Goal: Task Accomplishment & Management: Manage account settings

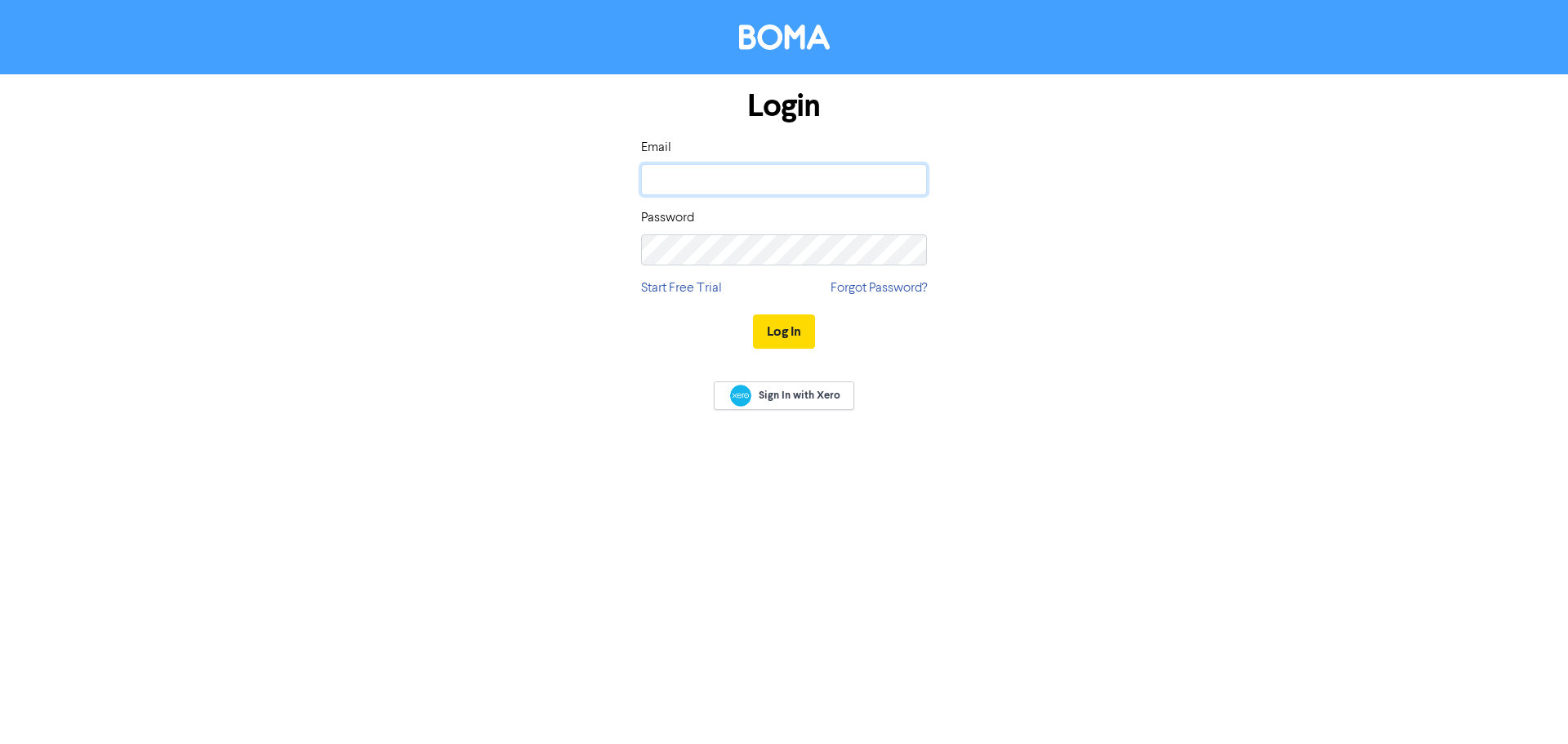
drag, startPoint x: 0, startPoint y: 0, endPoint x: 696, endPoint y: 186, distance: 720.4
click at [696, 186] on input "email" at bounding box center [783, 179] width 286 height 31
type input "[EMAIL_ADDRESS][DOMAIN_NAME]"
click at [773, 321] on button "Log In" at bounding box center [783, 331] width 62 height 34
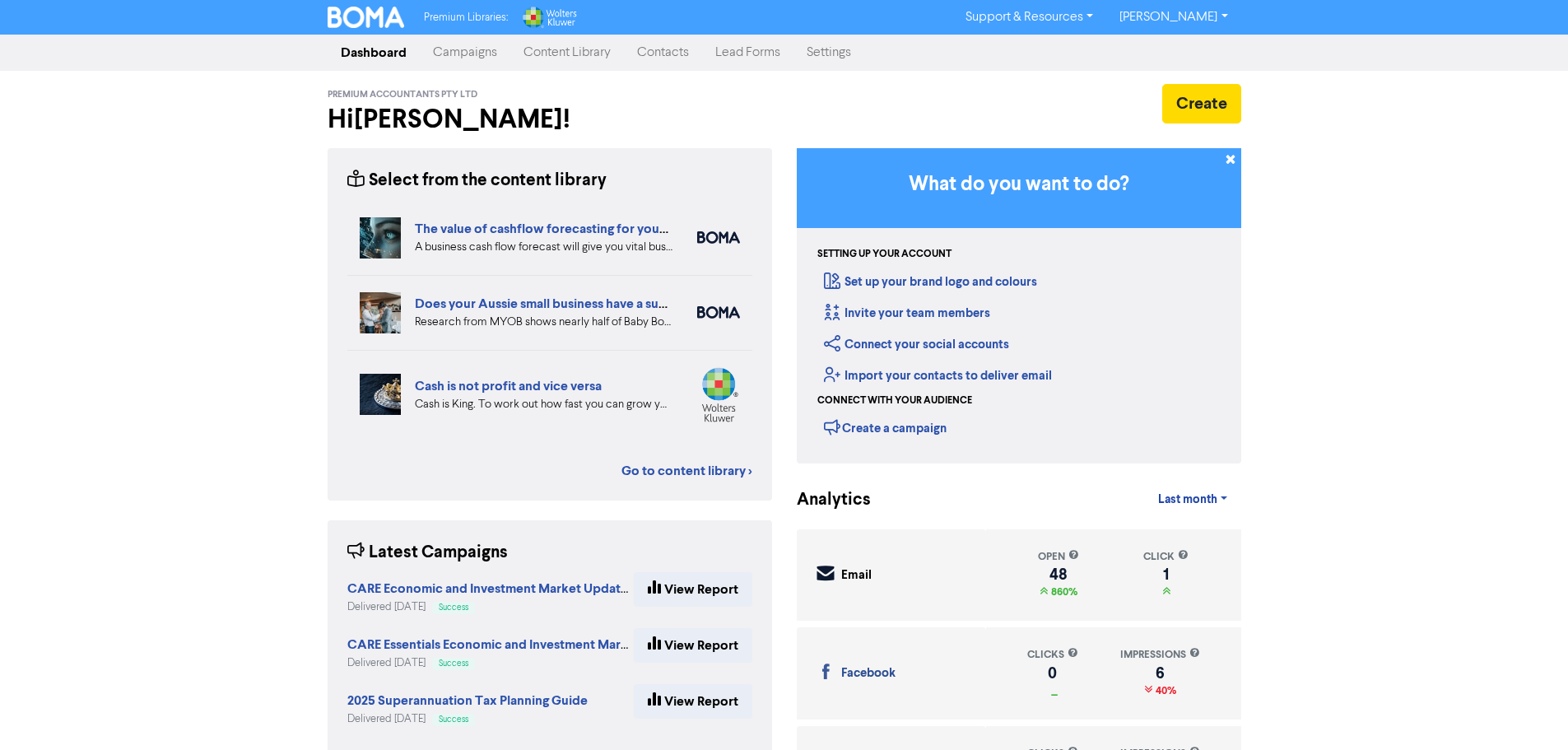
click at [591, 63] on link "Content Library" at bounding box center [567, 52] width 113 height 33
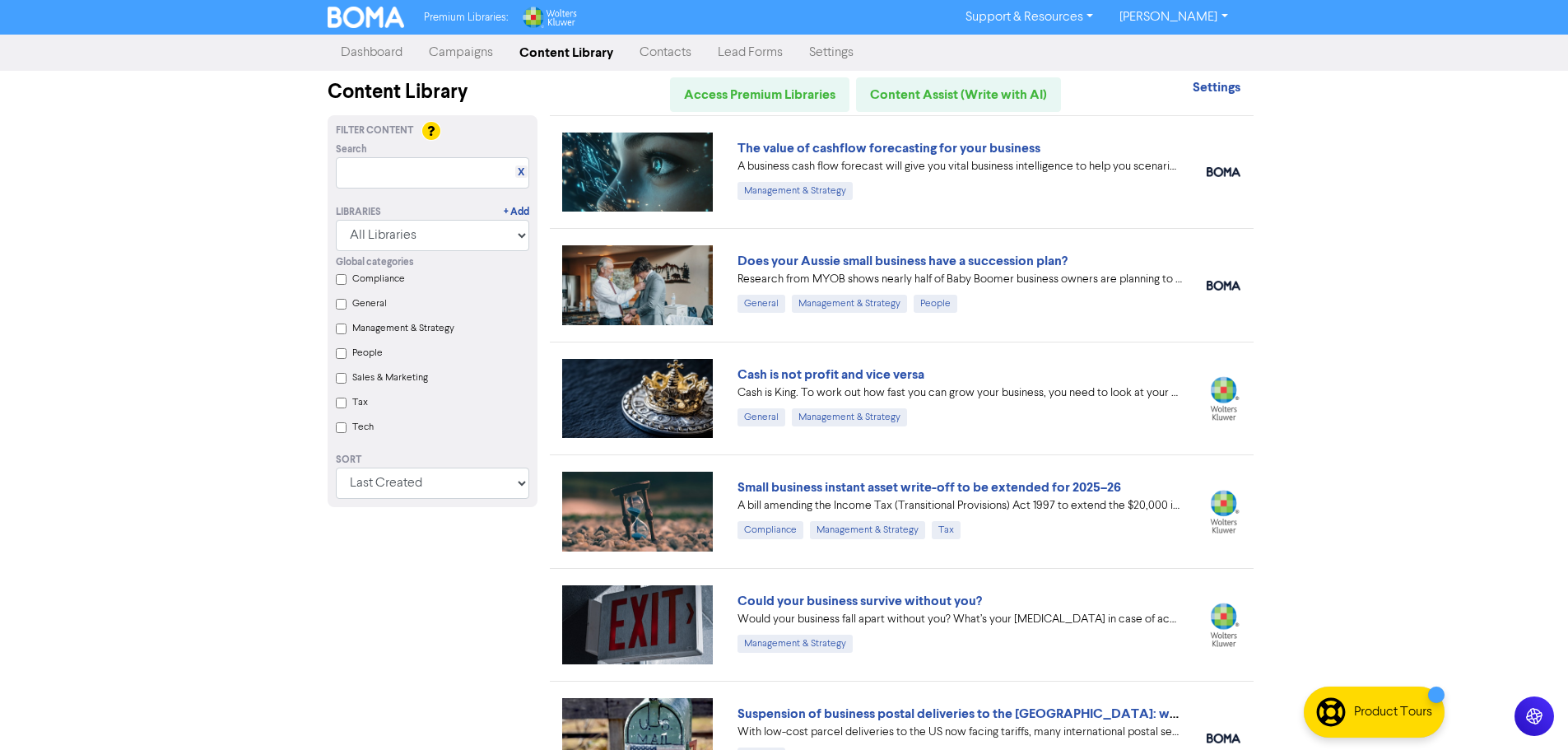
click at [442, 48] on link "Campaigns" at bounding box center [461, 52] width 90 height 33
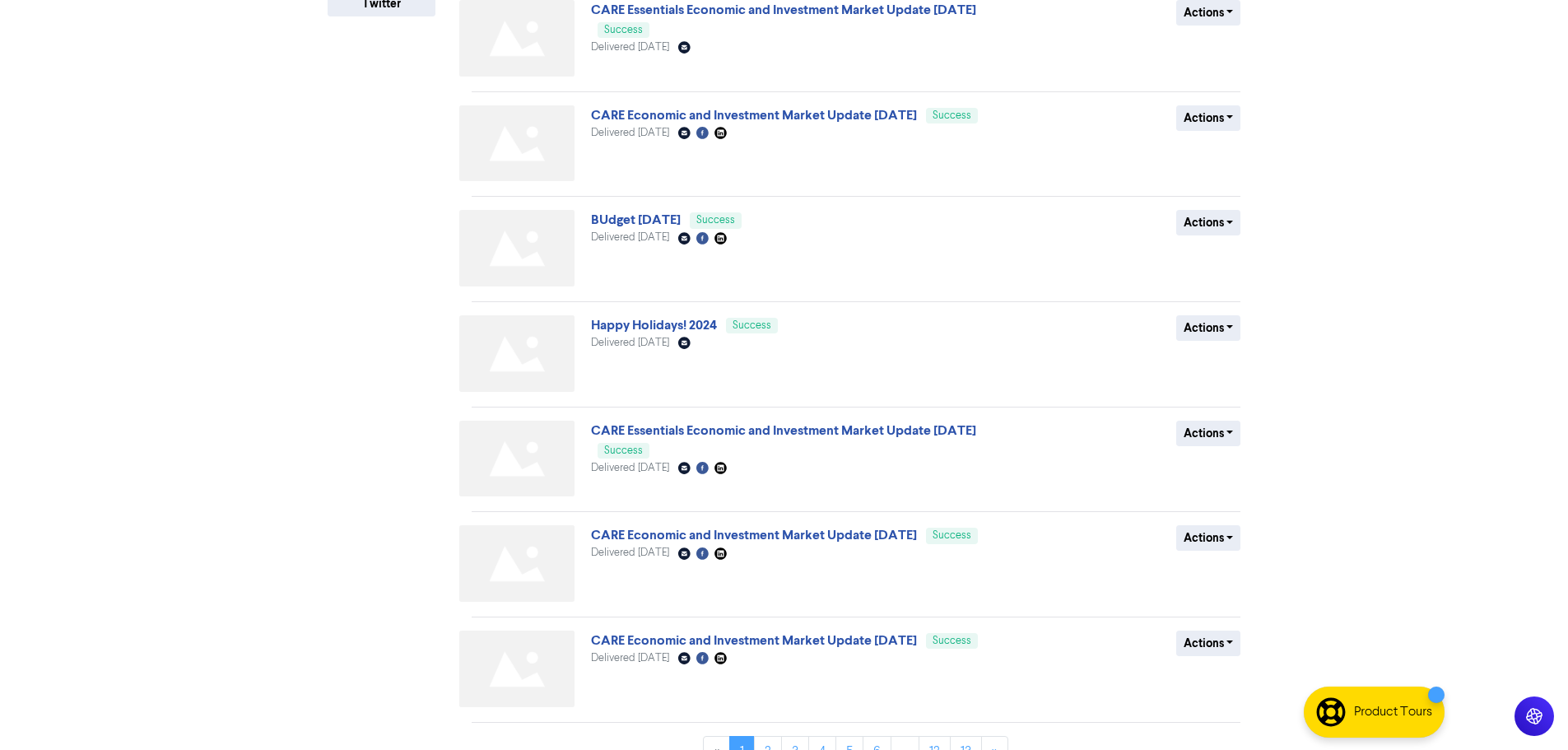
scroll to position [481, 0]
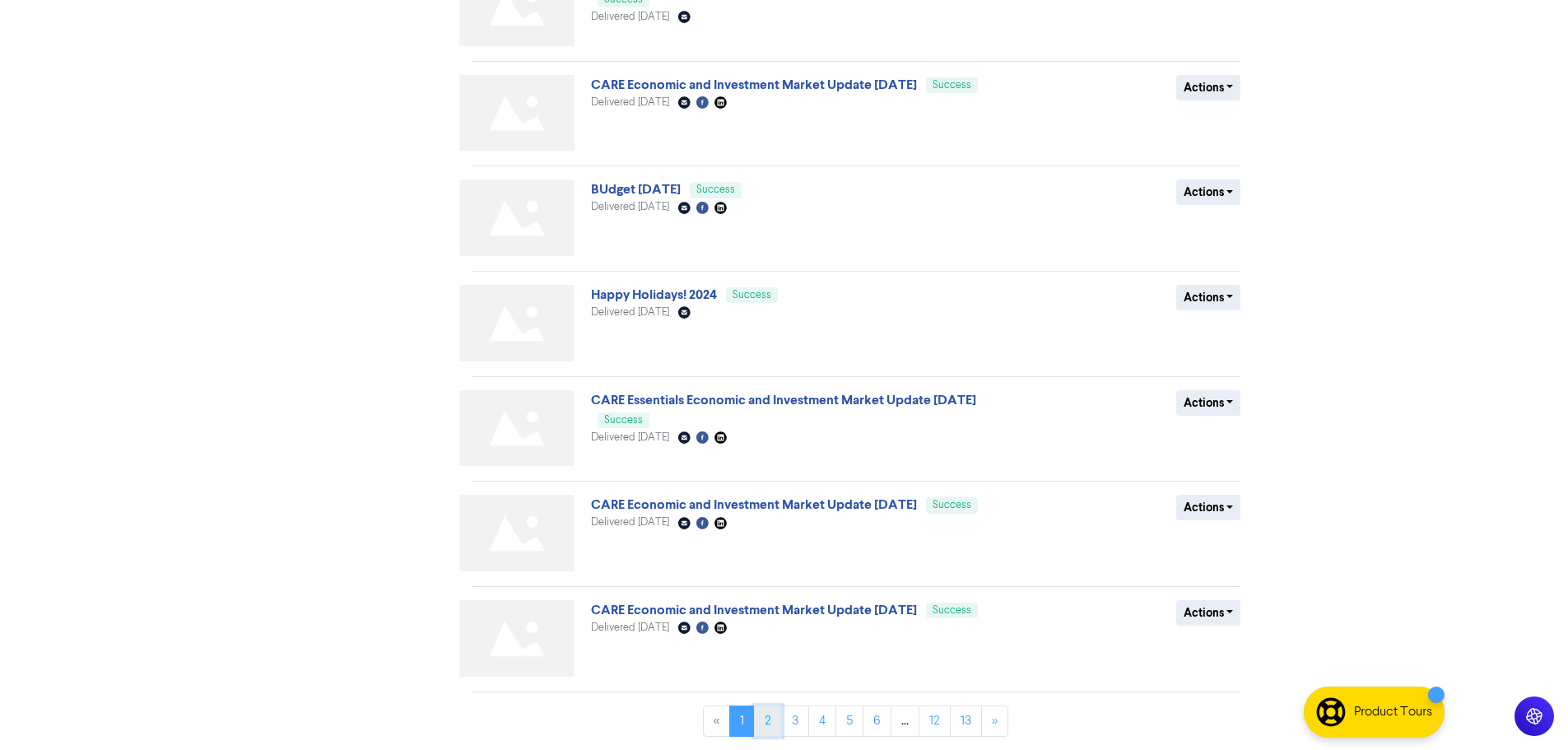
click at [769, 722] on link "2" at bounding box center [768, 720] width 28 height 31
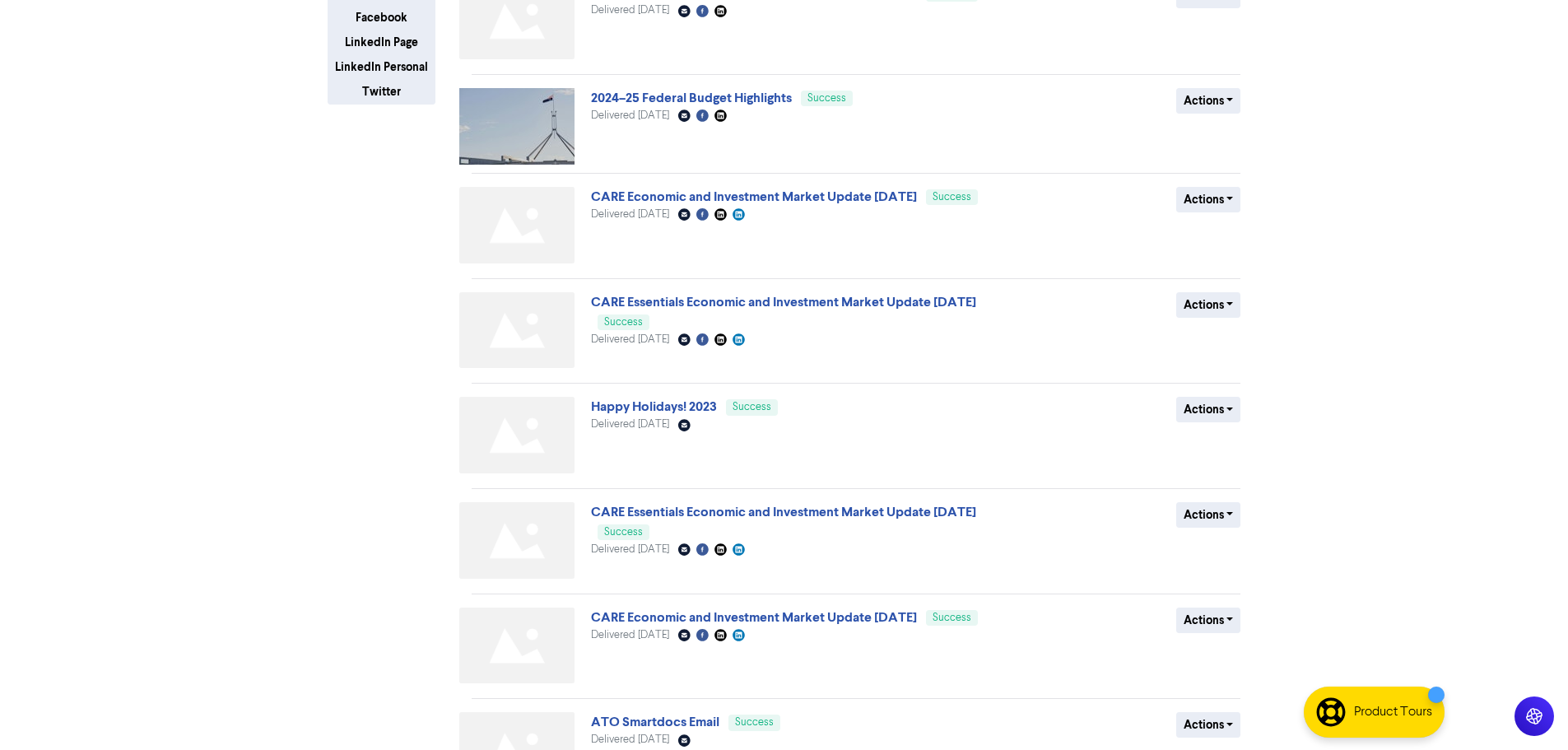
scroll to position [474, 0]
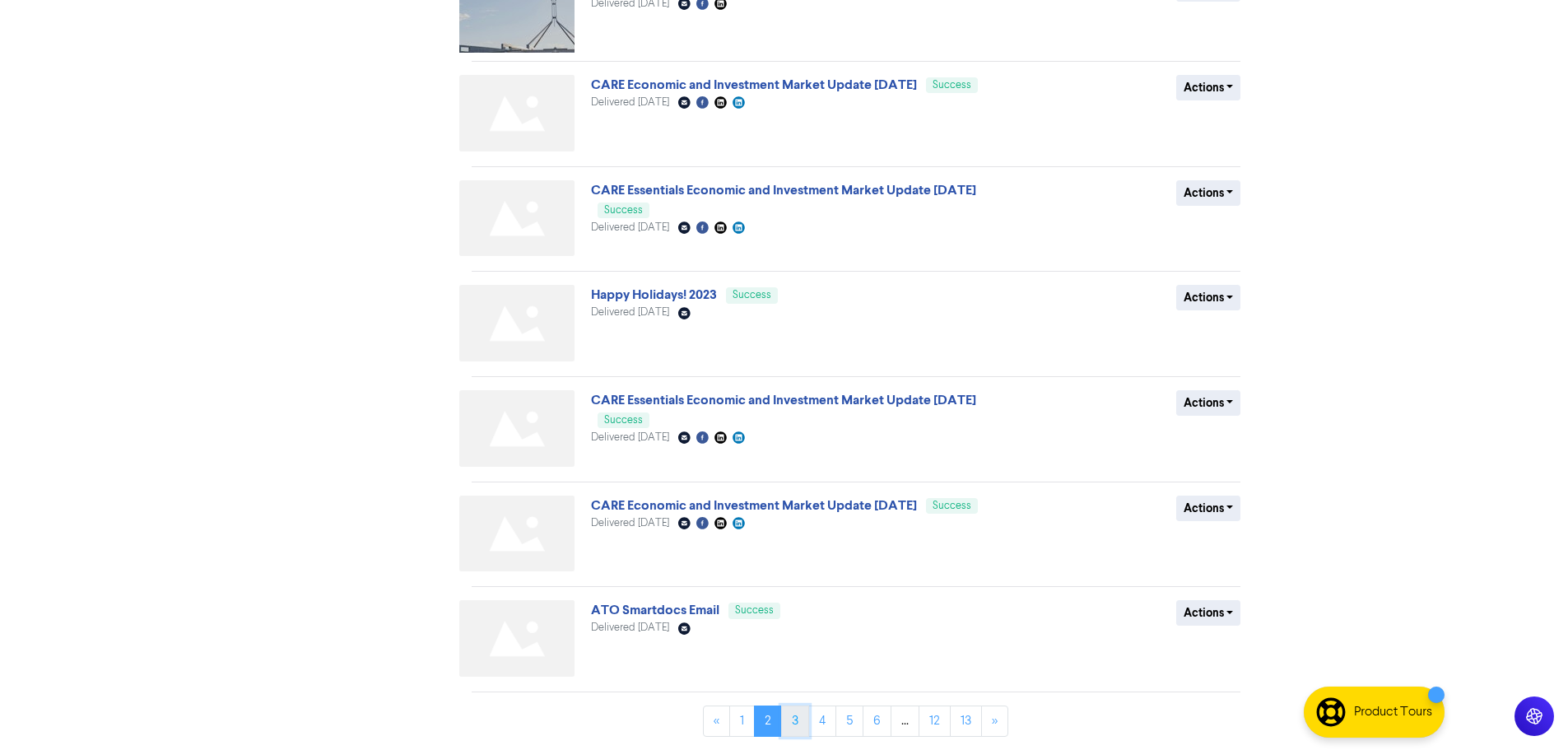
click at [794, 724] on link "3" at bounding box center [795, 720] width 28 height 31
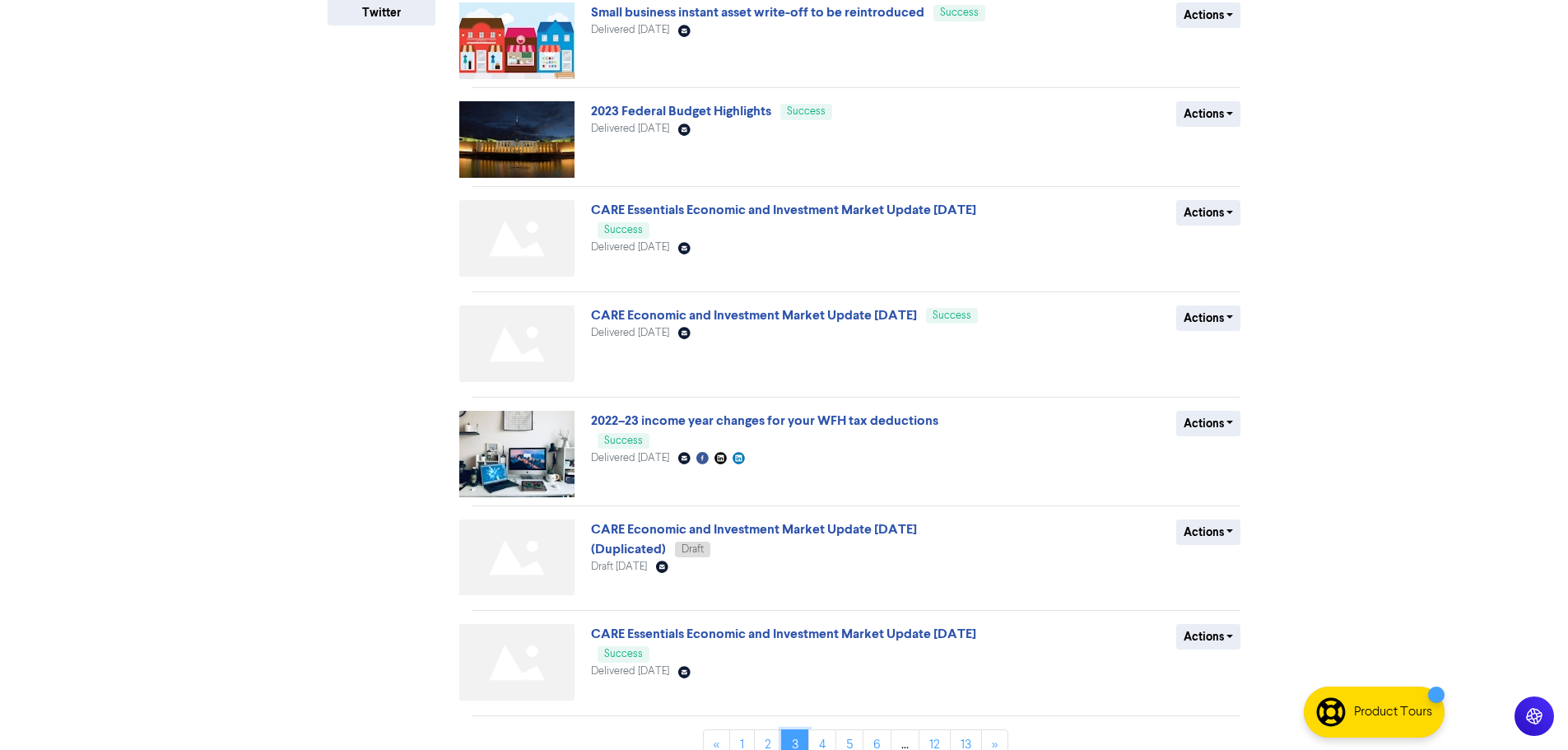
scroll to position [465, 0]
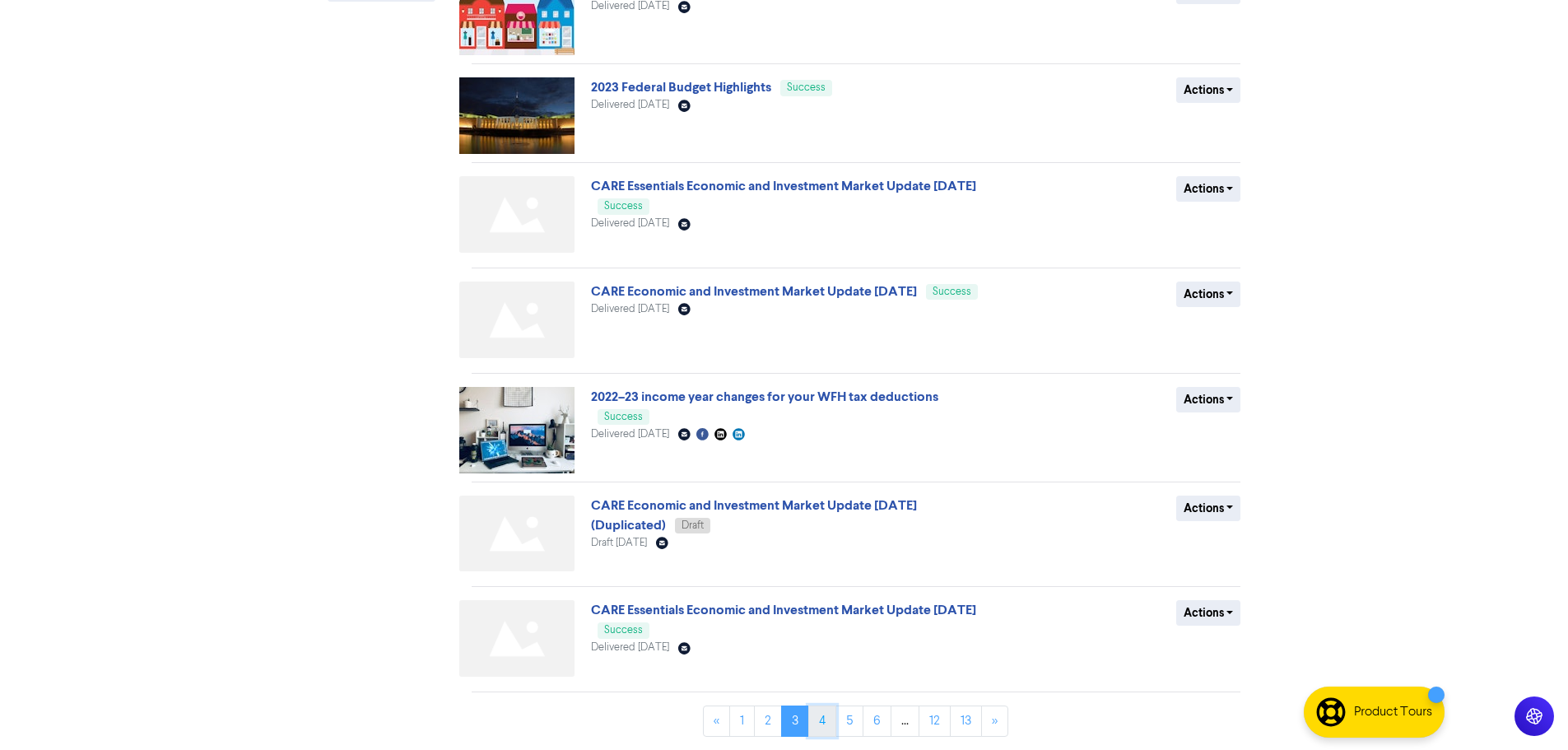
click at [826, 713] on link "4" at bounding box center [823, 720] width 28 height 31
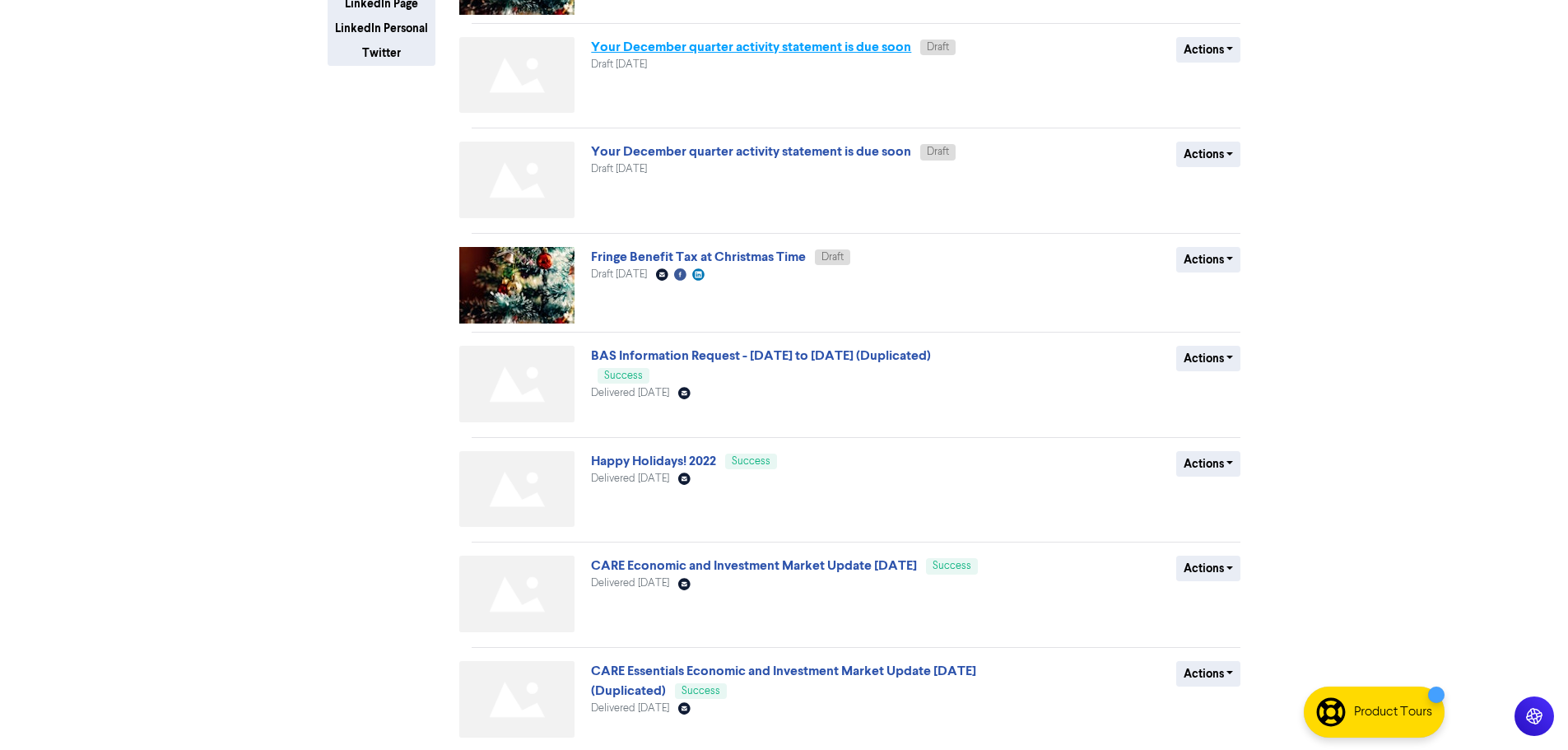
scroll to position [415, 0]
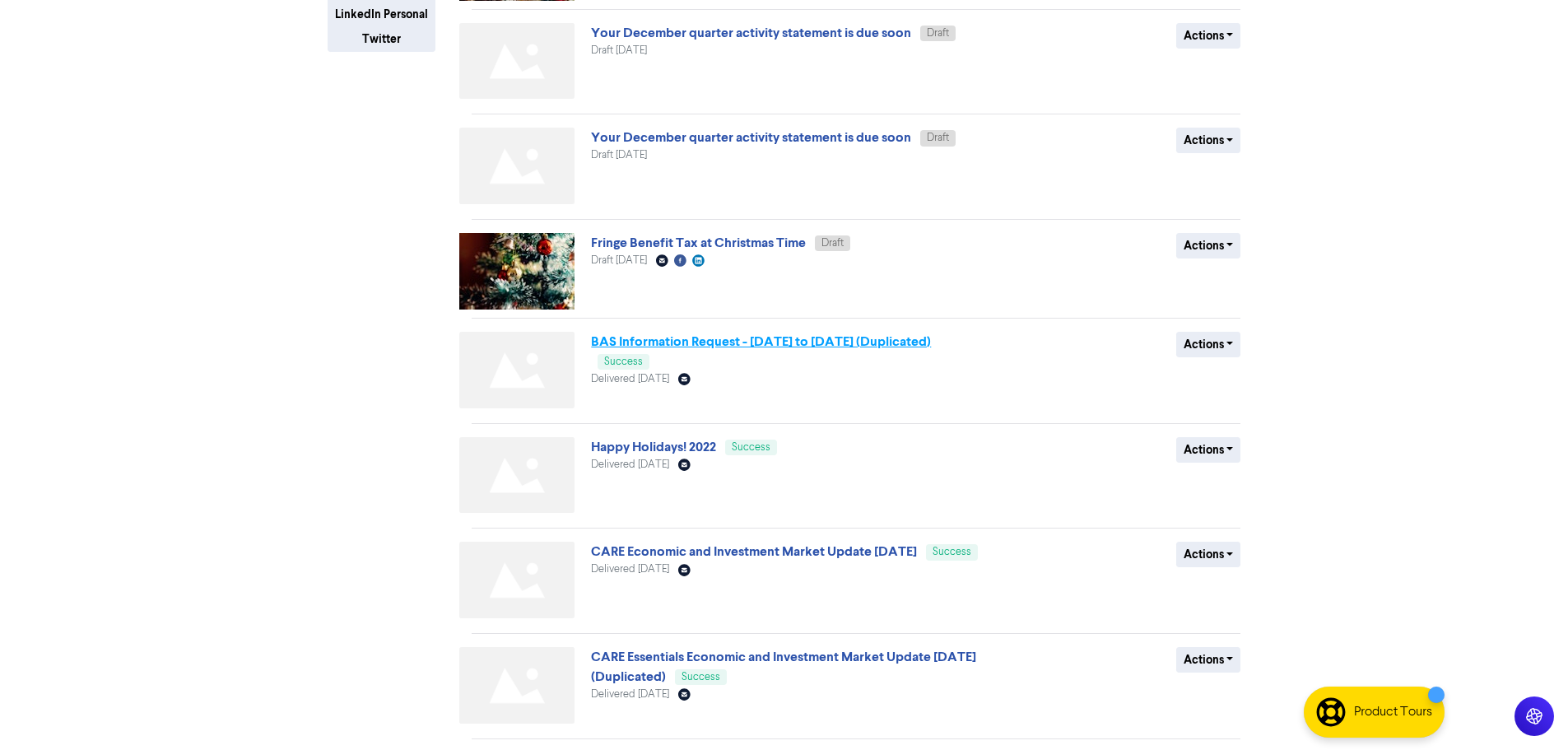
click at [813, 336] on link "BAS Information Request - [DATE] to [DATE] (Duplicated)" at bounding box center [760, 341] width 340 height 17
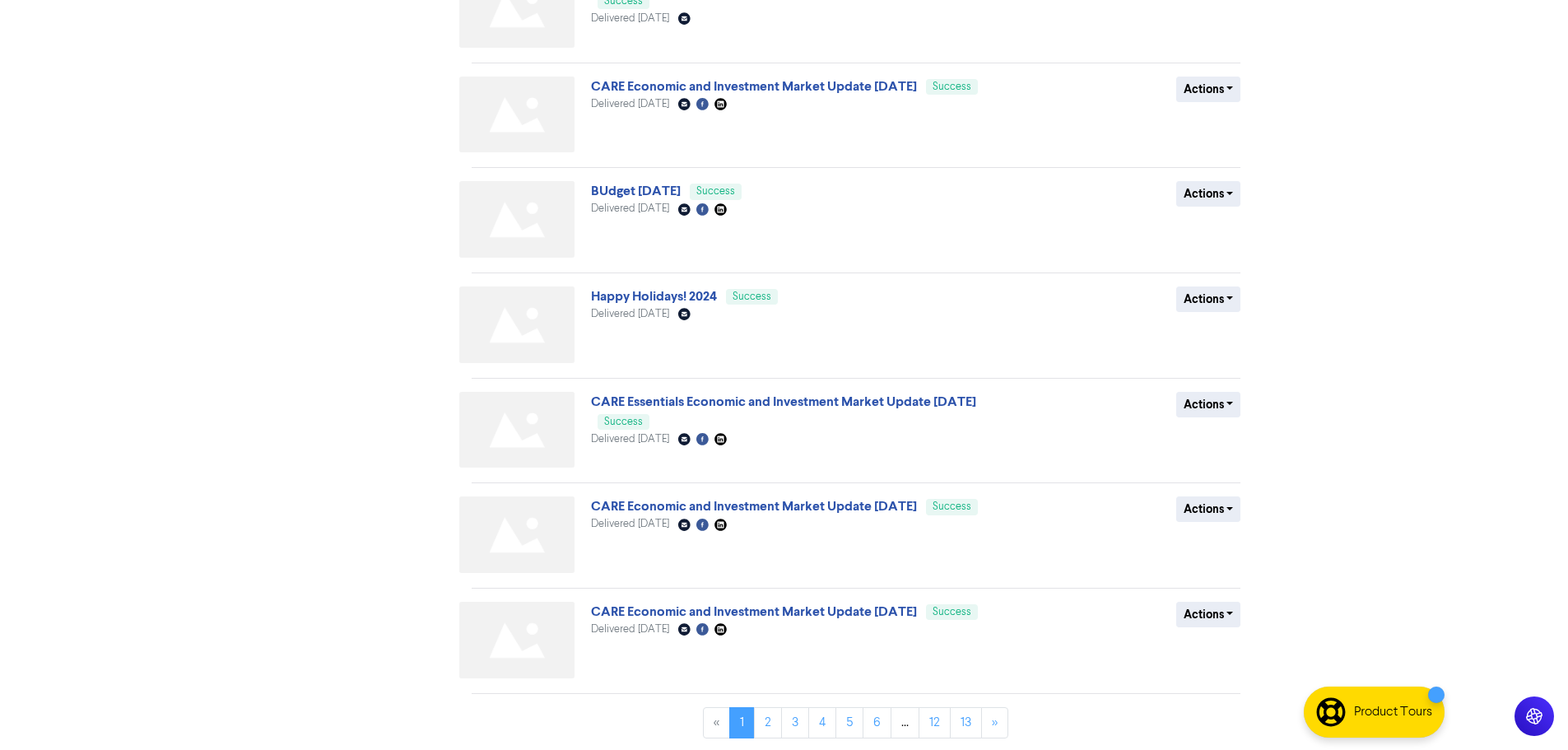
scroll to position [481, 0]
click at [795, 724] on link "3" at bounding box center [795, 720] width 28 height 31
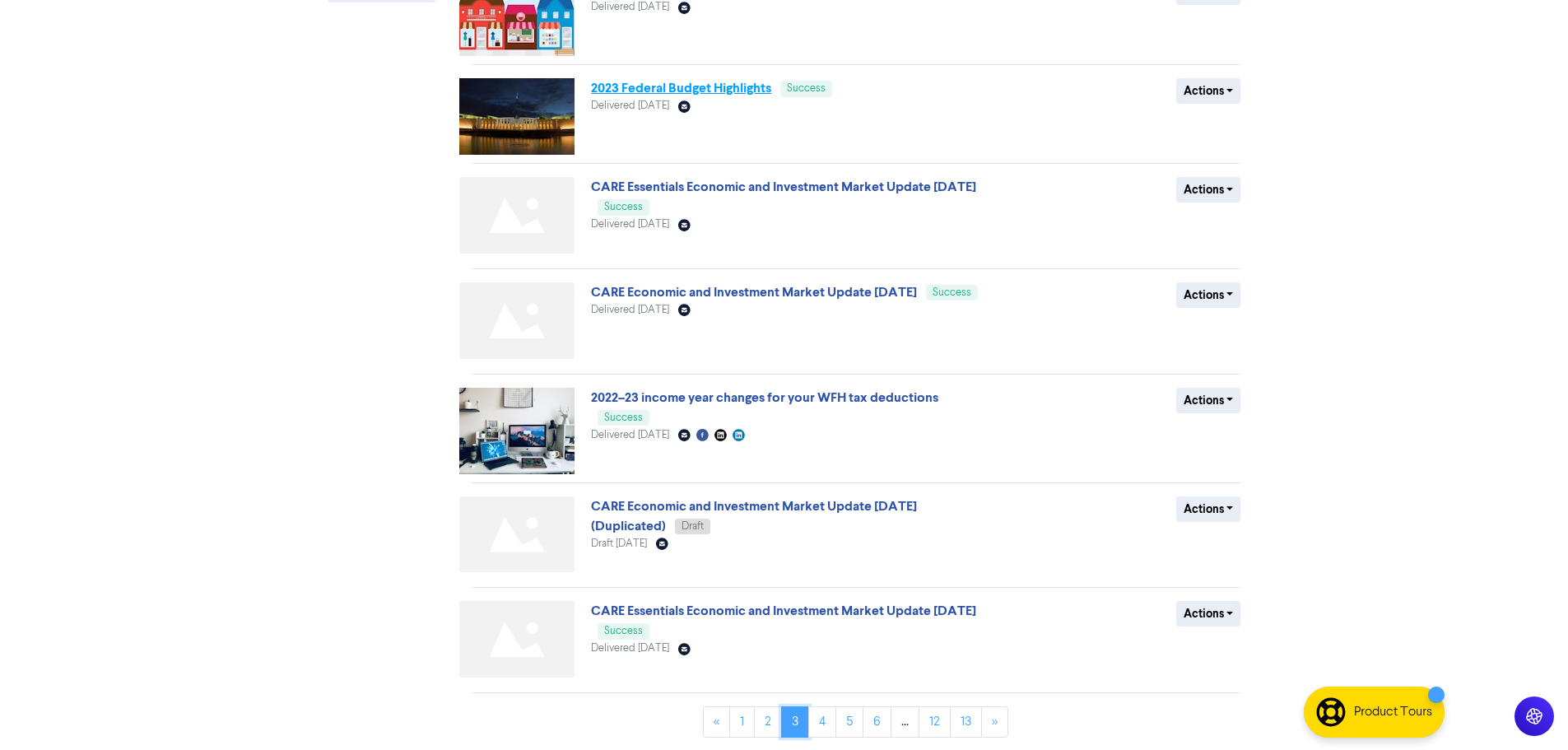
scroll to position [465, 0]
click at [825, 717] on link "4" at bounding box center [823, 720] width 28 height 31
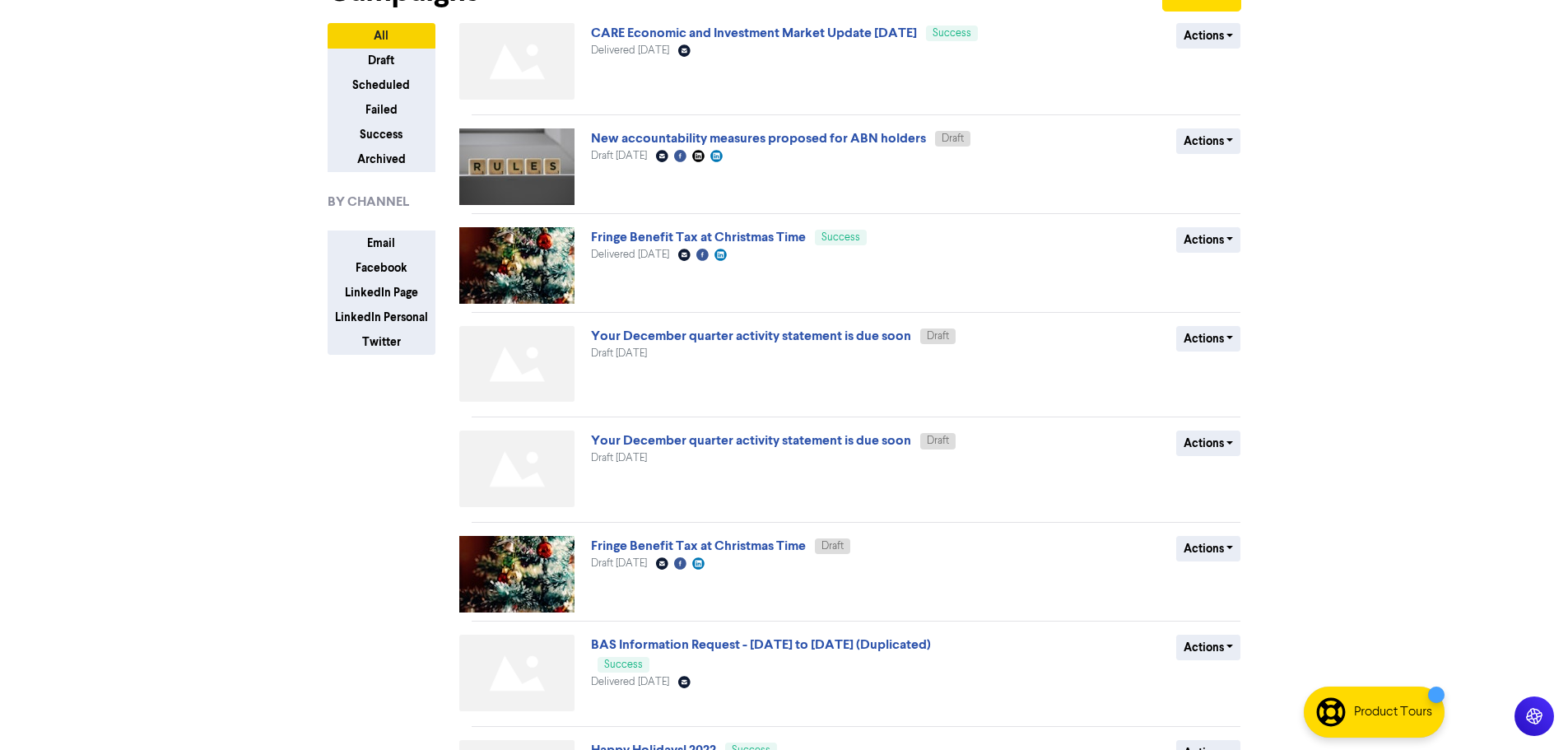
scroll to position [123, 0]
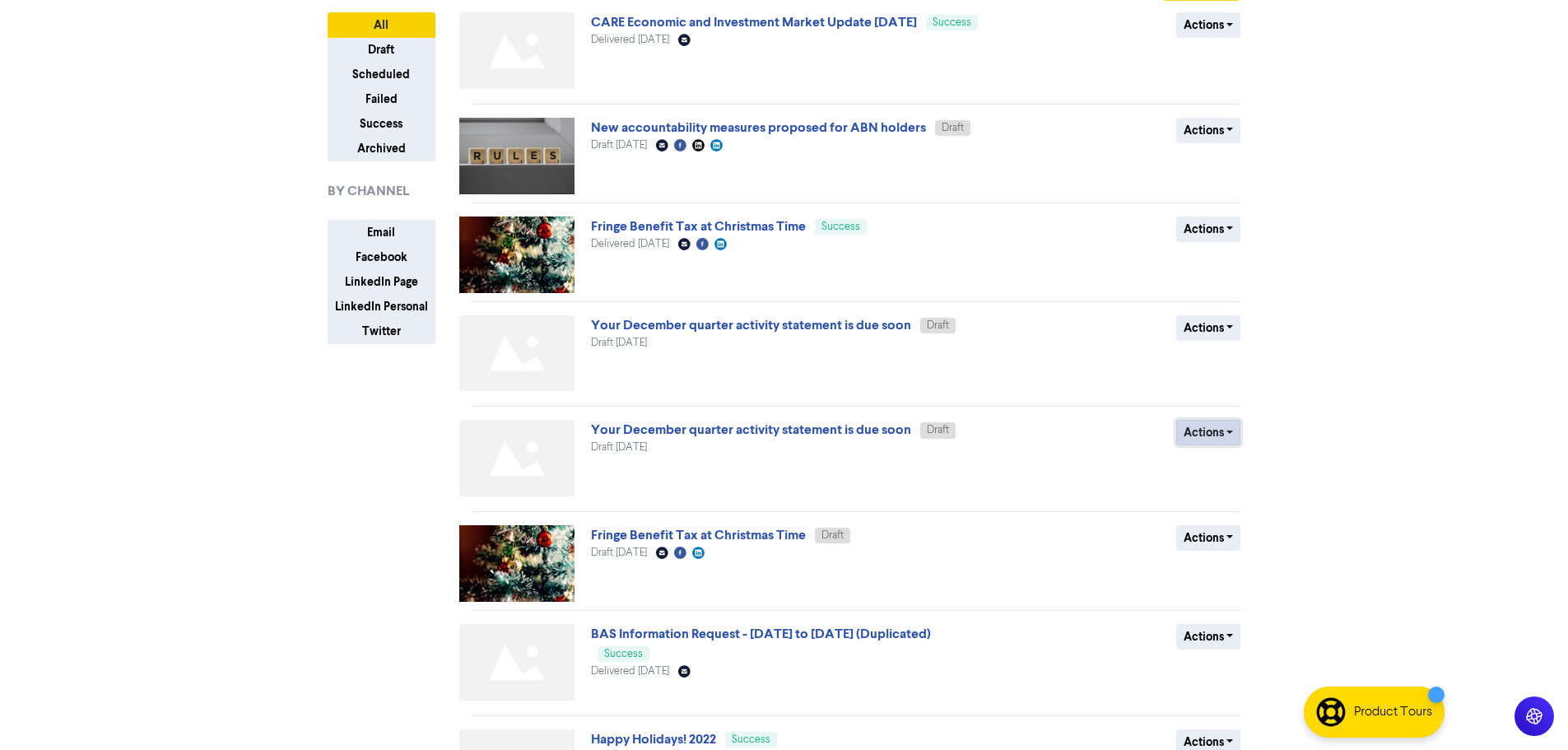
click at [1227, 429] on button "Actions" at bounding box center [1208, 432] width 65 height 26
click at [1219, 498] on button "Duplicate" at bounding box center [1242, 494] width 130 height 27
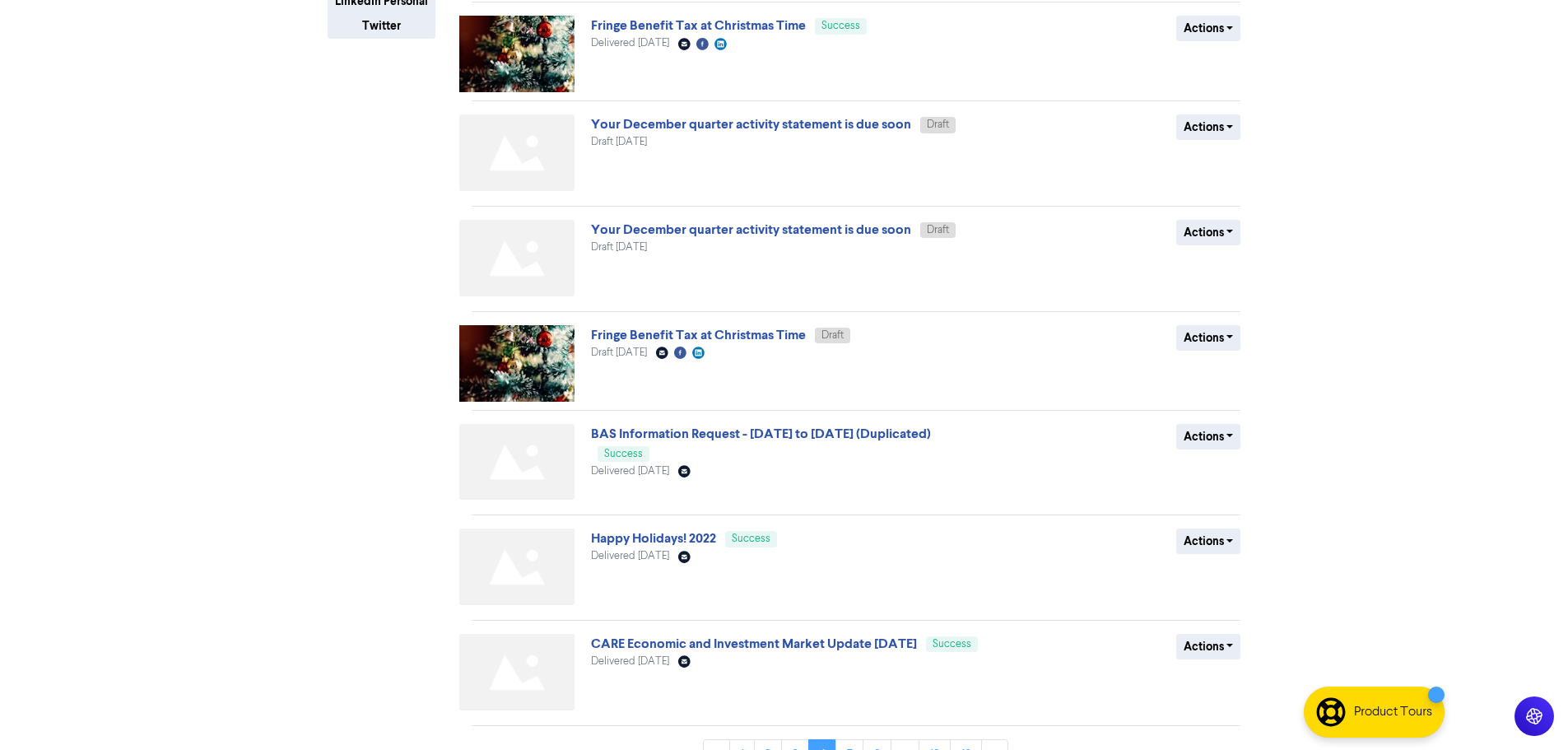
scroll to position [461, 0]
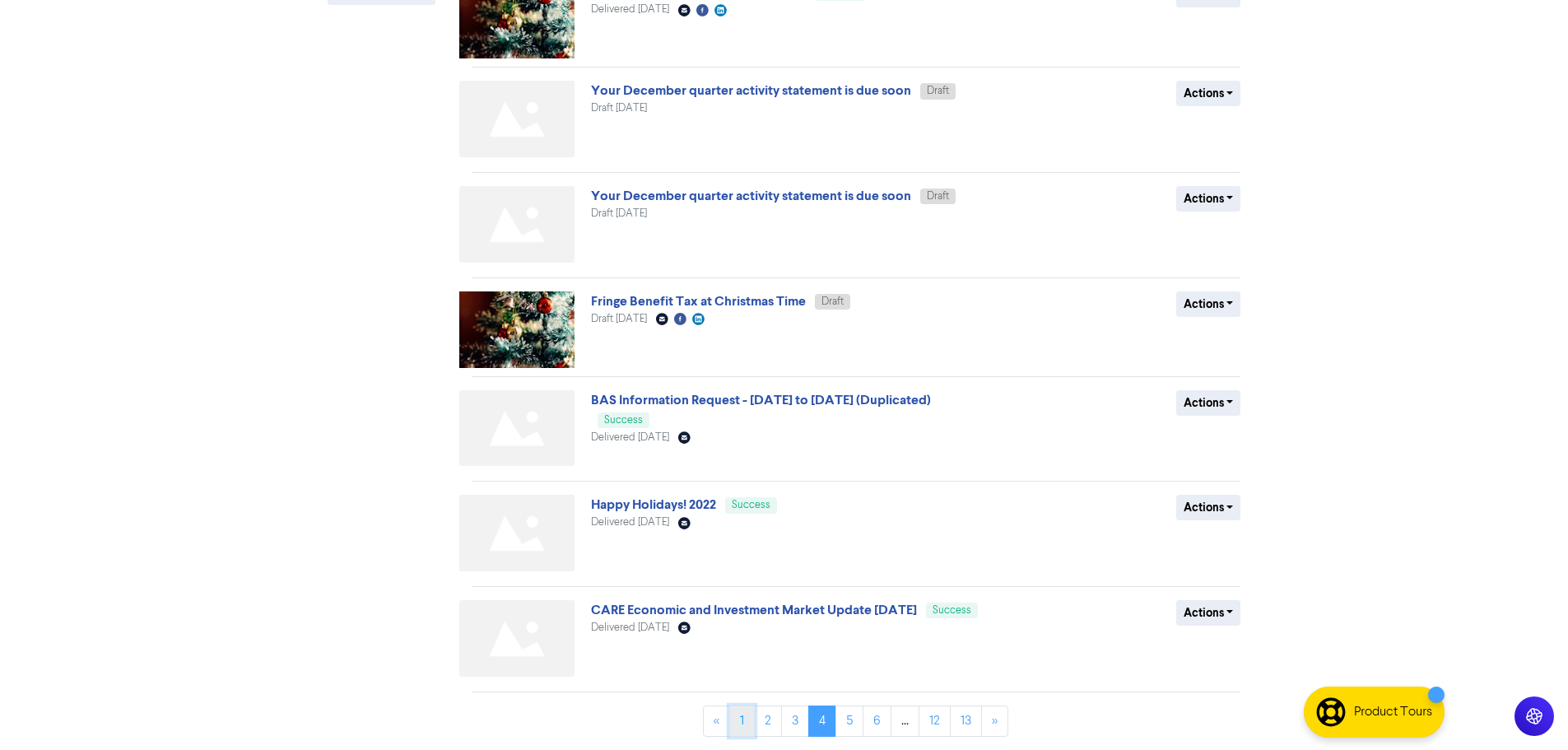
click at [739, 727] on link "1" at bounding box center [742, 720] width 26 height 31
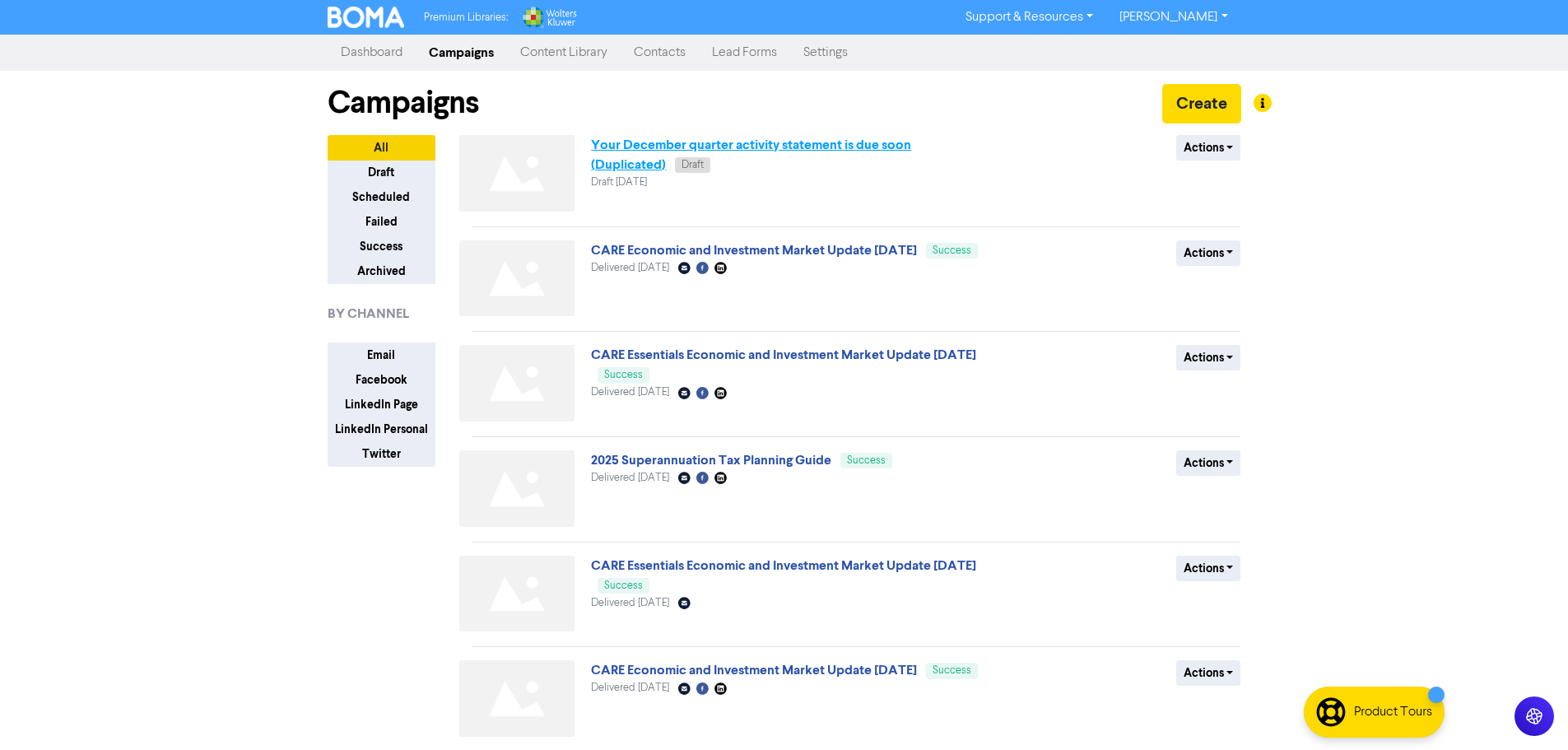
click at [847, 146] on link "Your December quarter activity statement is due soon (Duplicated)" at bounding box center [751, 154] width 320 height 36
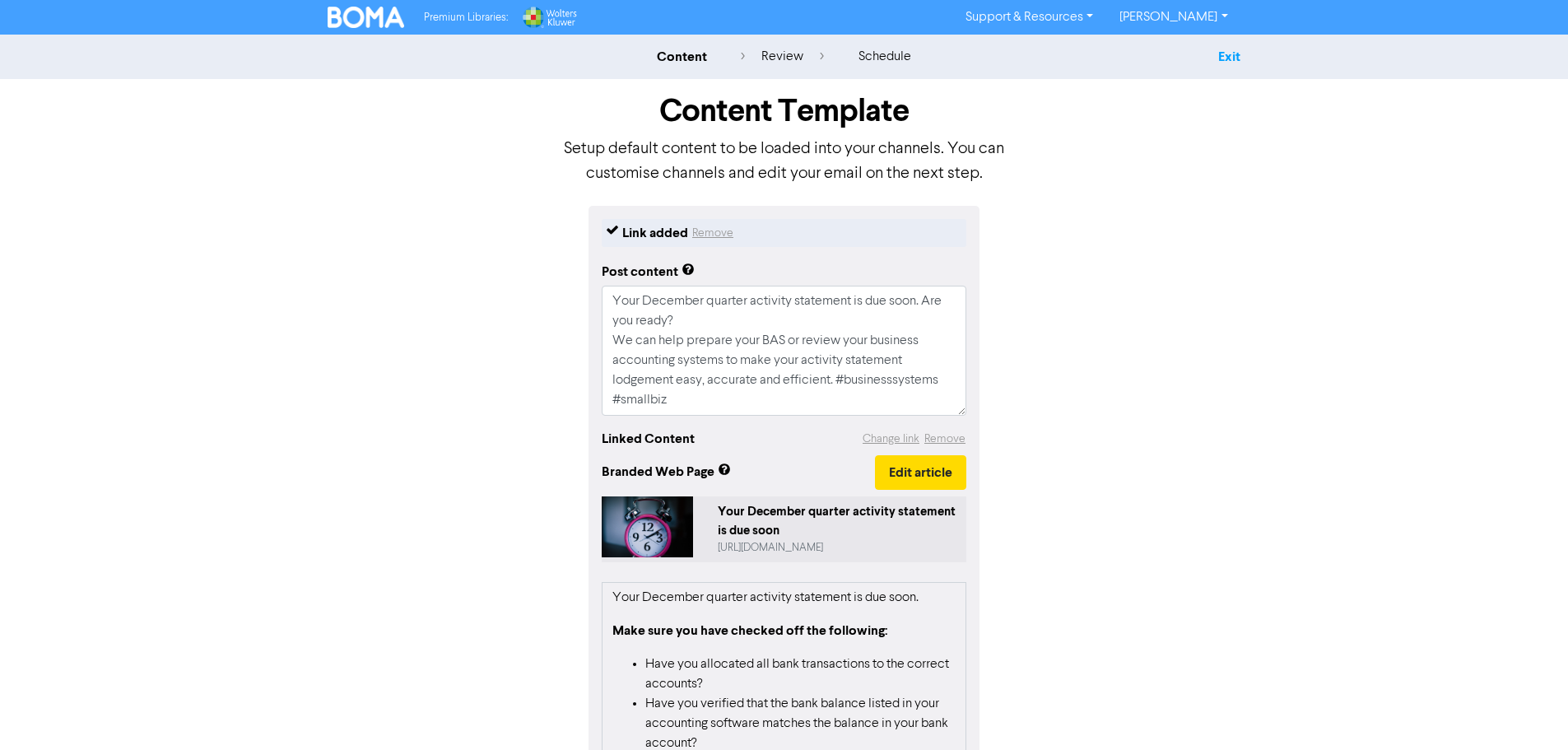
click at [1225, 58] on link "Exit" at bounding box center [1229, 57] width 23 height 17
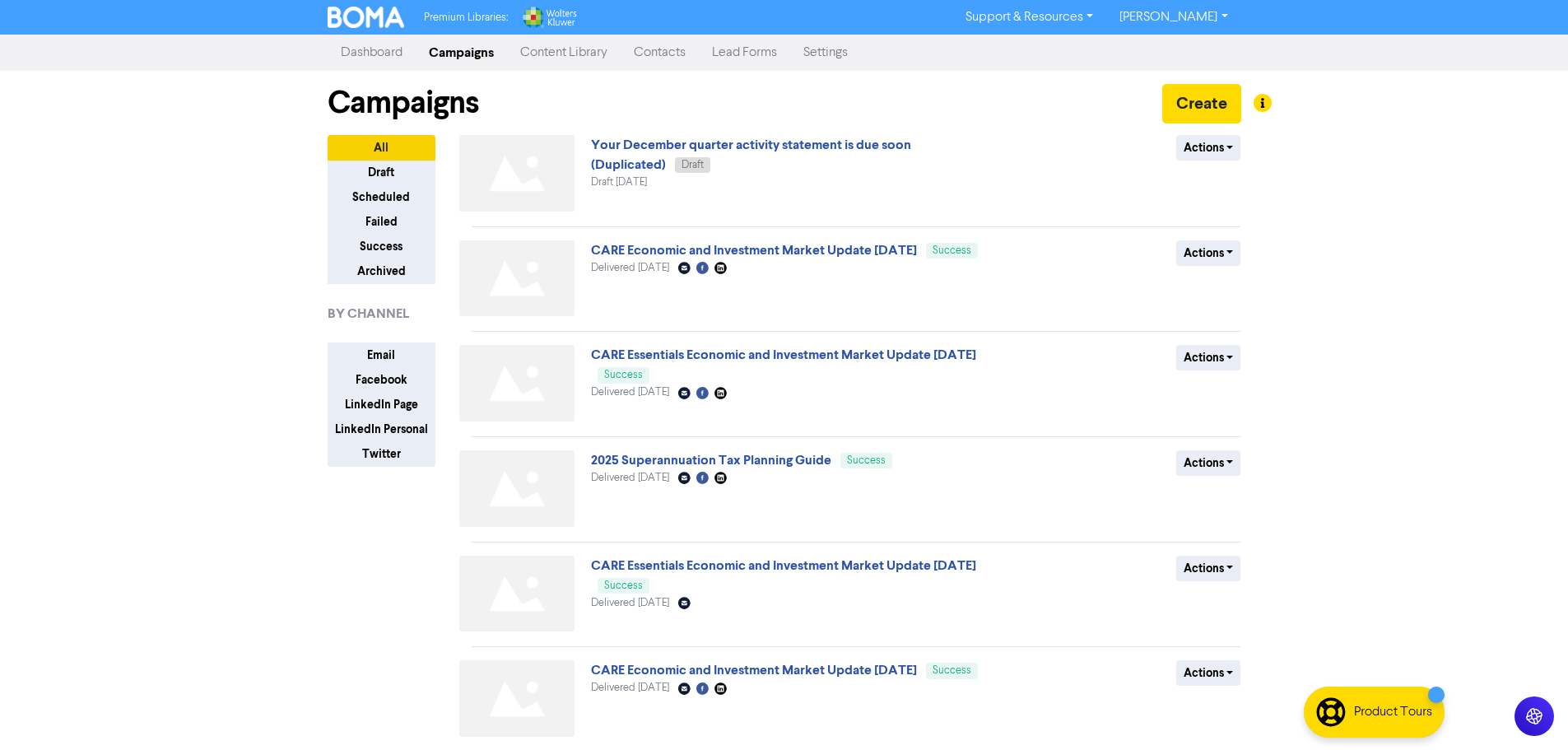
click at [487, 56] on link "Campaigns" at bounding box center [461, 52] width 91 height 33
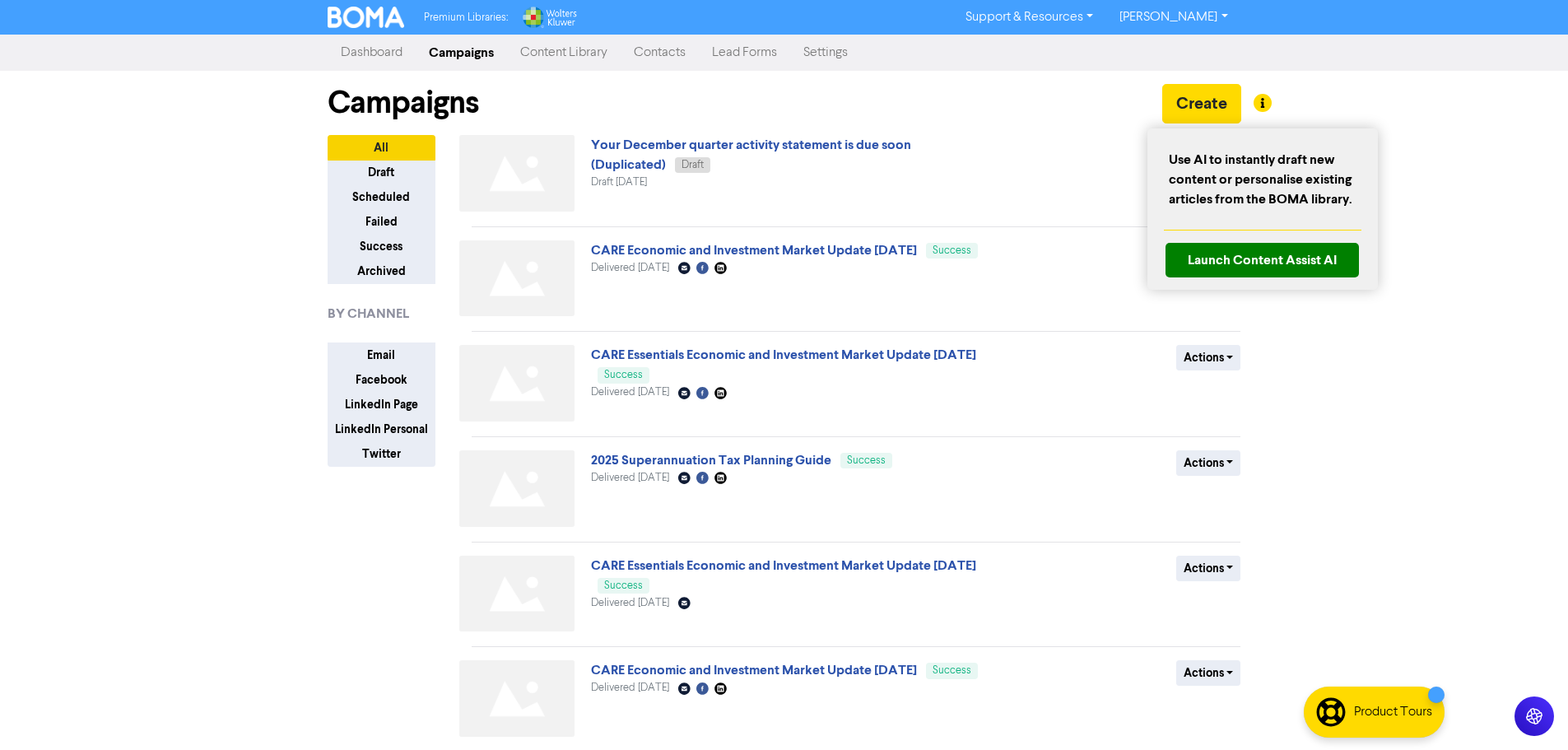
click at [1189, 108] on div at bounding box center [784, 375] width 1568 height 750
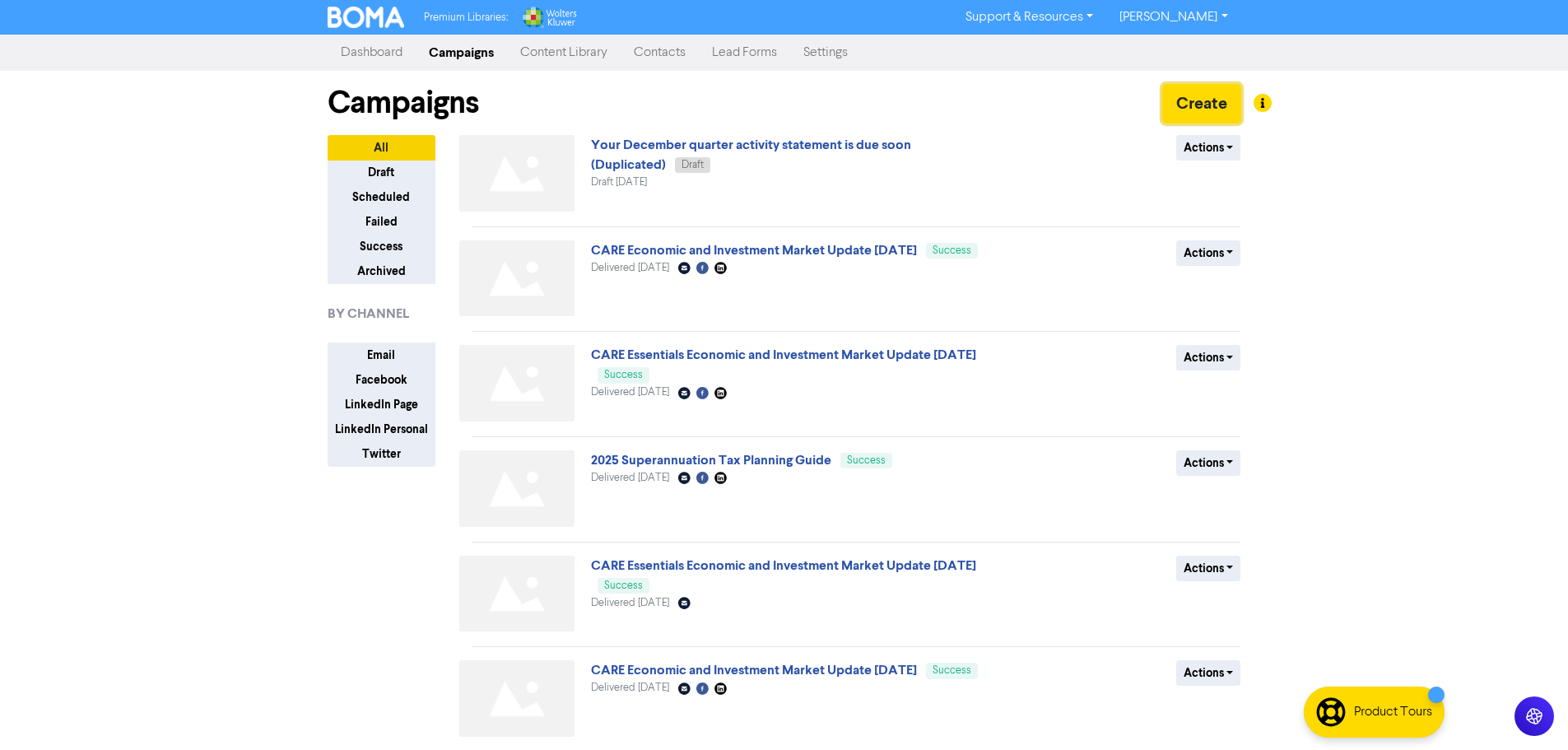
click at [1189, 108] on button "Create" at bounding box center [1202, 103] width 79 height 39
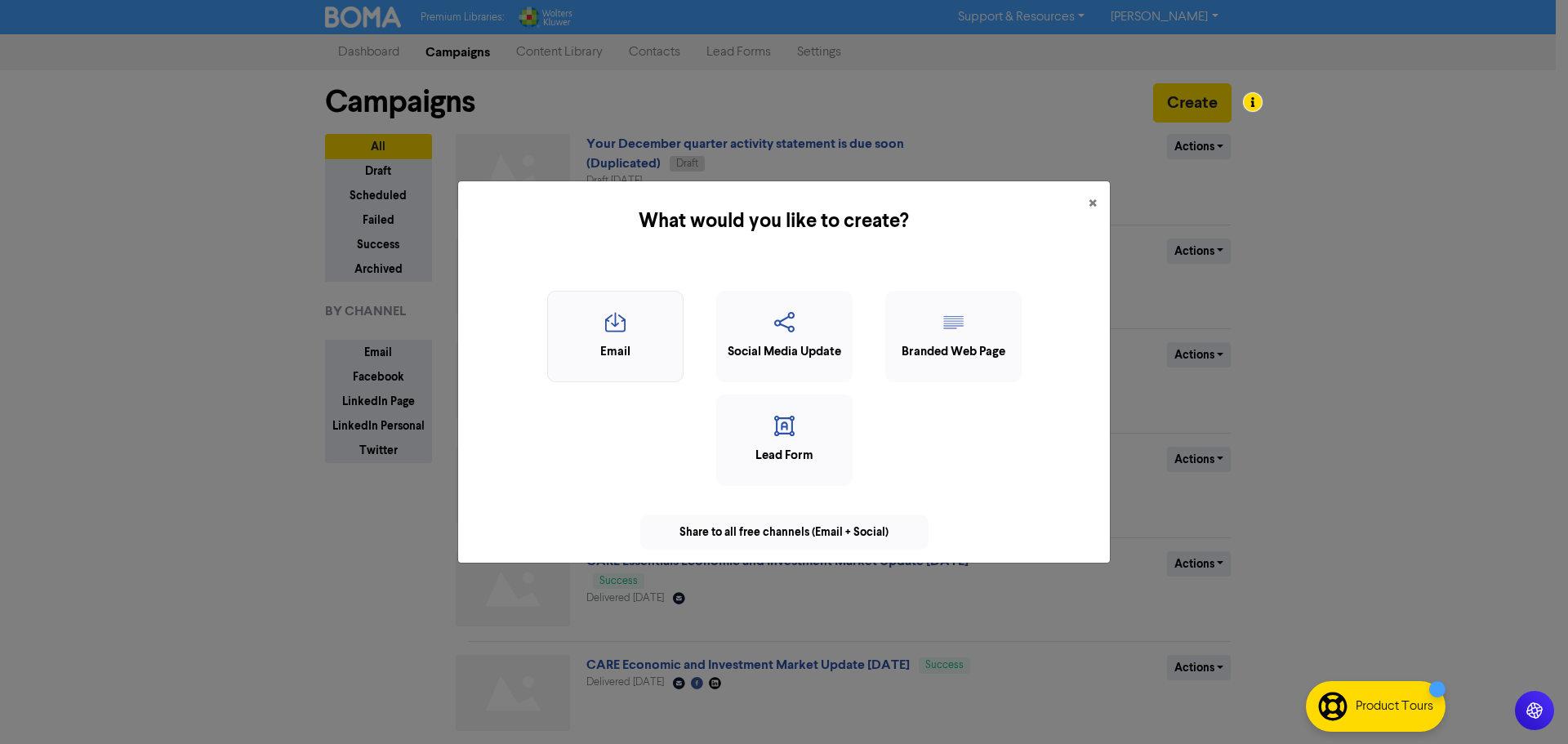
click at [613, 346] on div "Email" at bounding box center [615, 352] width 118 height 19
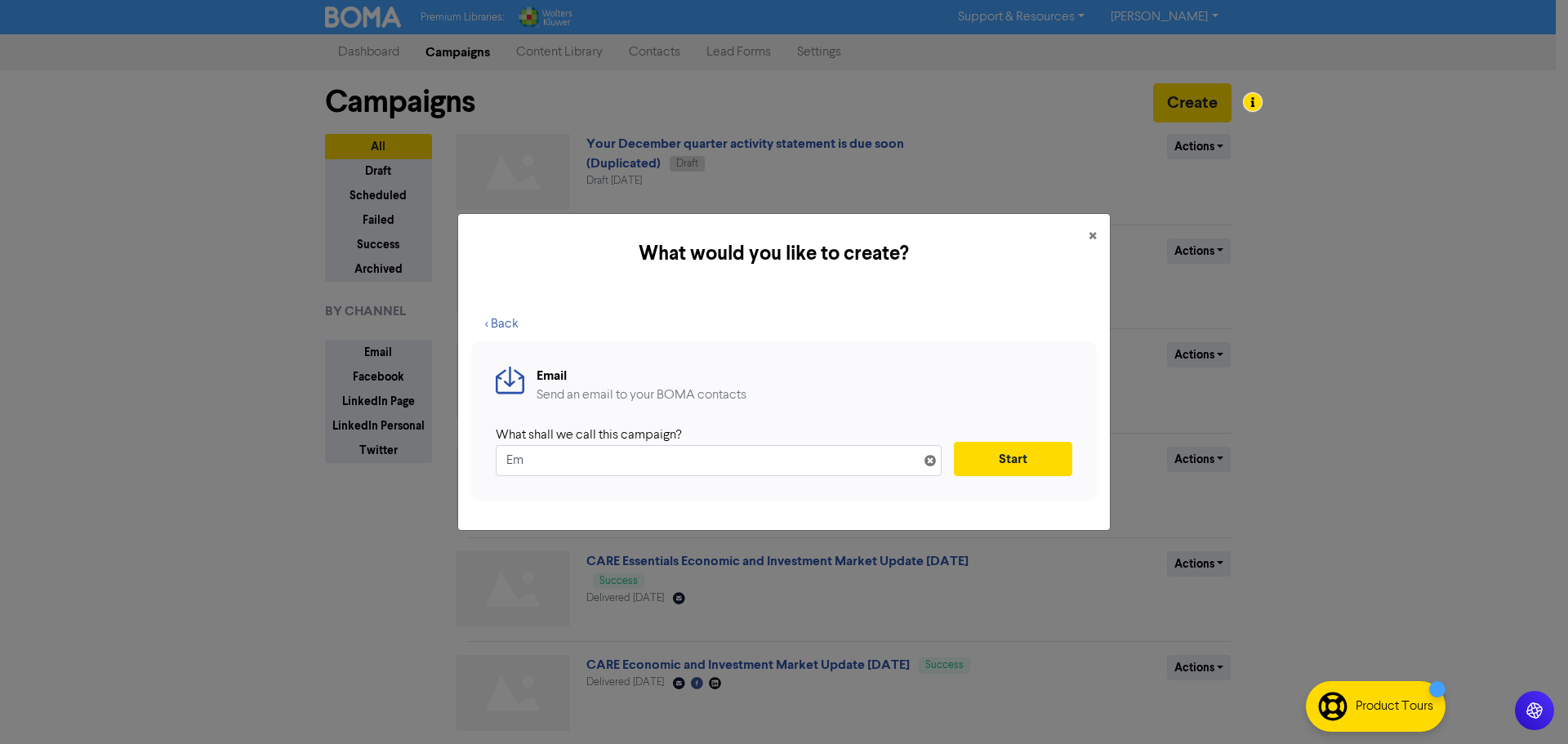
type input "E"
type input "Change of Office Address"
click at [991, 451] on button "Start" at bounding box center [1012, 458] width 118 height 34
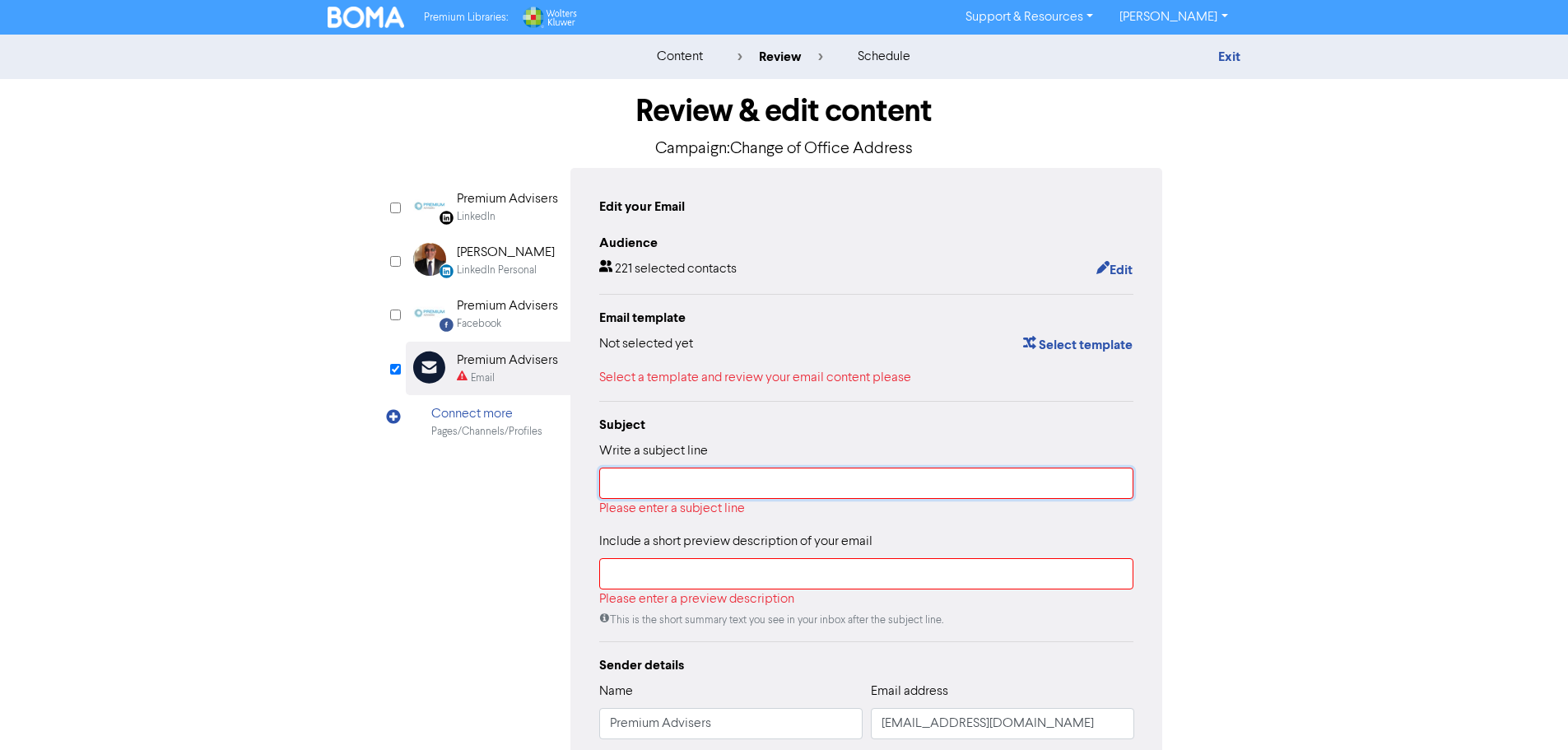
click at [649, 484] on input "text" at bounding box center [866, 482] width 535 height 31
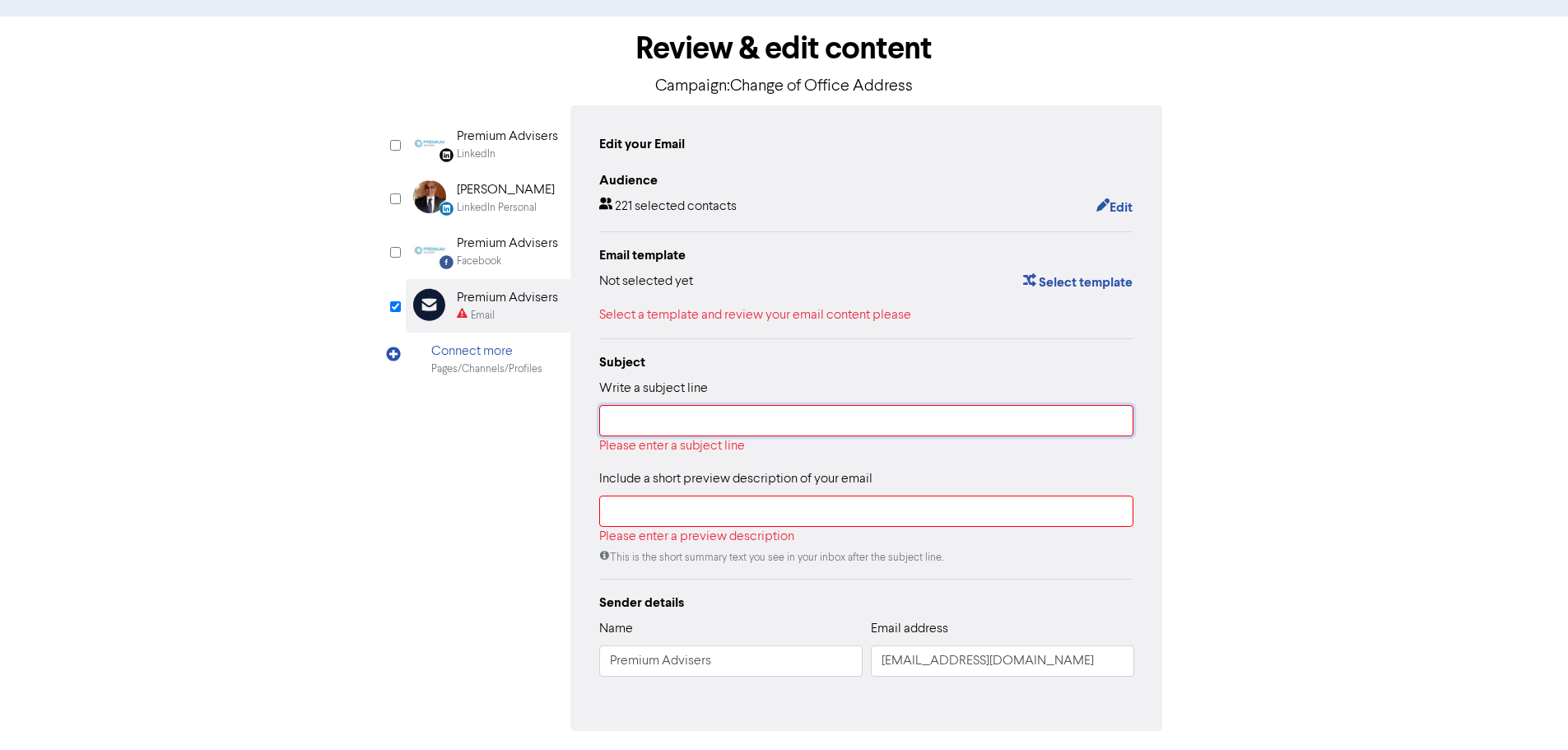
scroll to position [119, 0]
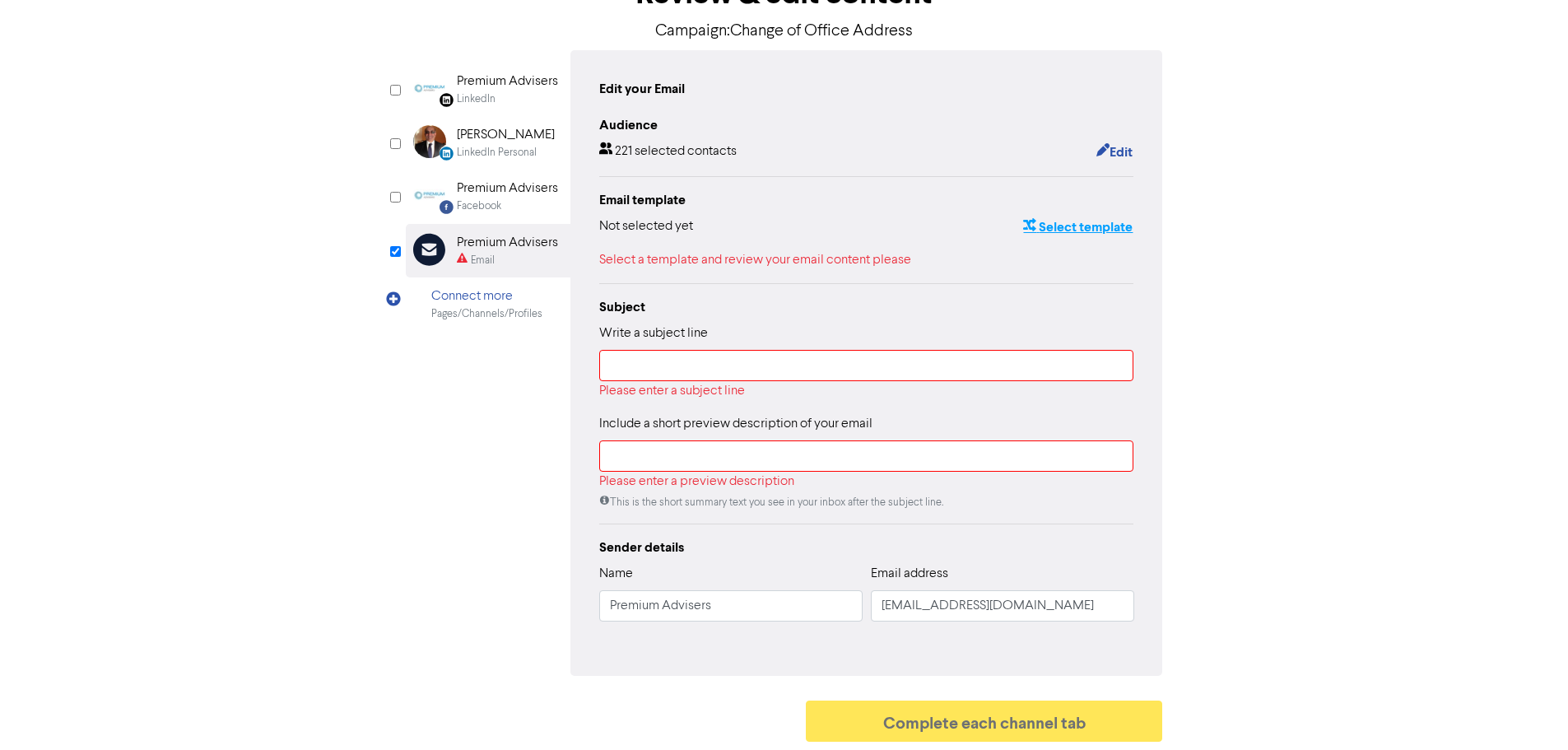
click at [1088, 229] on button "Select template" at bounding box center [1077, 227] width 111 height 22
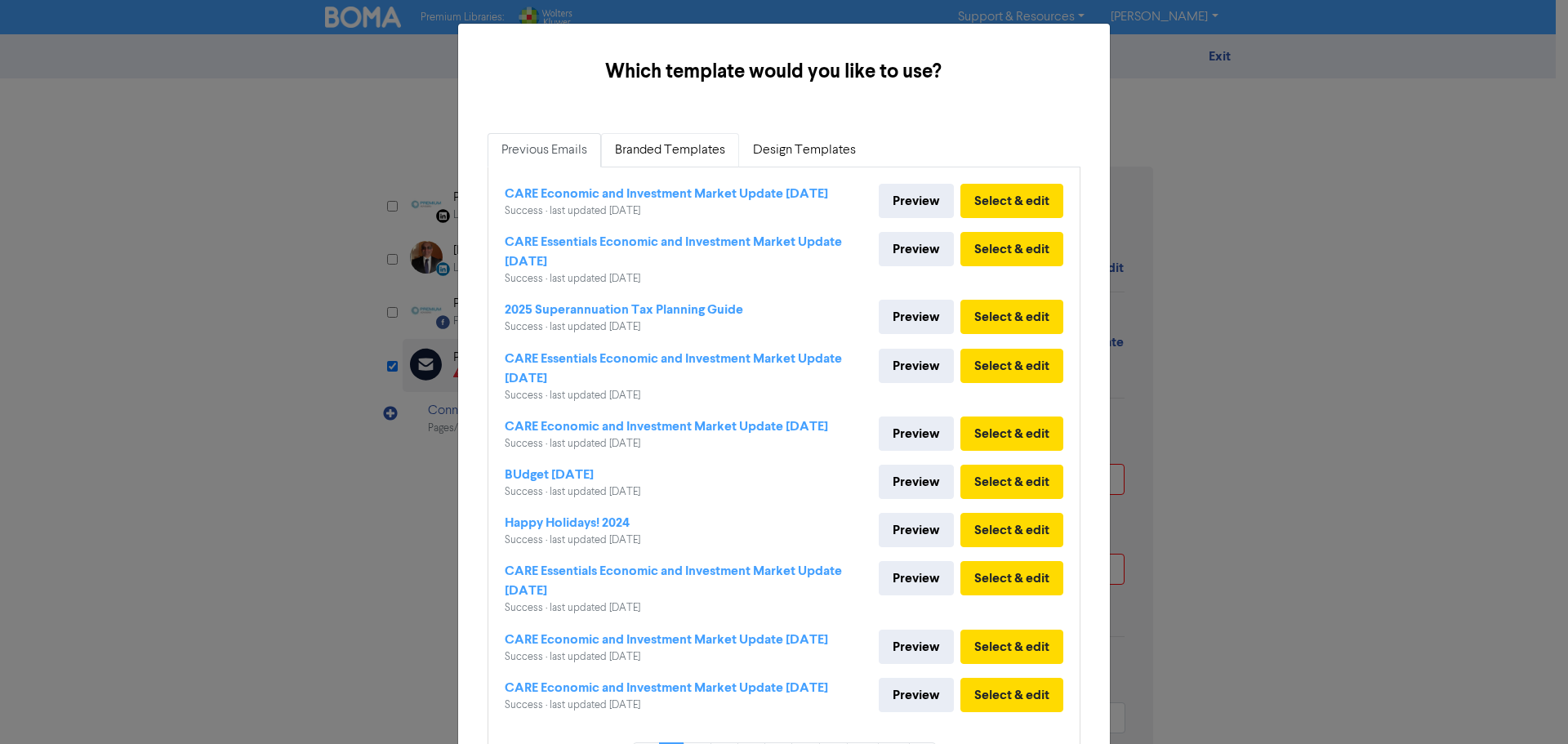
click at [691, 156] on link "Branded Templates" at bounding box center [670, 150] width 138 height 34
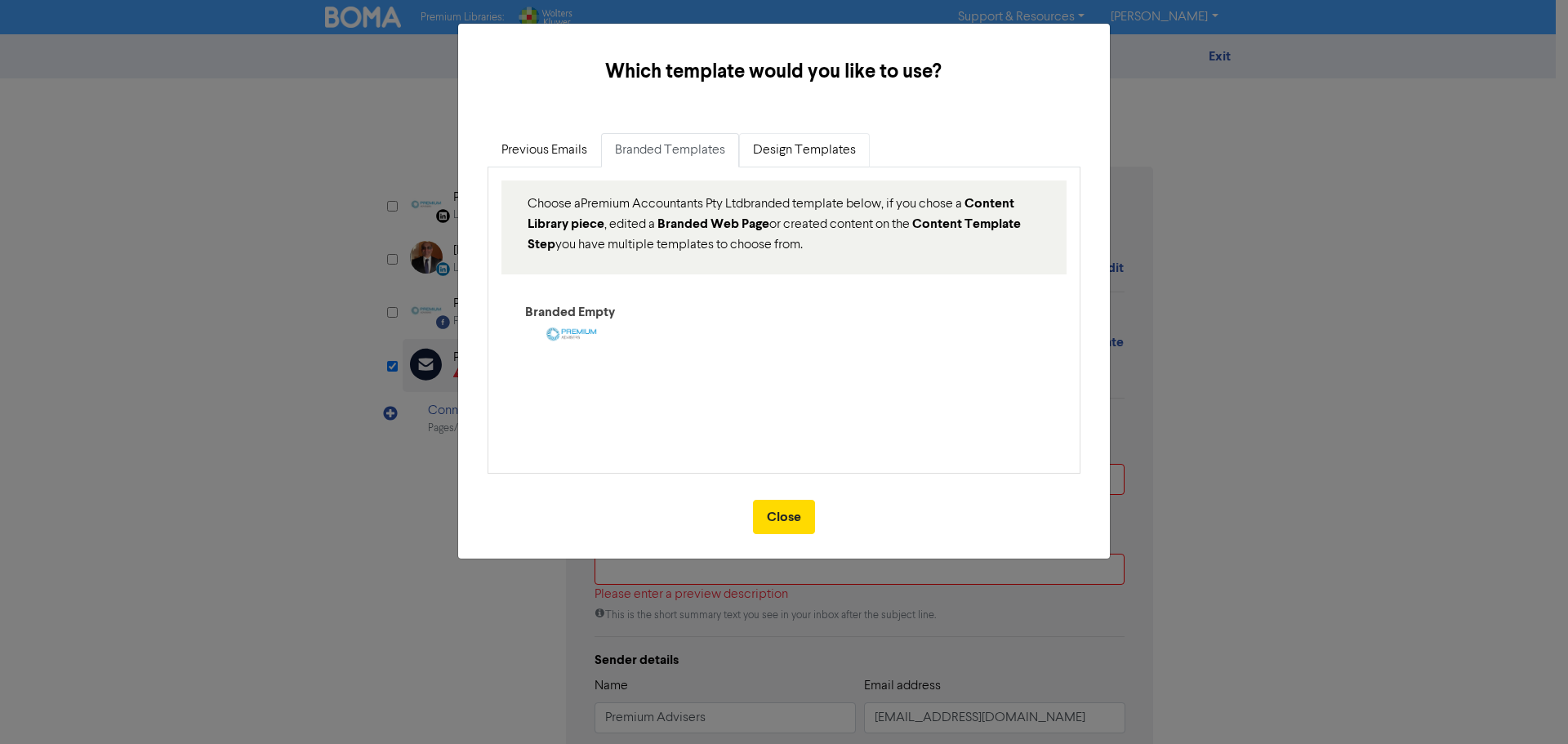
click at [776, 156] on link "Design Templates" at bounding box center [805, 150] width 131 height 34
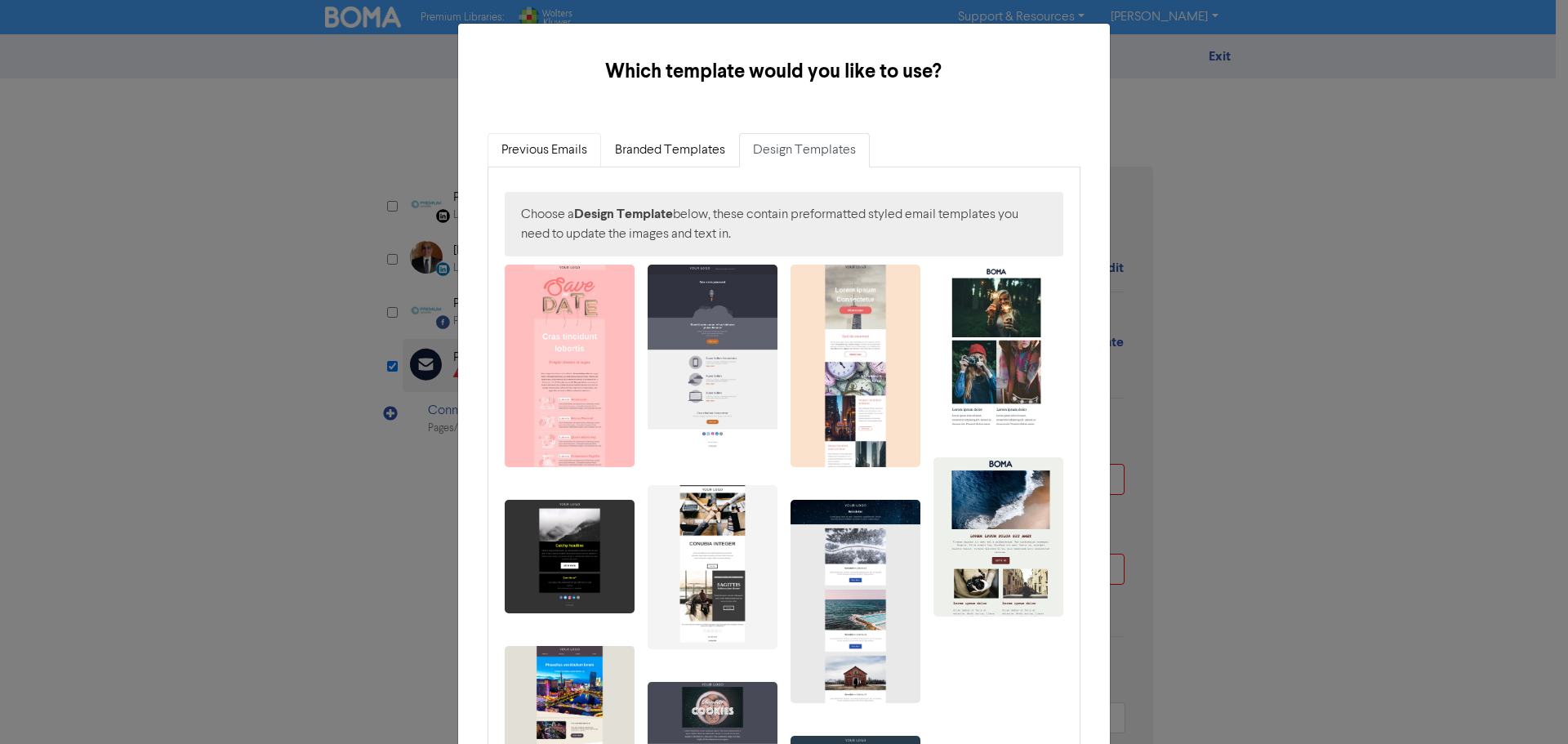
click at [536, 148] on link "Previous Emails" at bounding box center [544, 150] width 113 height 34
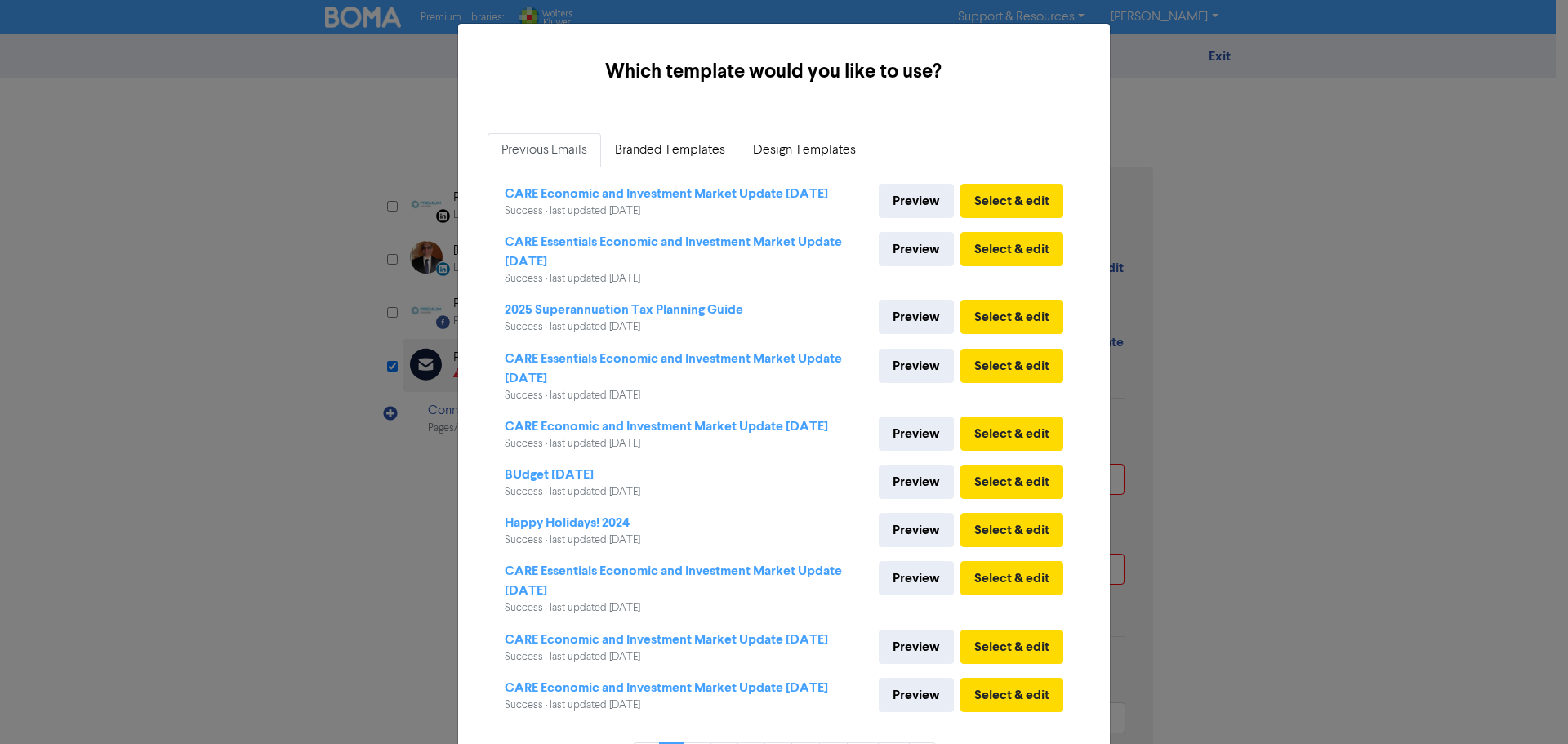
click at [1226, 105] on div "Which template would you like to use? × Previous Emails Branded Templates Desig…" at bounding box center [784, 372] width 1568 height 744
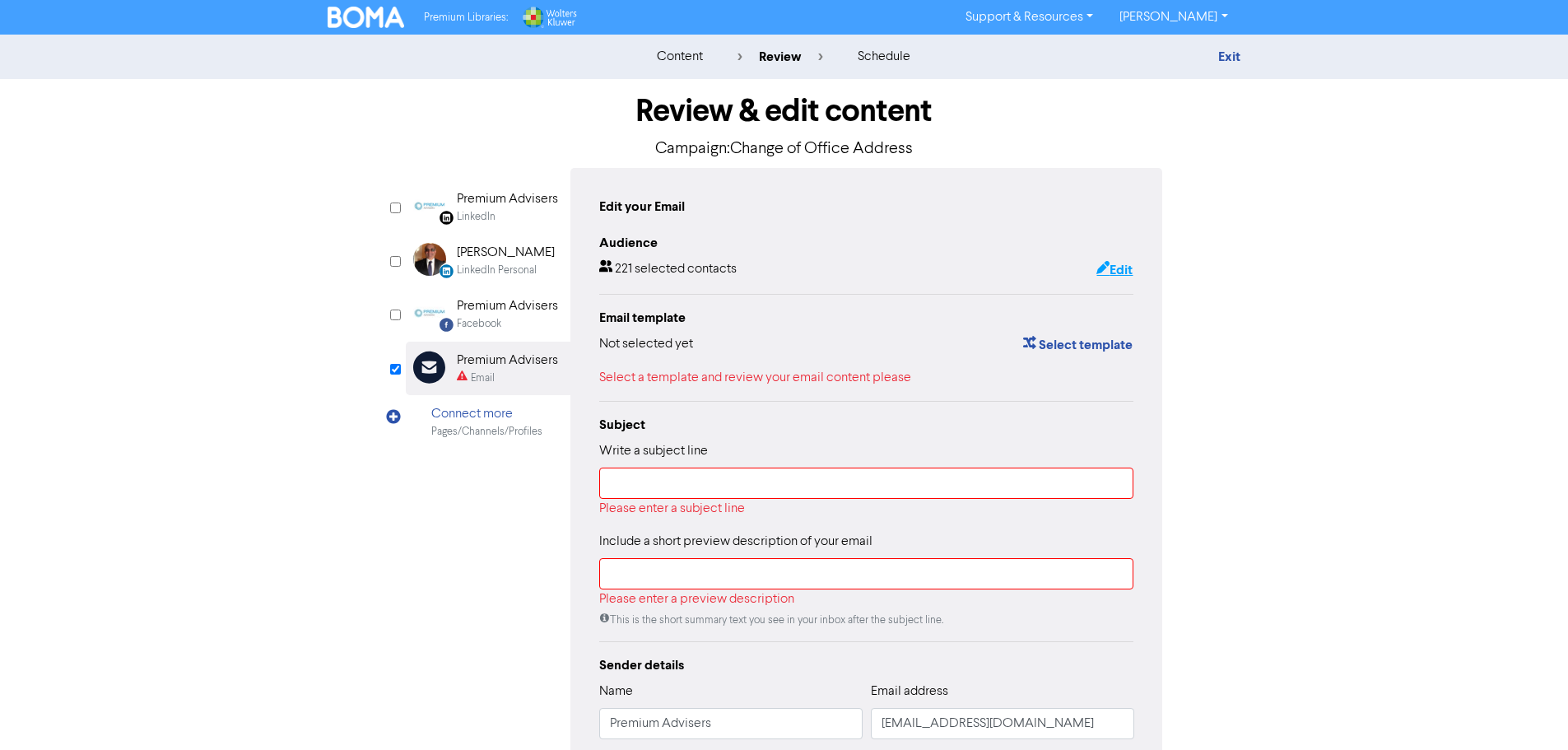
click at [1128, 269] on button "Edit" at bounding box center [1114, 270] width 38 height 22
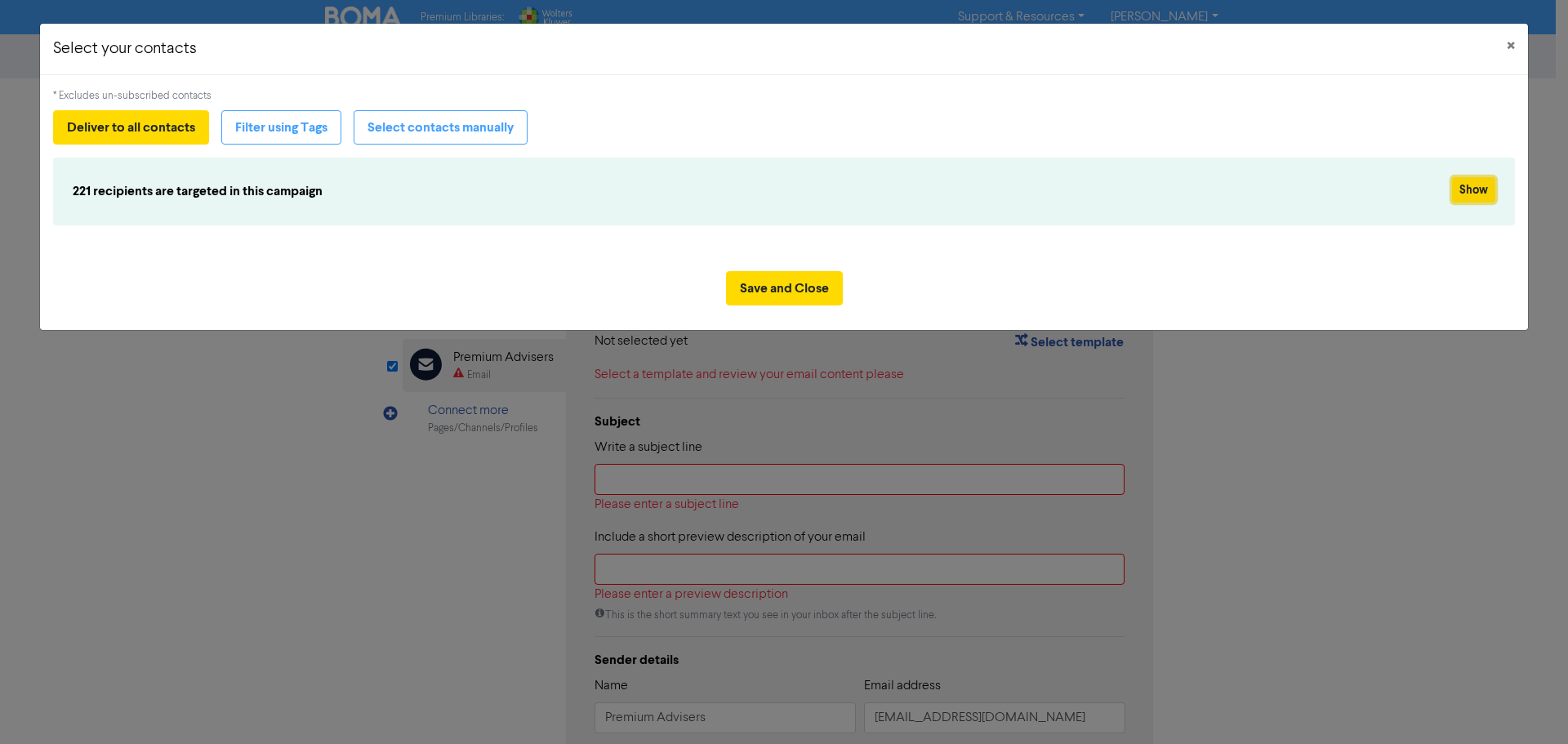
click at [1477, 190] on button "Show" at bounding box center [1474, 190] width 43 height 26
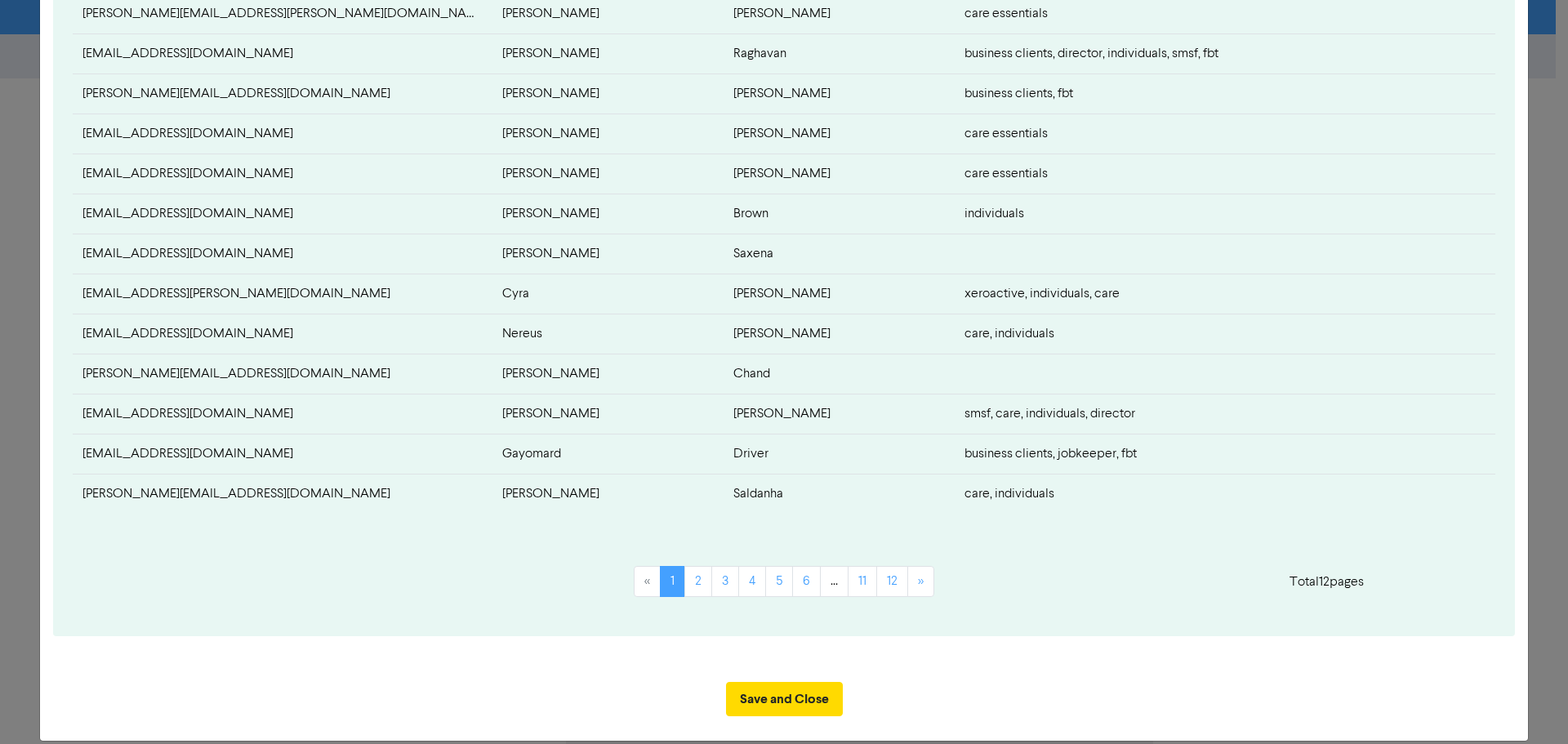
scroll to position [557, 0]
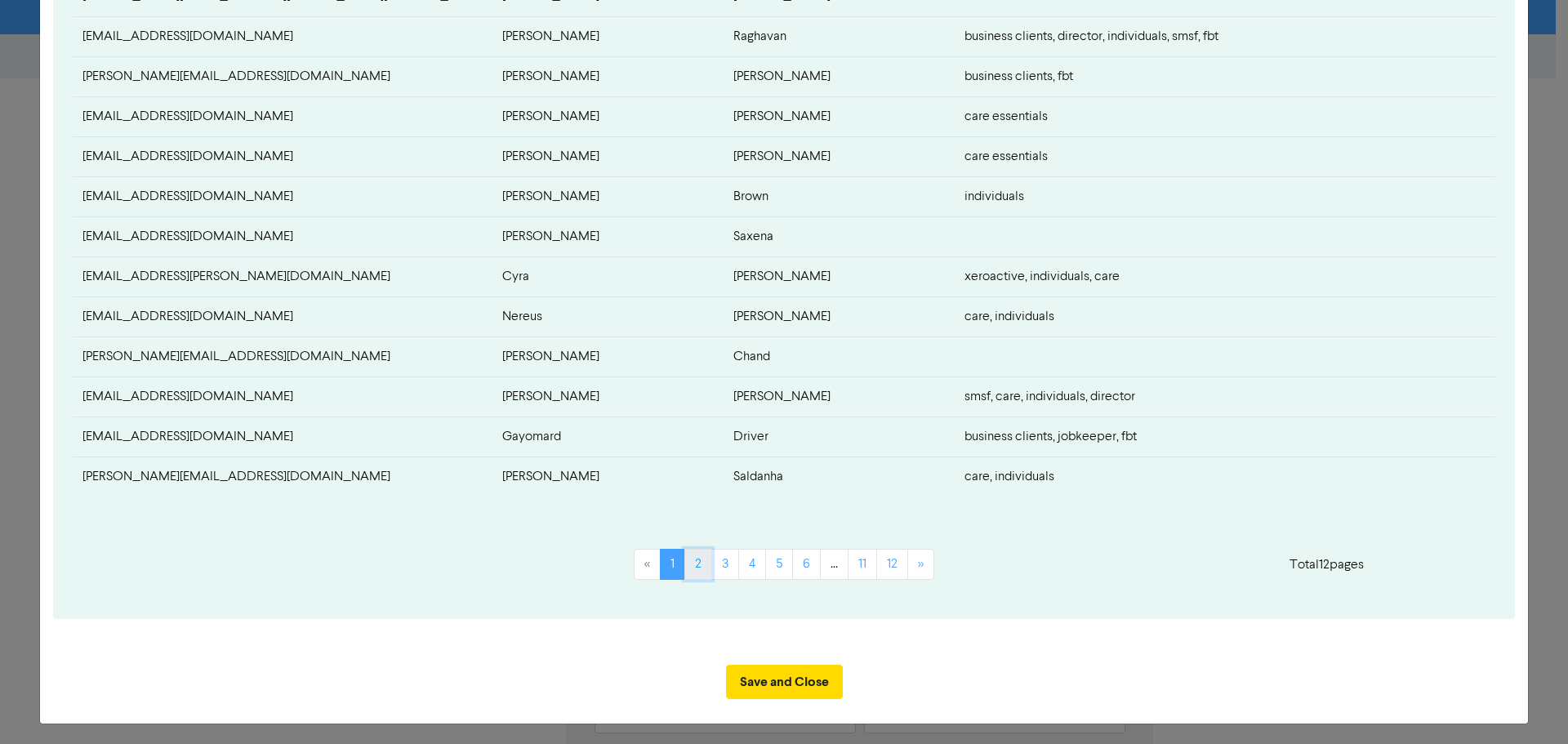
click at [690, 563] on link "2" at bounding box center [699, 564] width 28 height 31
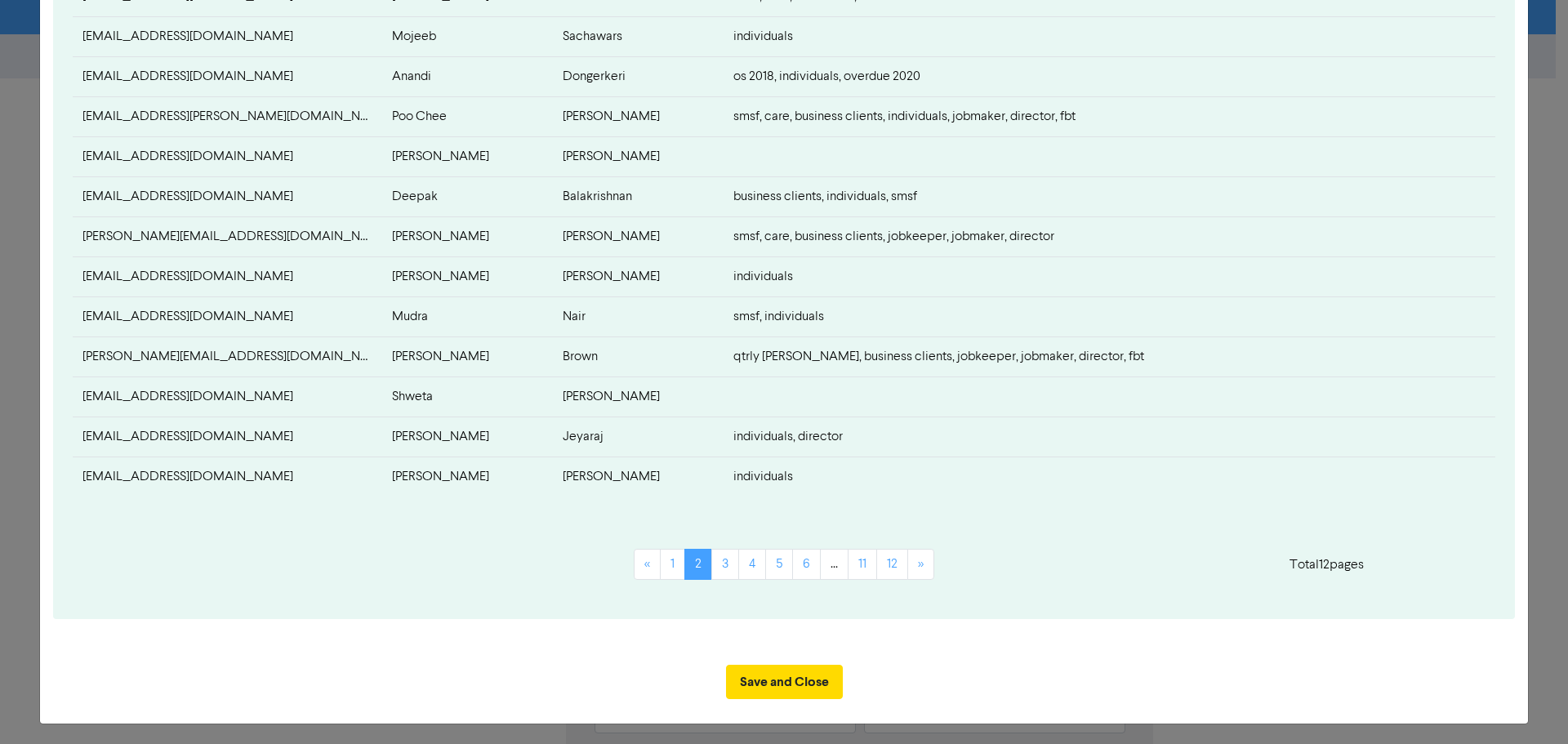
drag, startPoint x: 168, startPoint y: 474, endPoint x: 174, endPoint y: 482, distance: 10.0
click at [174, 482] on td "[EMAIL_ADDRESS][DOMAIN_NAME]" at bounding box center [228, 476] width 310 height 40
click at [174, 482] on td "[EMAIL_ADDRESS][DOMAIN_NAME]" at bounding box center [228, 476] width 310 height 40
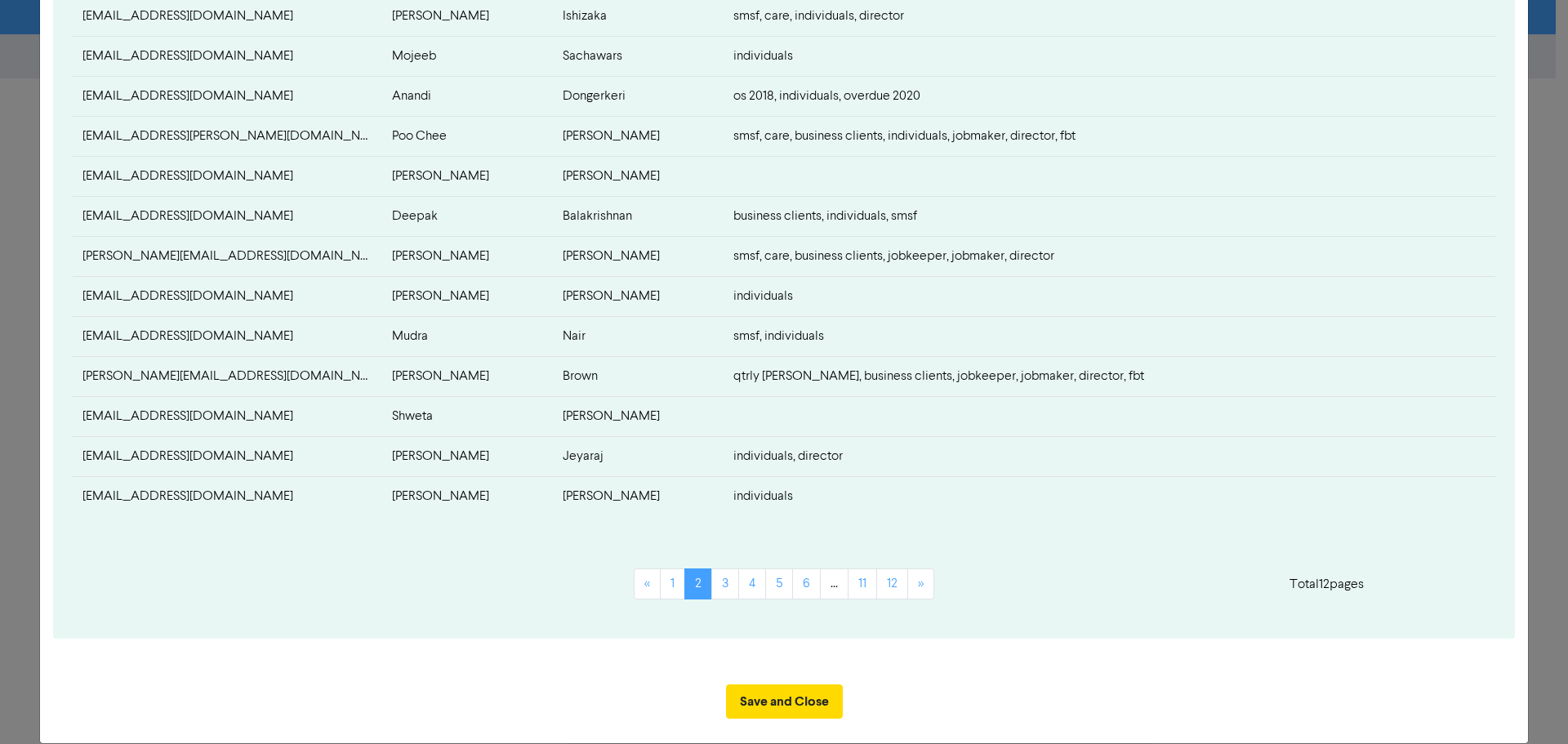
scroll to position [560, 0]
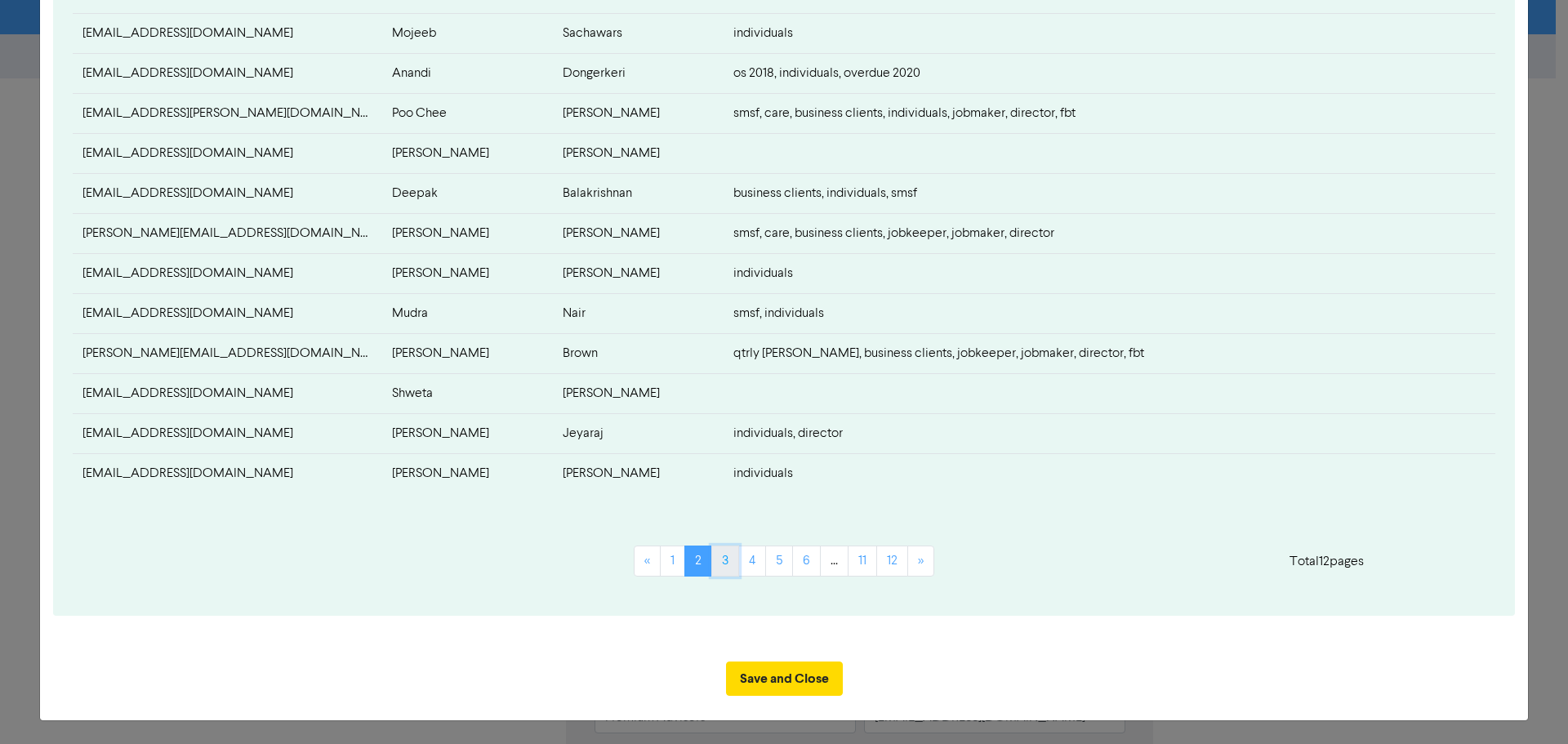
click at [718, 560] on link "3" at bounding box center [725, 560] width 28 height 31
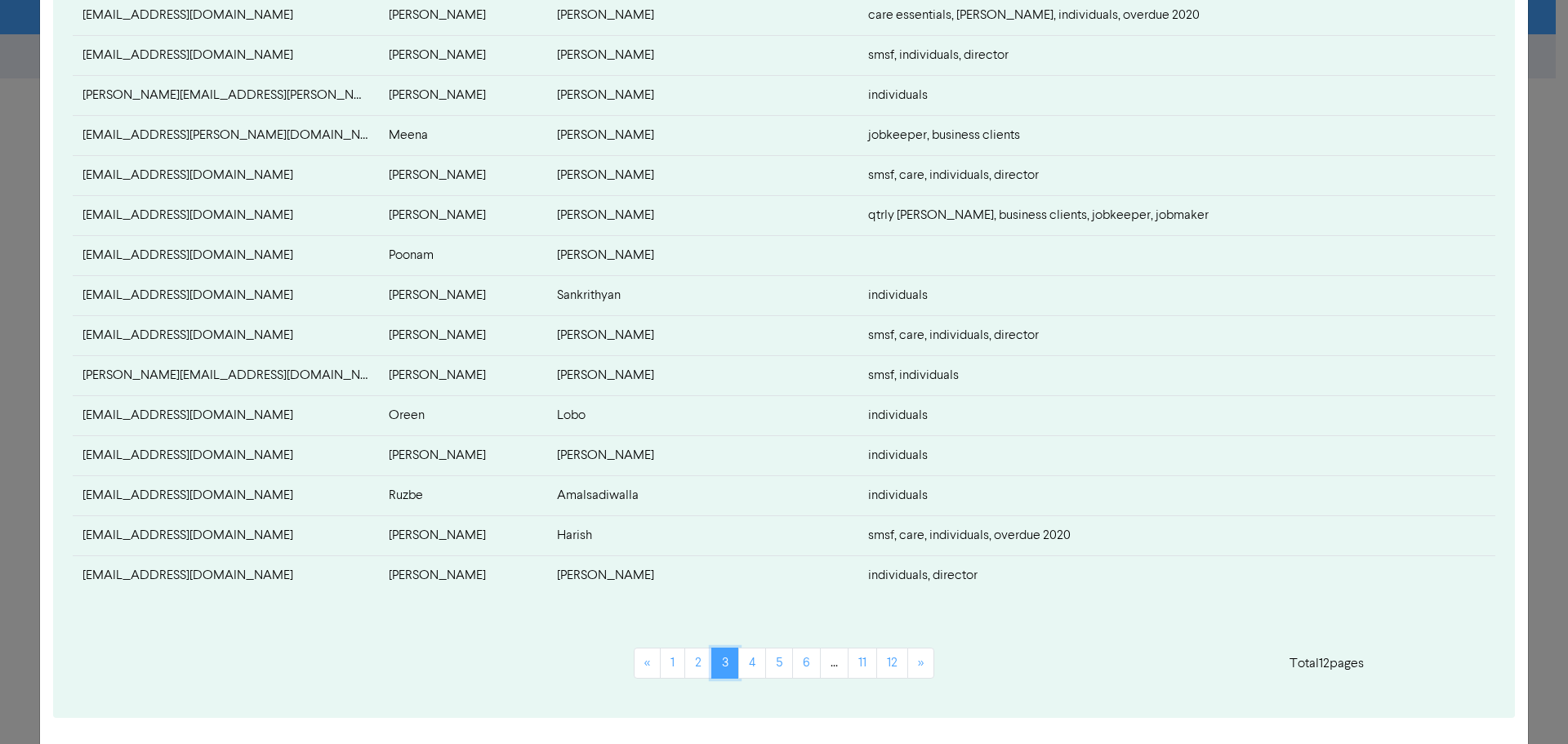
scroll to position [489, 0]
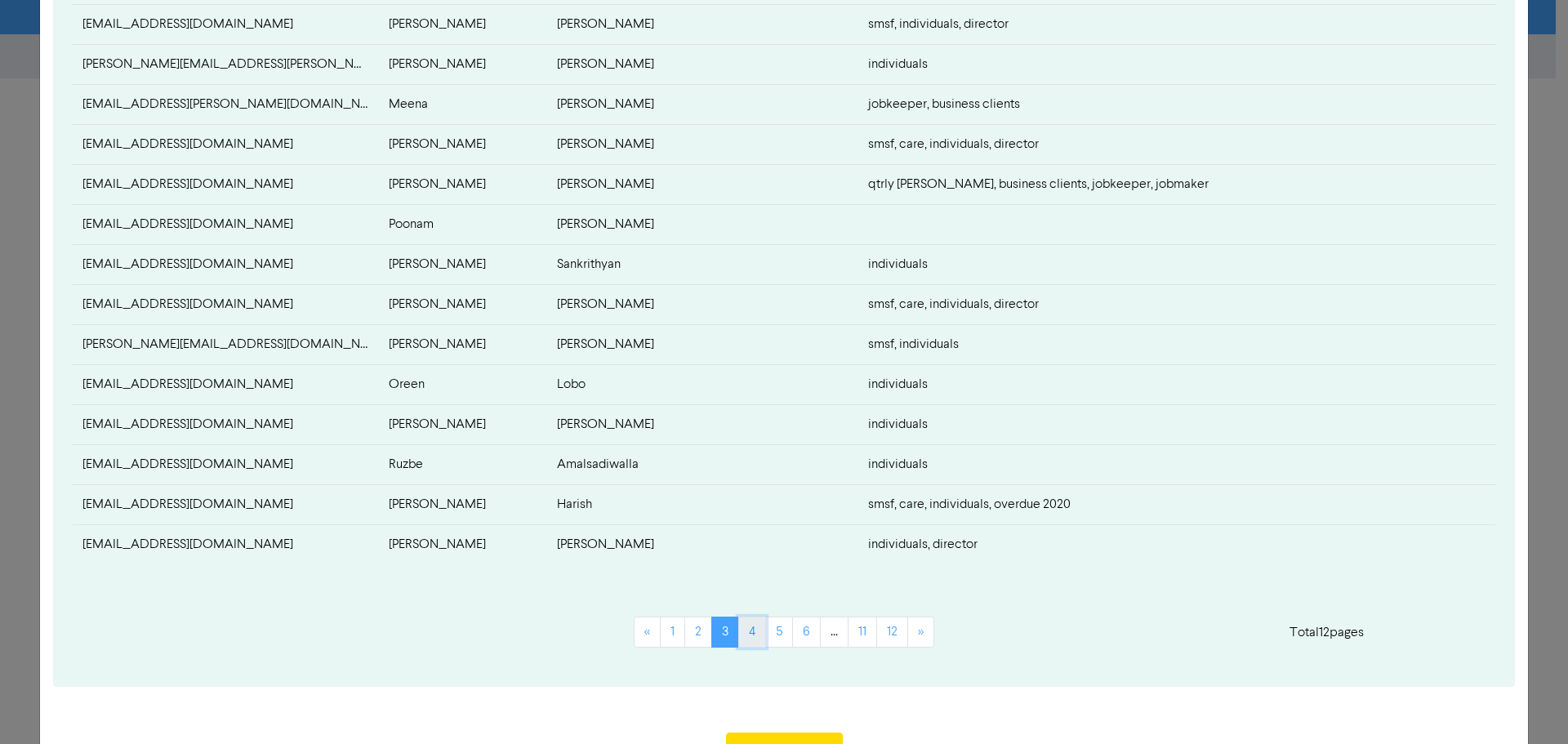
click at [753, 634] on link "4" at bounding box center [753, 631] width 28 height 31
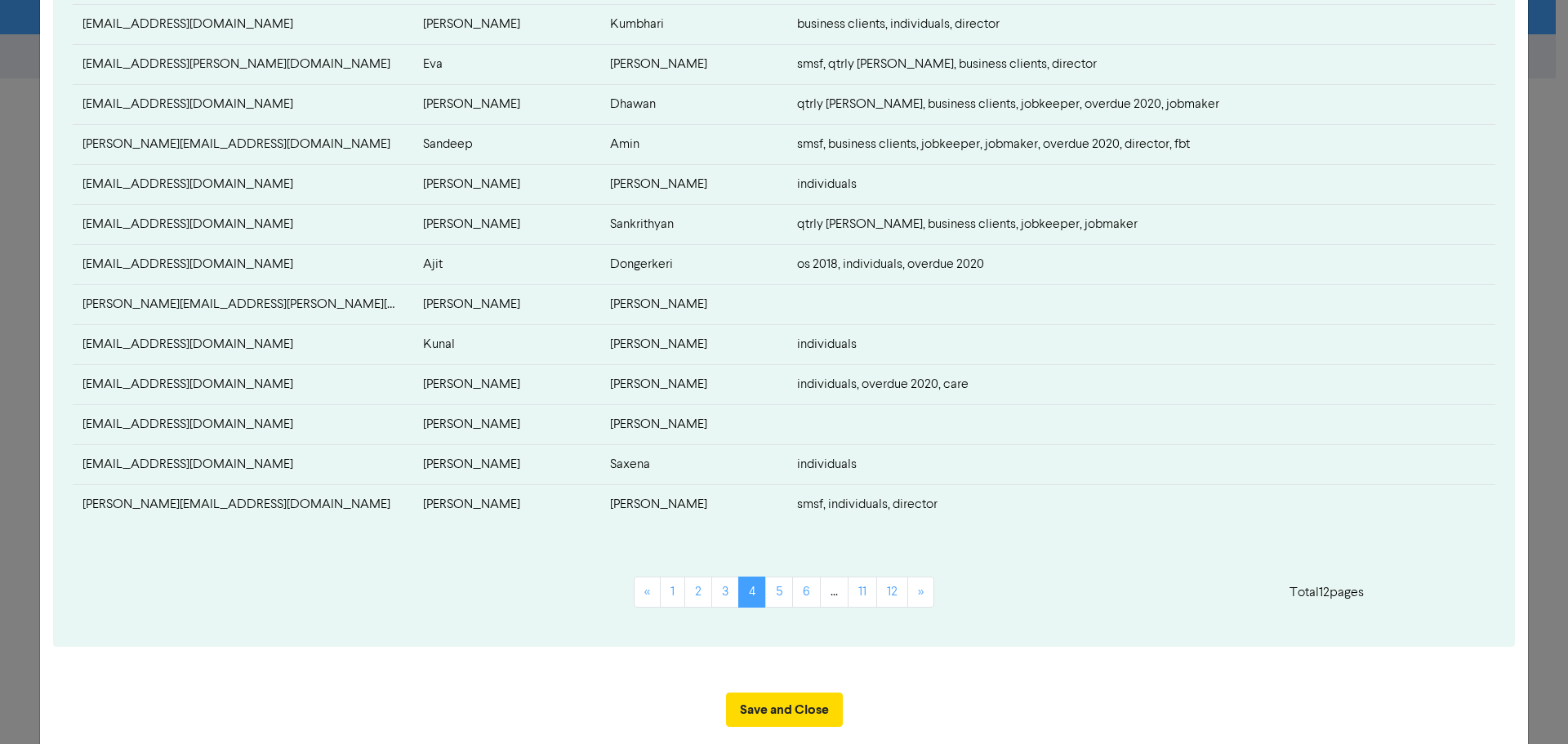
scroll to position [560, 0]
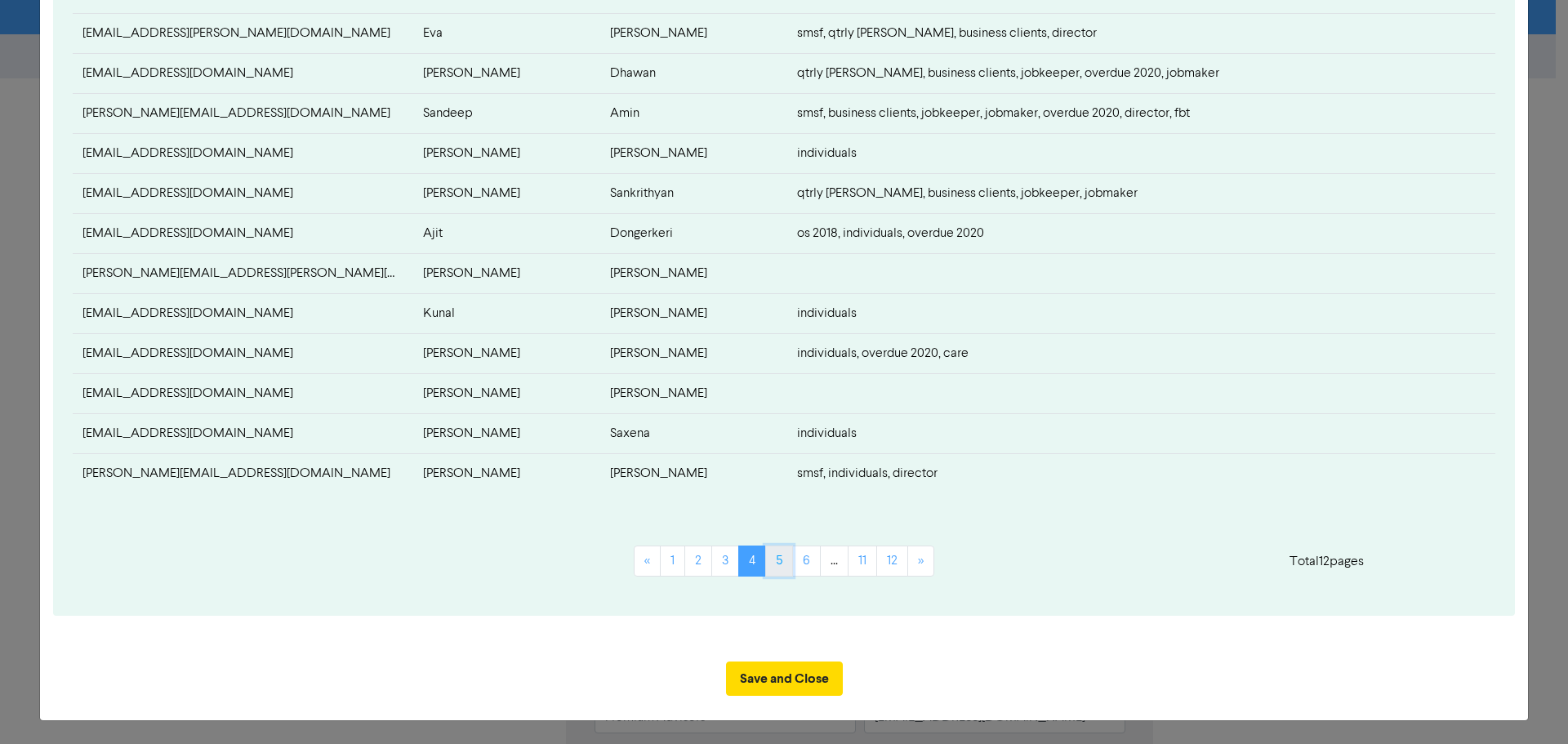
click at [782, 563] on link "5" at bounding box center [779, 560] width 28 height 31
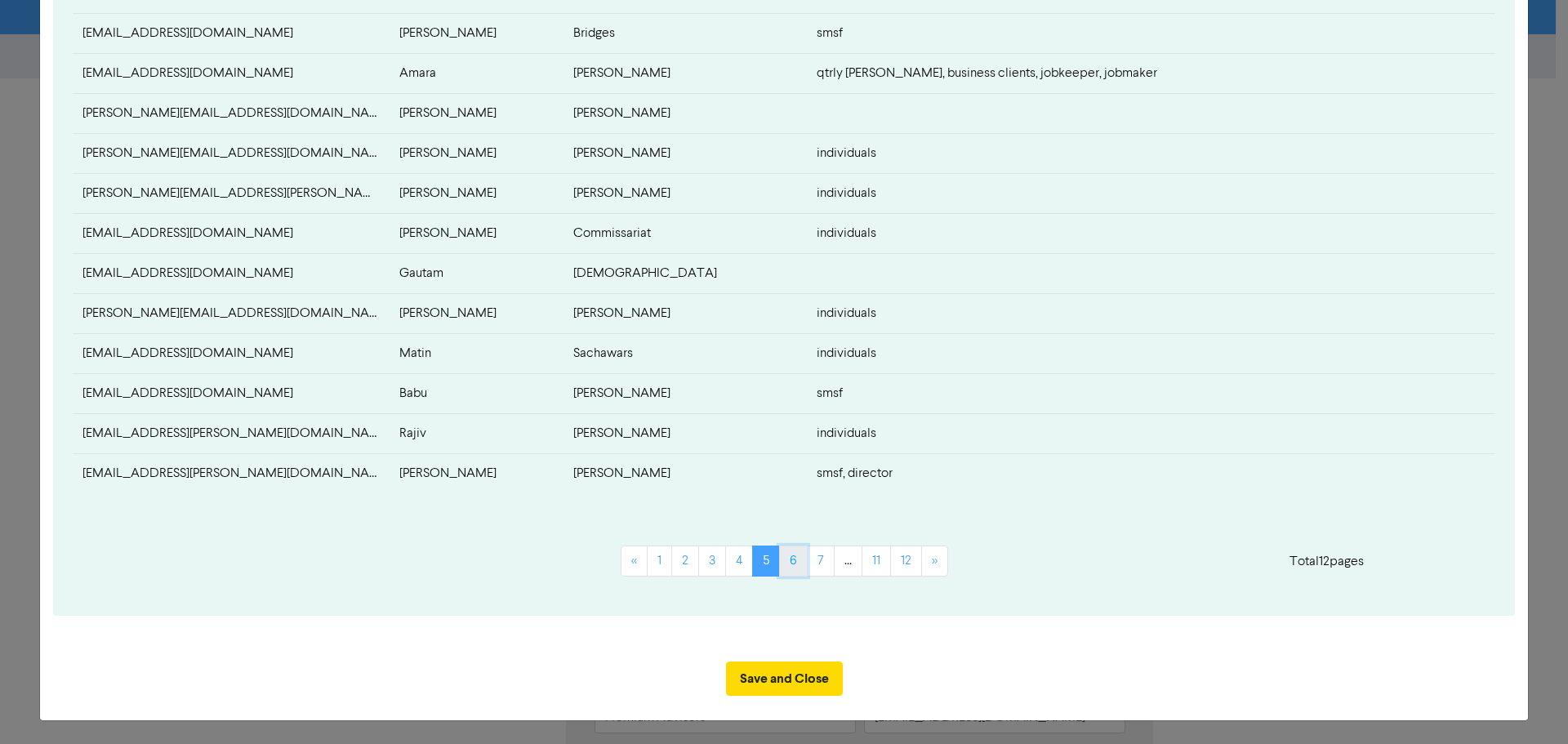
click at [790, 567] on link "6" at bounding box center [793, 560] width 29 height 31
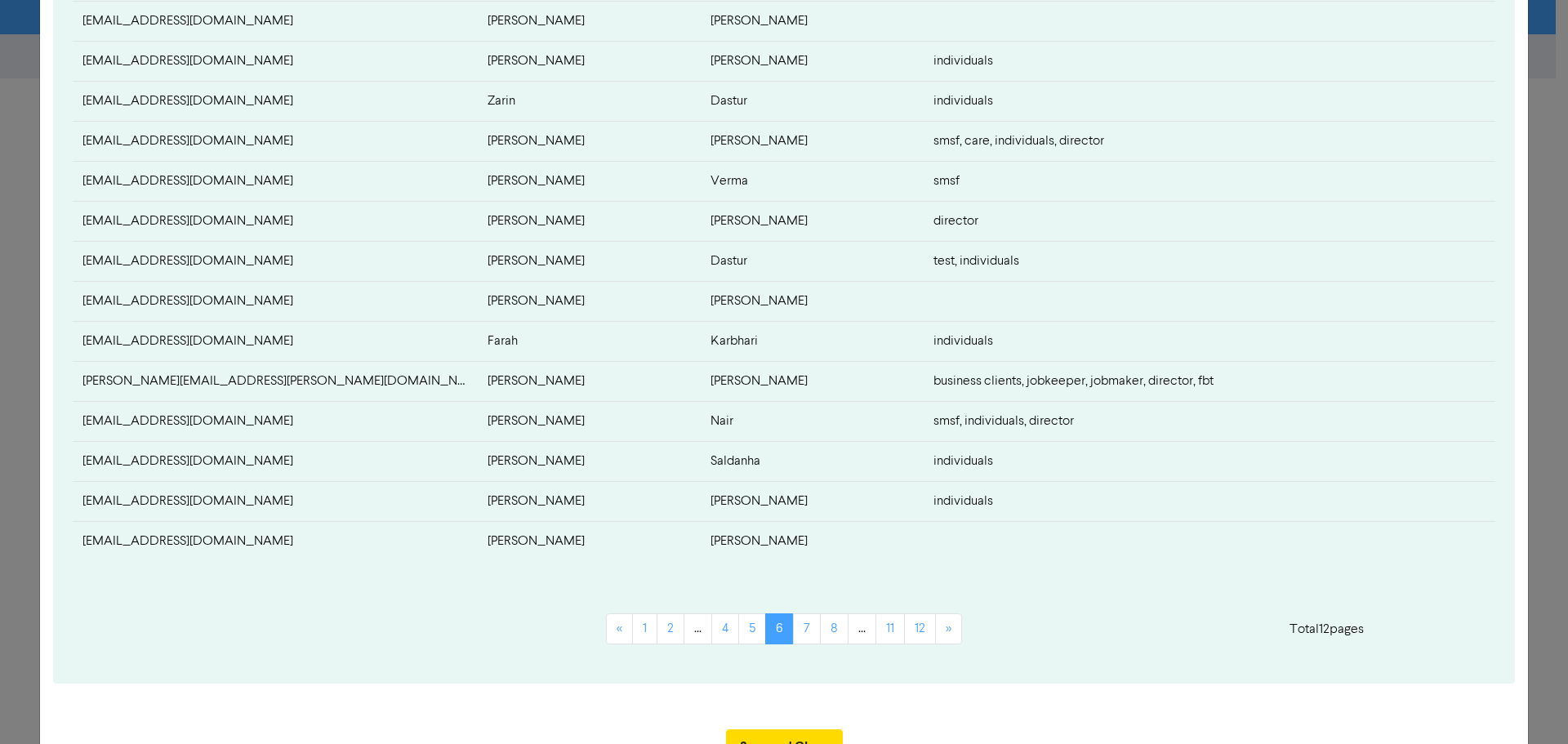
scroll to position [555, 0]
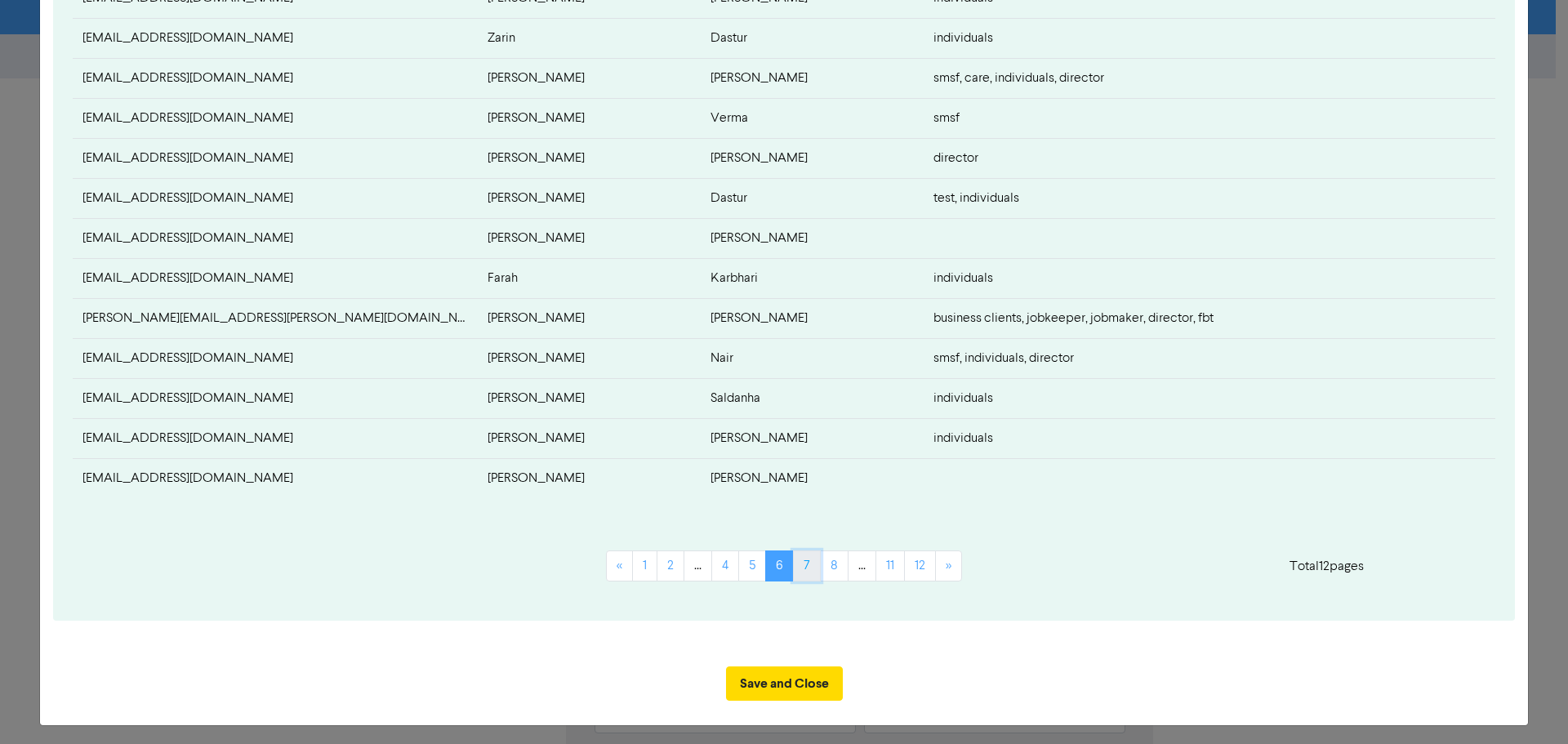
click at [800, 565] on link "7" at bounding box center [807, 565] width 28 height 31
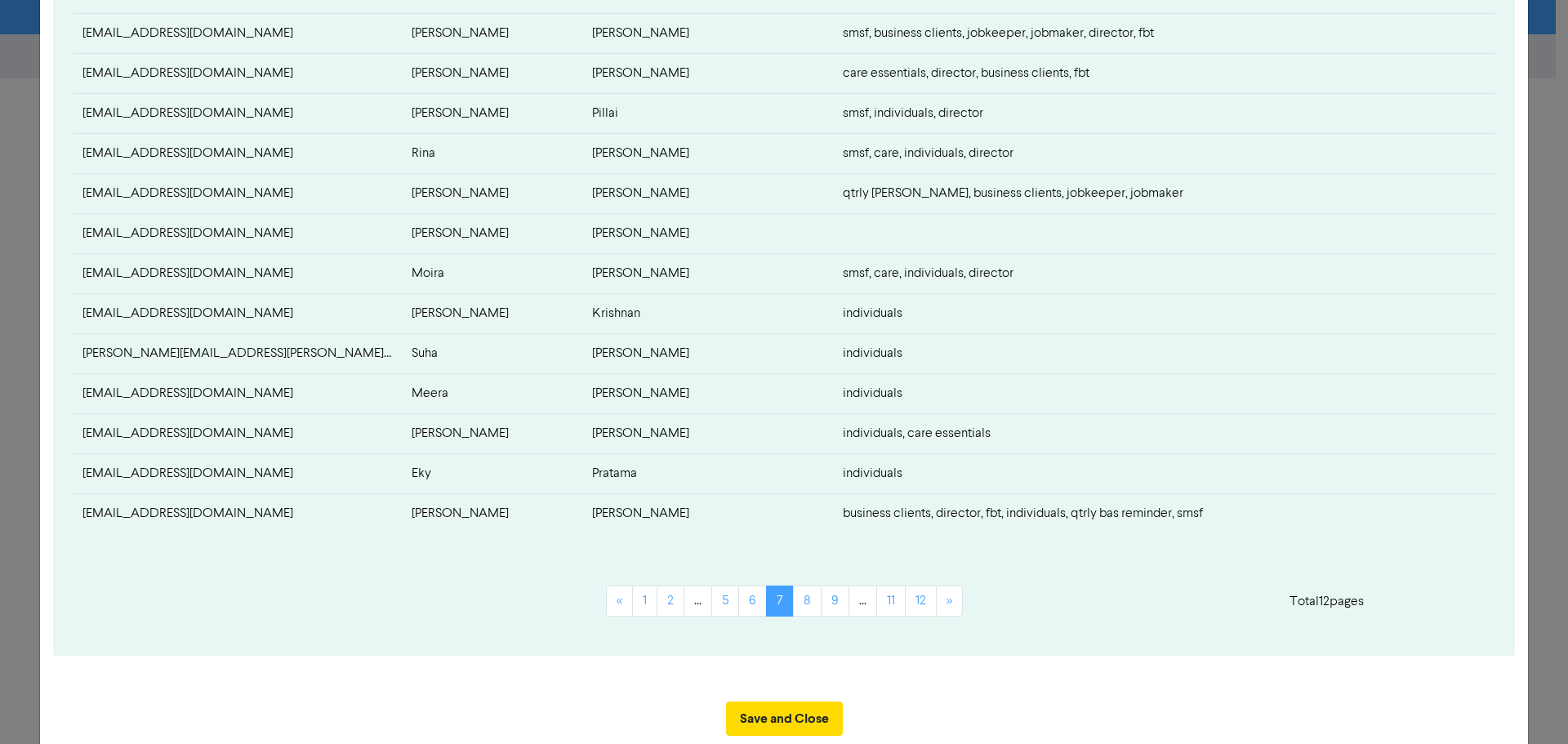
scroll to position [560, 0]
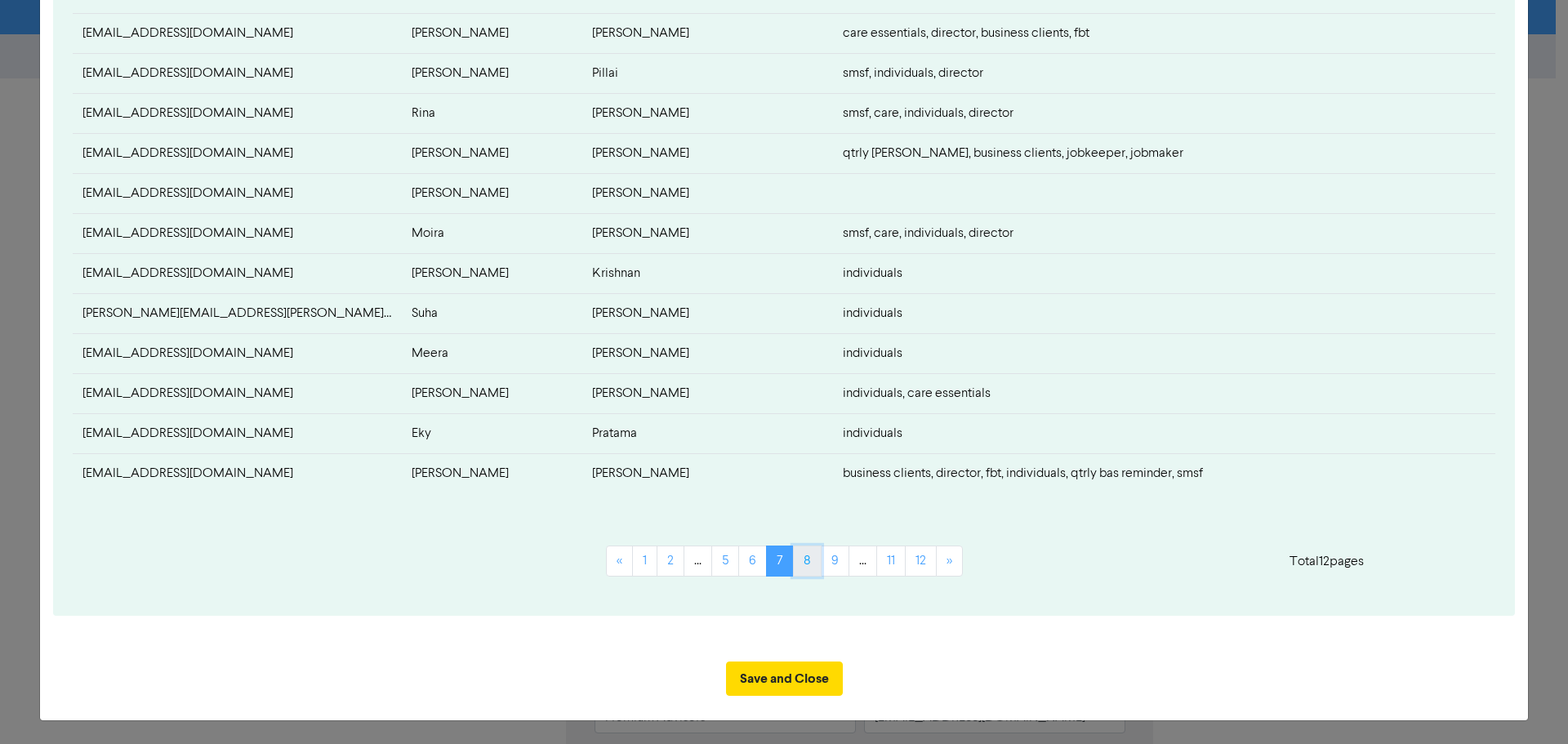
click at [804, 559] on link "8" at bounding box center [807, 560] width 29 height 31
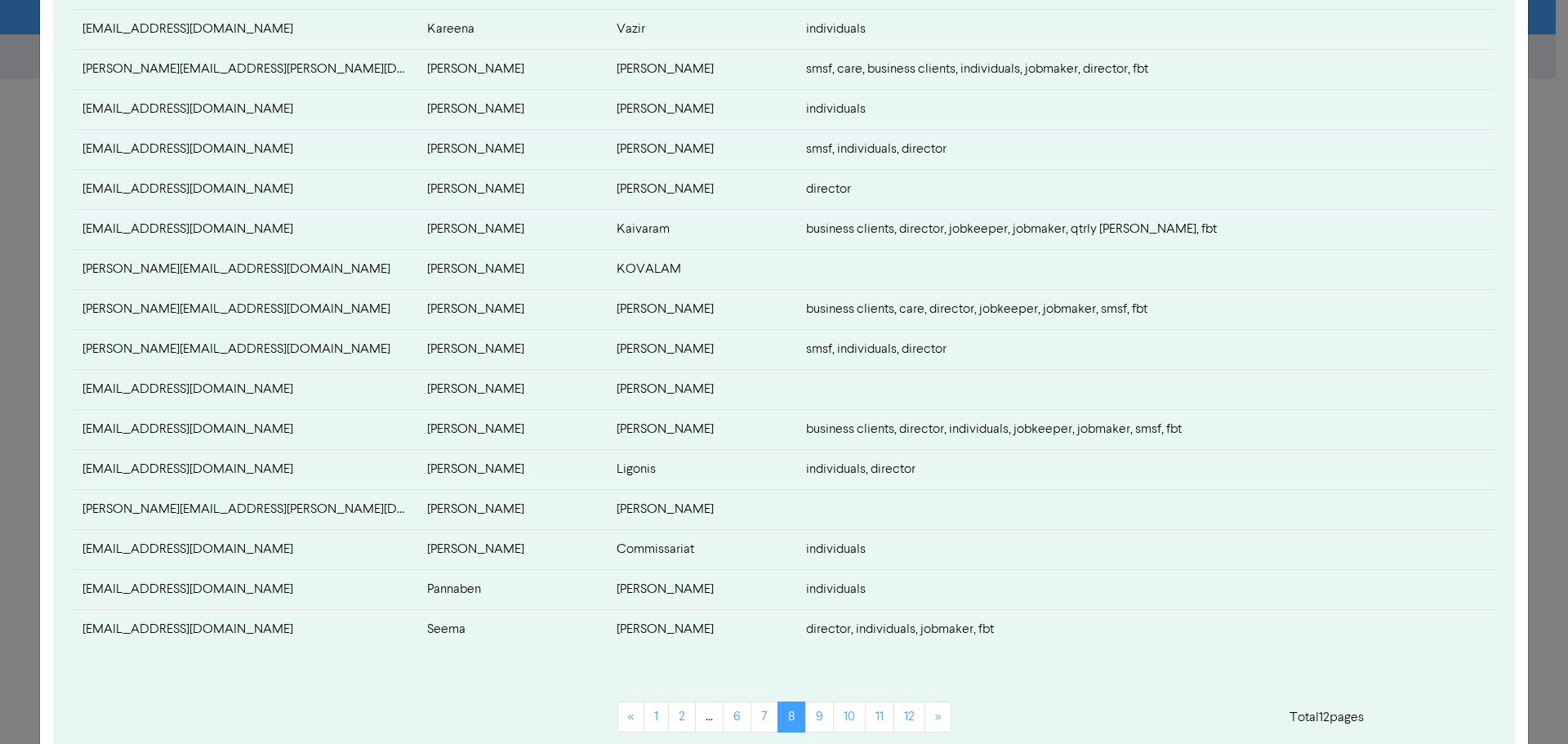
scroll to position [406, 0]
click at [815, 713] on link "9" at bounding box center [819, 714] width 29 height 31
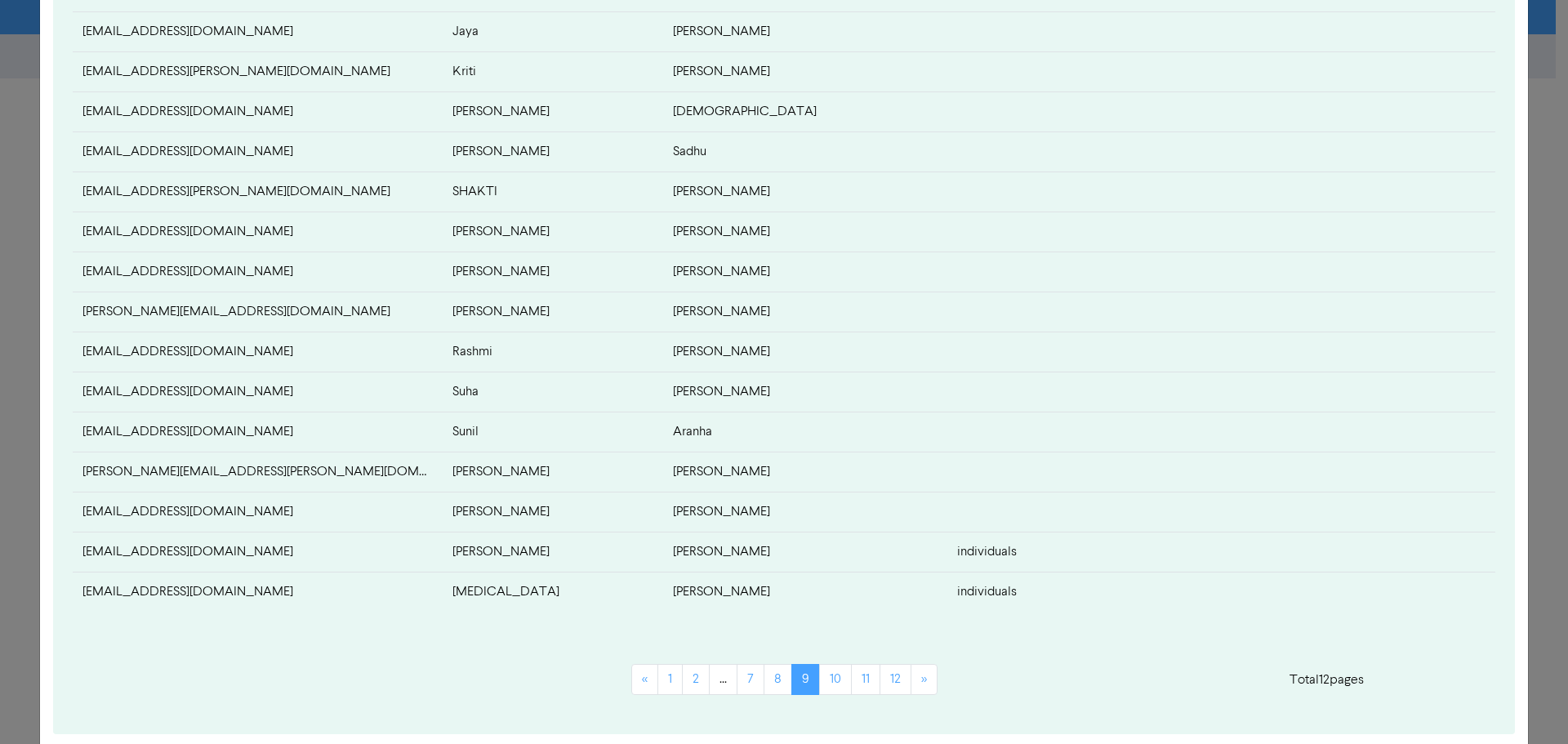
scroll to position [488, 0]
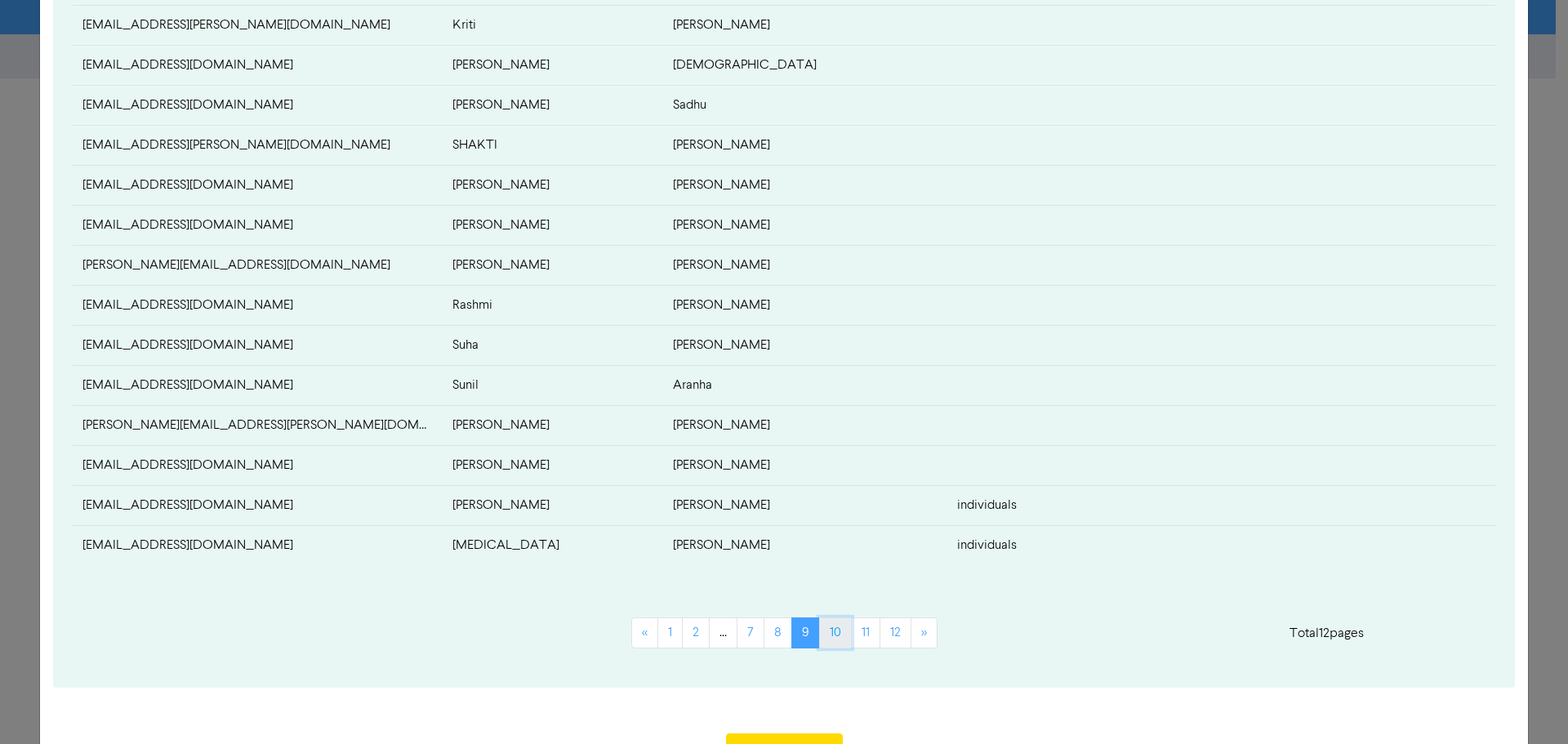
click at [836, 633] on link "10" at bounding box center [835, 632] width 32 height 31
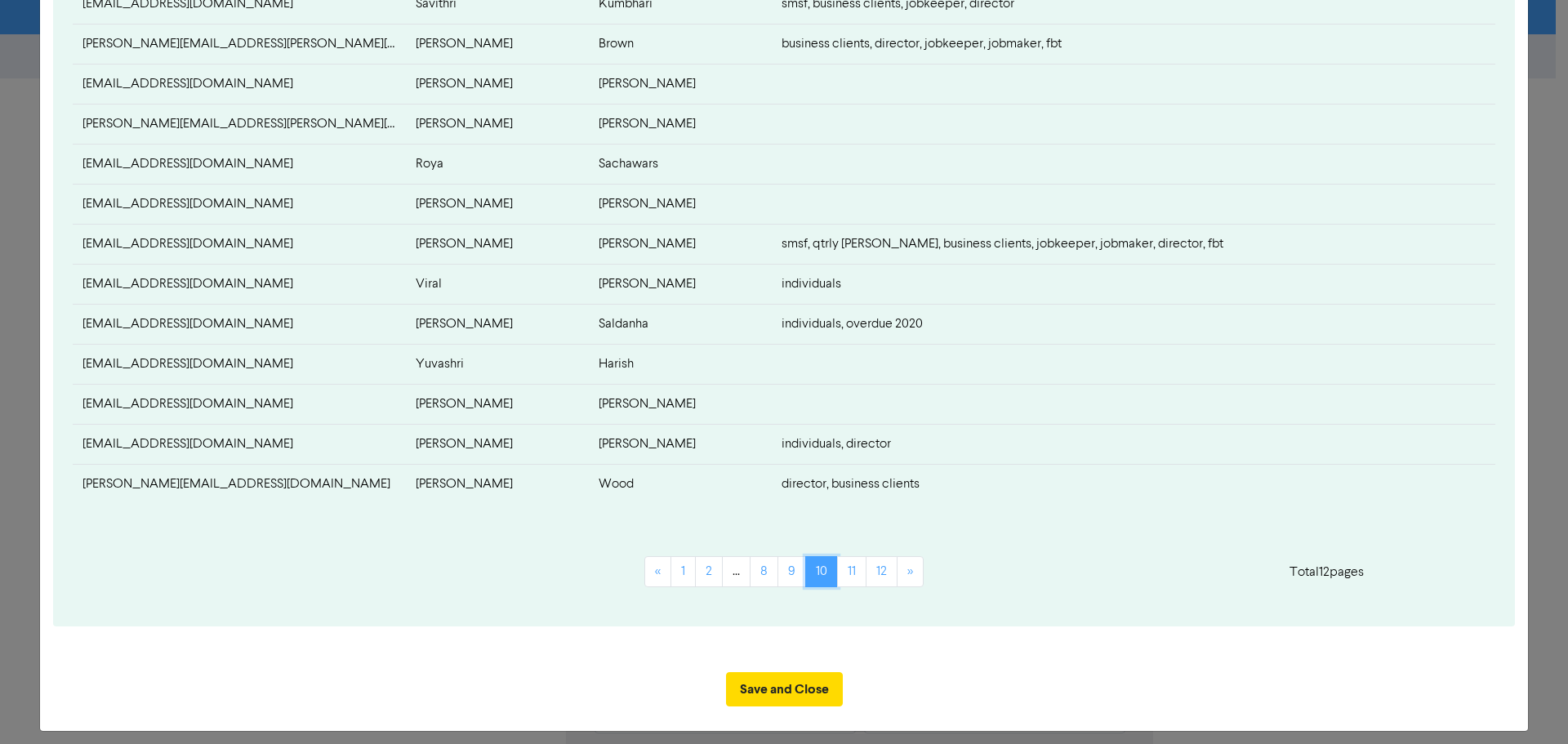
scroll to position [560, 0]
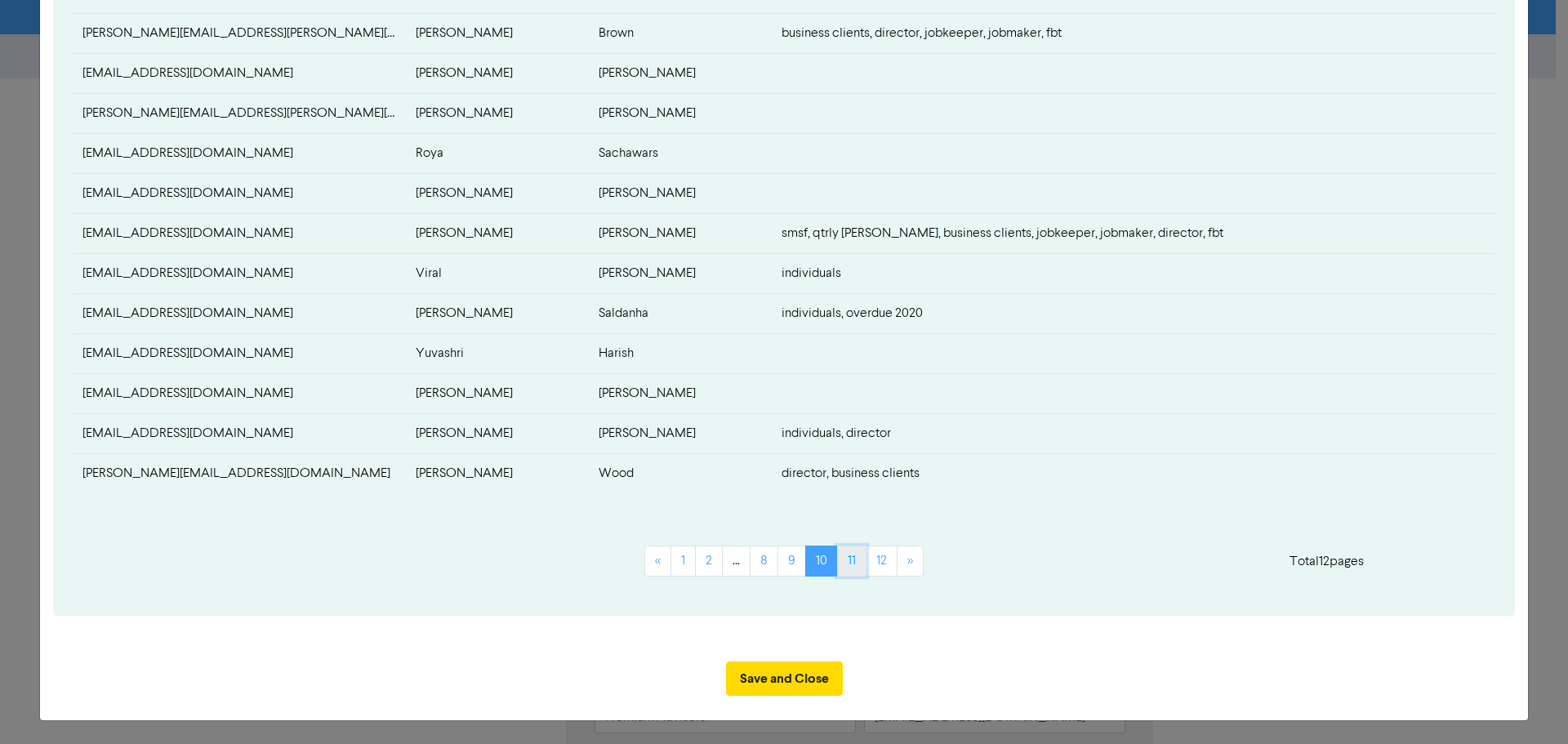
click at [851, 567] on link "11" at bounding box center [852, 560] width 30 height 31
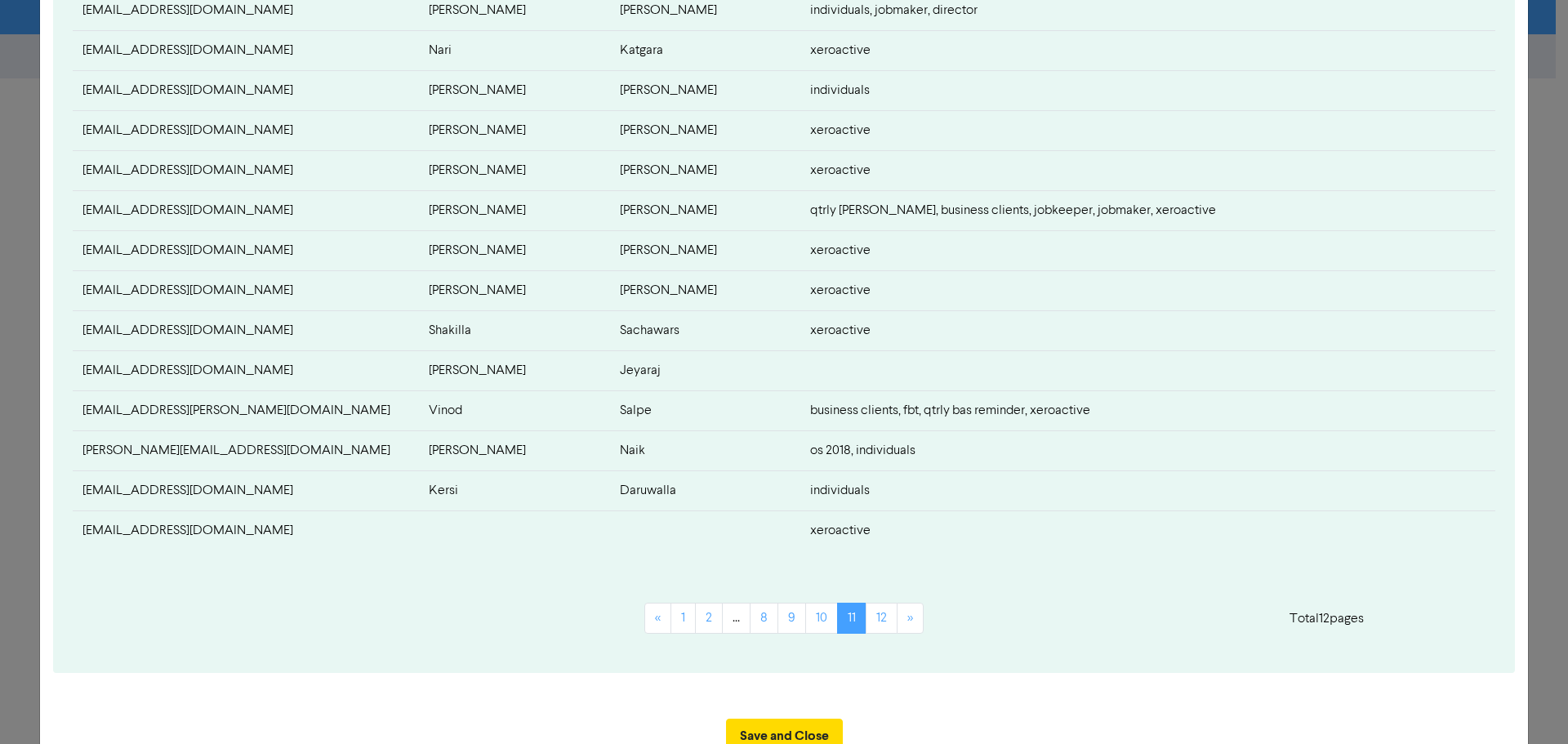
scroll to position [507, 0]
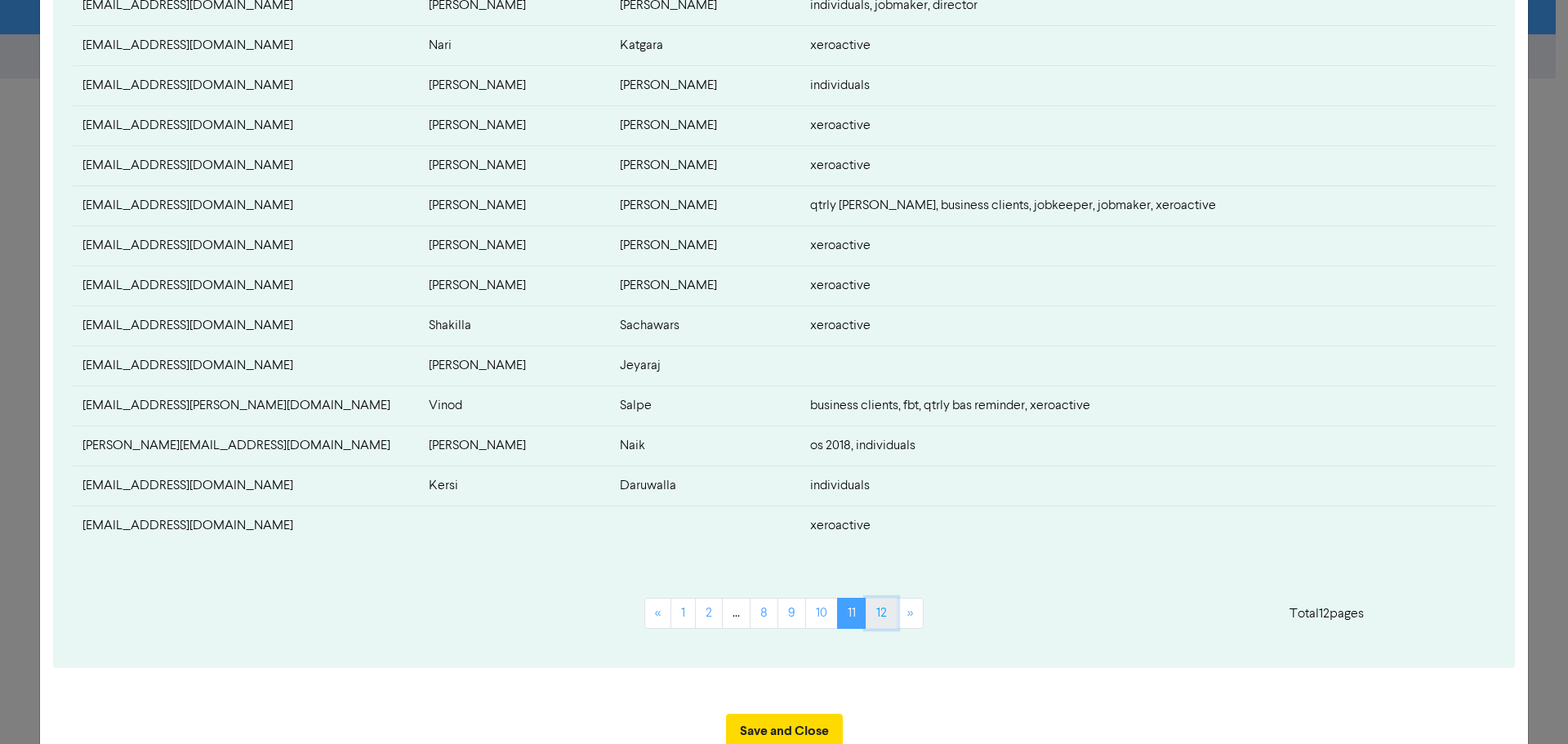
click at [883, 620] on link "12" at bounding box center [881, 612] width 31 height 31
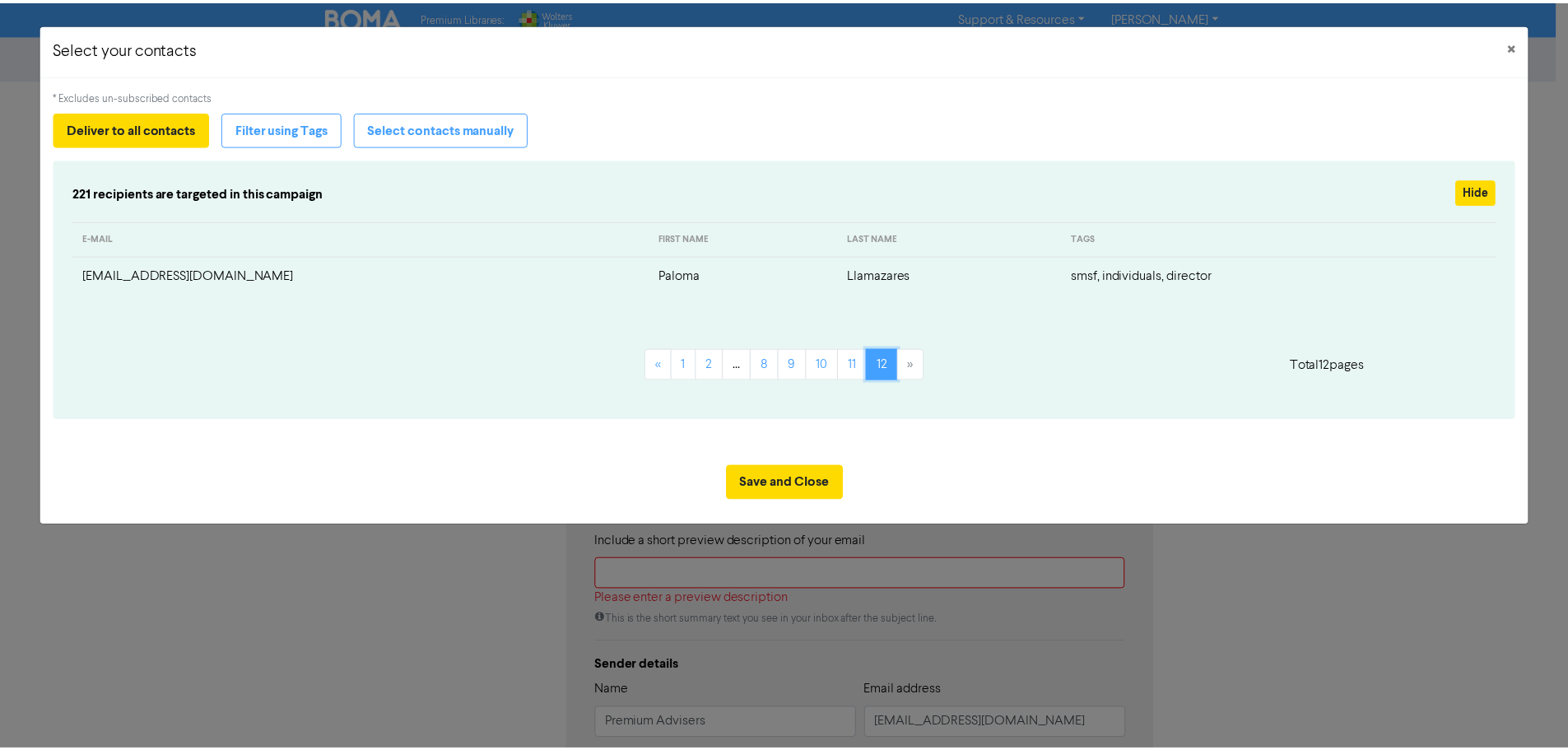
scroll to position [0, 0]
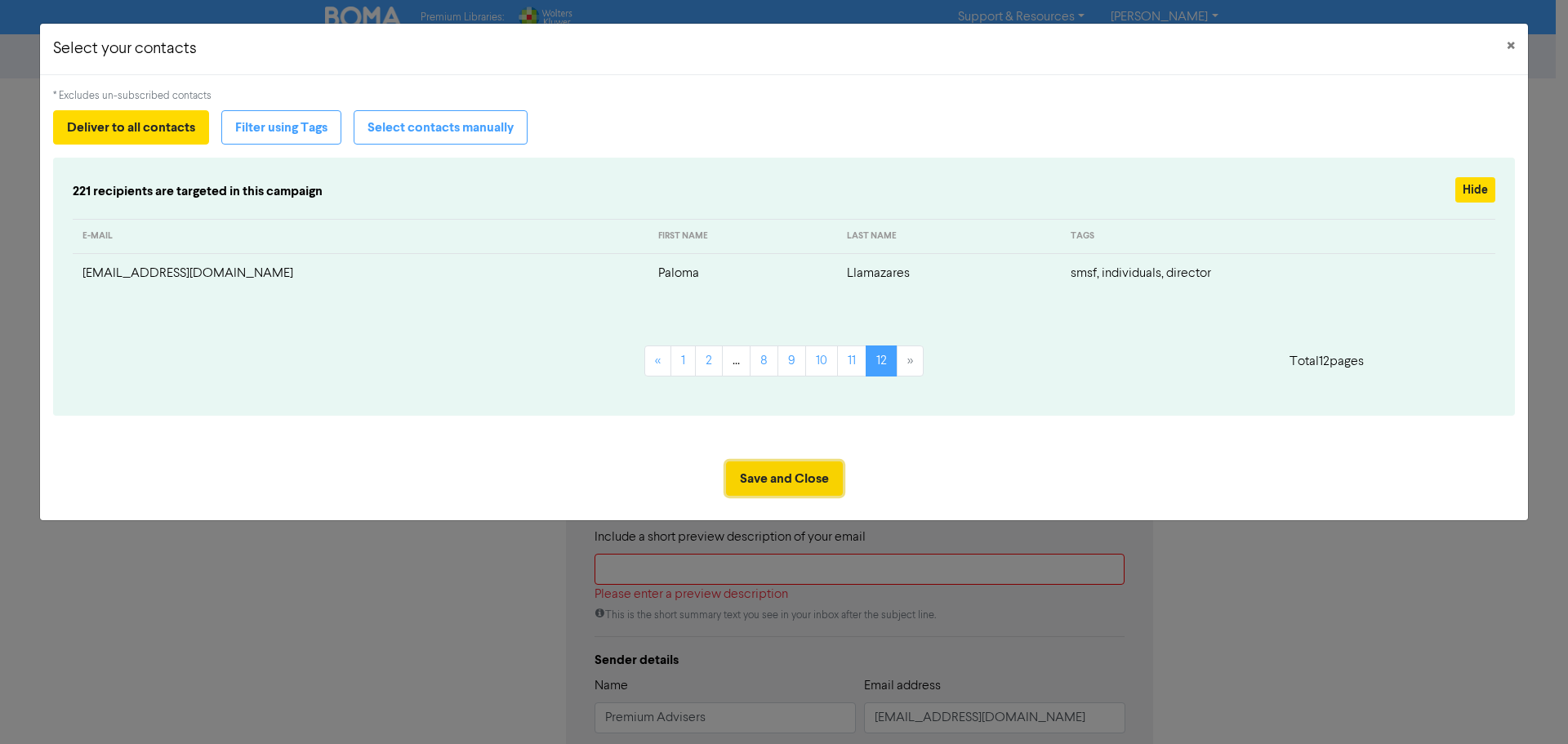
click at [769, 473] on button "Save and Close" at bounding box center [784, 478] width 117 height 34
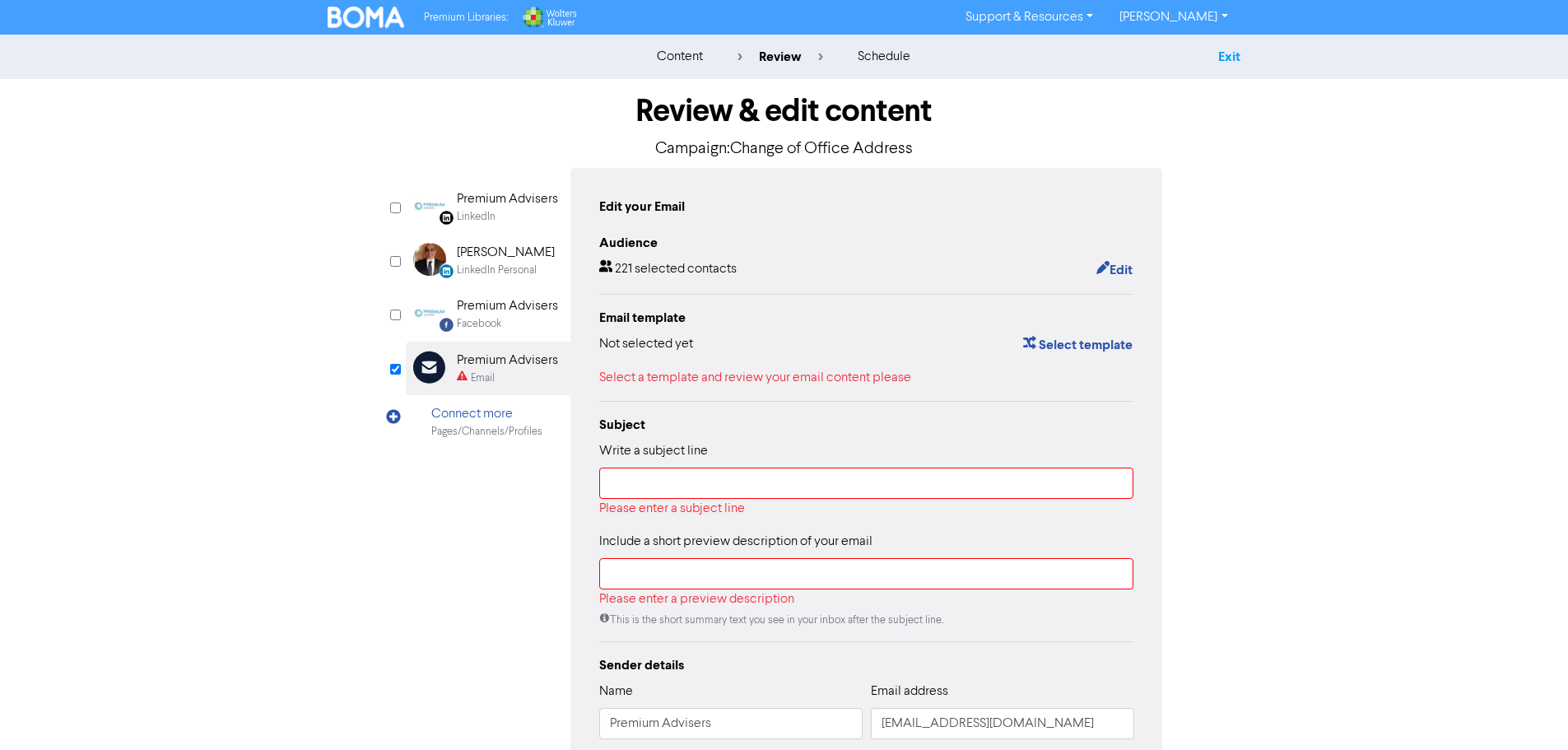
click at [1232, 56] on link "Exit" at bounding box center [1229, 57] width 23 height 17
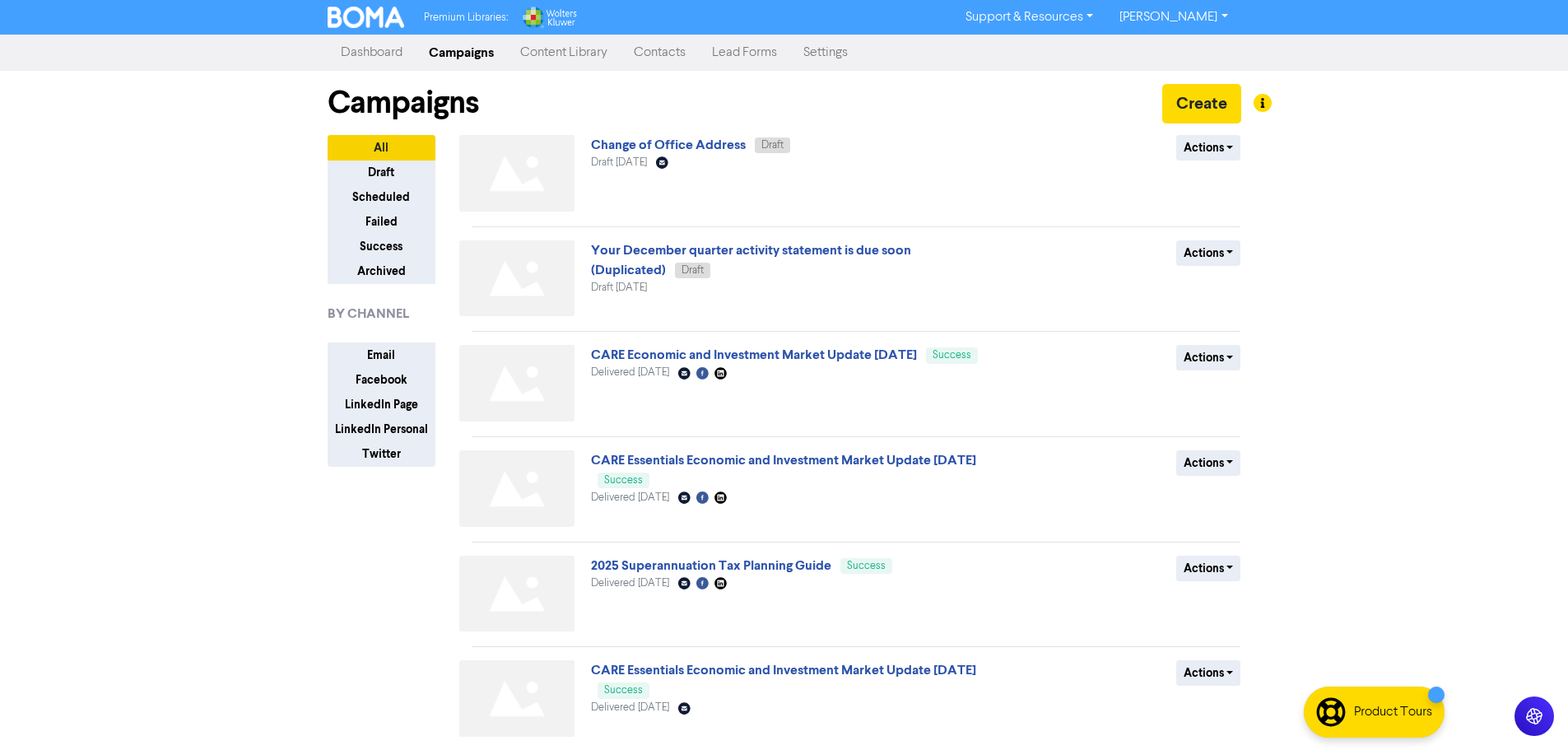
click at [656, 53] on link "Contacts" at bounding box center [660, 52] width 78 height 33
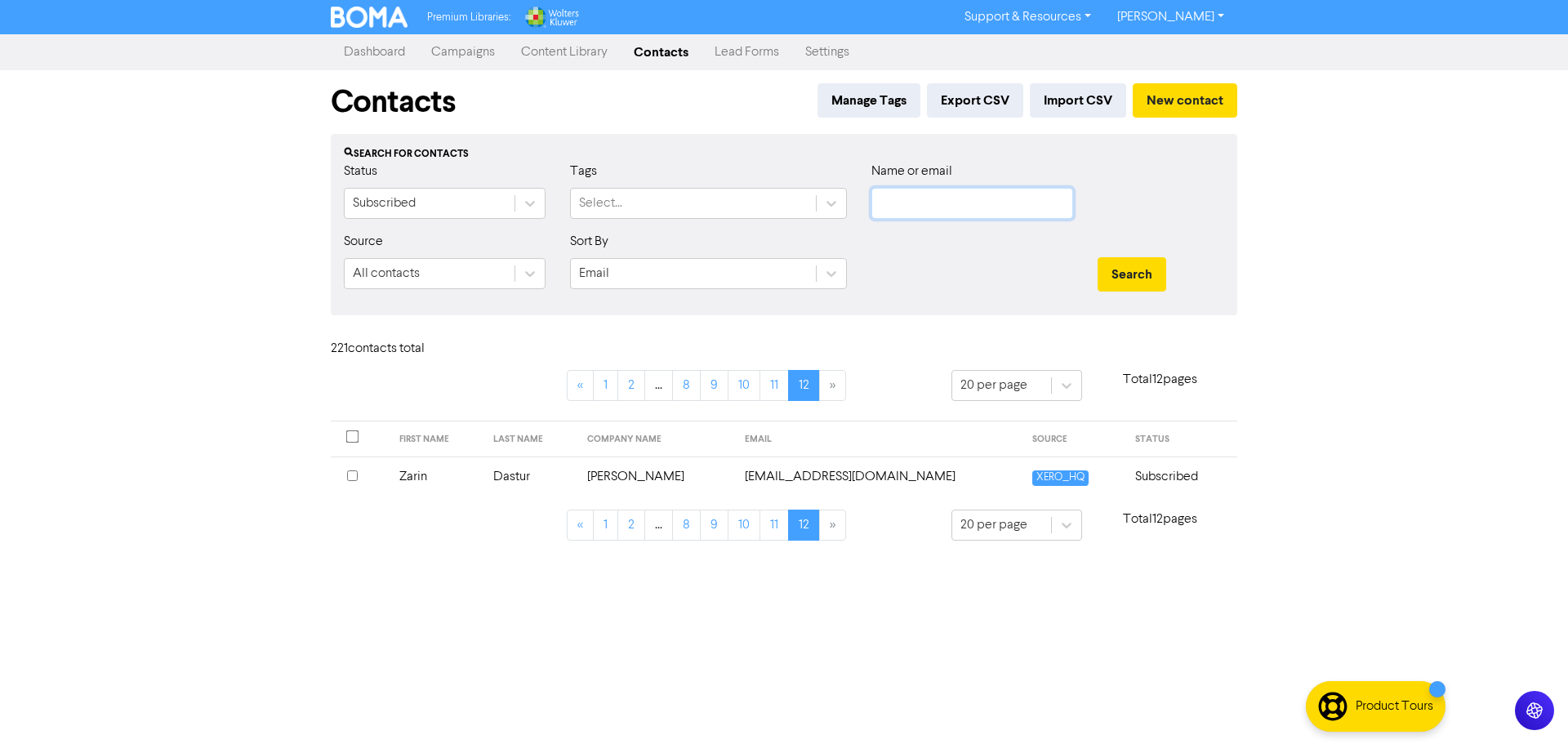
click at [938, 209] on input "text" at bounding box center [972, 203] width 202 height 31
click at [1098, 257] on button "Search" at bounding box center [1132, 274] width 69 height 34
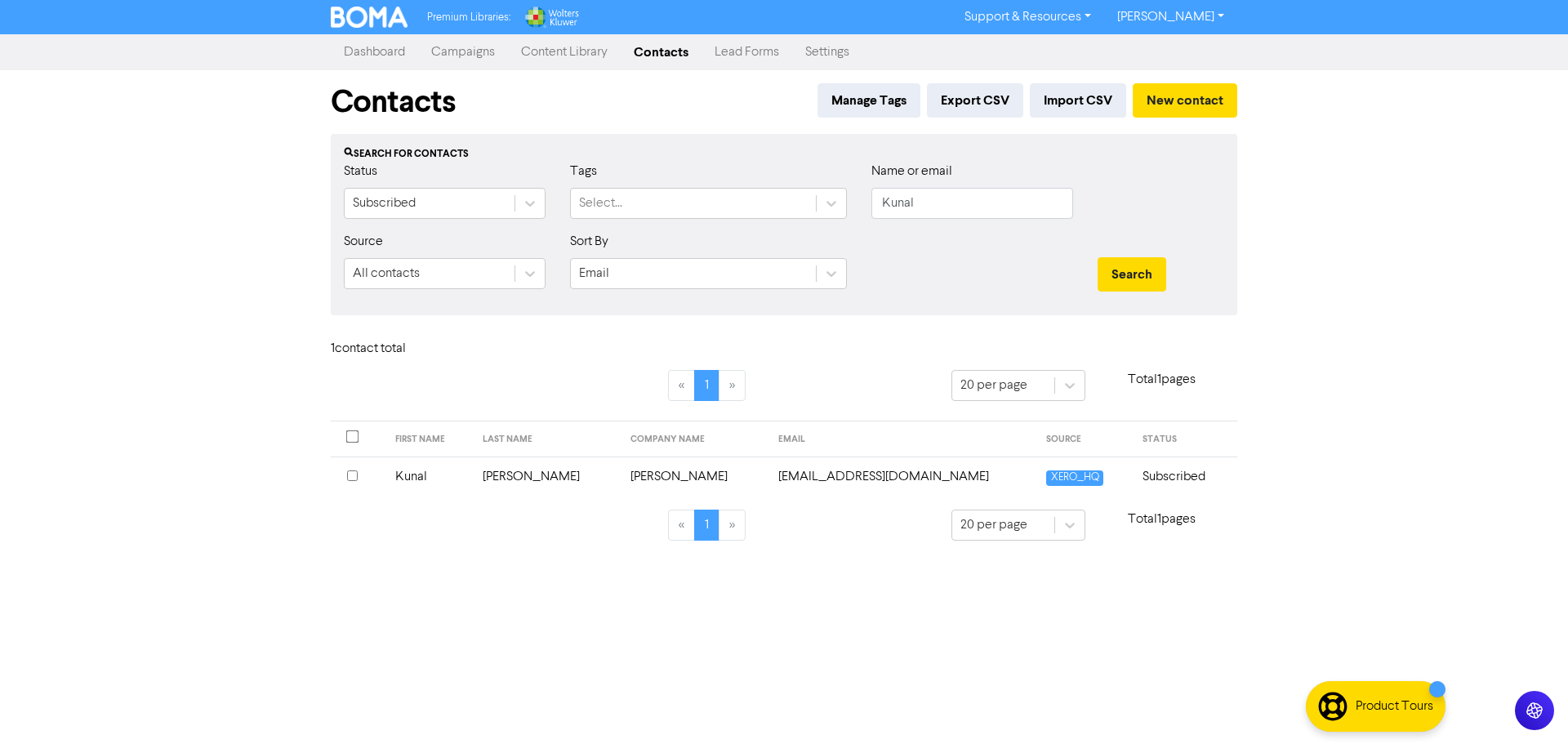
click at [351, 473] on input "checkbox" at bounding box center [352, 475] width 11 height 11
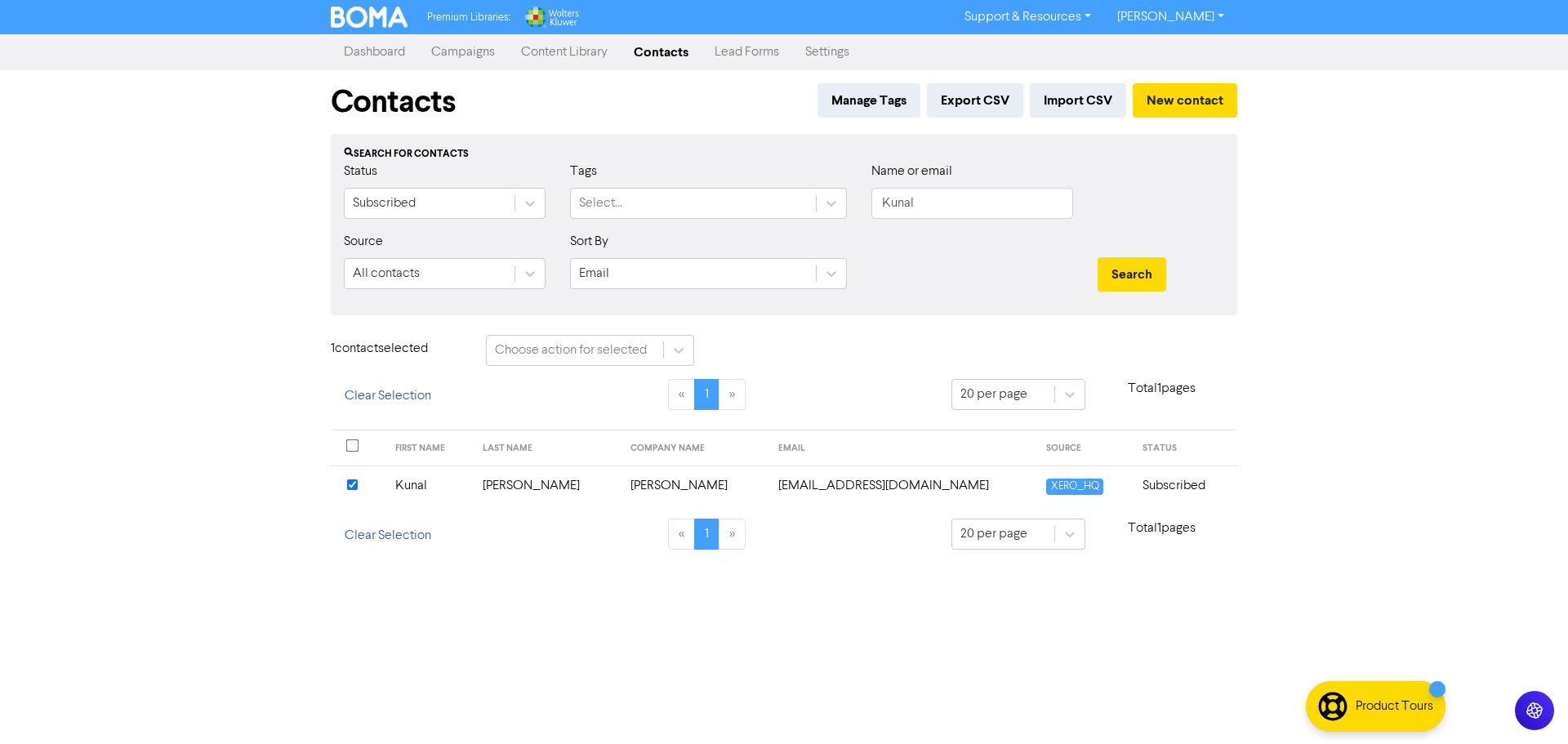
click at [539, 479] on td "[PERSON_NAME]" at bounding box center [546, 485] width 148 height 40
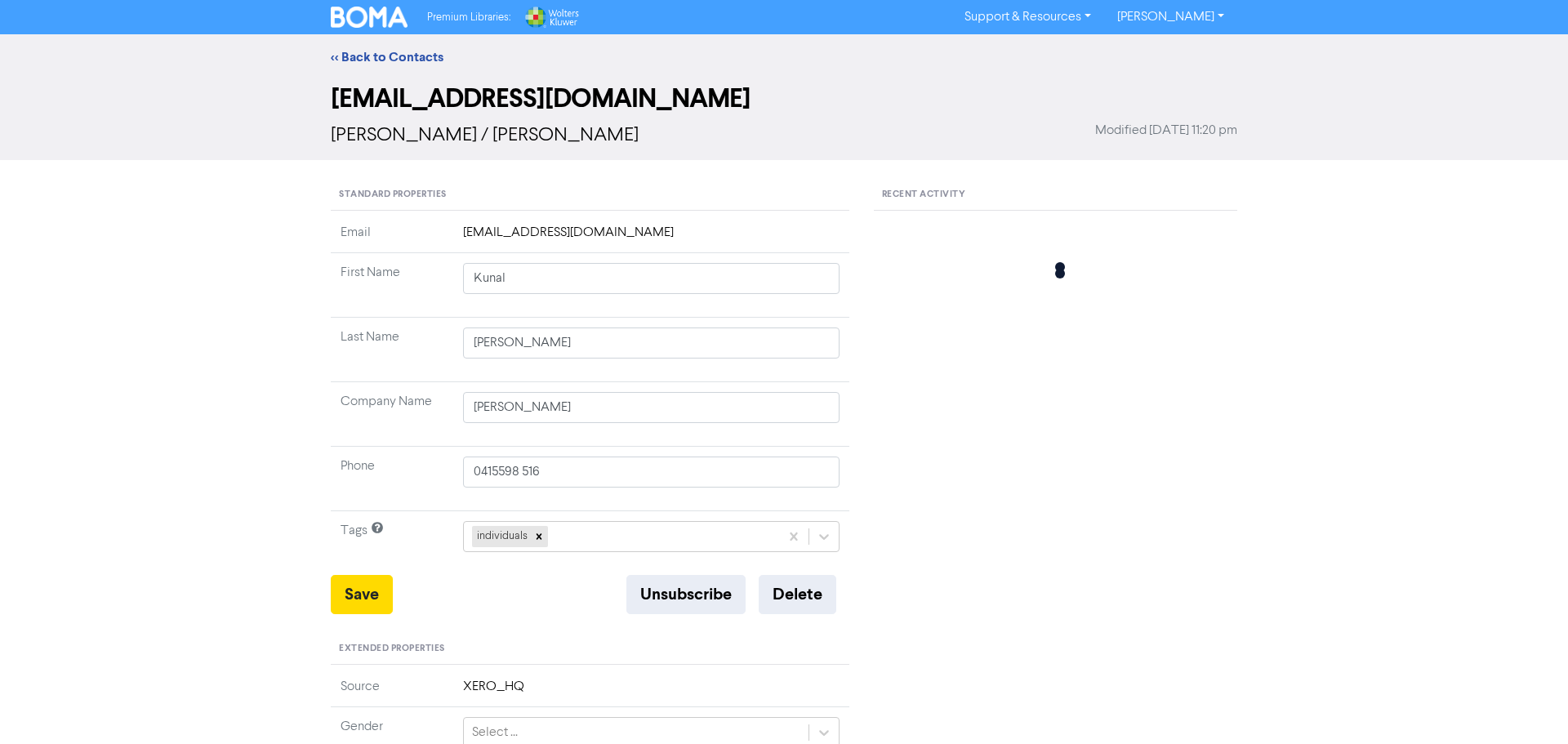
type input "[STREET_ADDRESS][PERSON_NAME]"
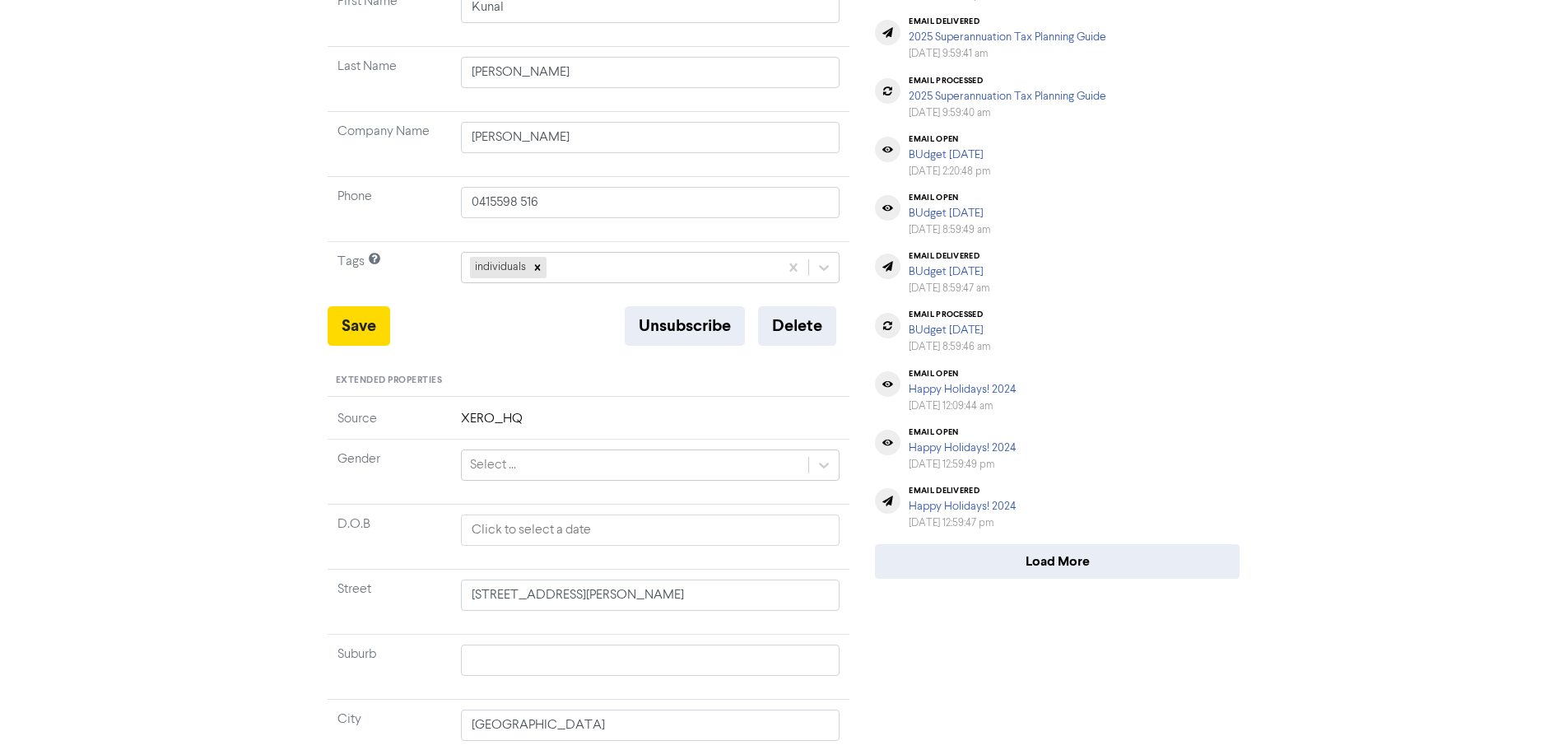
scroll to position [464, 0]
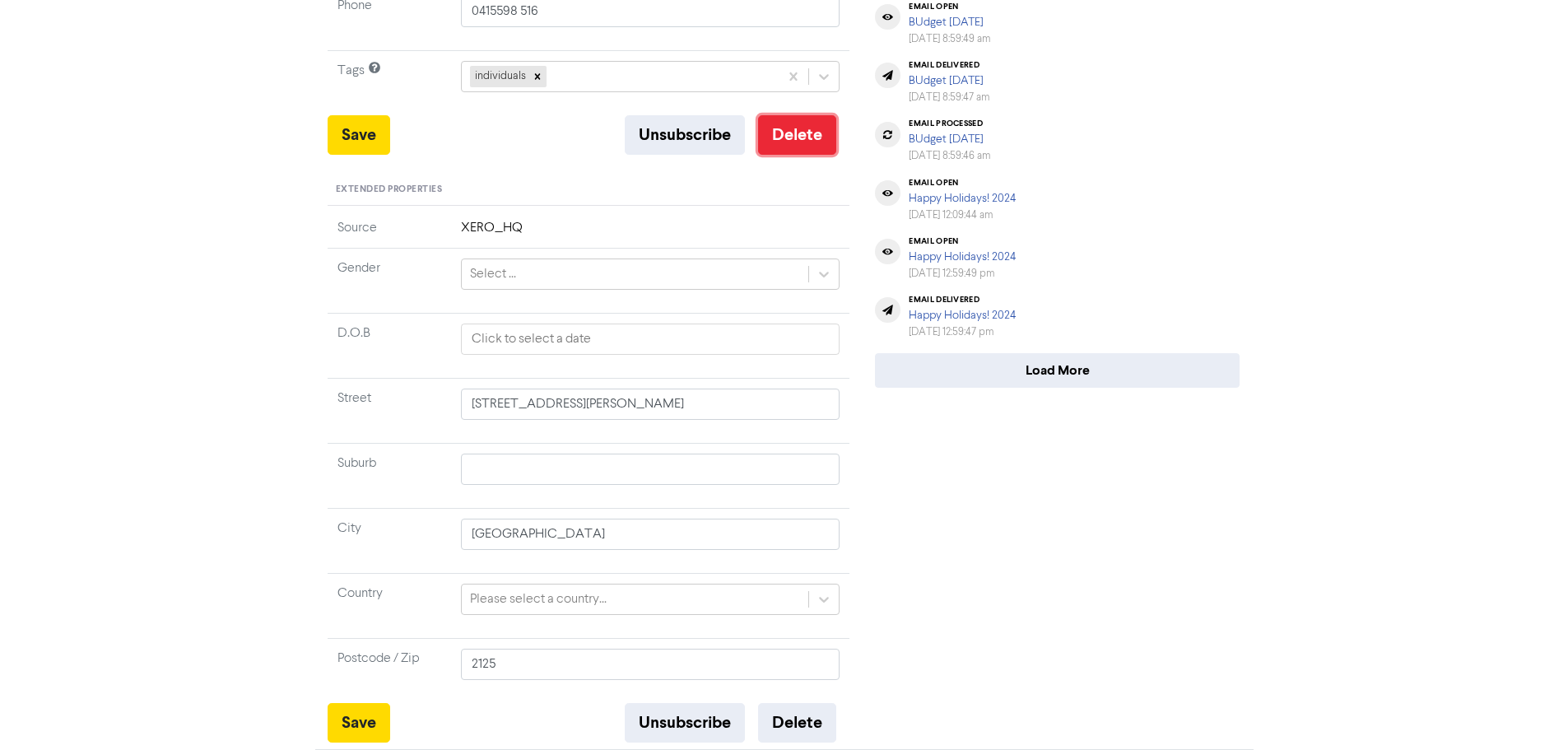
click at [791, 133] on button "Delete" at bounding box center [797, 134] width 78 height 39
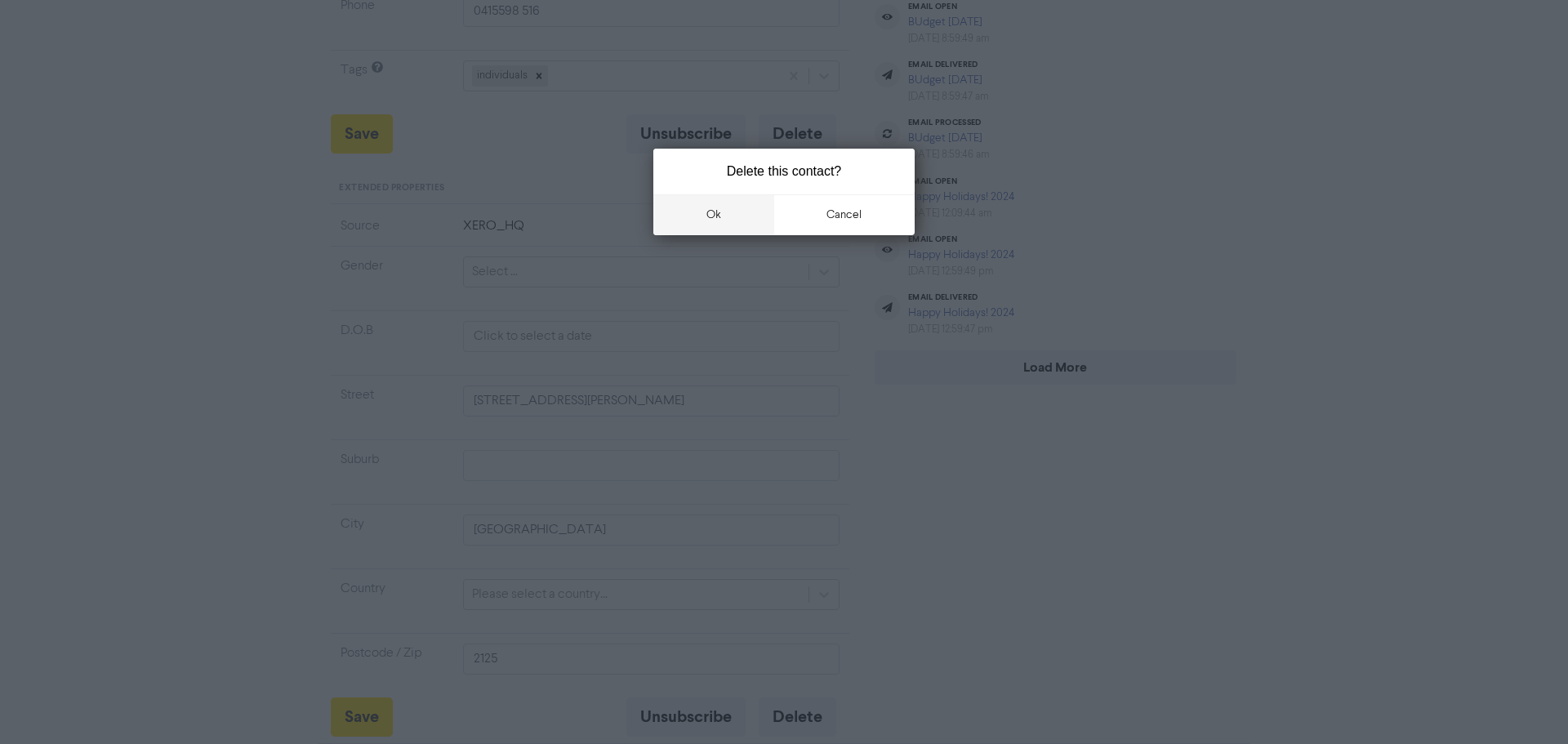
click at [709, 211] on button "ok" at bounding box center [714, 214] width 121 height 41
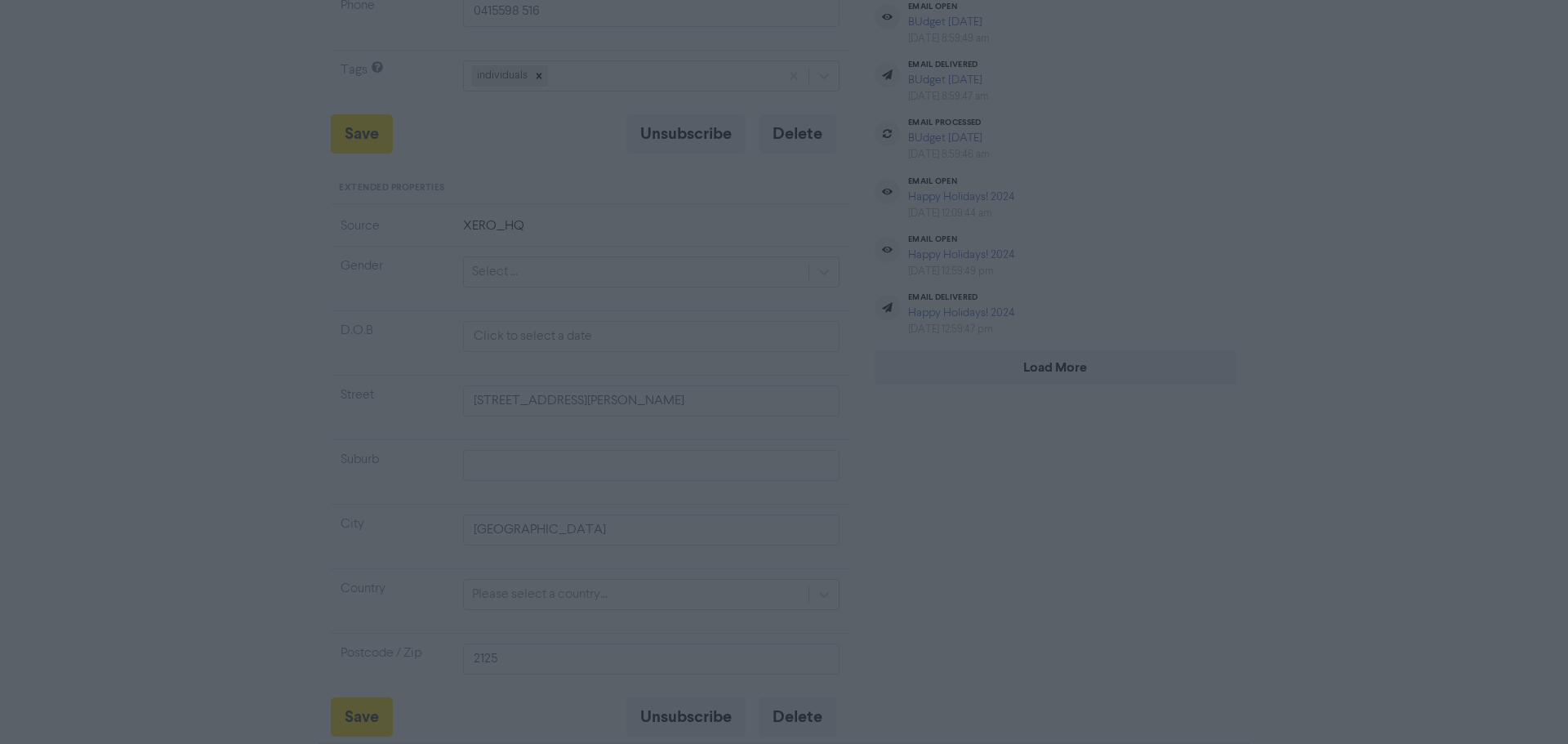
type input "[STREET_ADDRESS][PERSON_NAME]"
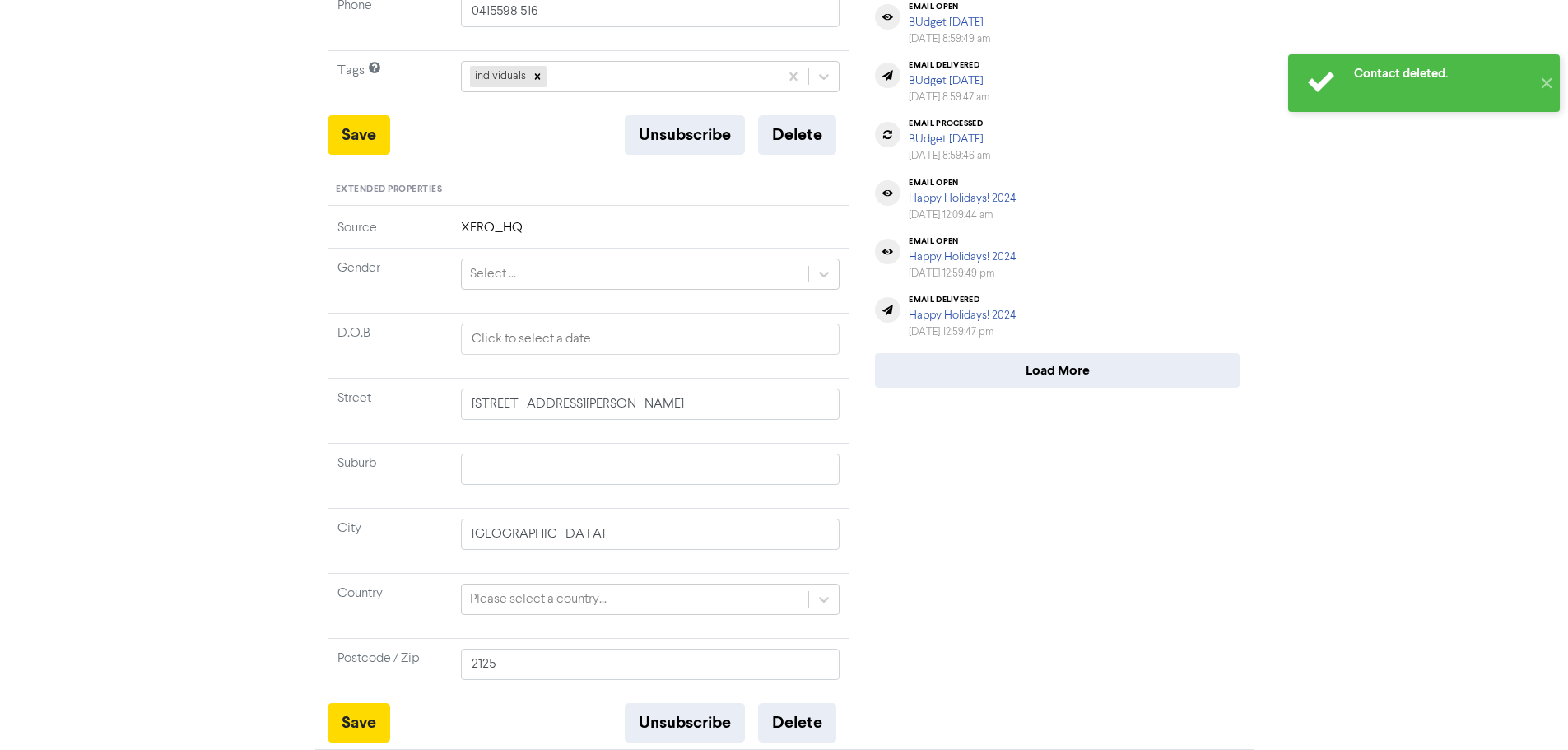
type input "[STREET_ADDRESS][PERSON_NAME]"
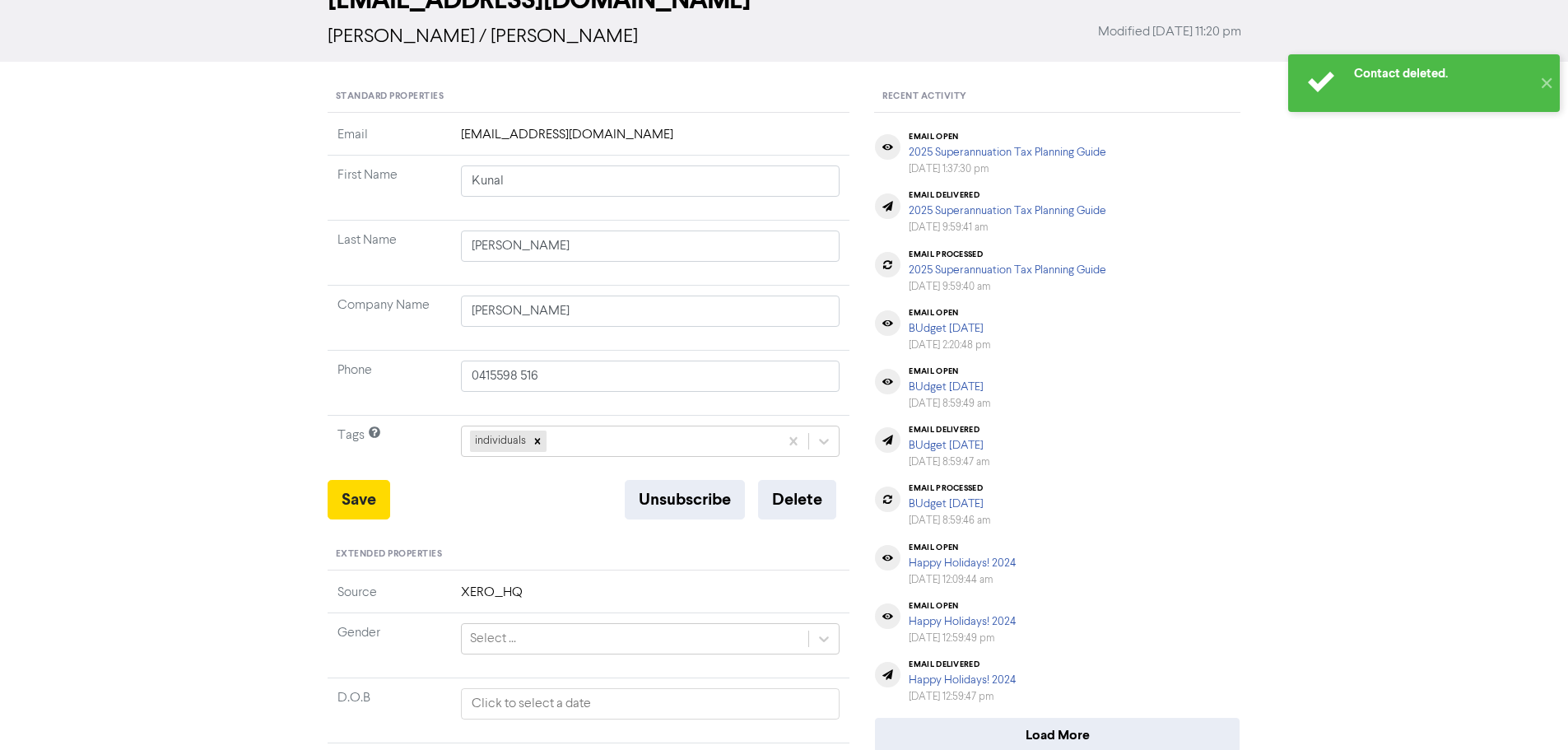
scroll to position [107, 0]
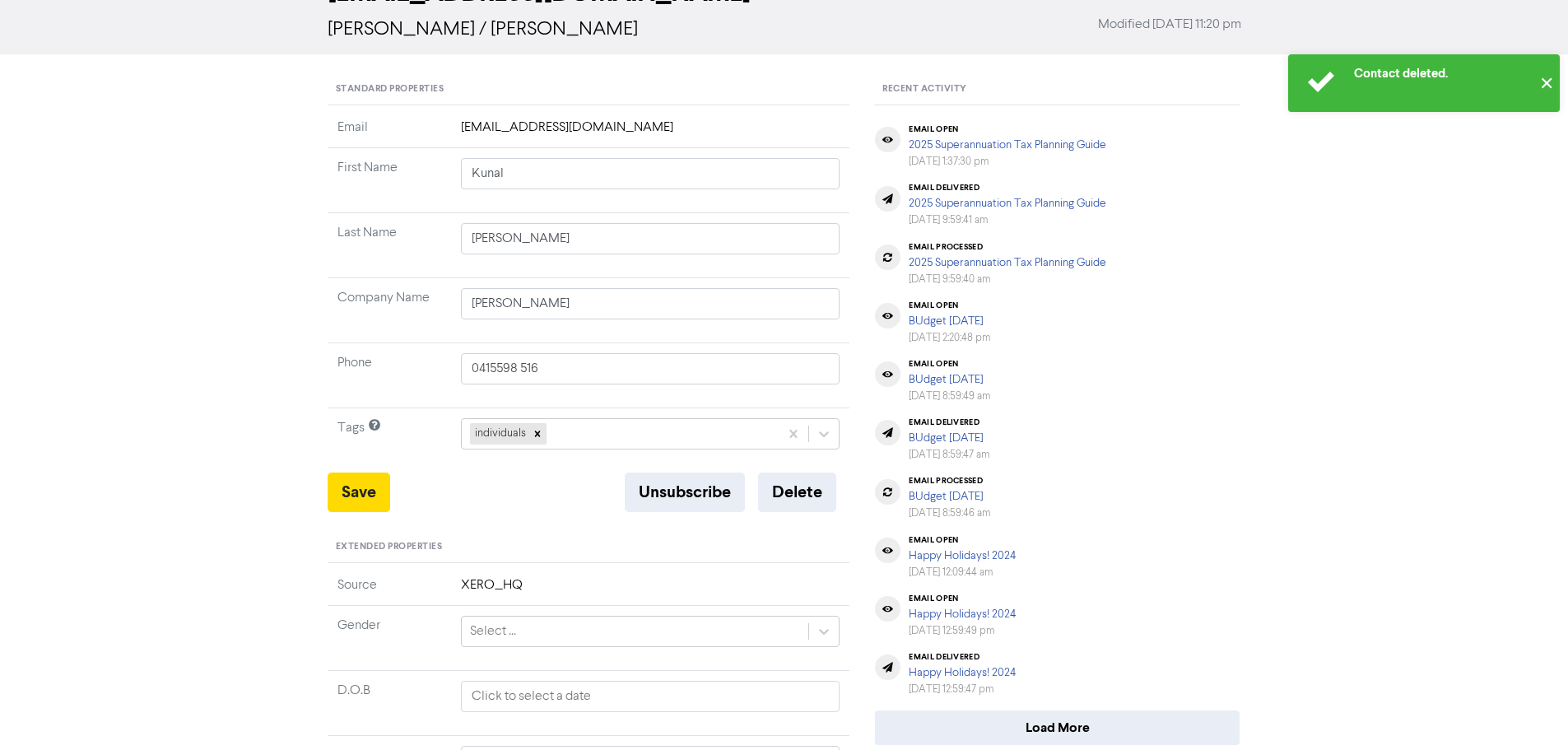
click at [1545, 83] on button "✕" at bounding box center [1545, 83] width 28 height 58
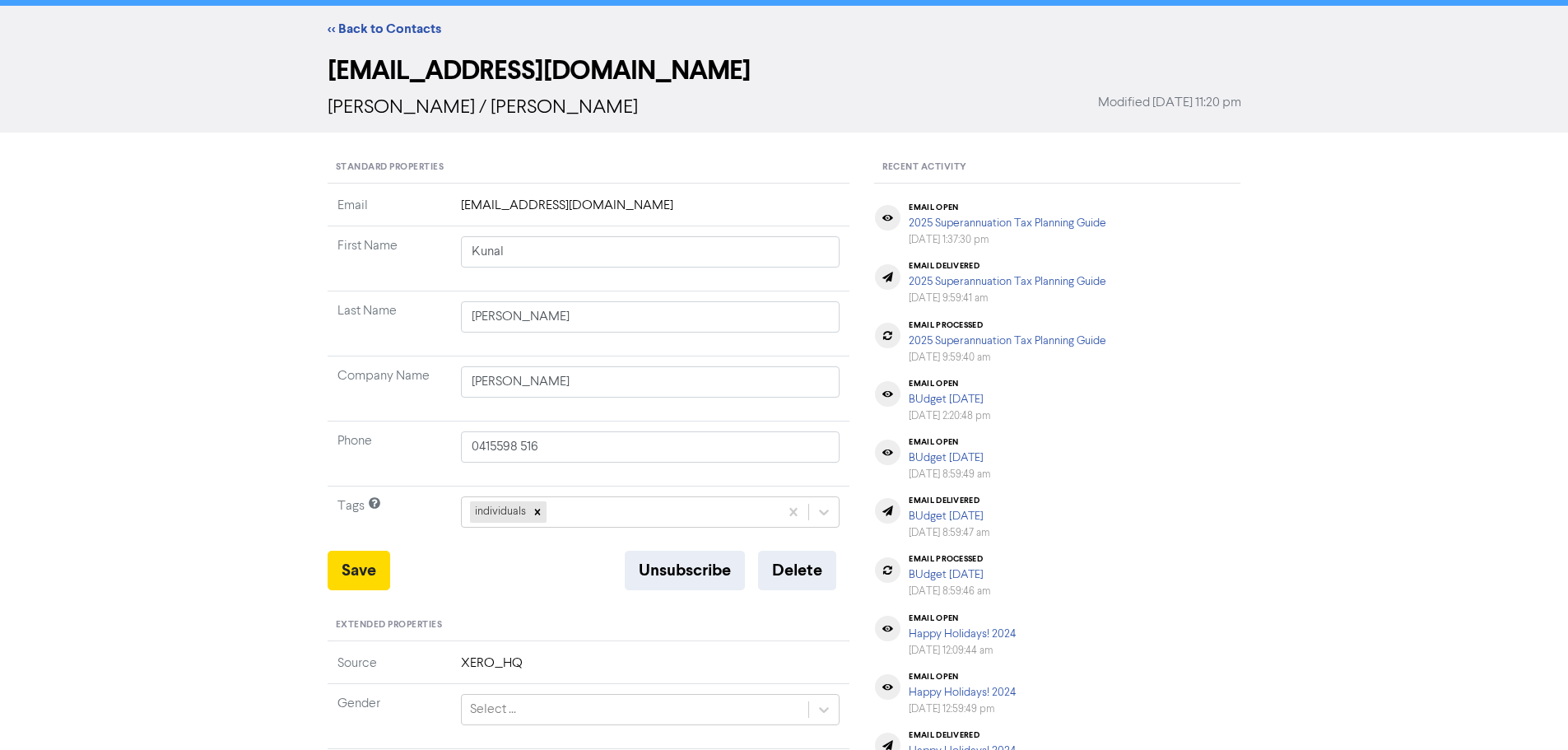
scroll to position [0, 0]
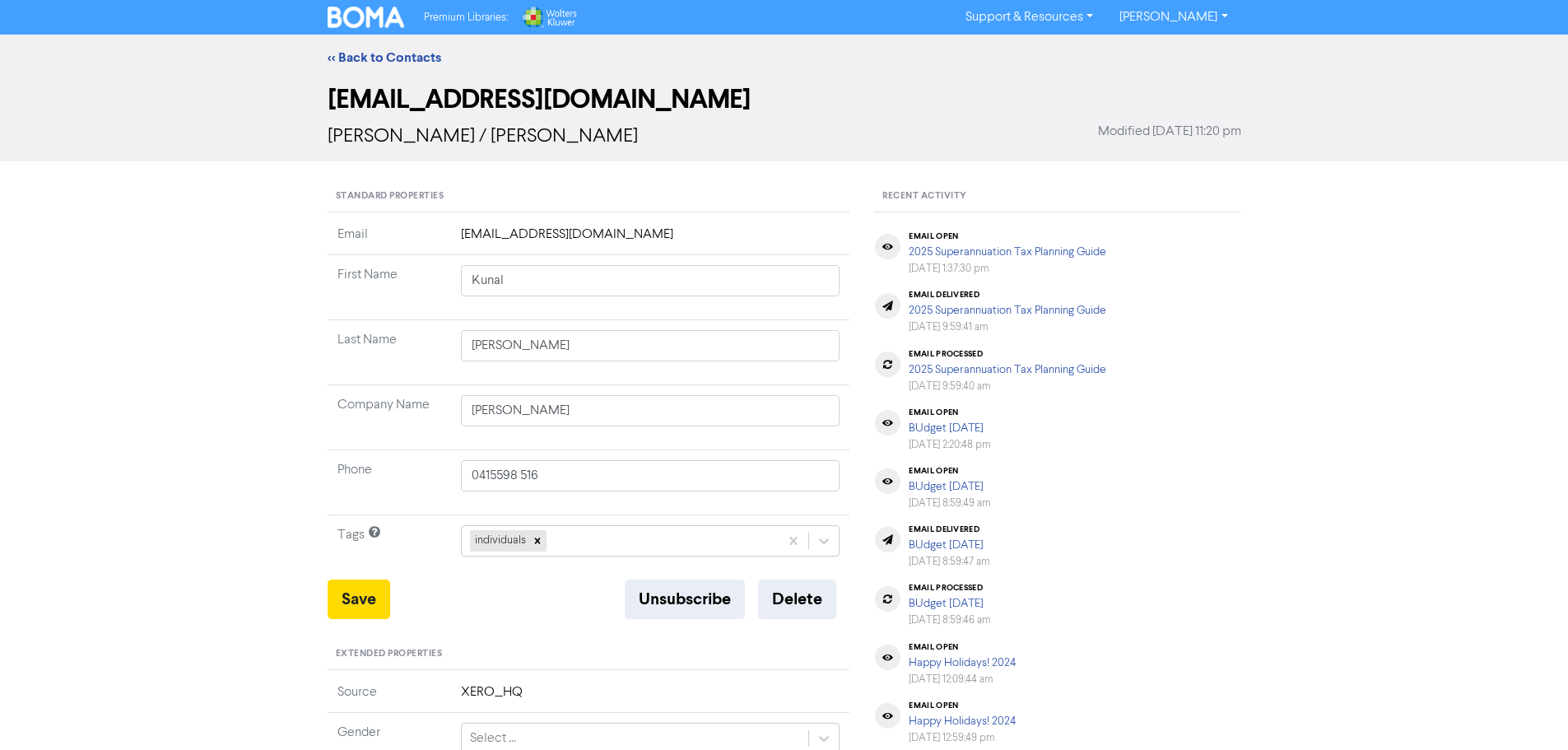
click at [378, 48] on div "<< Back to Contacts" at bounding box center [784, 58] width 938 height 20
click at [378, 53] on link "<< Back to Contacts" at bounding box center [385, 58] width 113 height 17
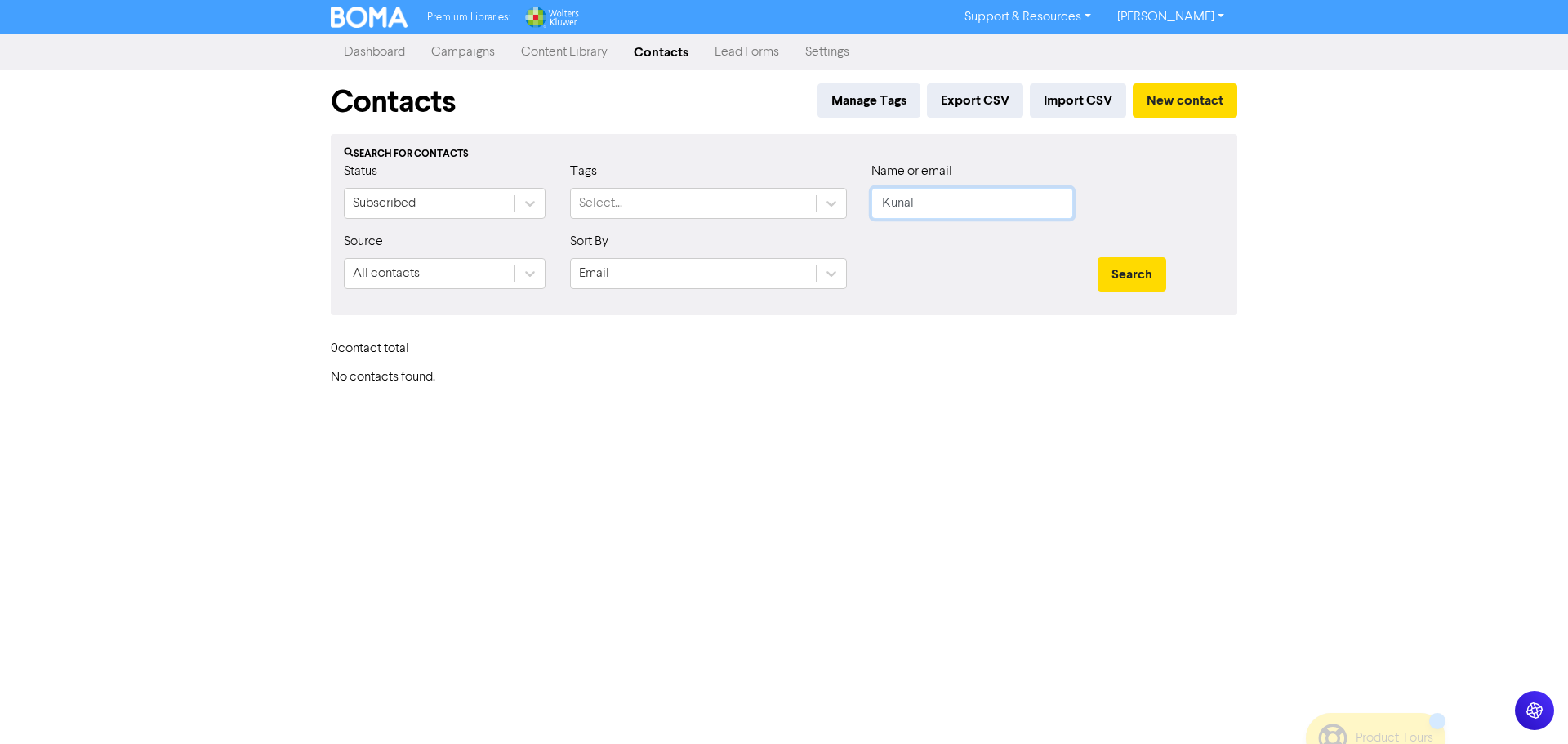
drag, startPoint x: 928, startPoint y: 209, endPoint x: 862, endPoint y: 209, distance: 66.0
click at [862, 209] on div "Name or email [PERSON_NAME]" at bounding box center [972, 196] width 226 height 70
type input "[PERSON_NAME]"
click at [1098, 257] on button "Search" at bounding box center [1132, 274] width 69 height 34
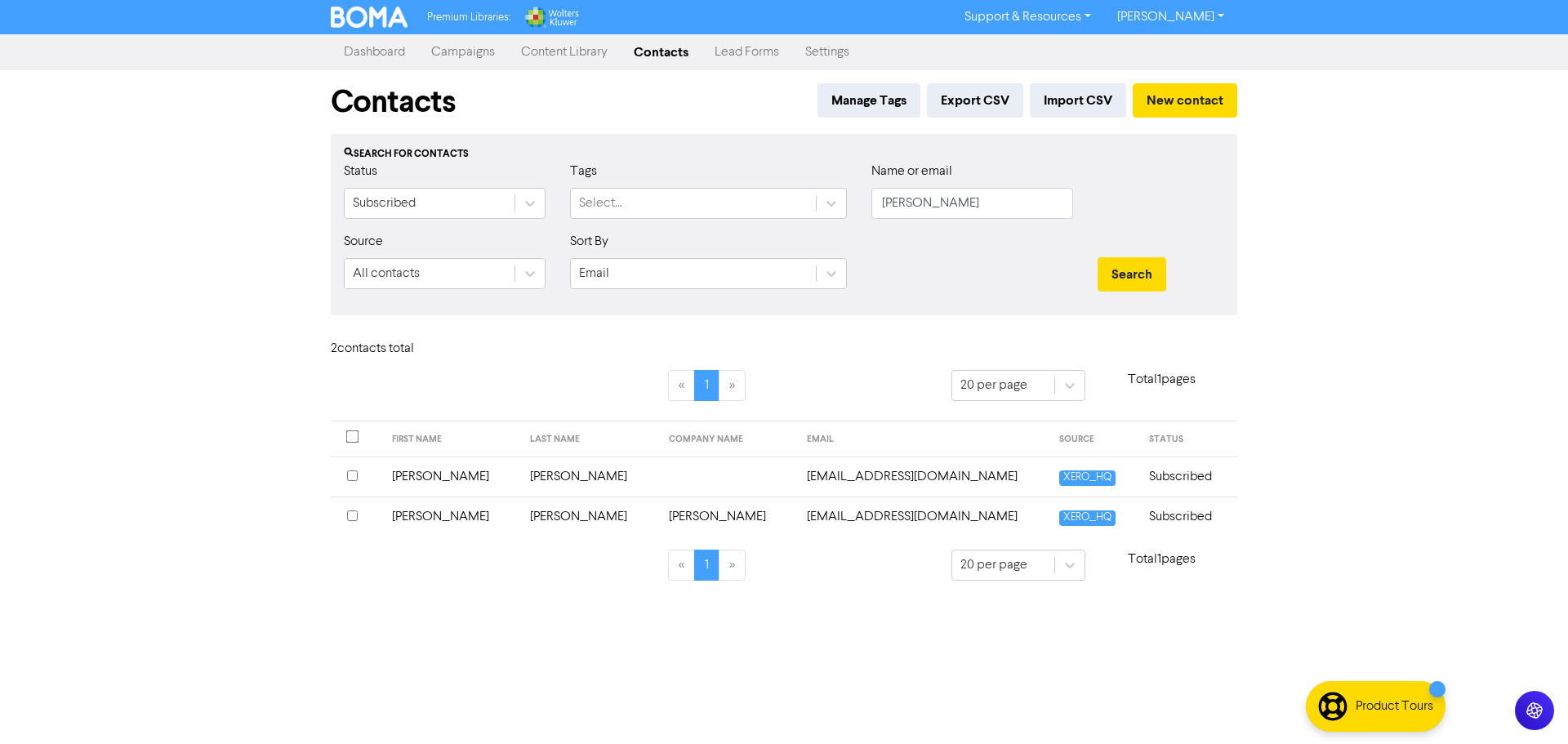
click at [546, 517] on td "[PERSON_NAME]" at bounding box center [589, 516] width 139 height 40
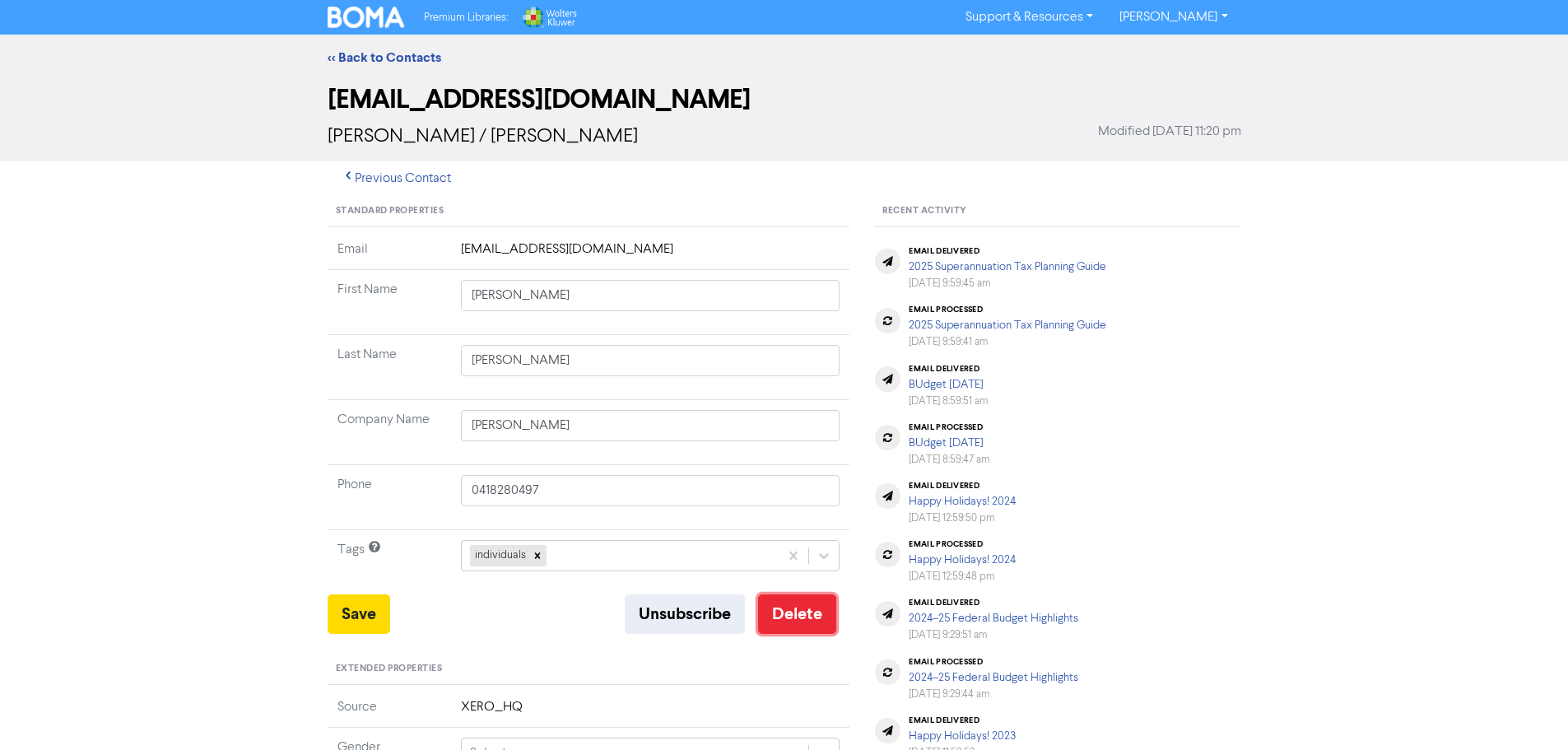
click at [795, 621] on button "Delete" at bounding box center [797, 613] width 78 height 39
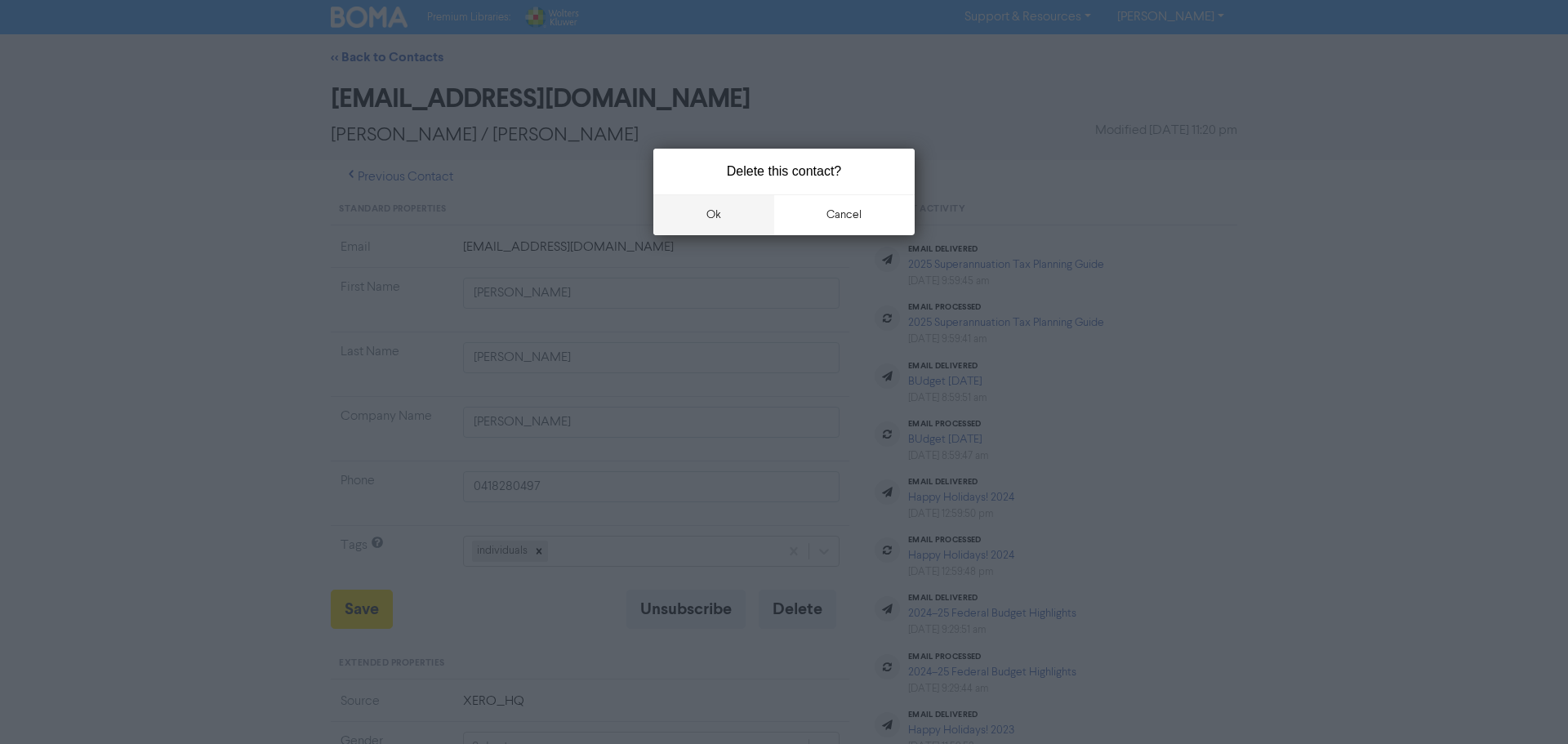
click at [714, 218] on button "ok" at bounding box center [714, 214] width 121 height 41
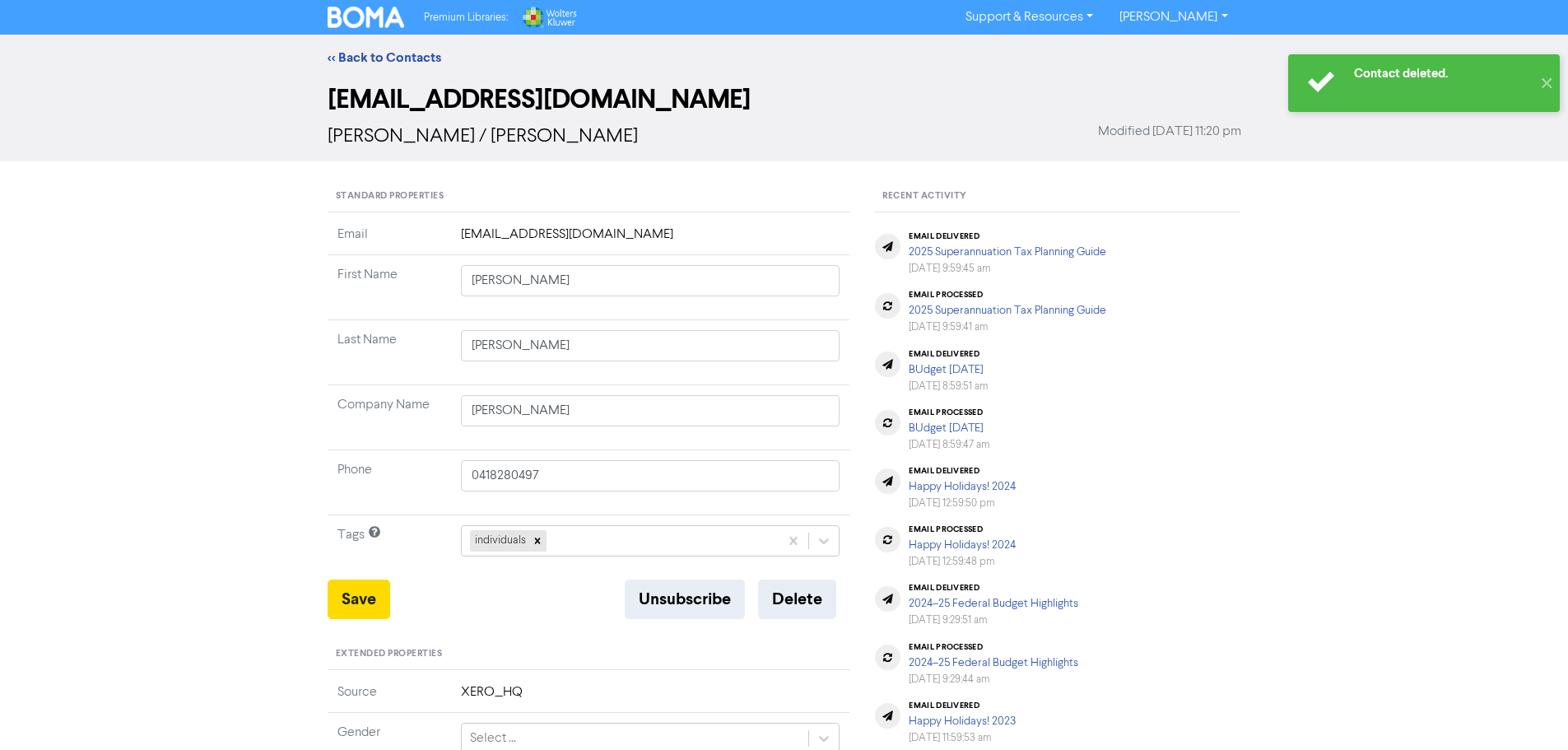
click at [369, 47] on div "<< Back to Contacts" at bounding box center [784, 57] width 1568 height 46
click at [369, 58] on link "<< Back to Contacts" at bounding box center [385, 58] width 113 height 17
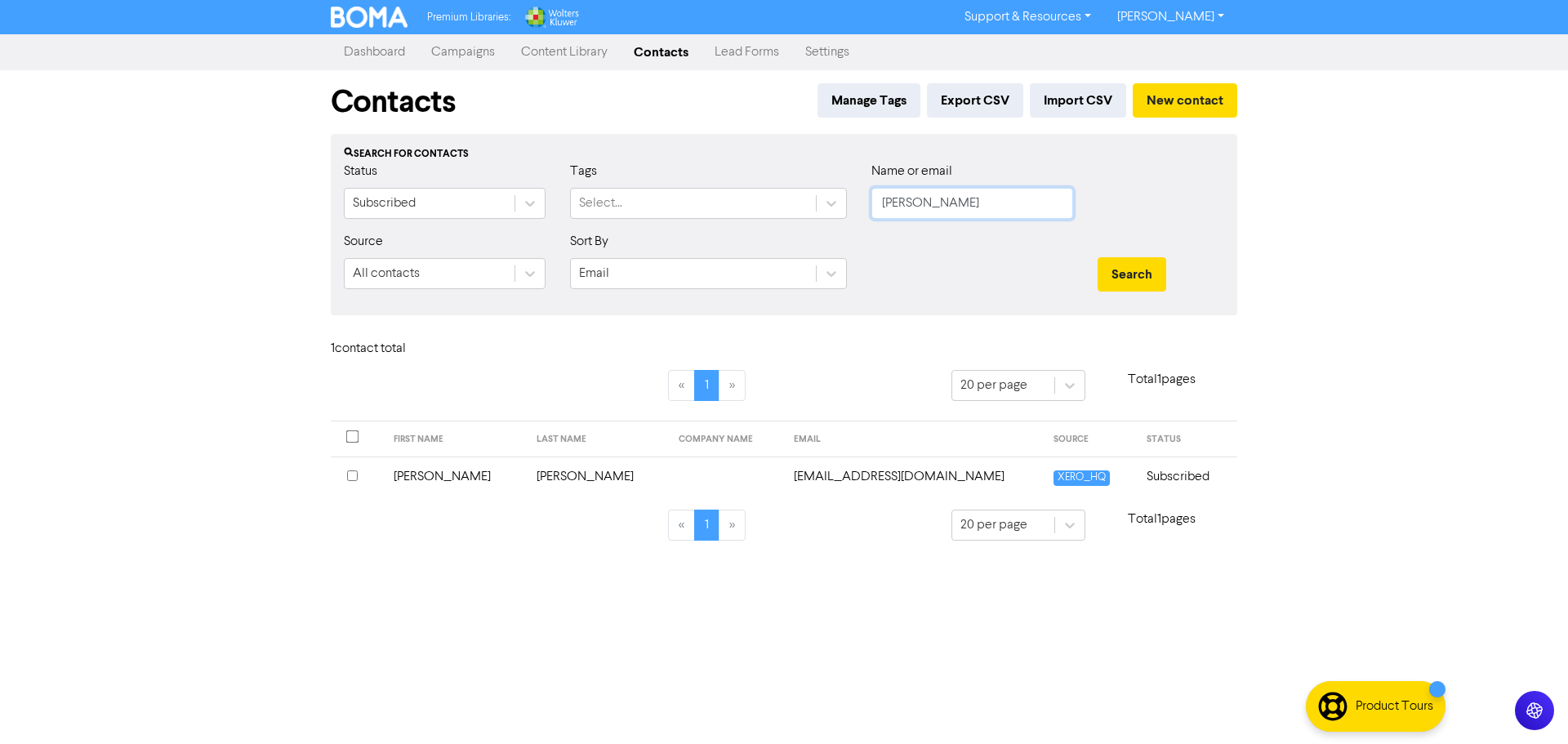
drag, startPoint x: 953, startPoint y: 205, endPoint x: 881, endPoint y: 205, distance: 72.0
click at [881, 205] on input "[PERSON_NAME]" at bounding box center [972, 203] width 202 height 31
type input "Suha"
click at [1098, 257] on button "Search" at bounding box center [1132, 274] width 69 height 34
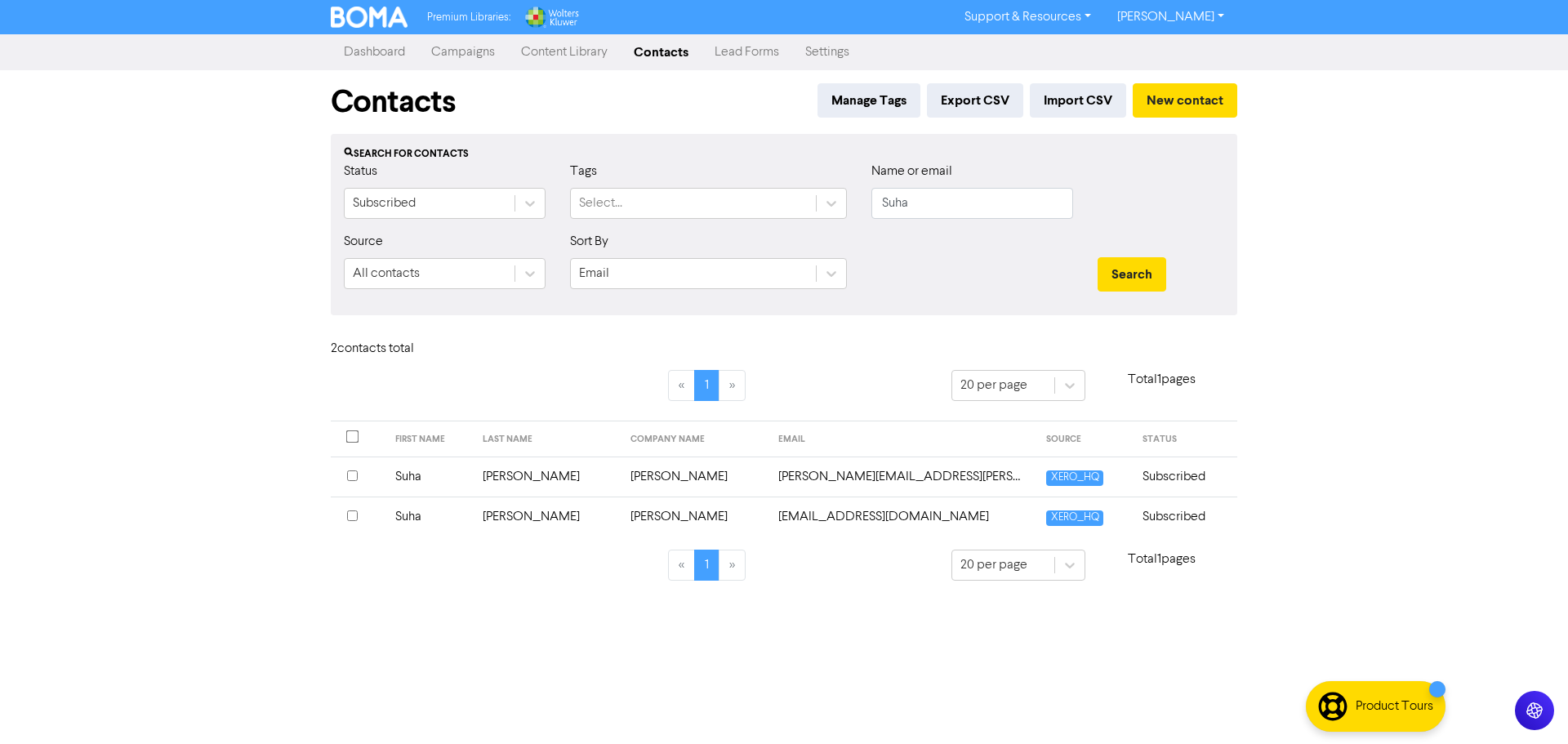
click at [657, 478] on td "[PERSON_NAME]" at bounding box center [695, 476] width 148 height 40
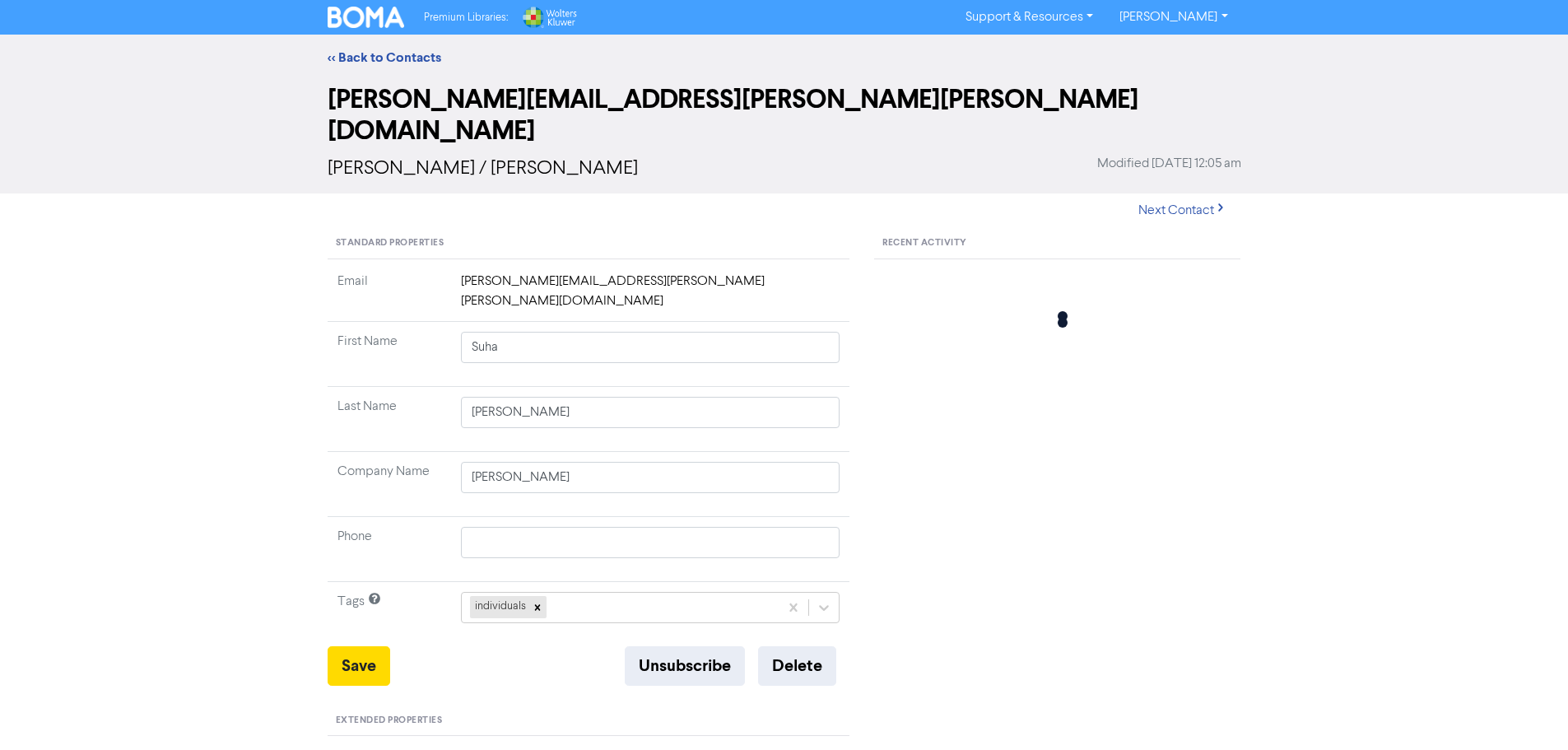
type input "[STREET_ADDRESS]"
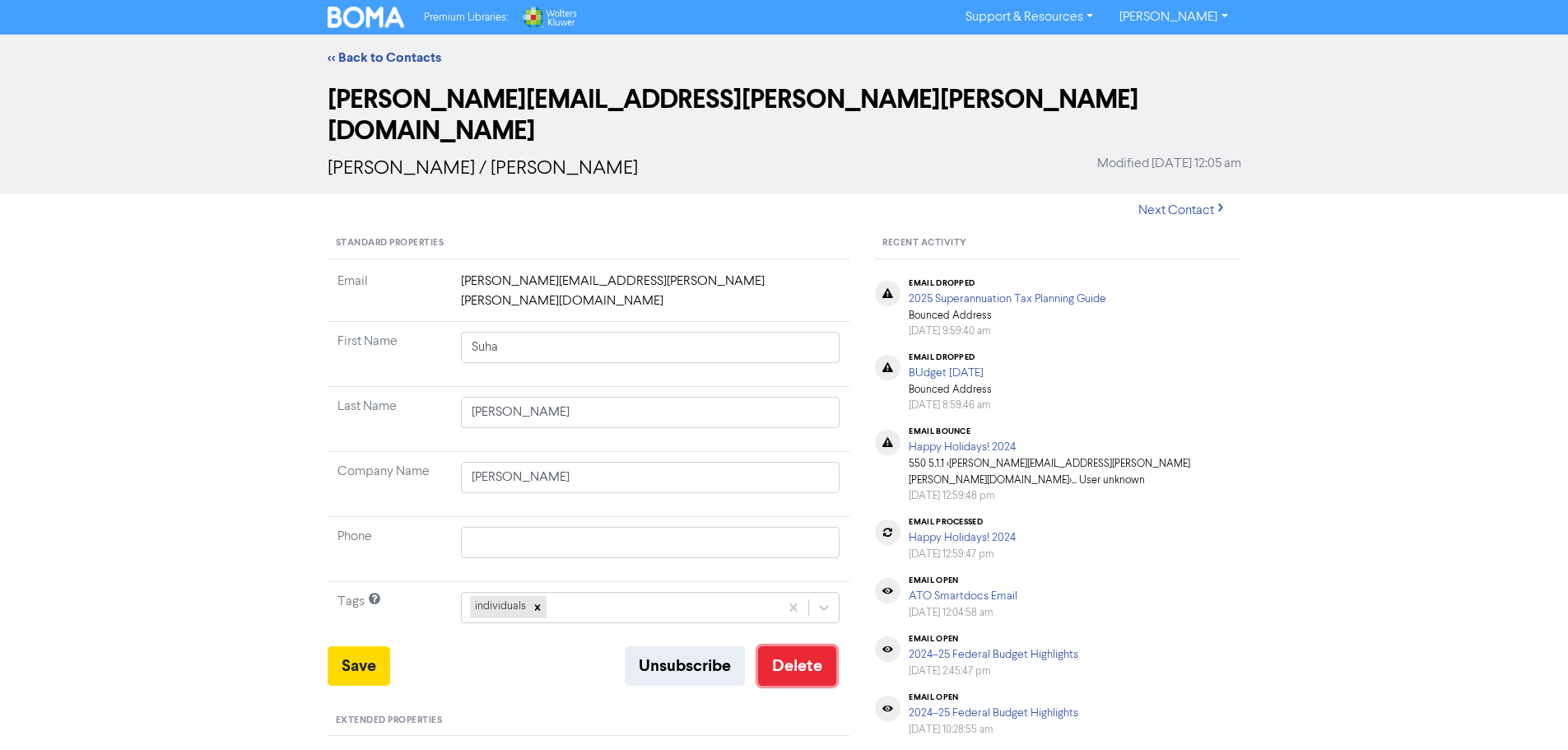
click at [799, 646] on button "Delete" at bounding box center [797, 665] width 78 height 39
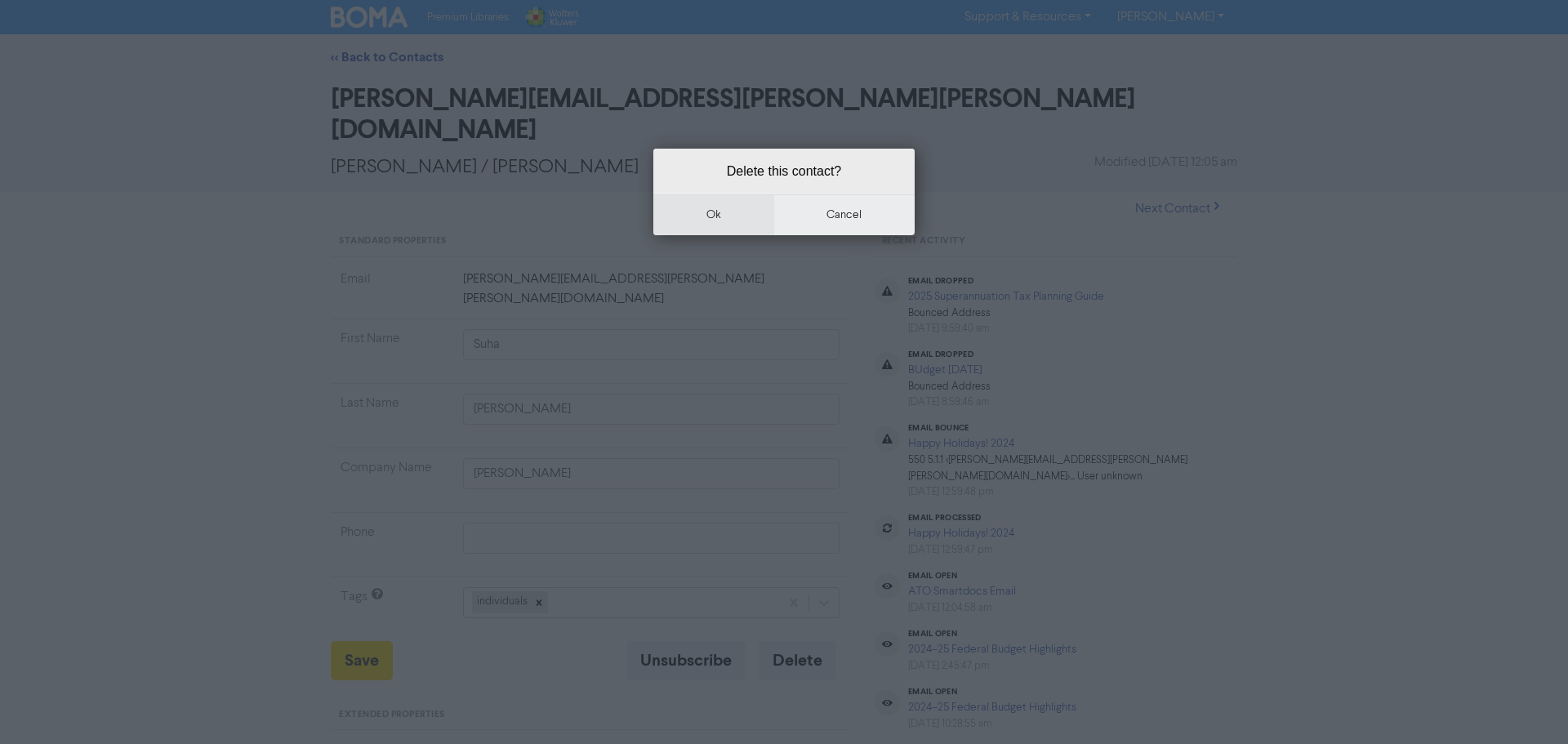
click at [709, 218] on button "ok" at bounding box center [714, 214] width 121 height 41
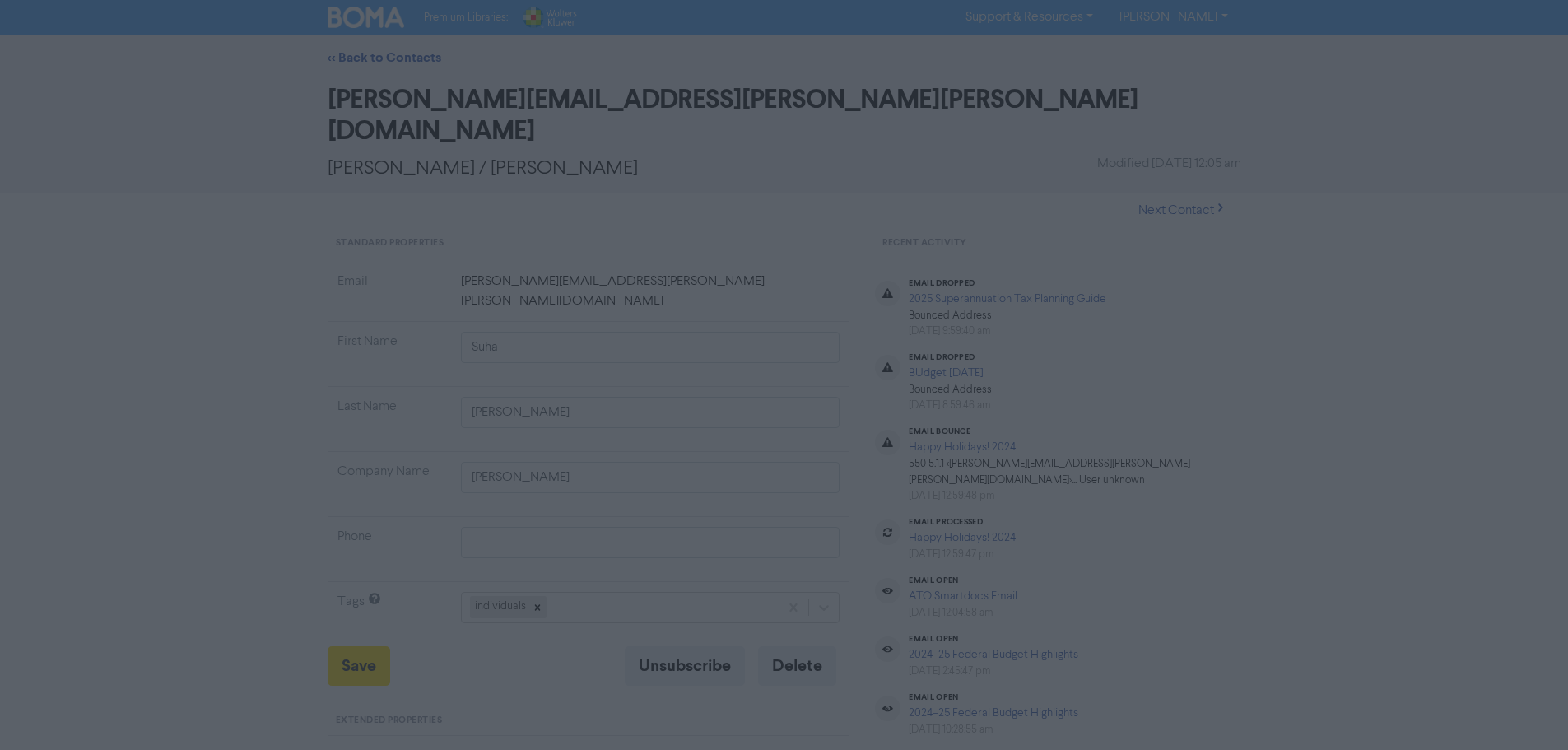
type input "[STREET_ADDRESS]"
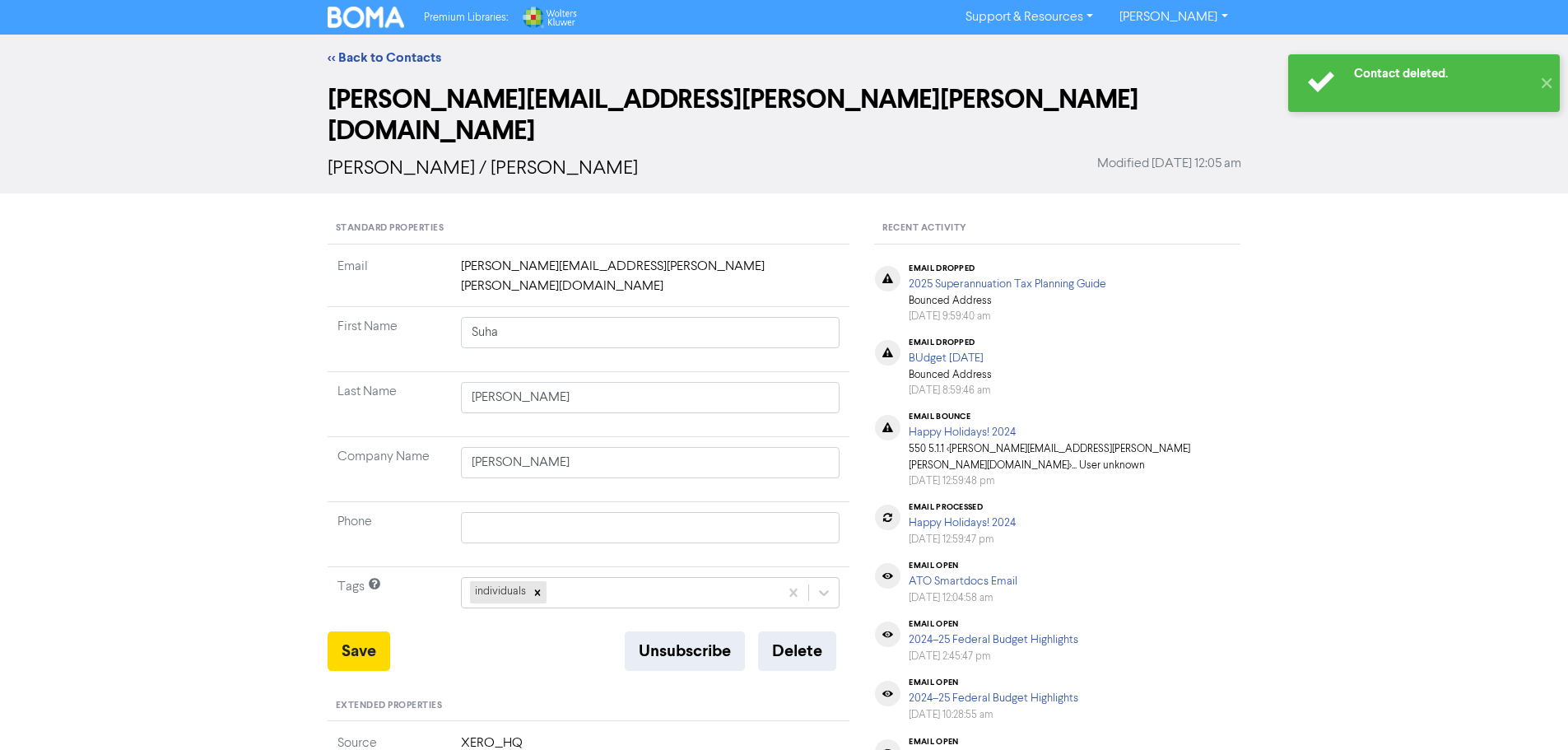
type input "[STREET_ADDRESS]"
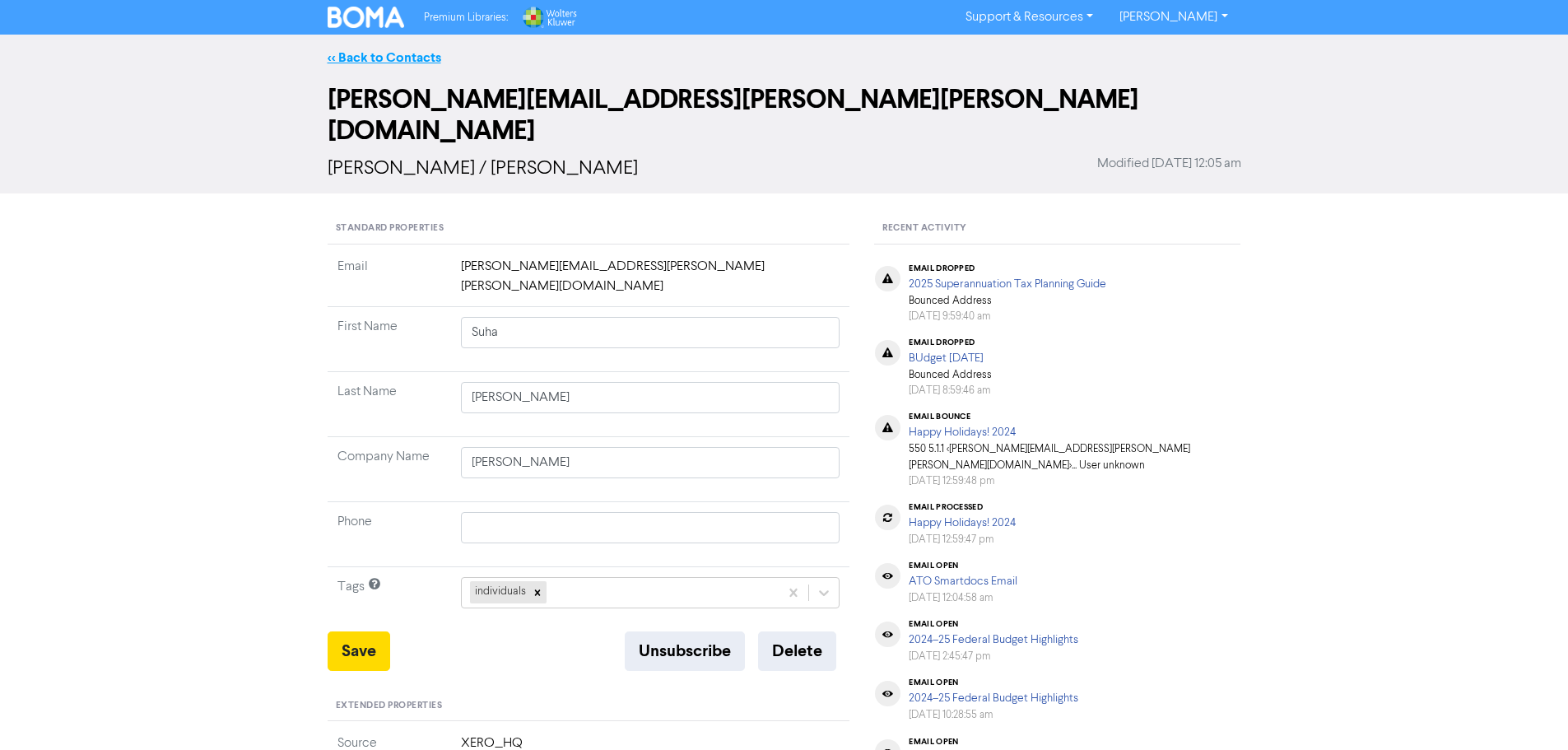
click at [372, 63] on link "<< Back to Contacts" at bounding box center [385, 58] width 113 height 17
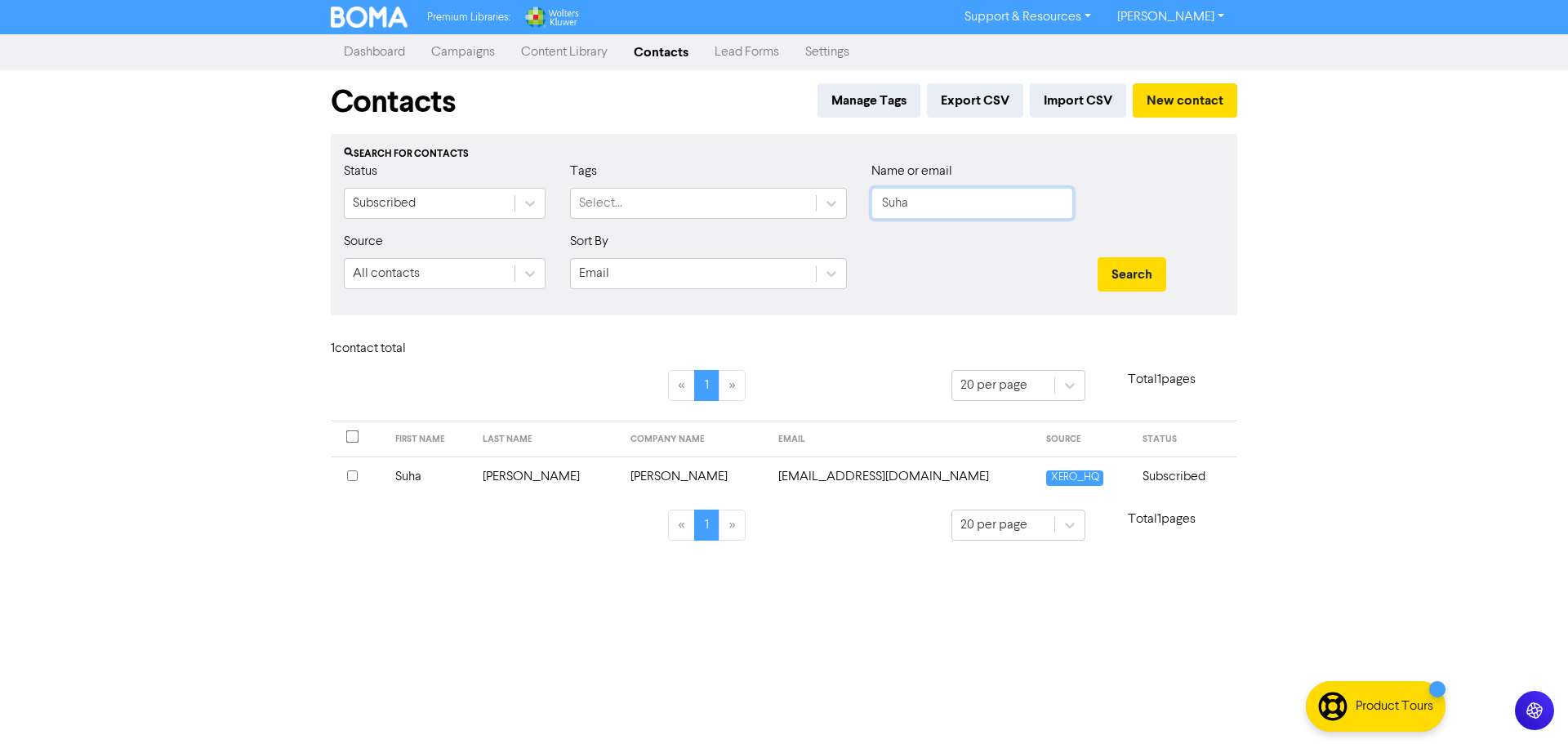
click at [936, 212] on input "Suha" at bounding box center [972, 203] width 202 height 31
type input "S"
type input "Pannaben"
click at [1098, 257] on button "Search" at bounding box center [1132, 274] width 69 height 34
click at [347, 473] on input "checkbox" at bounding box center [352, 475] width 11 height 11
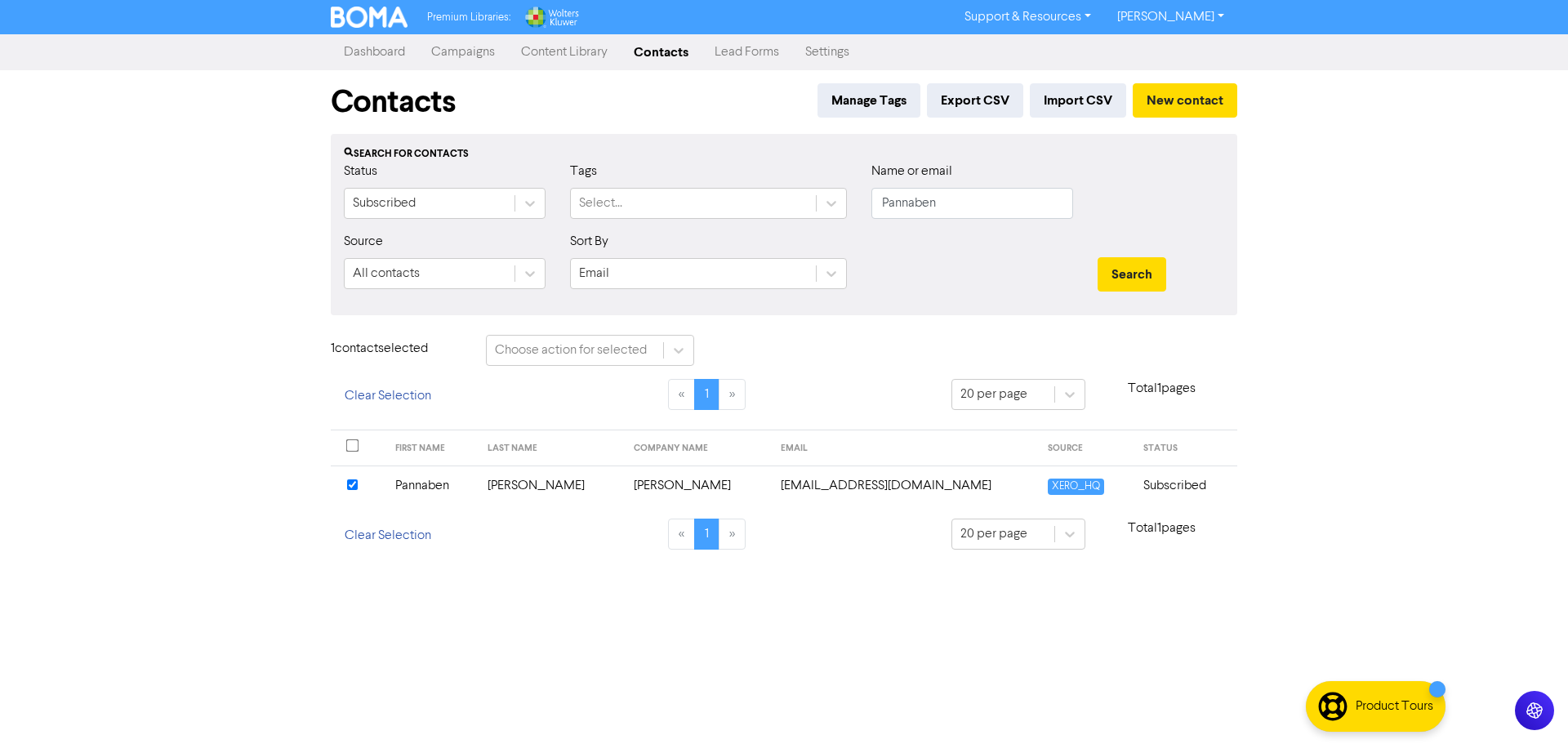
click at [509, 482] on td "[PERSON_NAME]" at bounding box center [551, 485] width 147 height 40
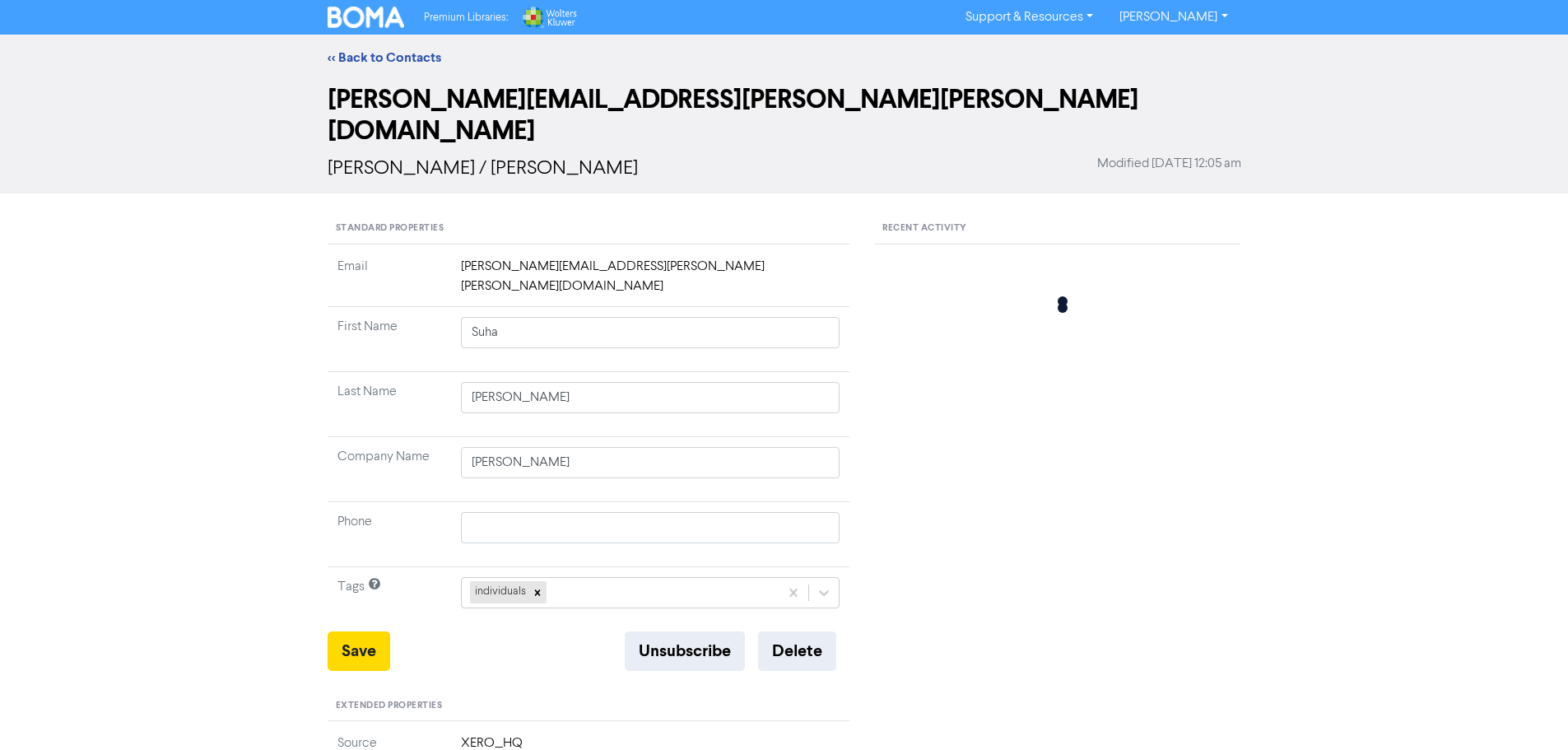
type input "Pannaben"
type input "[PERSON_NAME]"
type input "0430582626"
type input "[STREET_ADDRESS]"
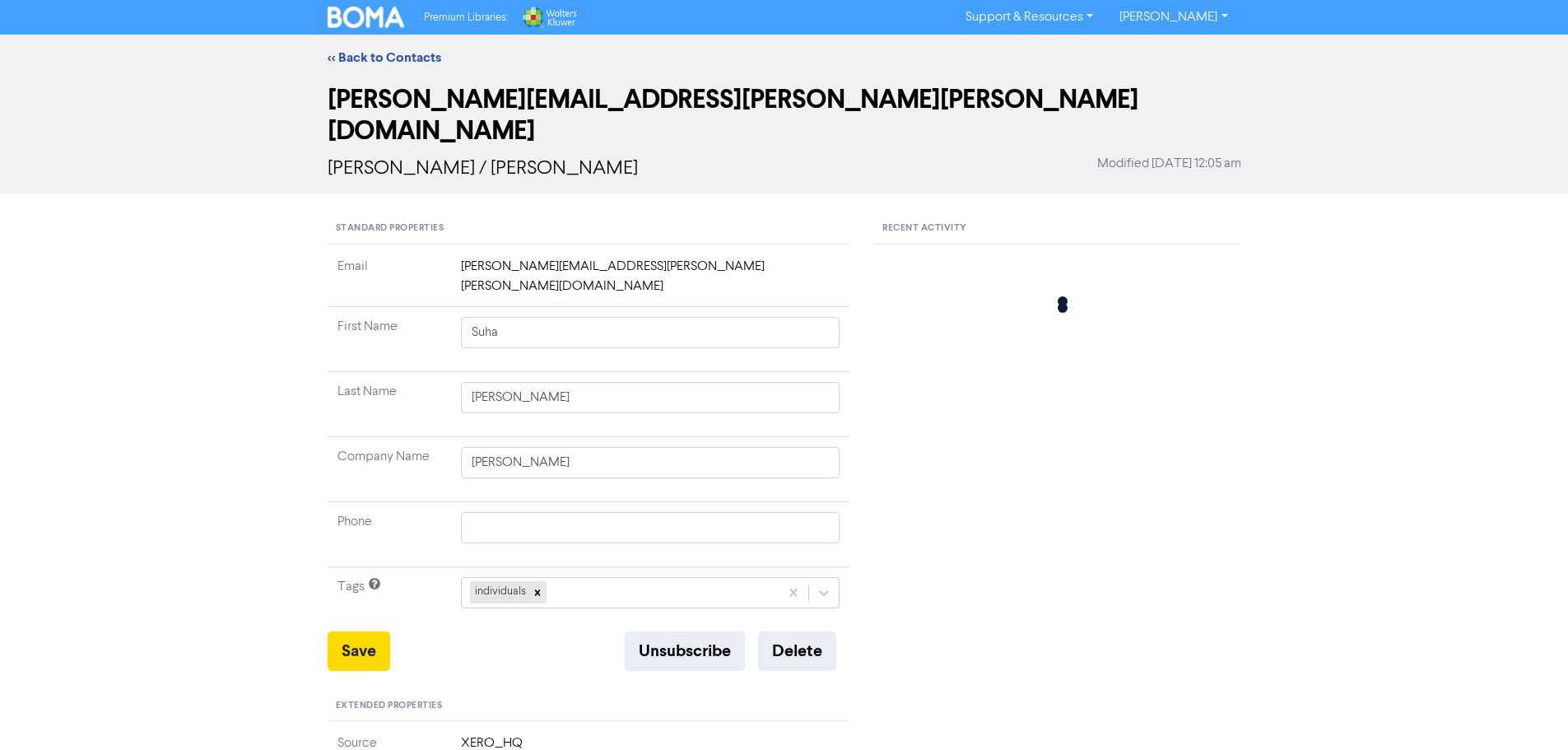
type input "Pemulwuy"
type input "2145"
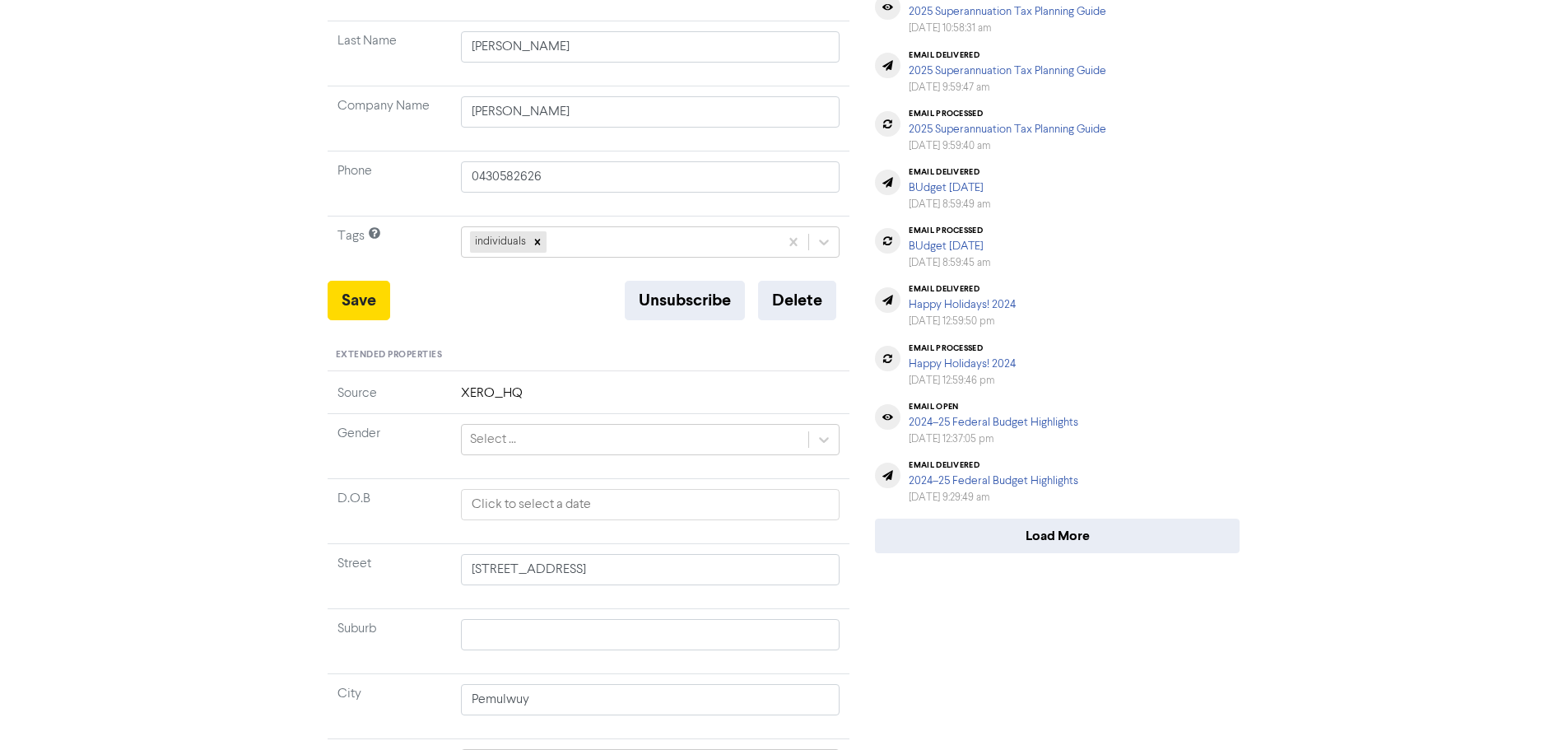
scroll to position [310, 0]
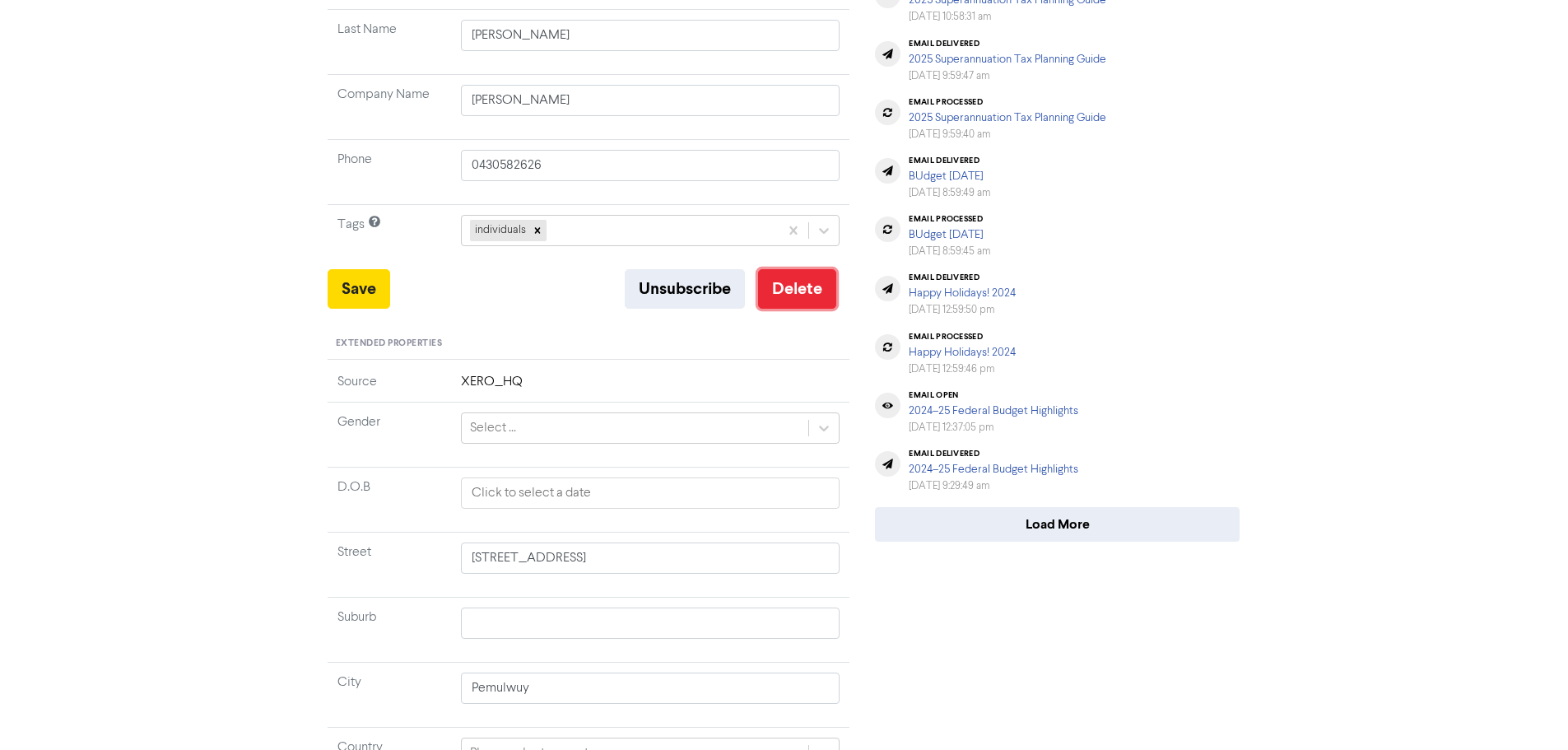
click at [805, 299] on button "Delete" at bounding box center [797, 289] width 78 height 39
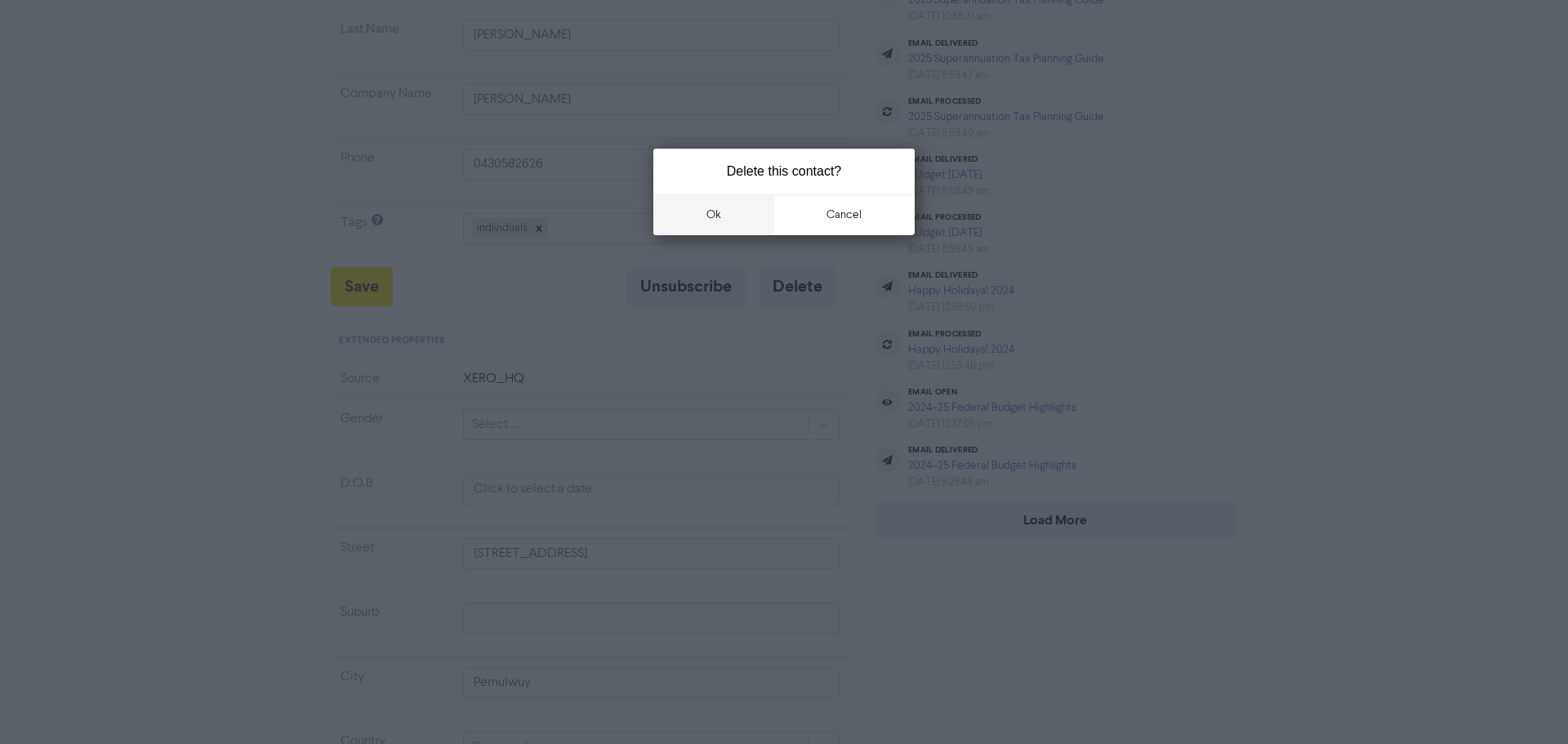
click at [699, 218] on button "ok" at bounding box center [714, 214] width 121 height 41
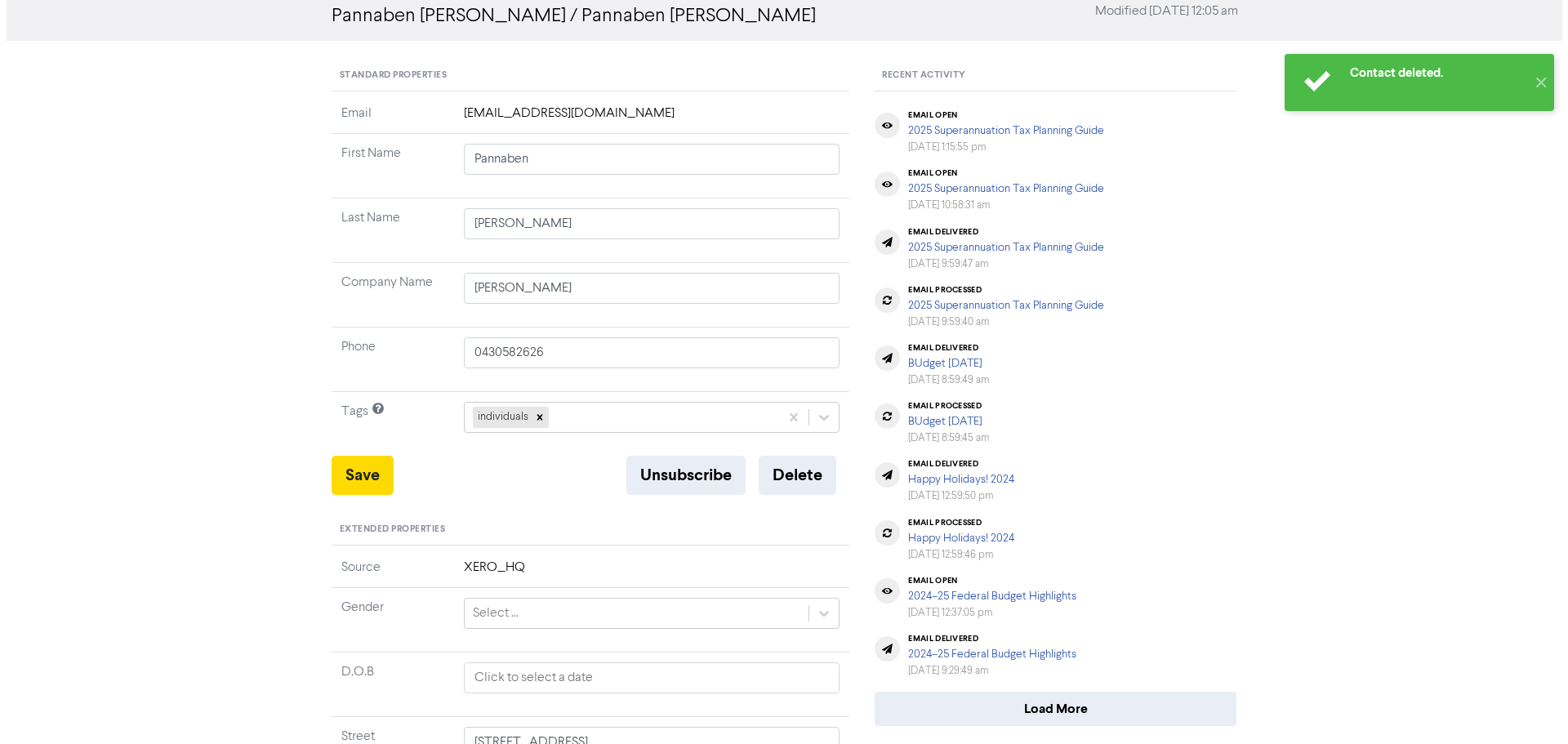
scroll to position [0, 0]
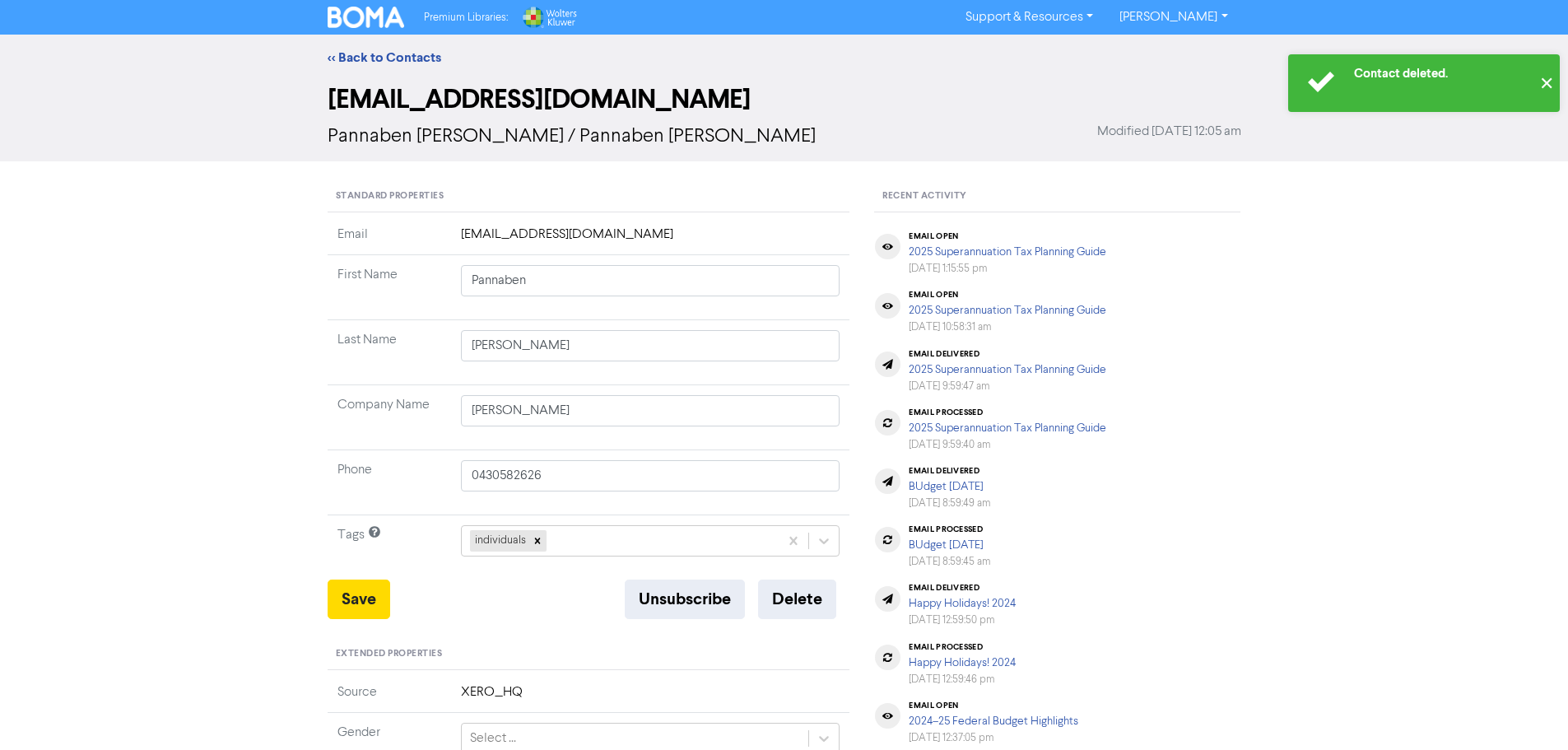
click at [1547, 88] on button "✕" at bounding box center [1545, 83] width 28 height 58
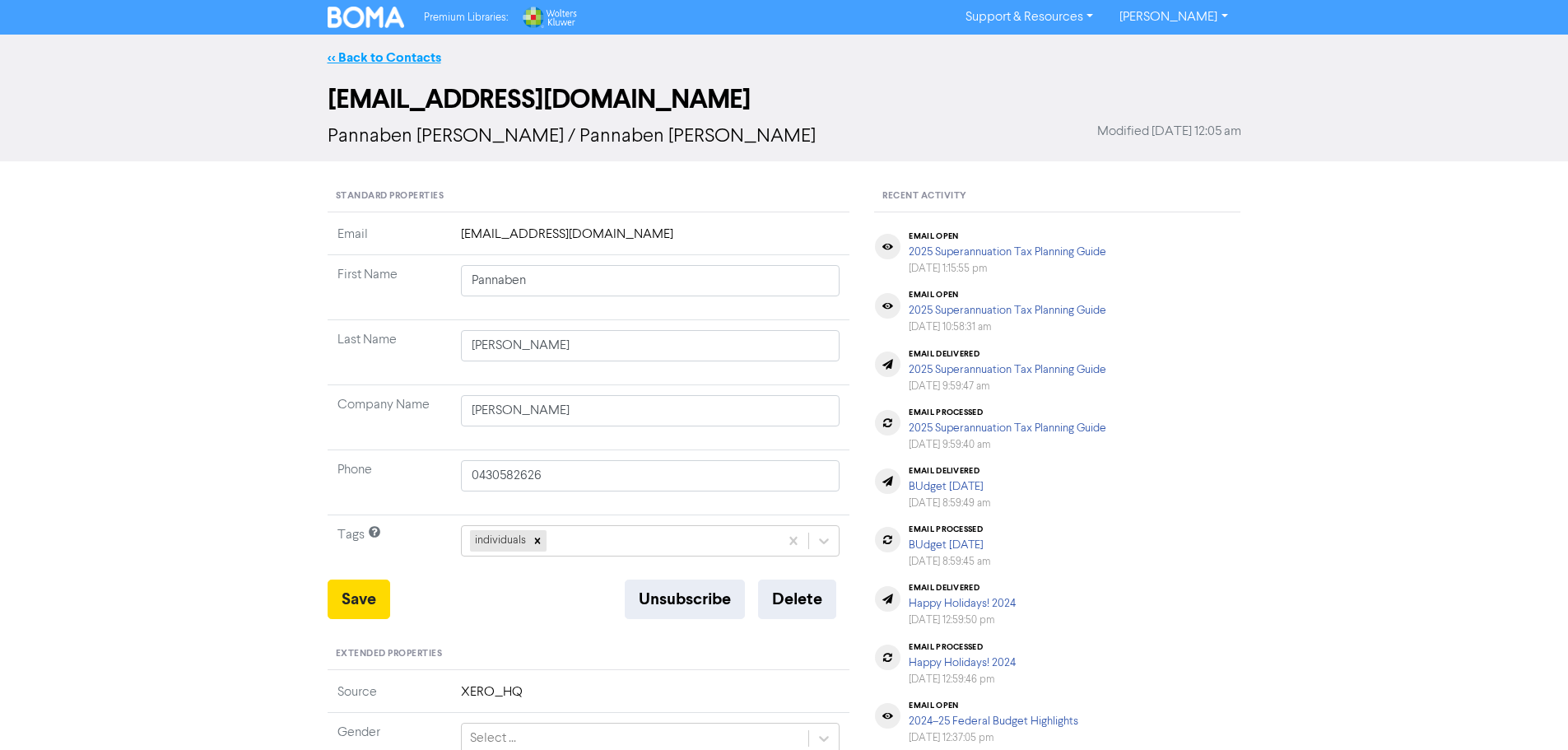
click at [368, 55] on link "<< Back to Contacts" at bounding box center [385, 58] width 113 height 17
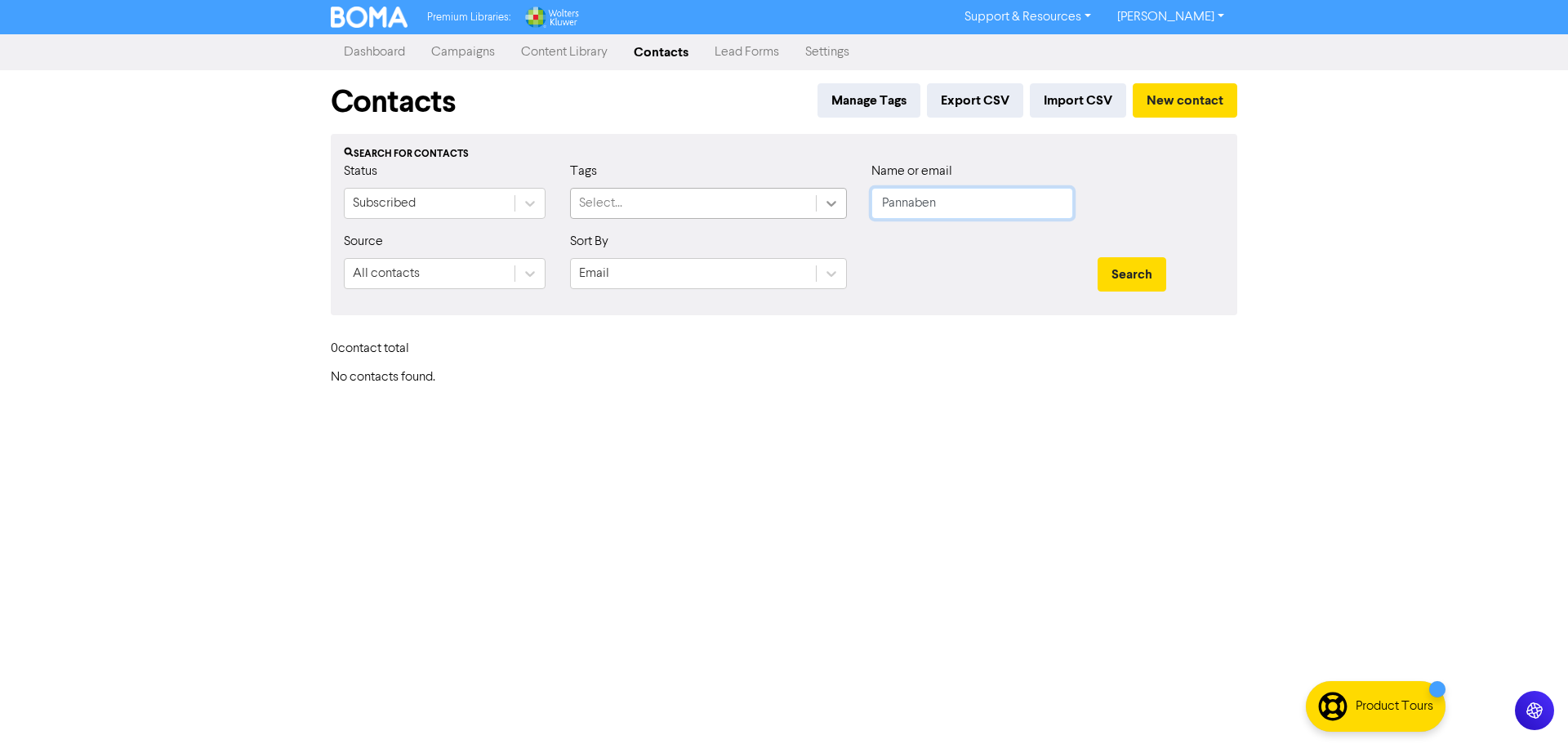
drag, startPoint x: 970, startPoint y: 203, endPoint x: 824, endPoint y: 202, distance: 146.0
click at [824, 202] on div "Status Subscribed Tags Select... Name or email Pannaben" at bounding box center [783, 196] width 905 height 70
type input "Kriti"
click at [1098, 257] on button "Search" at bounding box center [1132, 274] width 69 height 34
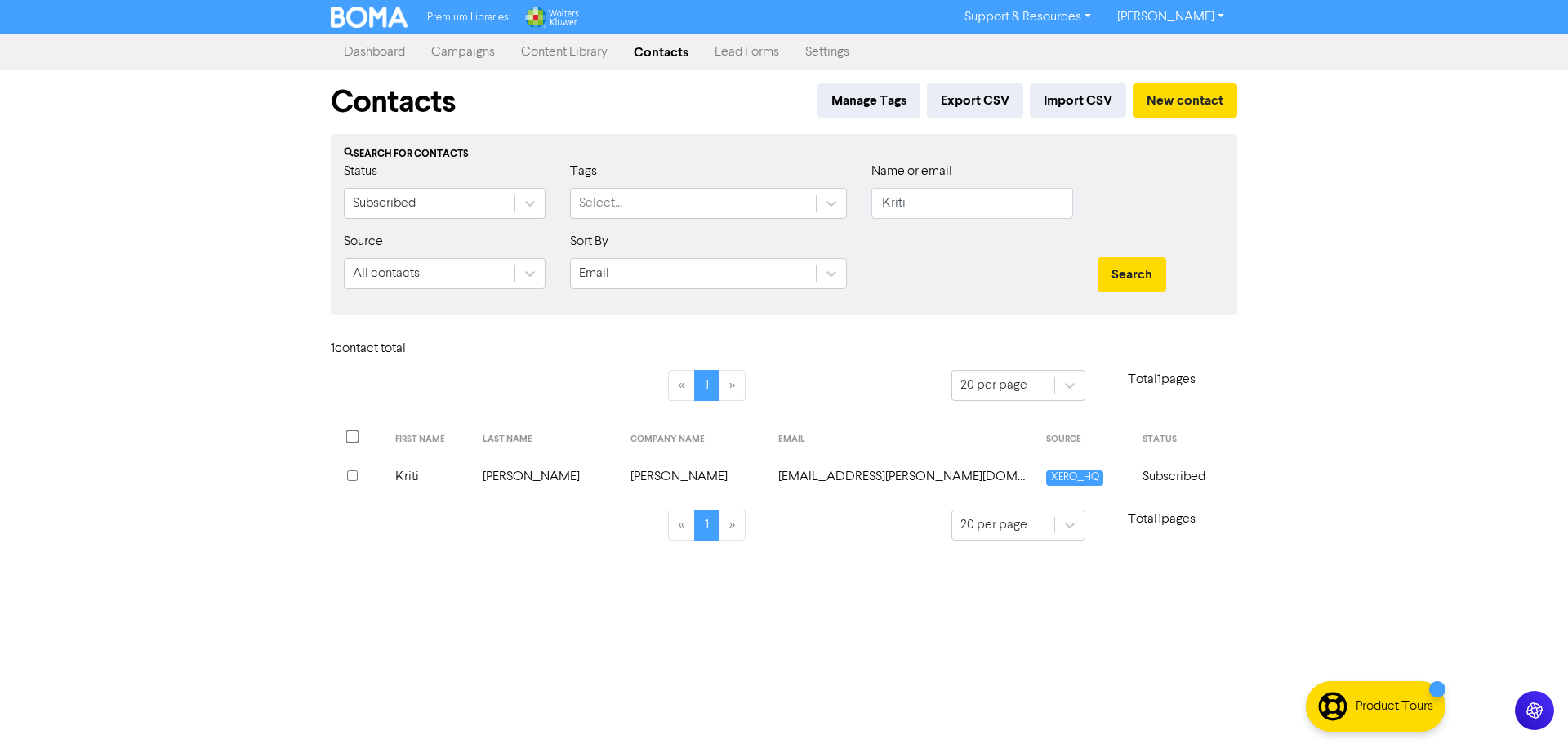
click at [516, 475] on td "[PERSON_NAME]" at bounding box center [546, 476] width 148 height 40
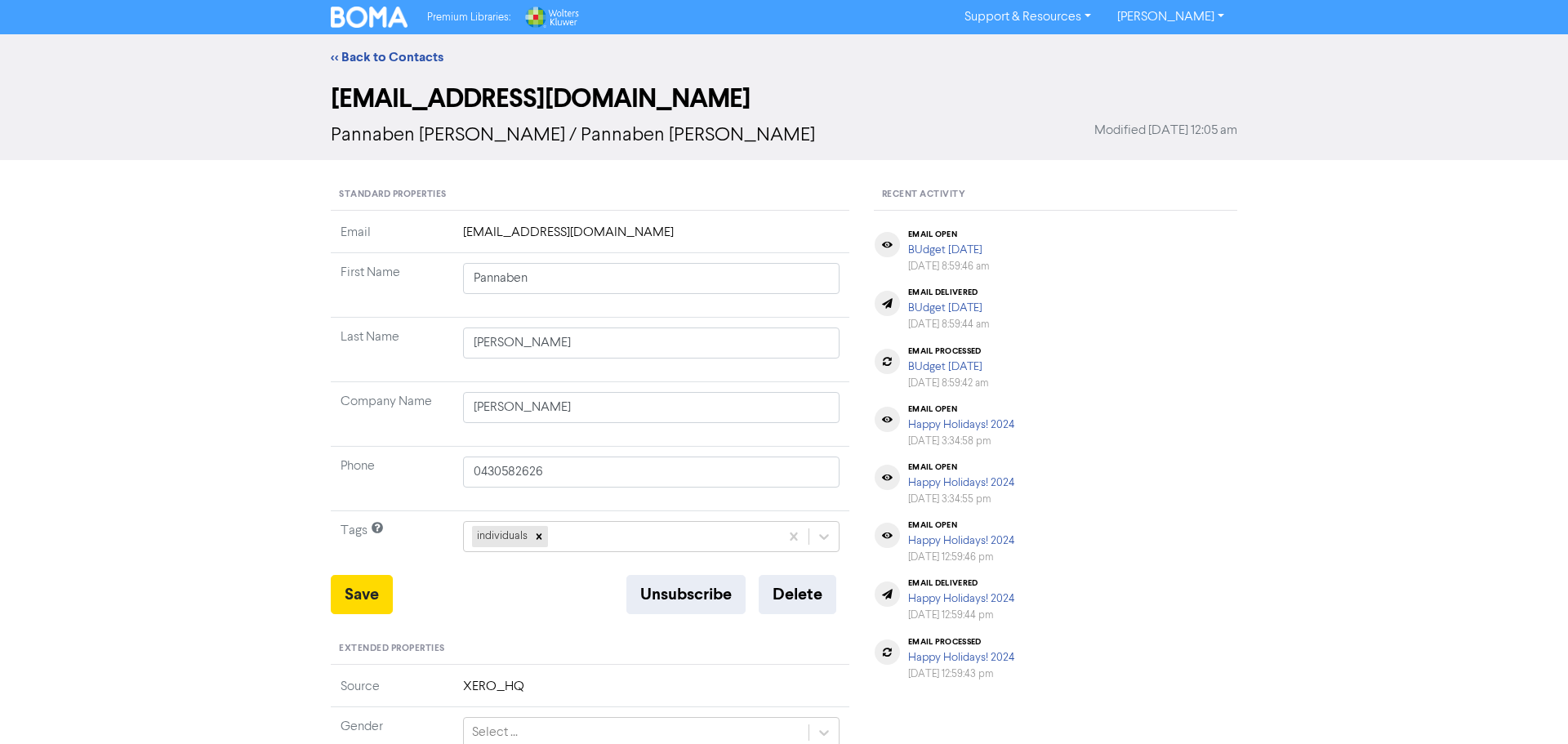
type input "Kriti"
type input "[PERSON_NAME]"
type input "0406 154 549"
type input "[STREET_ADDRESS]"
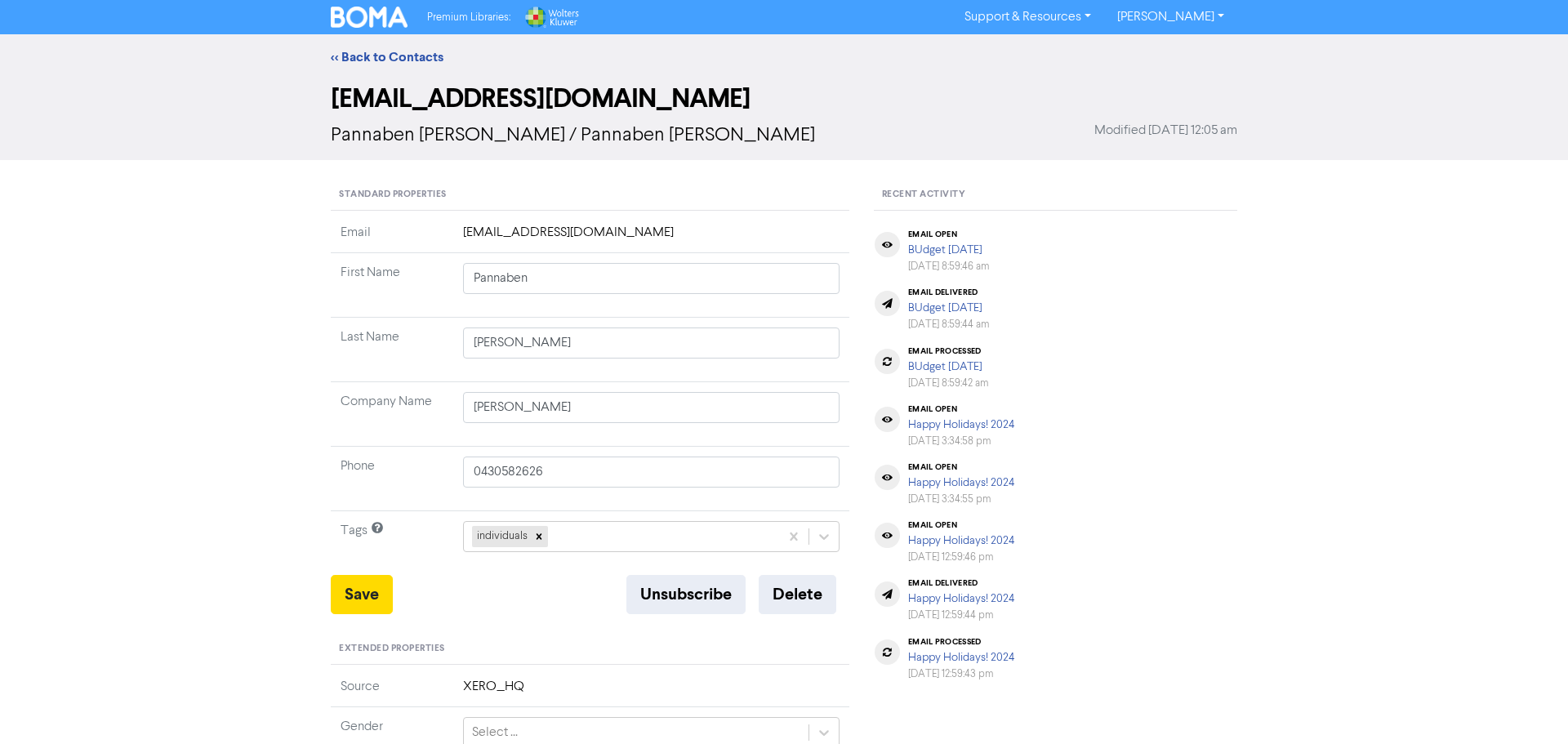
type input "NORTH EPPING"
type input "2121"
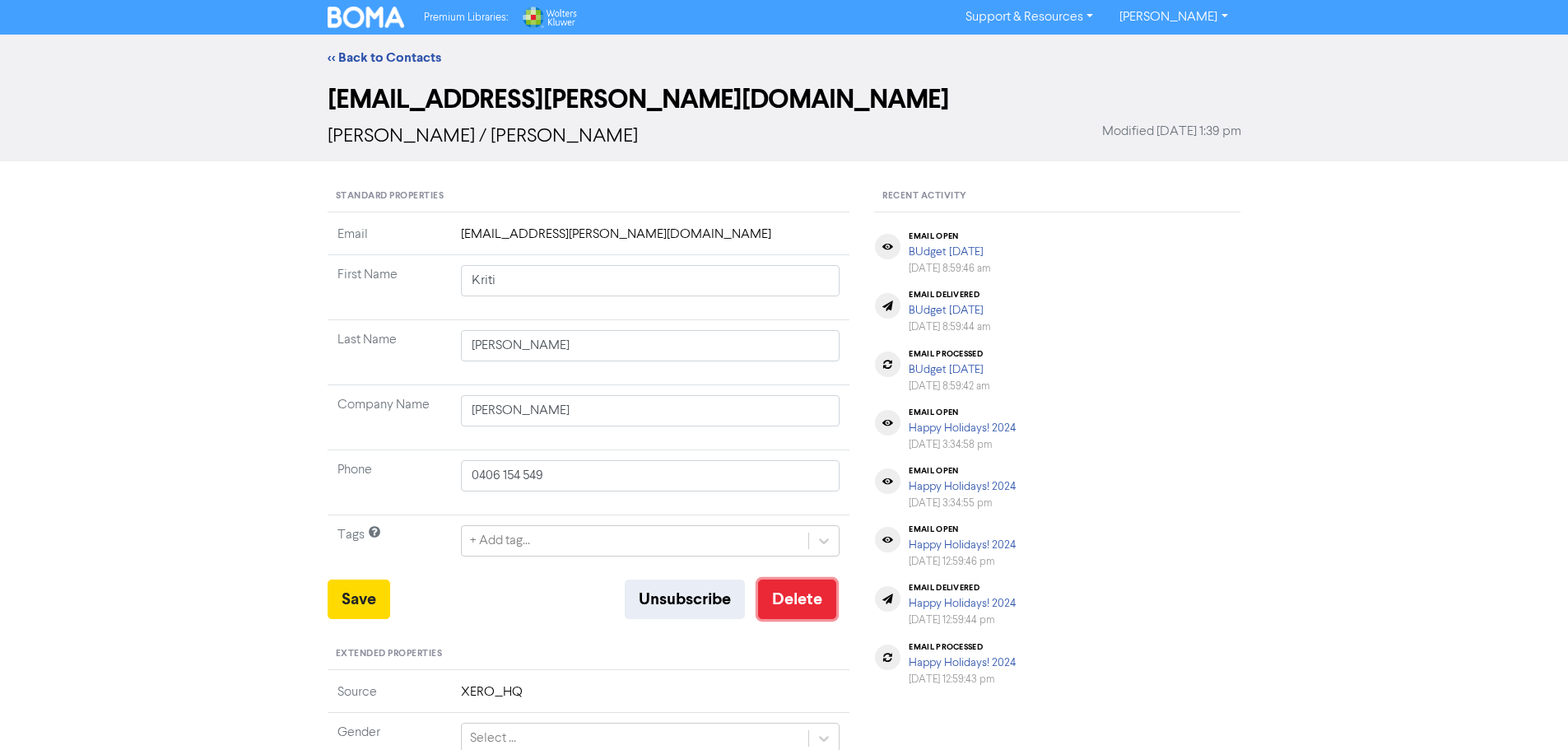
click at [800, 596] on button "Delete" at bounding box center [797, 598] width 78 height 39
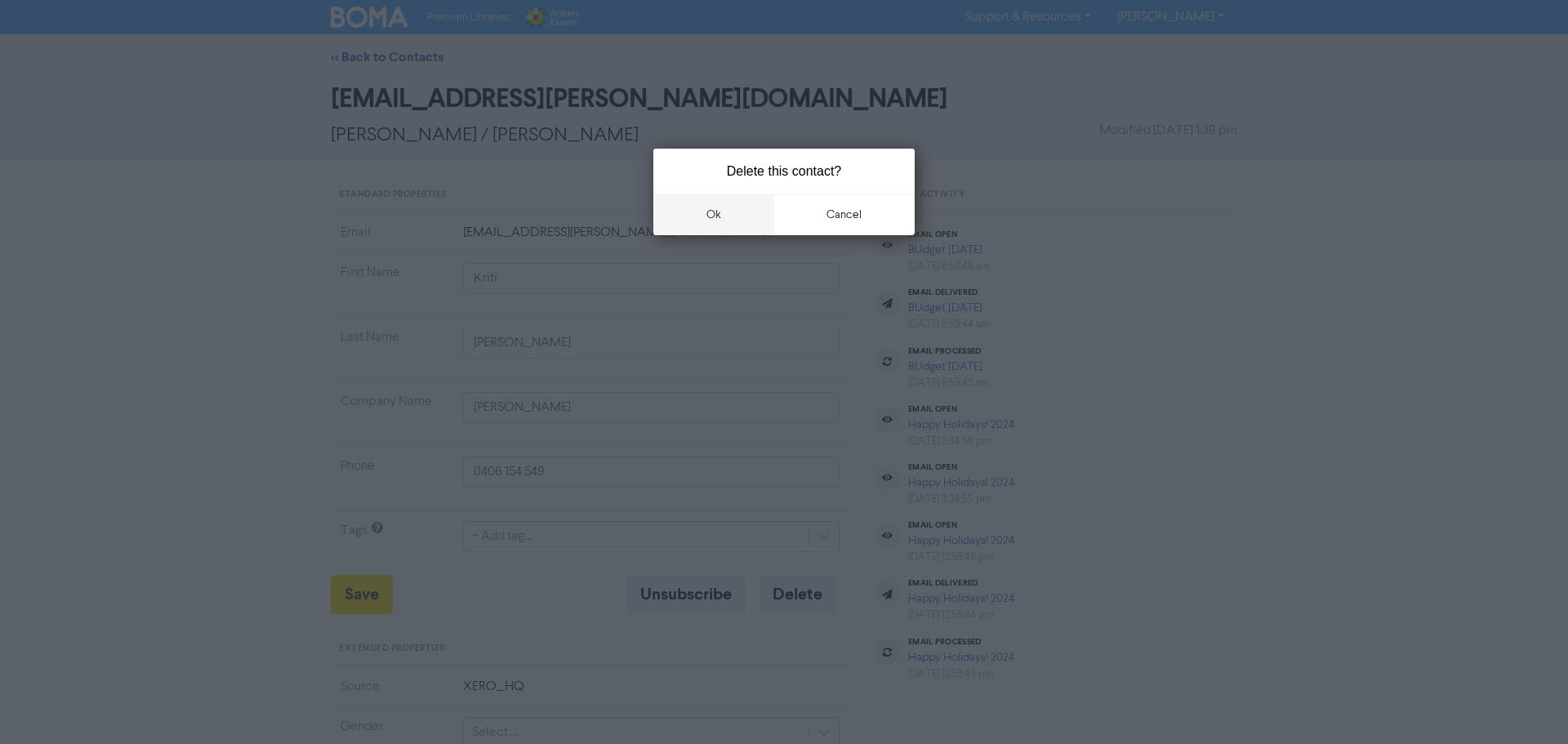
click at [726, 219] on button "ok" at bounding box center [714, 214] width 121 height 41
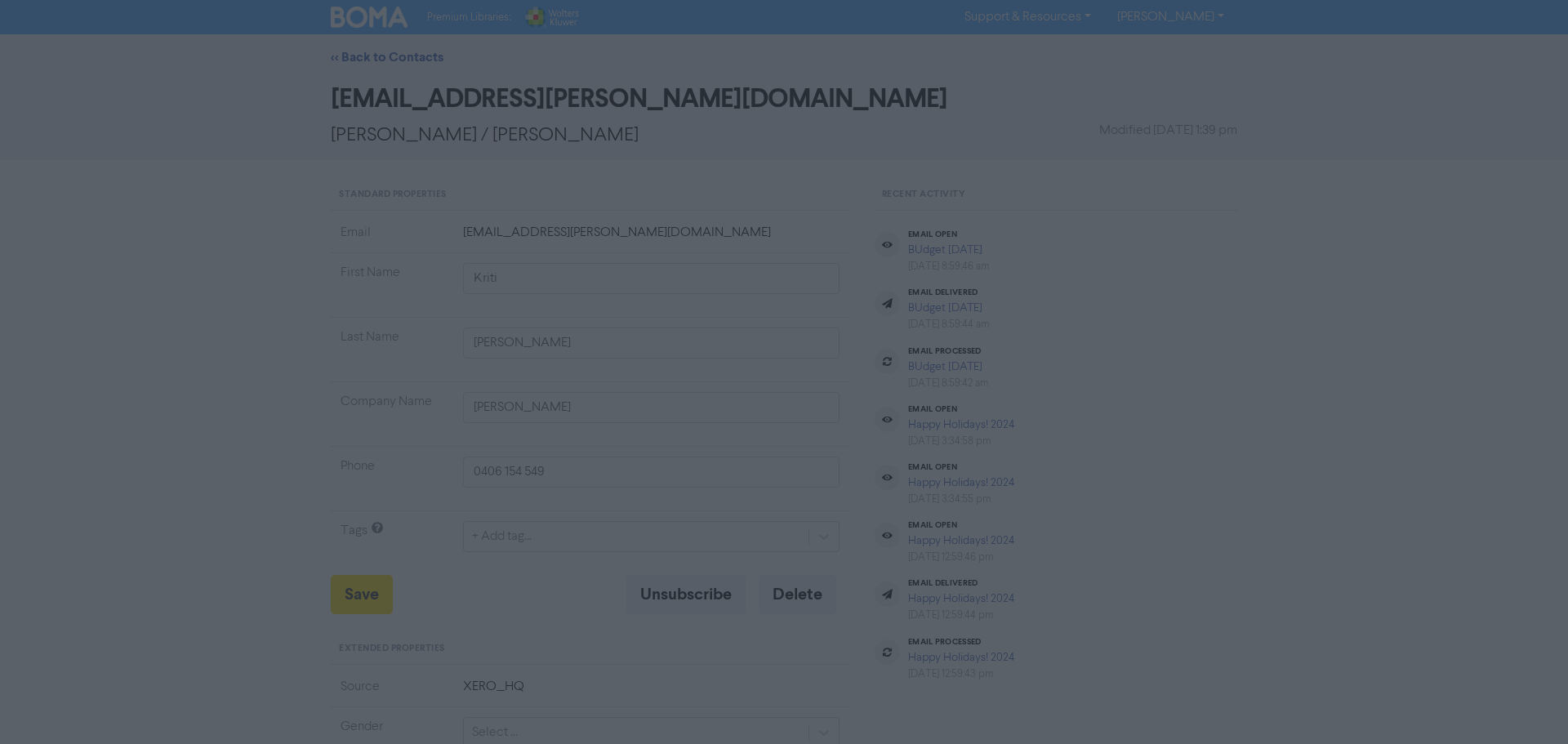
type input "[STREET_ADDRESS]"
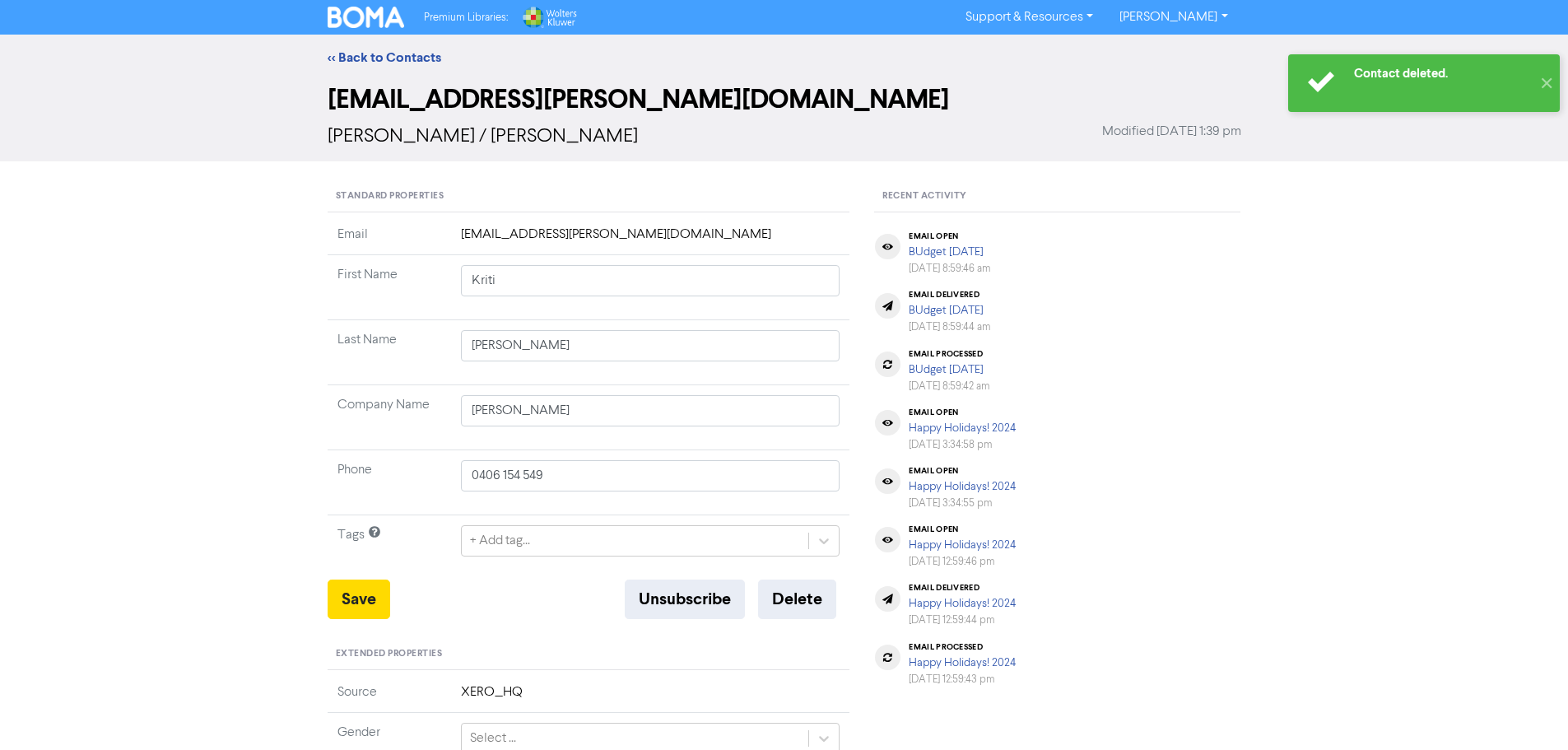
type input "[STREET_ADDRESS]"
click at [1550, 77] on button "✕" at bounding box center [1545, 83] width 28 height 58
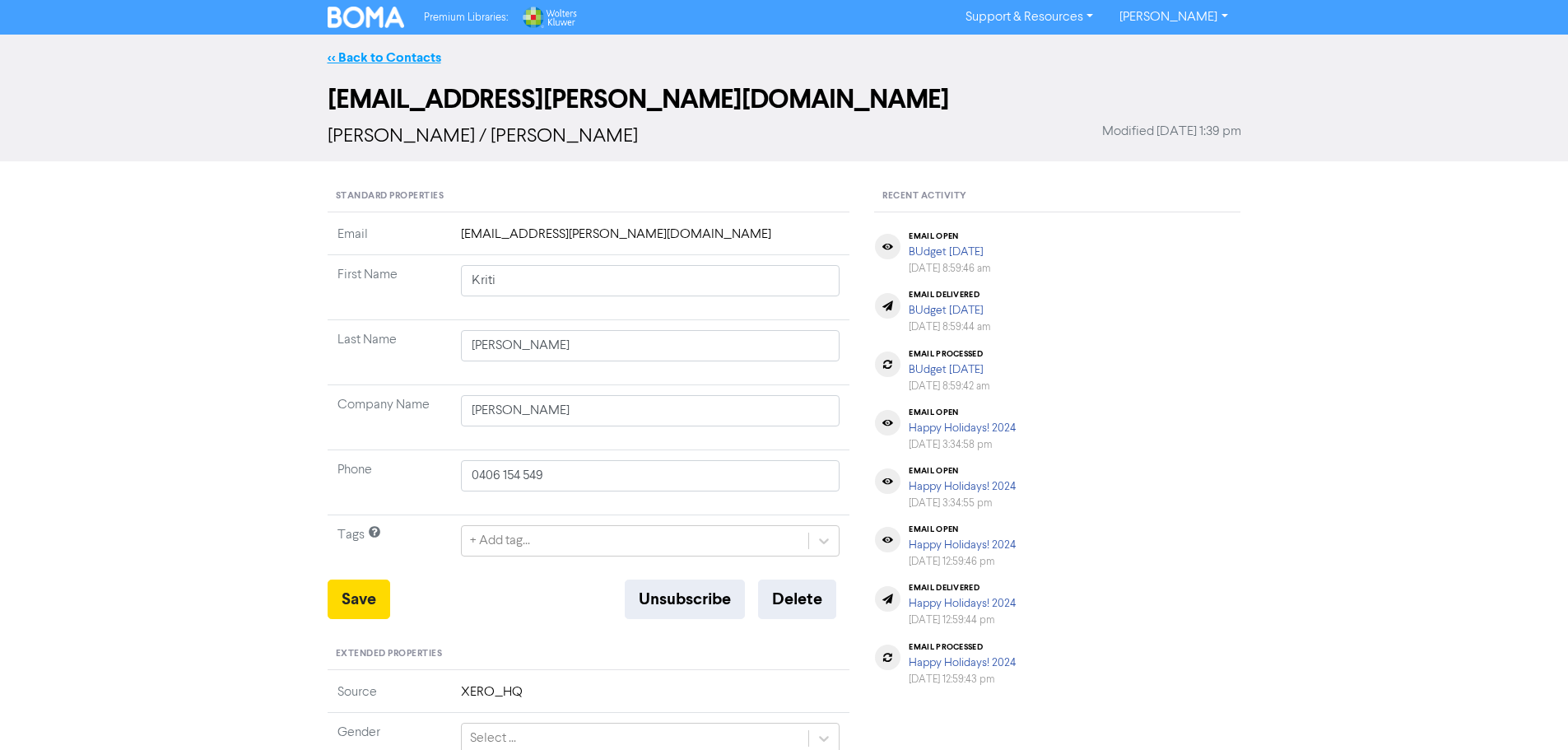
click at [386, 58] on link "<< Back to Contacts" at bounding box center [385, 58] width 113 height 17
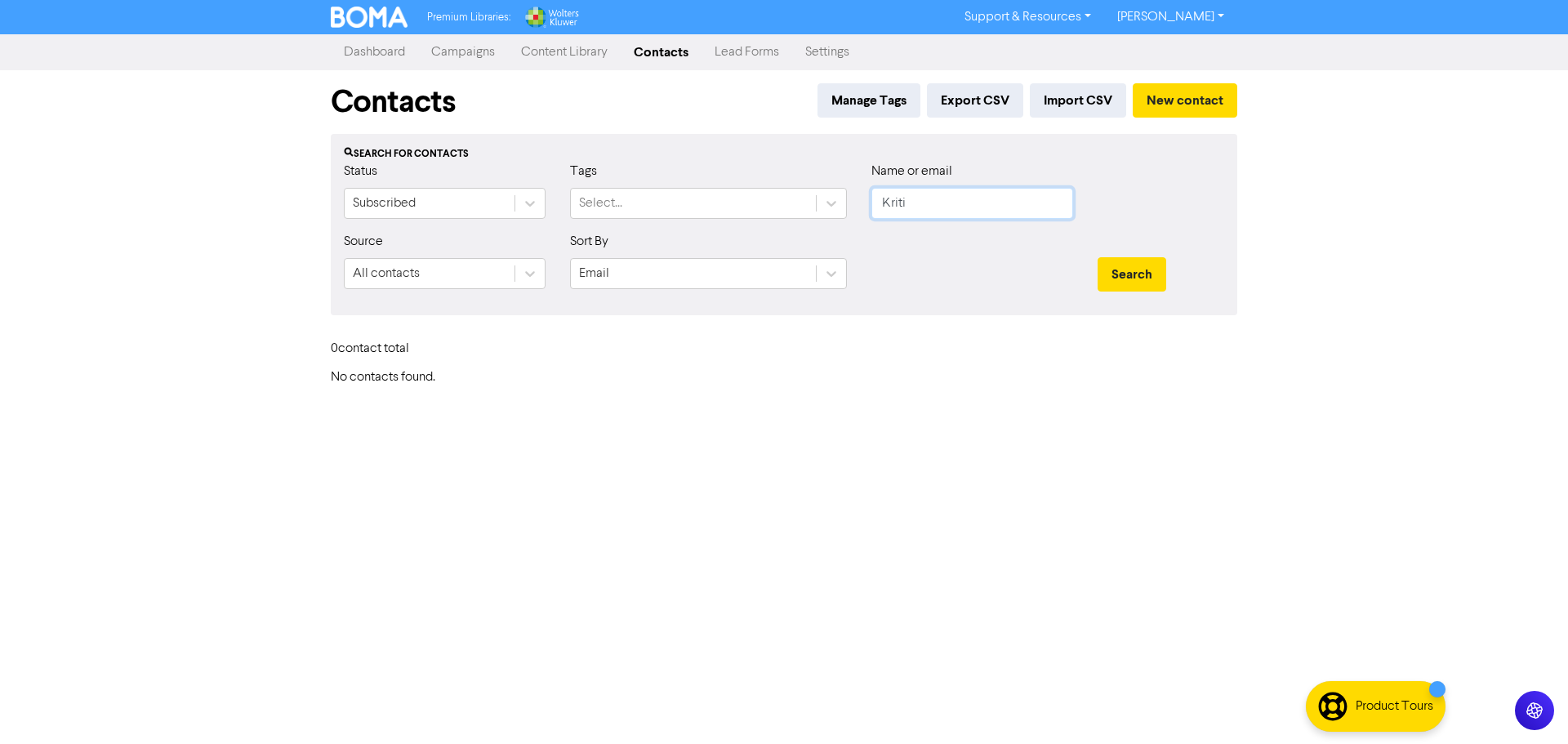
click at [949, 201] on input "Kriti" at bounding box center [972, 203] width 202 height 31
type input "K"
type input "[PERSON_NAME]"
click at [1098, 257] on button "Search" at bounding box center [1132, 274] width 69 height 34
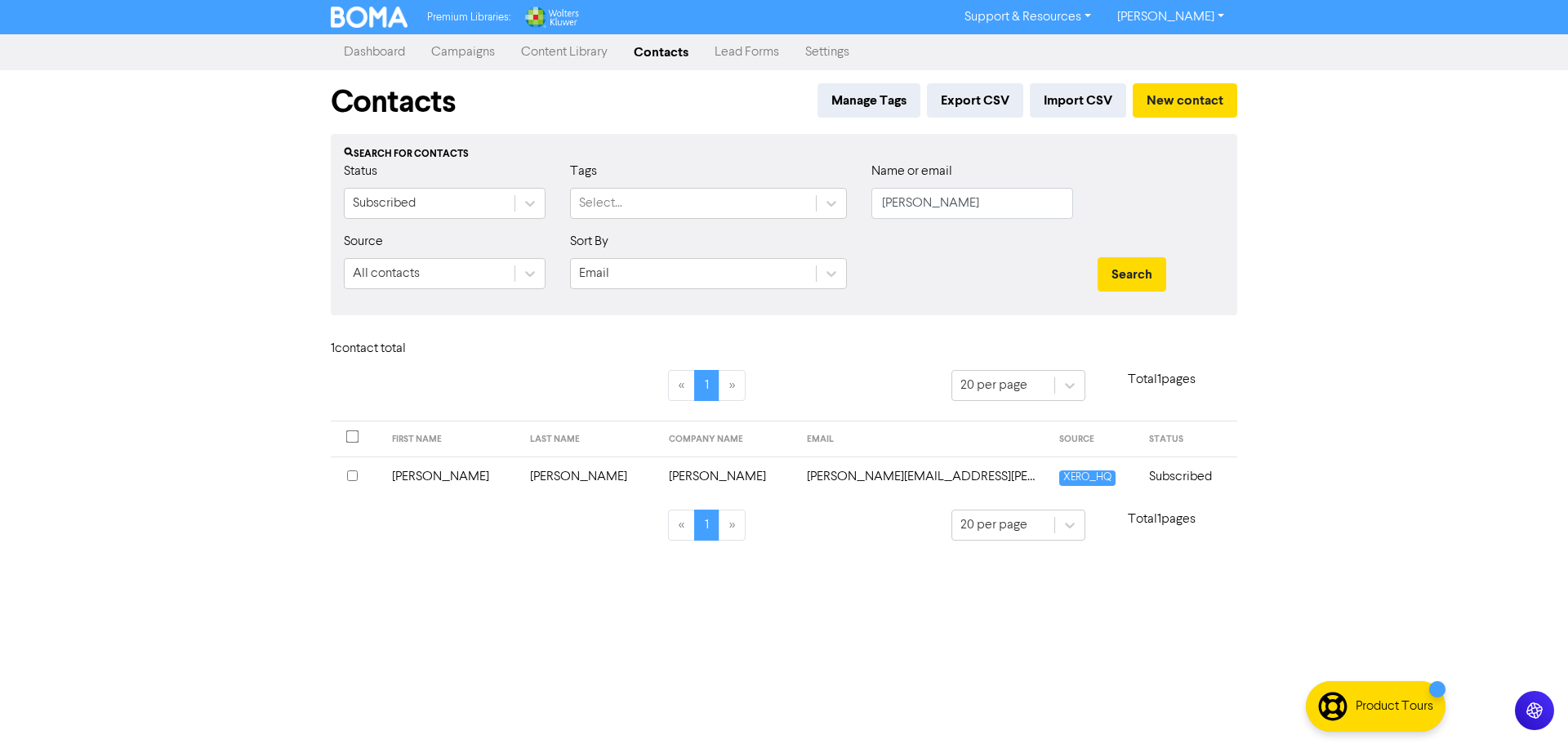
click at [409, 482] on td "[PERSON_NAME]" at bounding box center [452, 476] width 139 height 40
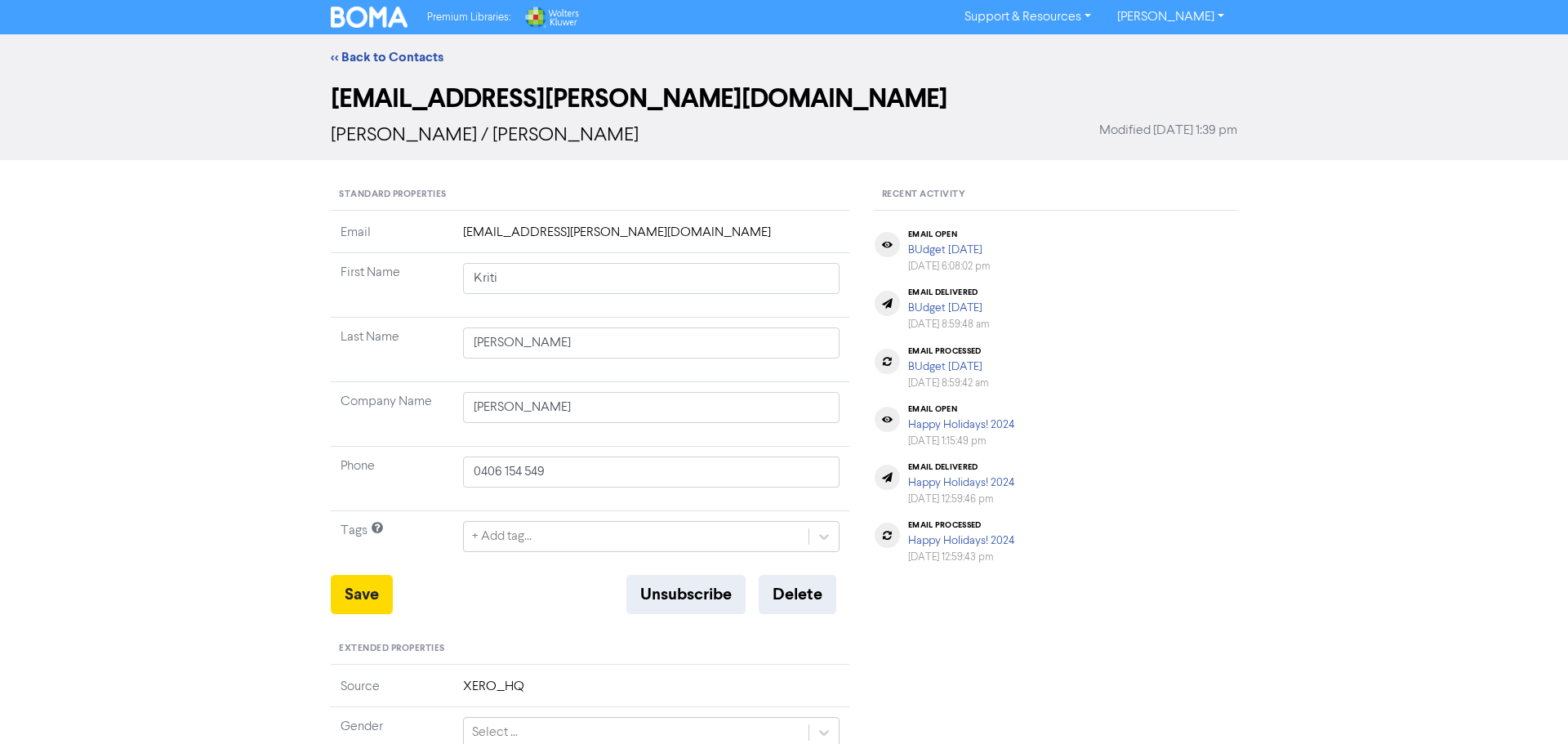
type input "[PERSON_NAME]"
type input "[STREET_ADDRESS]"
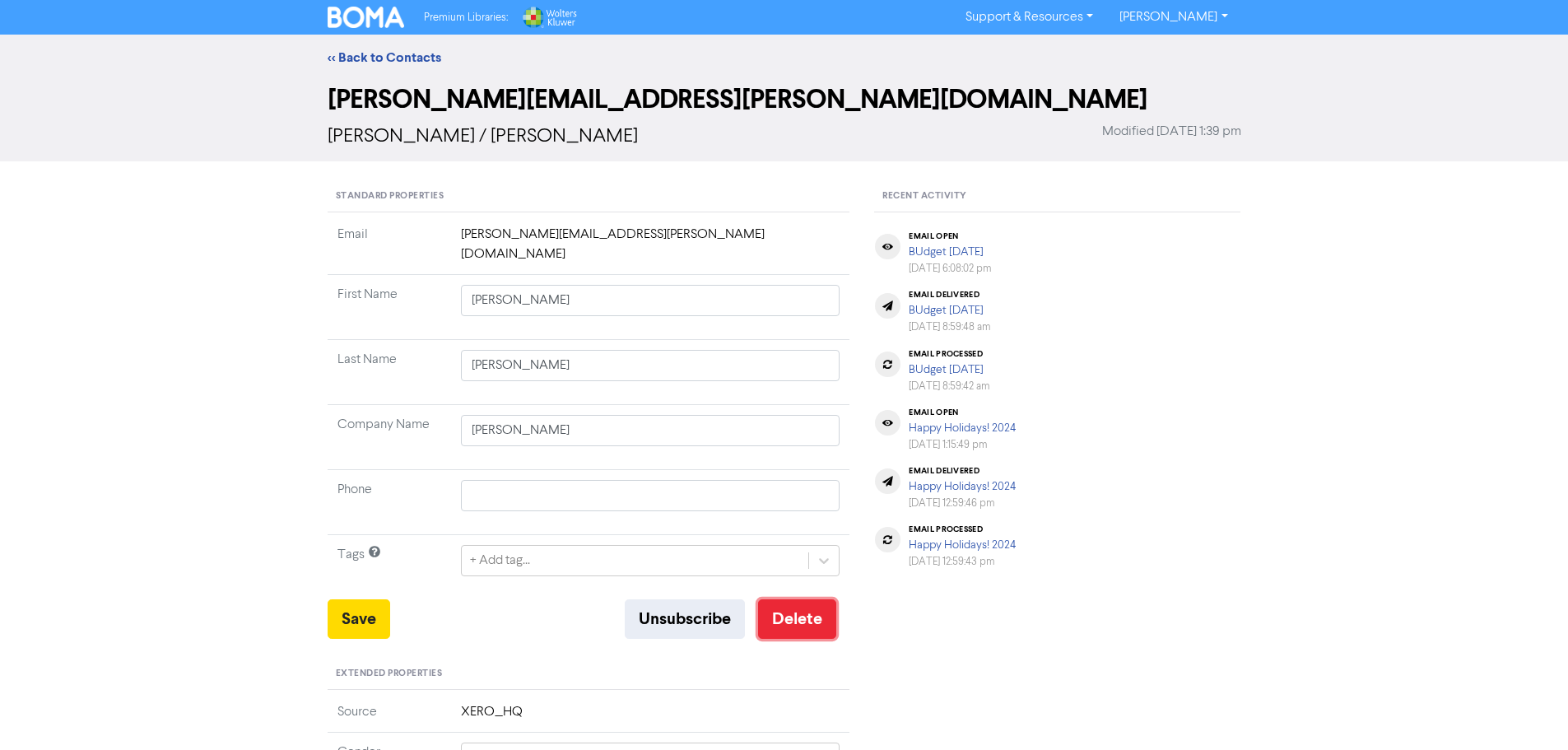
click at [787, 599] on button "Delete" at bounding box center [797, 618] width 78 height 39
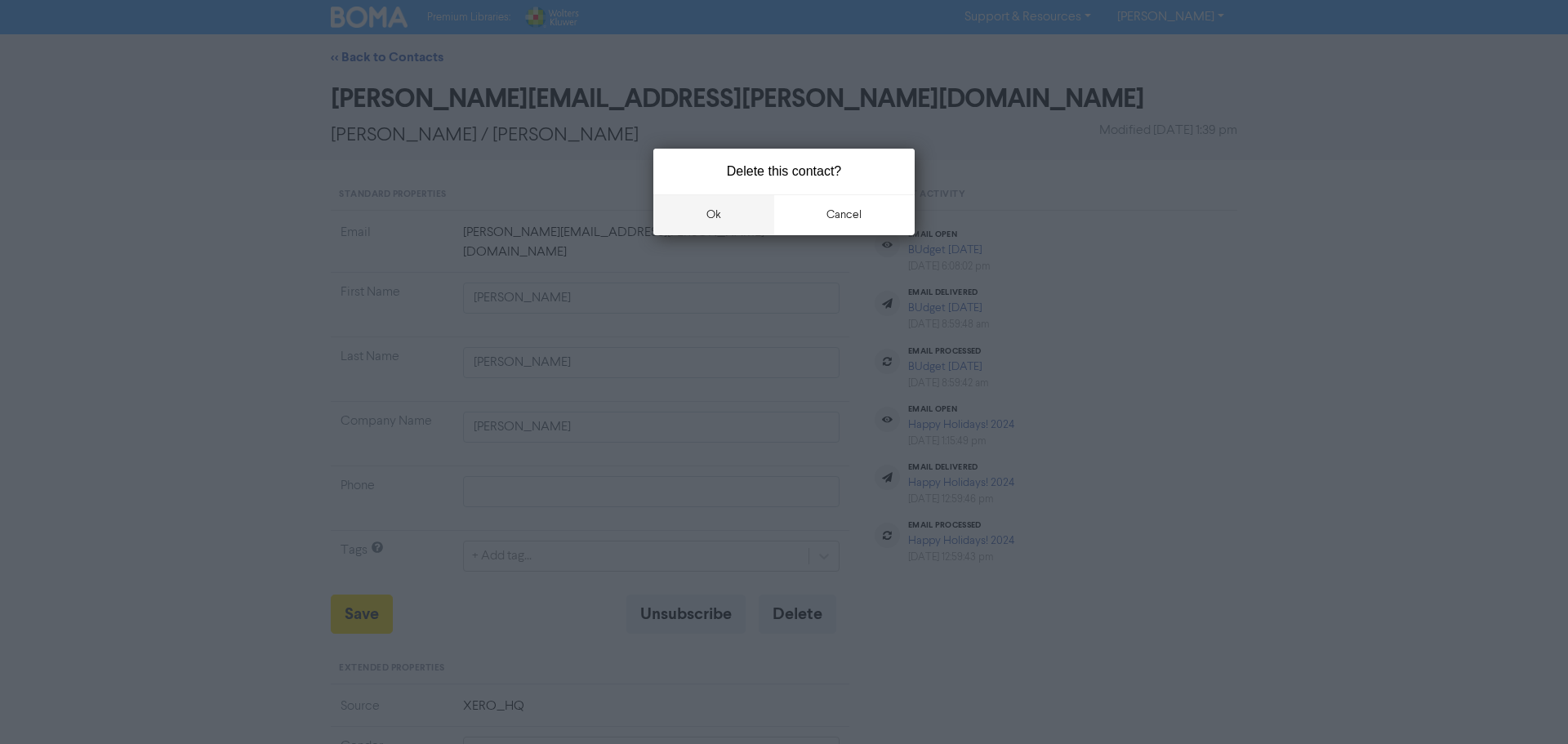
click at [728, 222] on button "ok" at bounding box center [714, 214] width 121 height 41
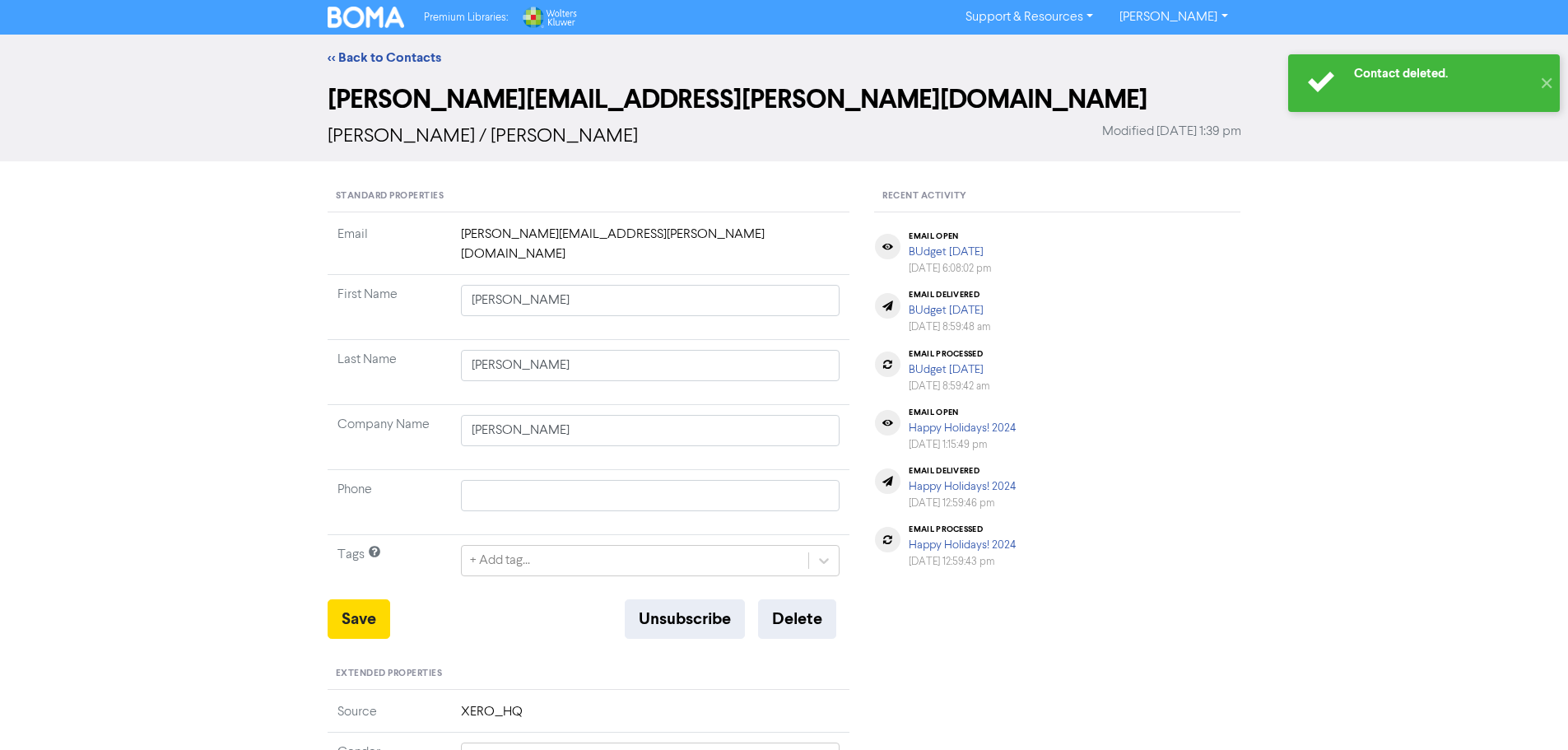
type input "[STREET_ADDRESS]"
click at [1542, 86] on button "✕" at bounding box center [1545, 83] width 28 height 58
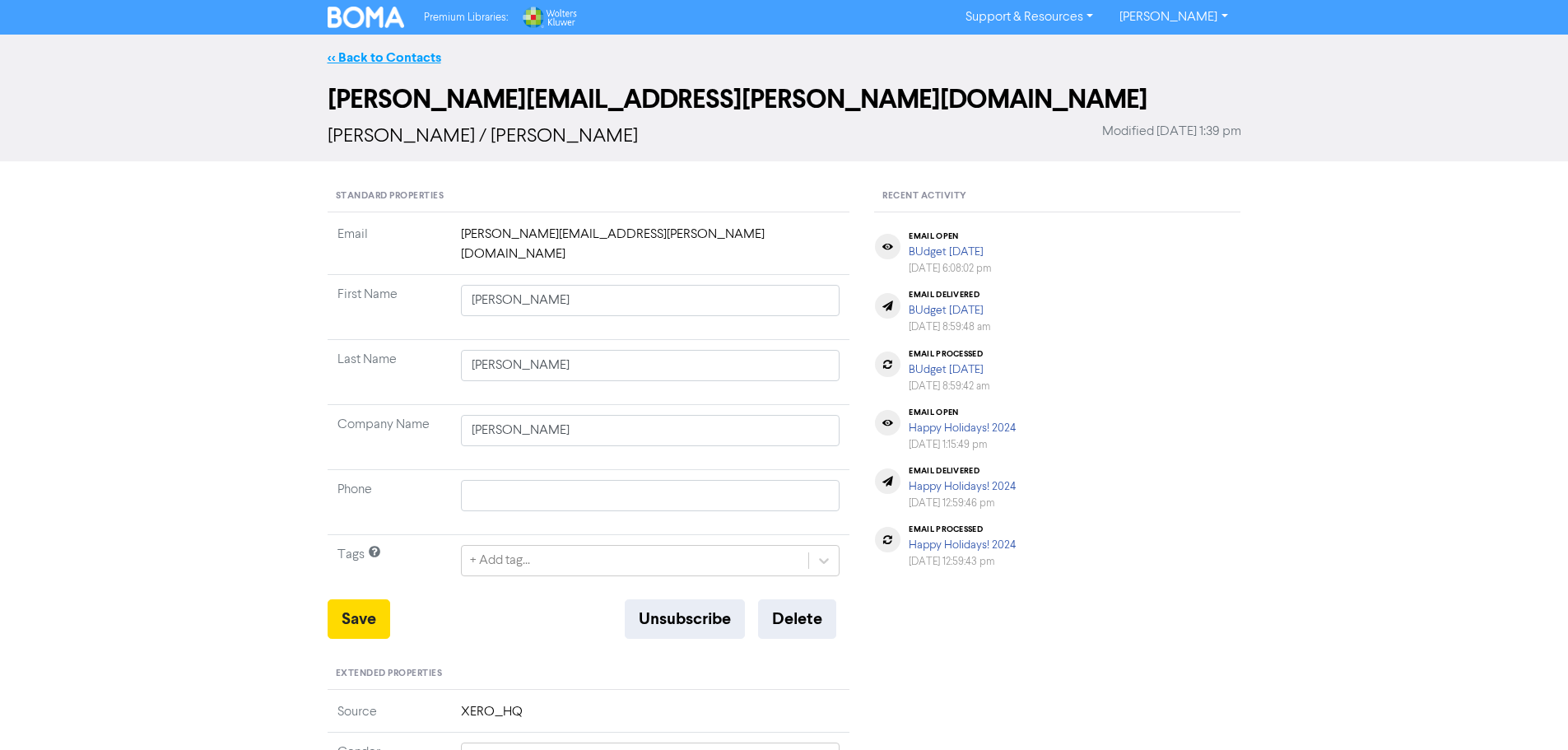
click at [403, 56] on link "<< Back to Contacts" at bounding box center [385, 58] width 113 height 17
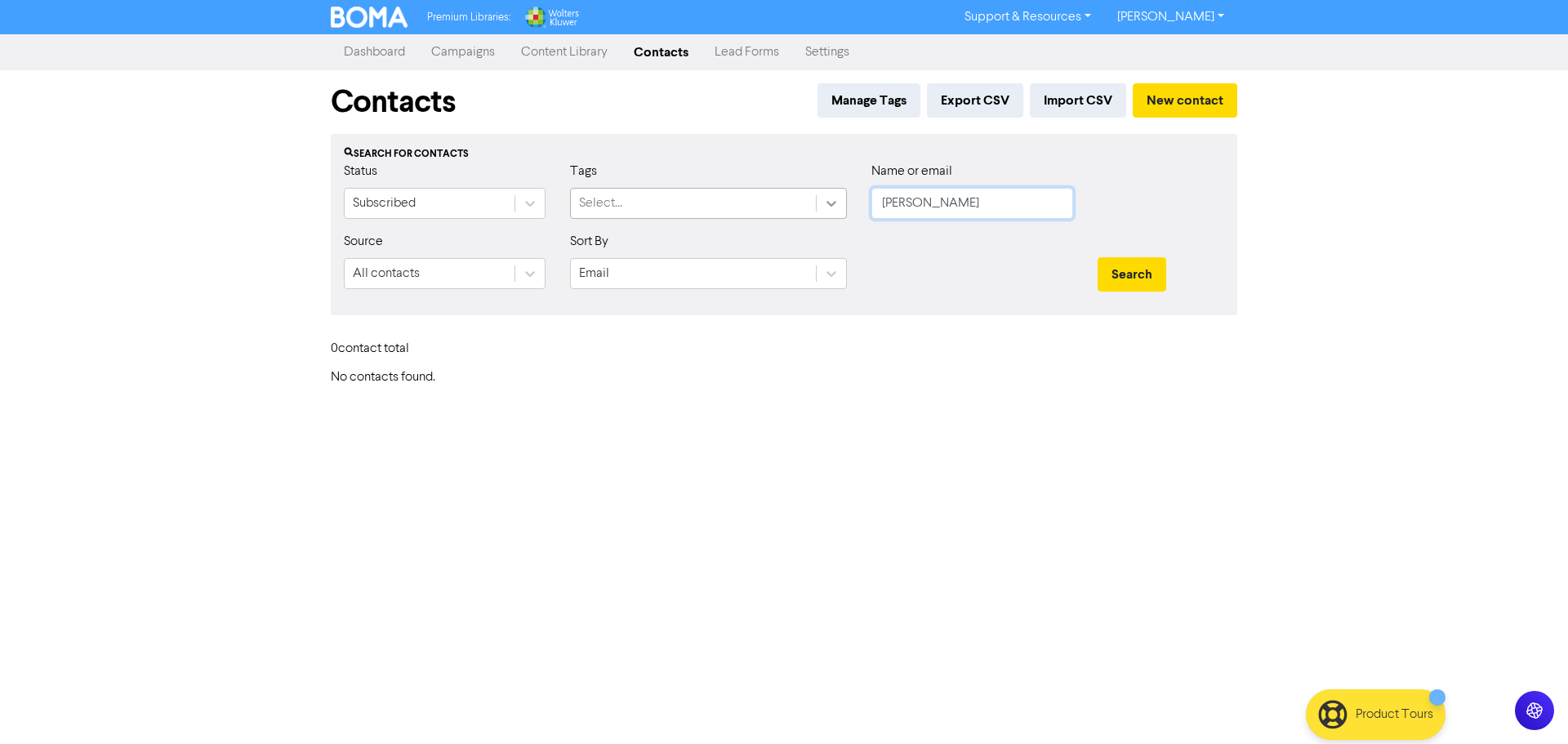
drag, startPoint x: 963, startPoint y: 198, endPoint x: 845, endPoint y: 194, distance: 118.1
click at [845, 194] on div "Status Subscribed Tags Select... Name or email [PERSON_NAME]" at bounding box center [783, 196] width 905 height 70
type input "Viral"
click at [1098, 257] on button "Search" at bounding box center [1132, 274] width 69 height 34
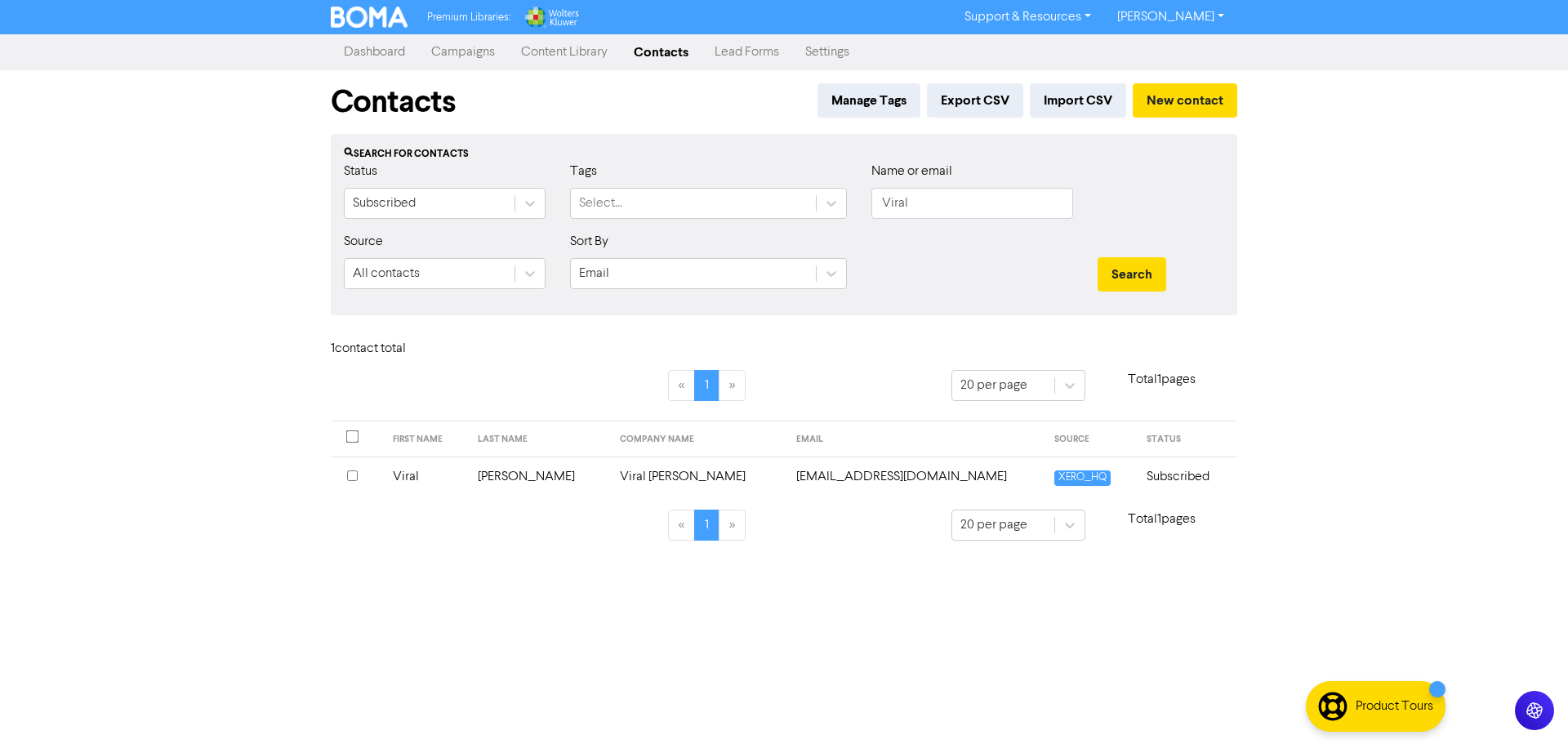
click at [524, 472] on td "[PERSON_NAME]" at bounding box center [539, 476] width 142 height 40
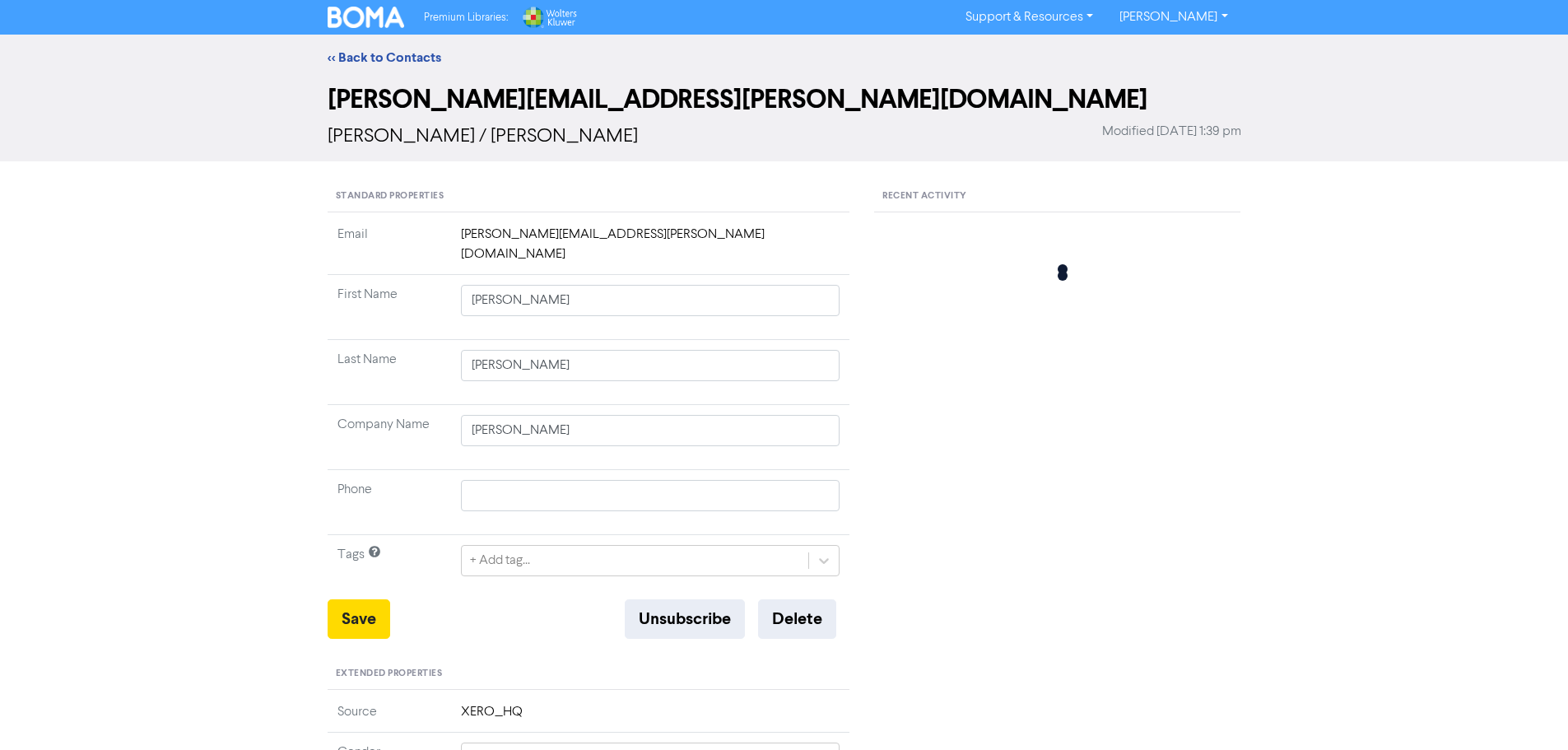
type input "Viral"
type input "[PERSON_NAME]"
type input "Viral [PERSON_NAME]"
type input "0411840 542"
type input "16 Aspen Close"
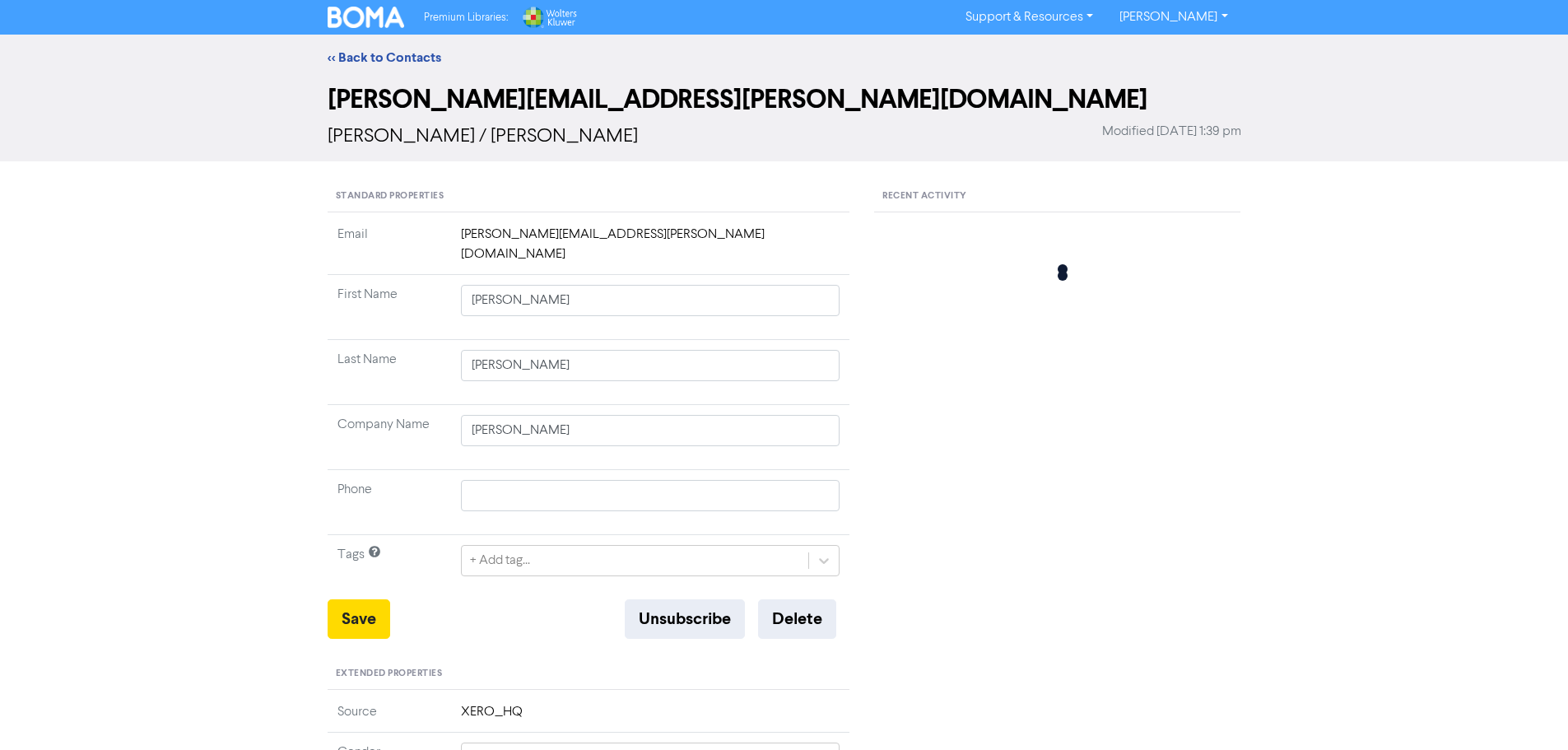
type input "Prestons"
type input "2170"
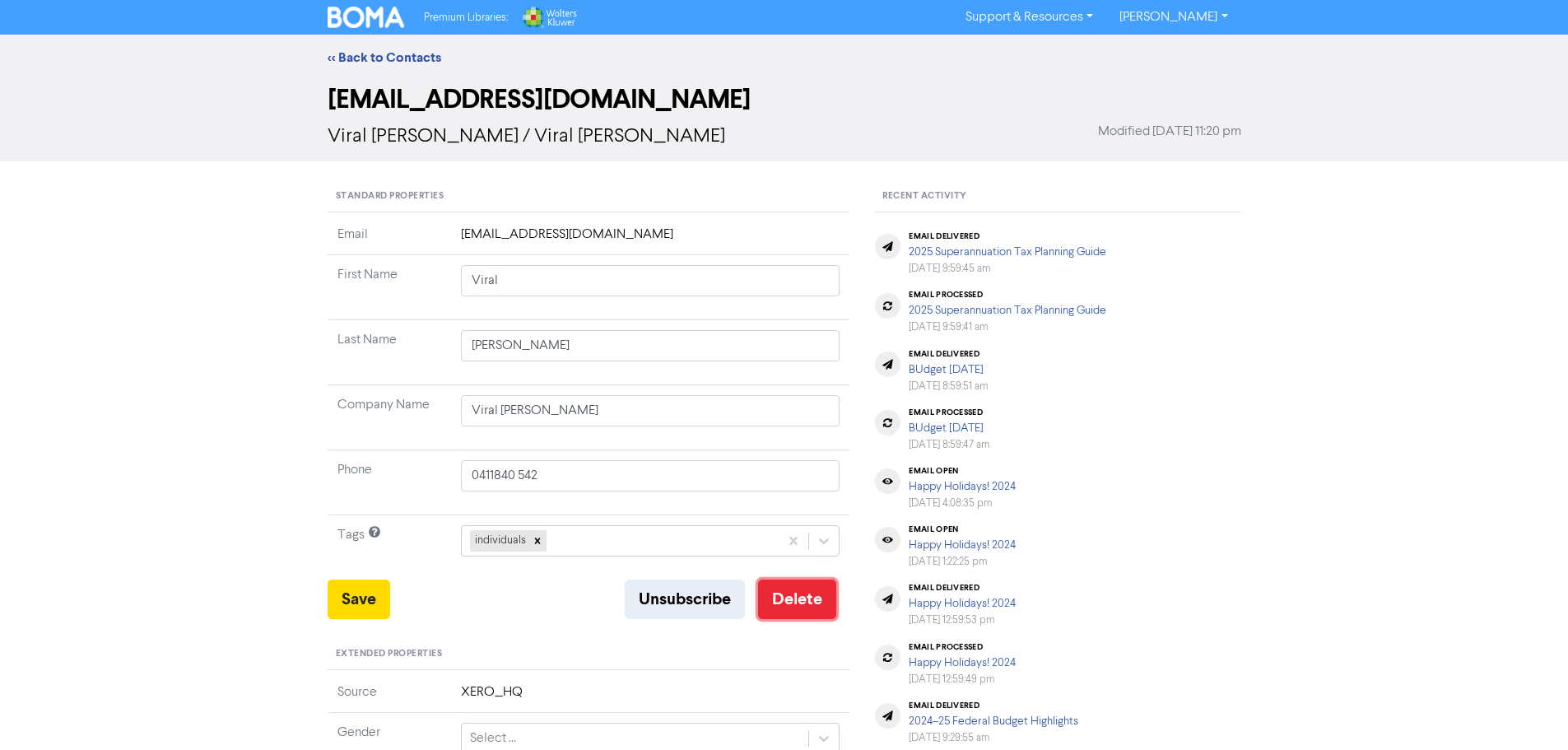
click at [801, 599] on button "Delete" at bounding box center [797, 598] width 78 height 39
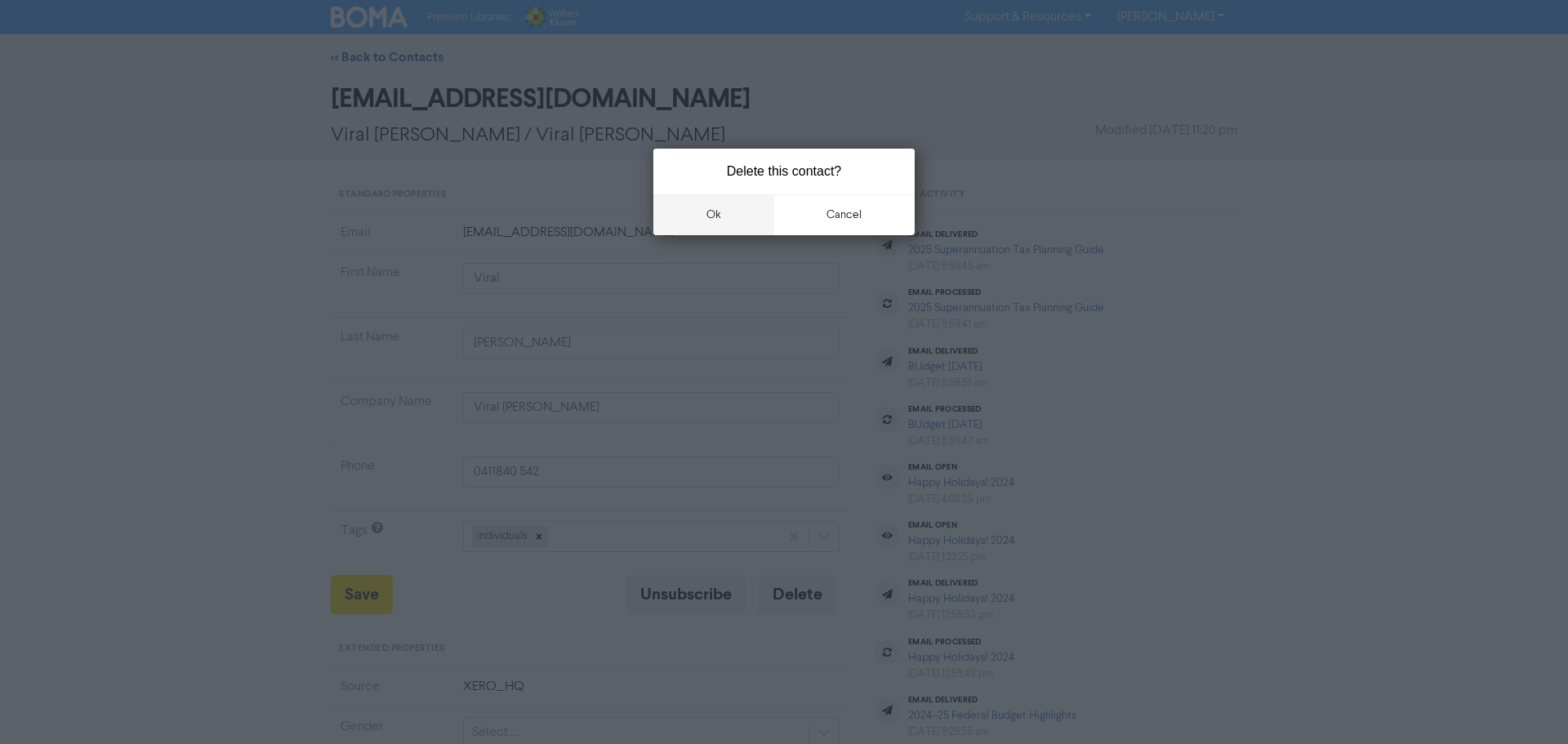
click at [712, 205] on button "ok" at bounding box center [714, 214] width 121 height 41
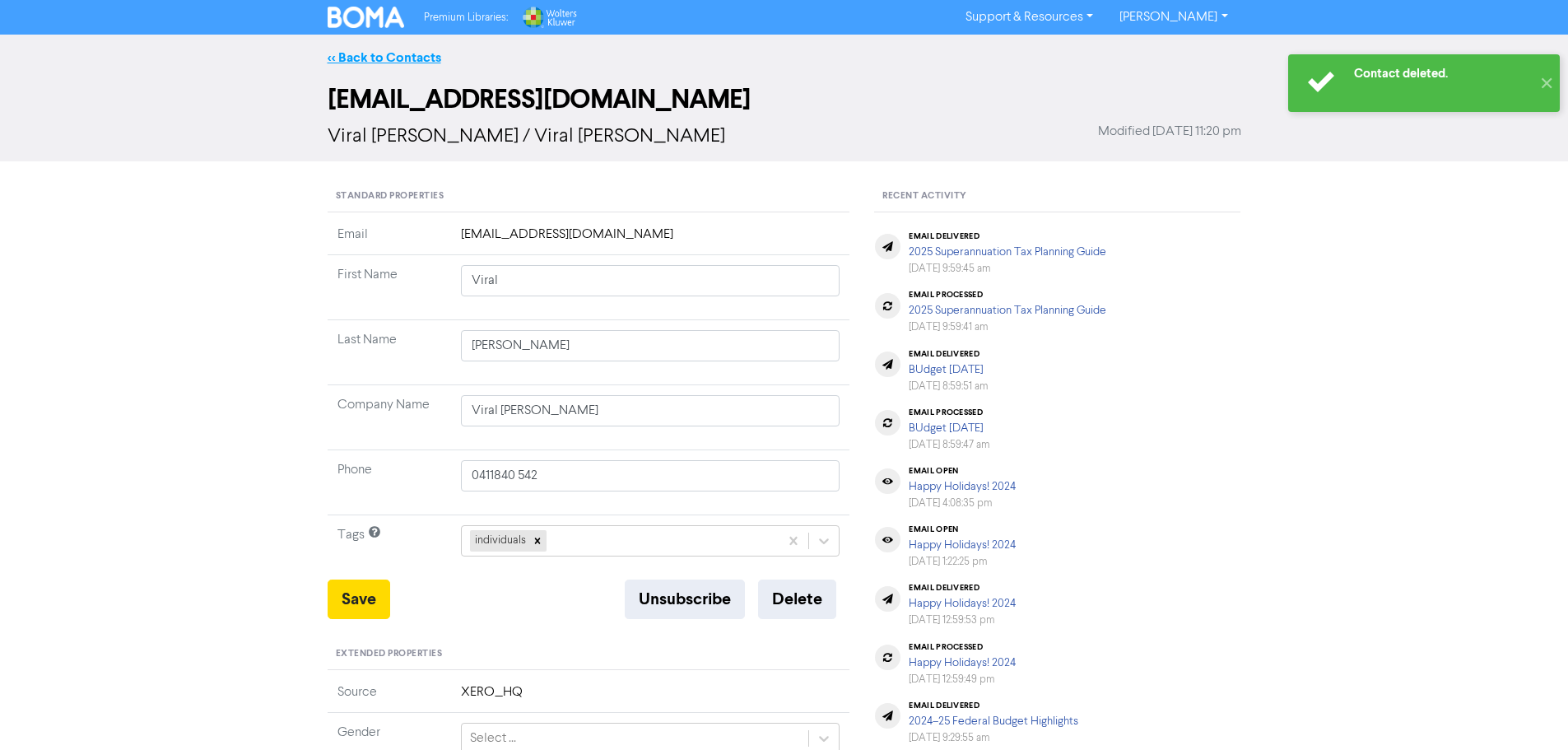
click at [386, 54] on link "<< Back to Contacts" at bounding box center [385, 58] width 113 height 17
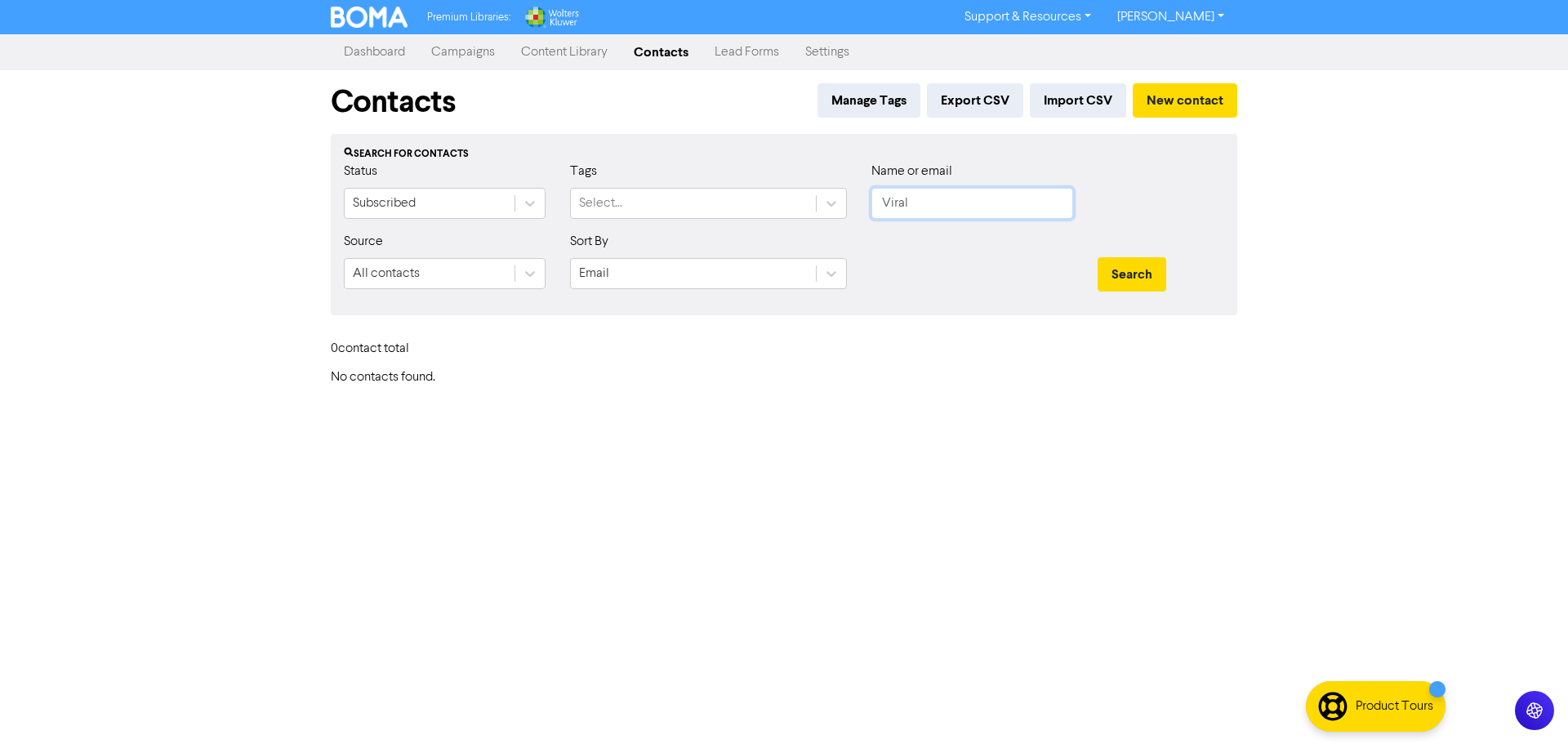
drag, startPoint x: 925, startPoint y: 198, endPoint x: 752, endPoint y: 186, distance: 173.4
click at [752, 186] on div "Status Subscribed Tags Select... Name or email Viral" at bounding box center [783, 196] width 905 height 70
type input "Praveen"
click at [1098, 257] on button "Search" at bounding box center [1132, 274] width 69 height 34
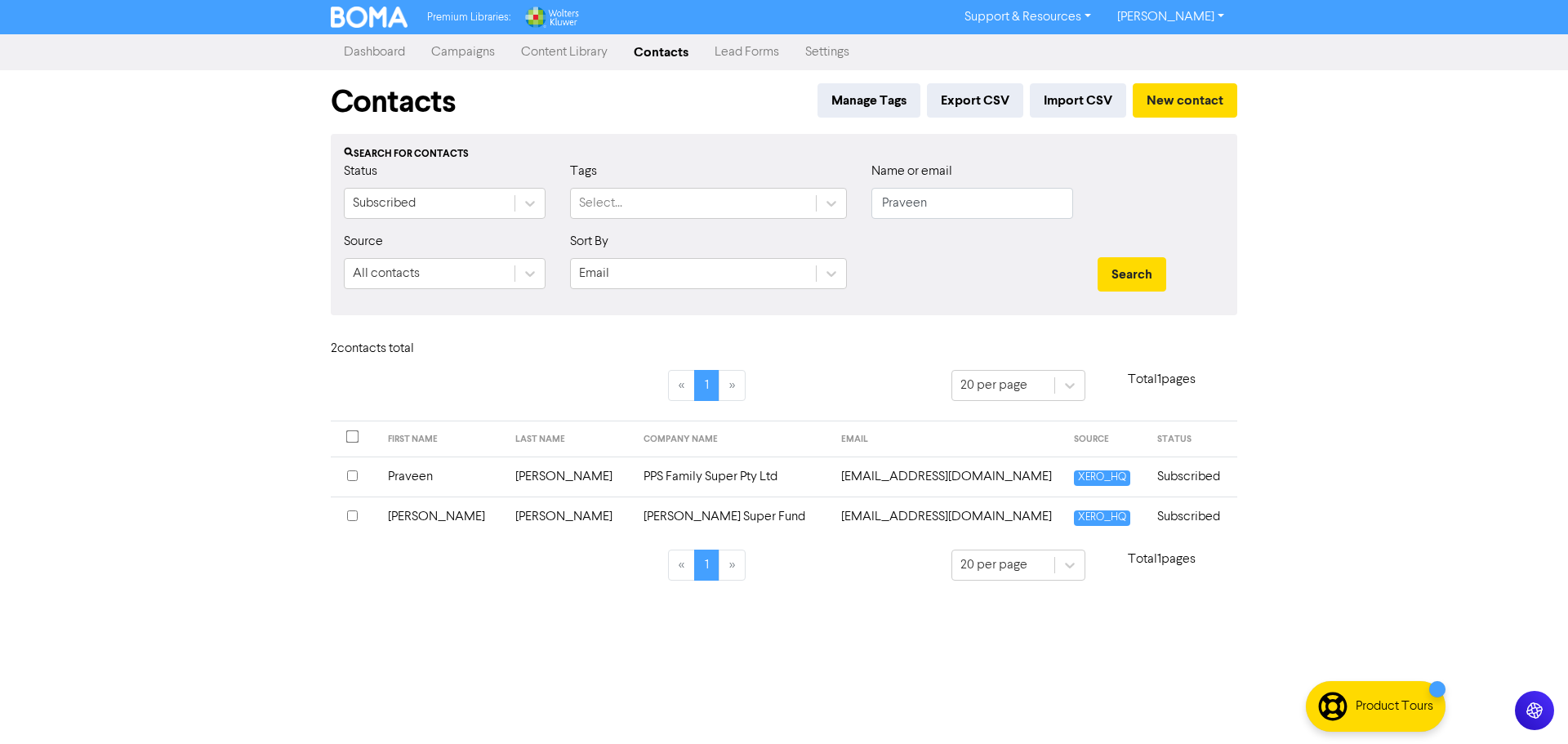
click at [417, 478] on td "Praveen" at bounding box center [442, 476] width 127 height 40
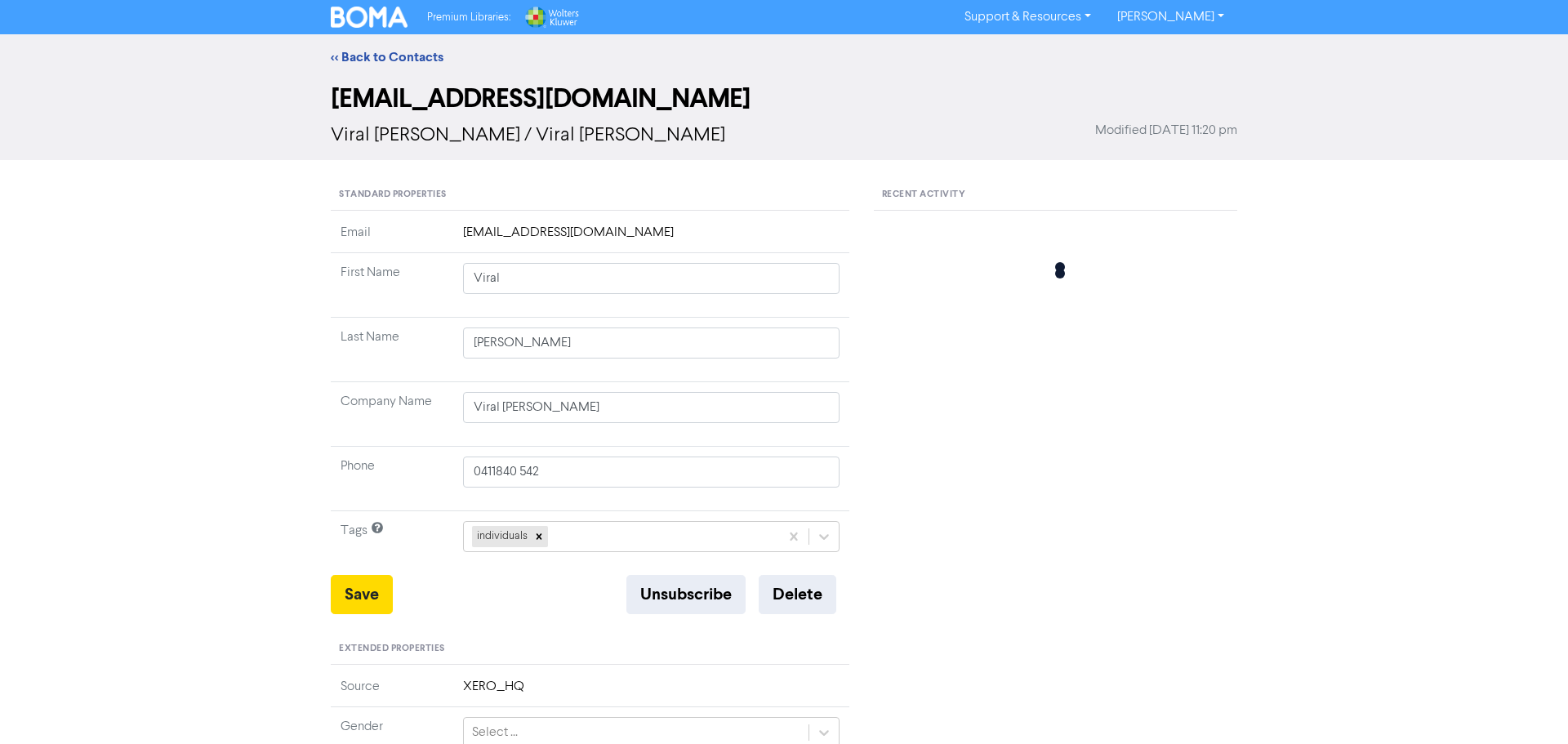
type input "Praveen"
type input "[PERSON_NAME]"
type input "PPS Family Super Pty Ltd"
type input "0481302489"
type input "[STREET_ADDRESS][PERSON_NAME]"
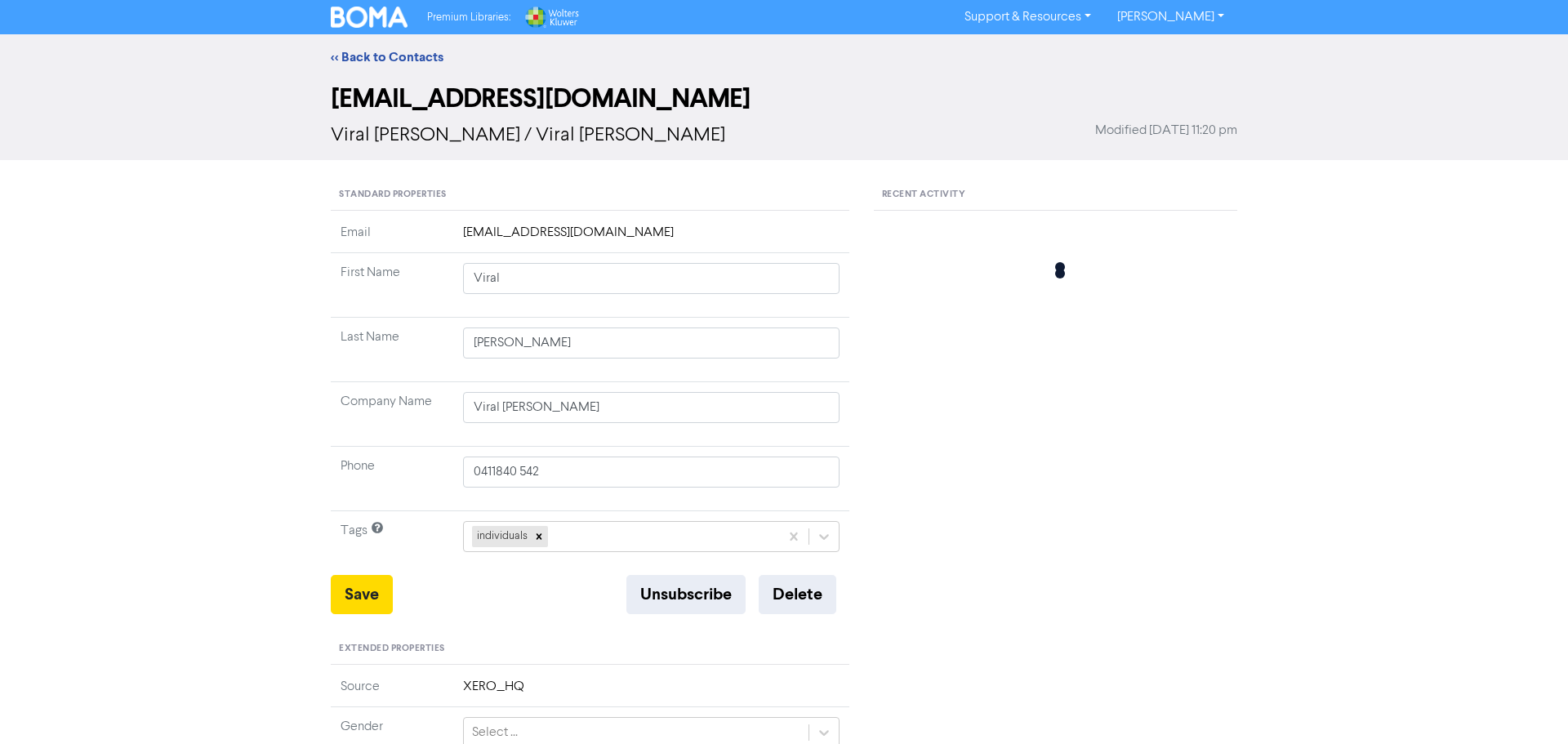
type input "[GEOGRAPHIC_DATA]"
type input "2768"
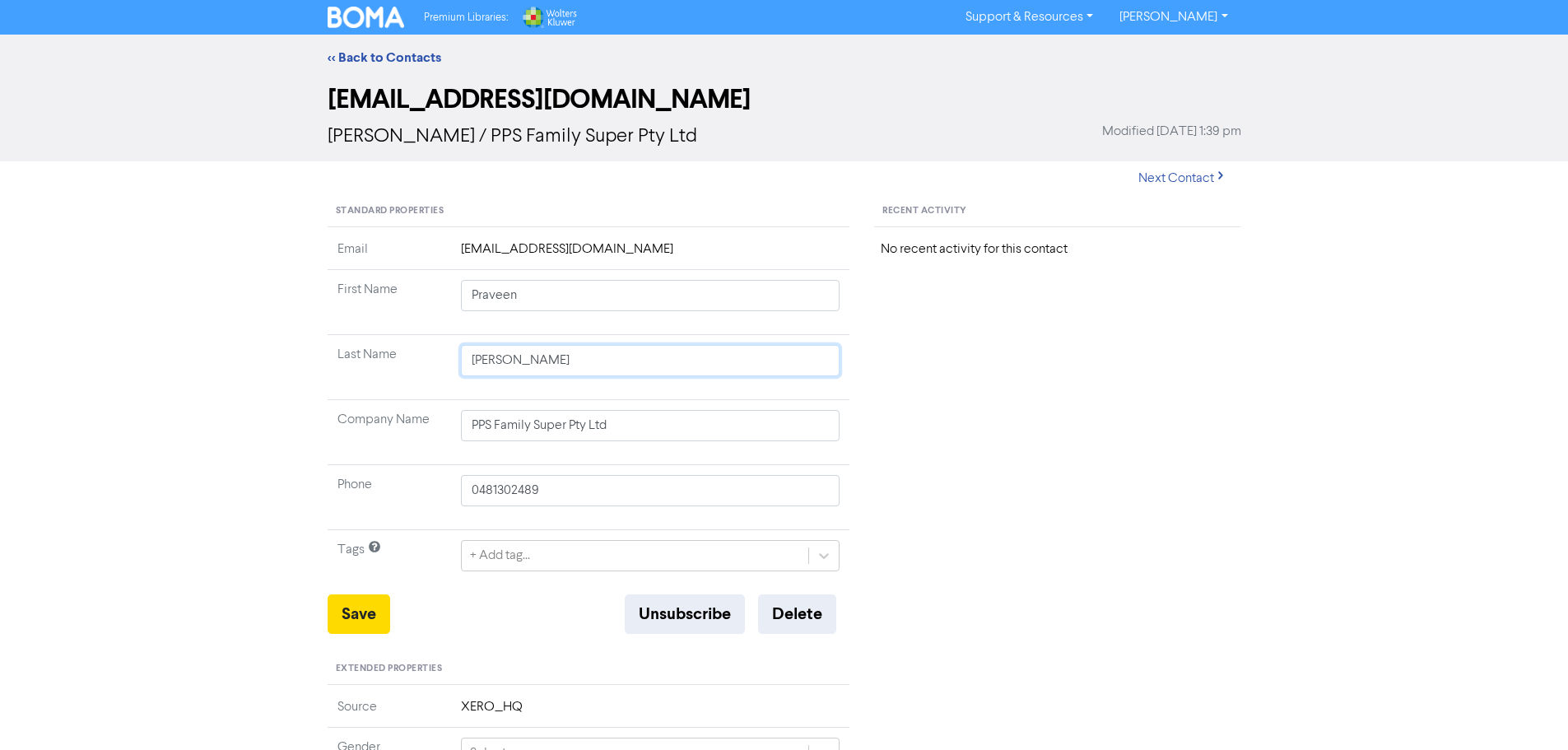
drag, startPoint x: 539, startPoint y: 350, endPoint x: 438, endPoint y: 352, distance: 101.0
click at [438, 352] on tr "Last Name [PERSON_NAME]" at bounding box center [589, 367] width 522 height 65
type input "S"
type input "[STREET_ADDRESS][PERSON_NAME]"
type input "Si"
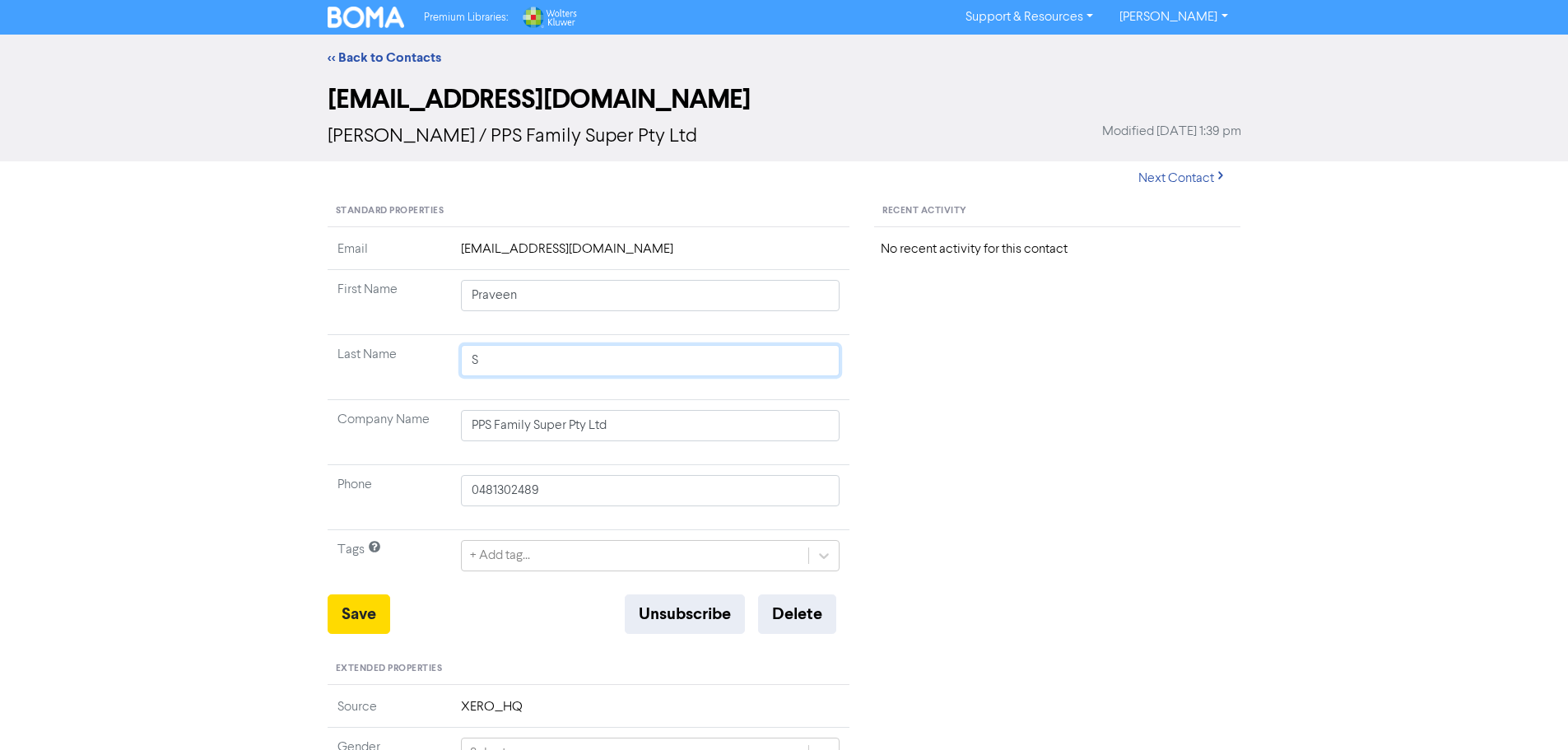
type input "[STREET_ADDRESS][PERSON_NAME]"
type input "Sin"
type input "[STREET_ADDRESS][PERSON_NAME]"
type input "Sing"
type input "[STREET_ADDRESS][PERSON_NAME]"
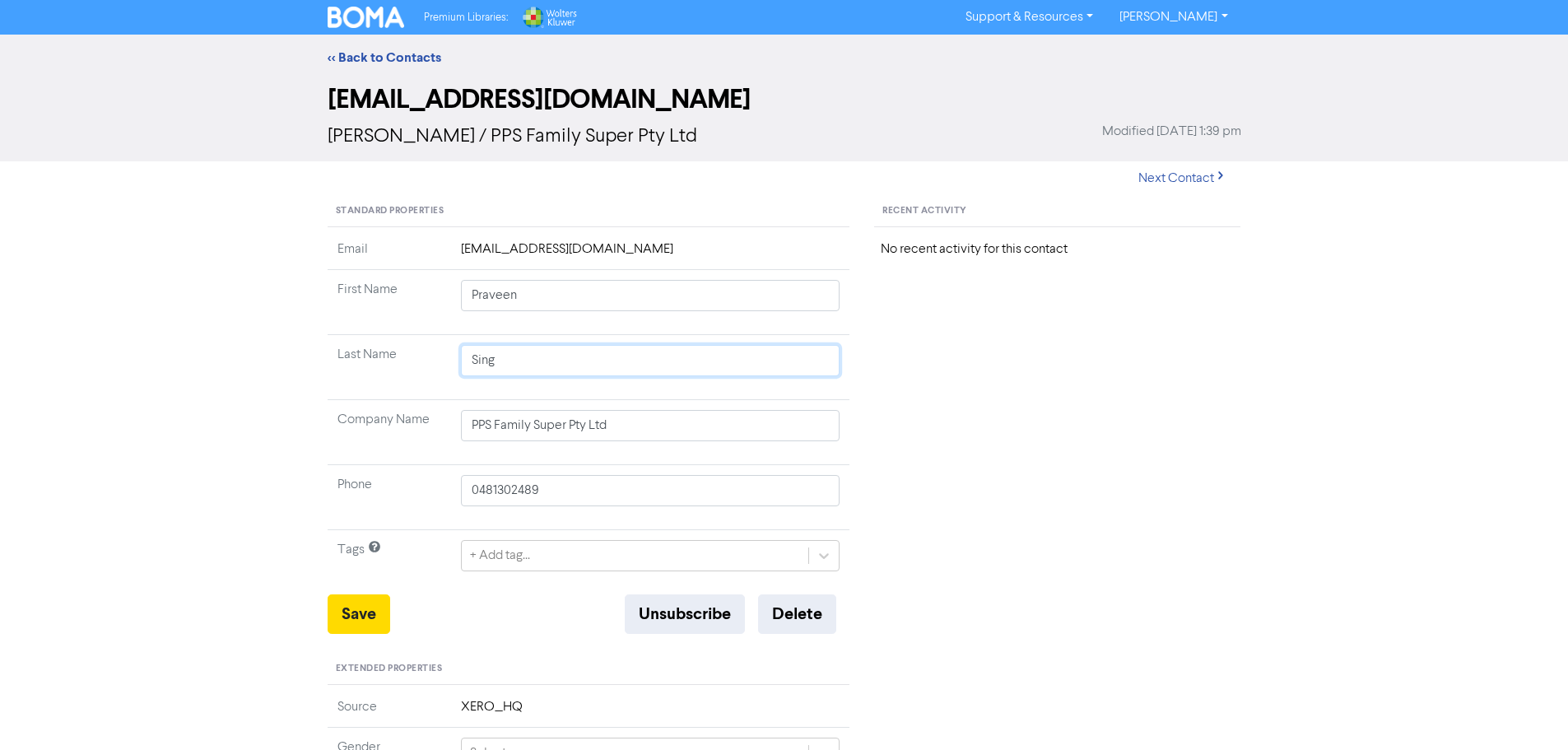
type input "[PERSON_NAME]"
type input "[STREET_ADDRESS][PERSON_NAME]"
type input "[PERSON_NAME]"
type input "[STREET_ADDRESS][PERSON_NAME]"
click at [325, 626] on div "Standard Properties Email [EMAIL_ADDRESS][DOMAIN_NAME] First Name [PERSON_NAME]…" at bounding box center [589, 708] width 547 height 1025
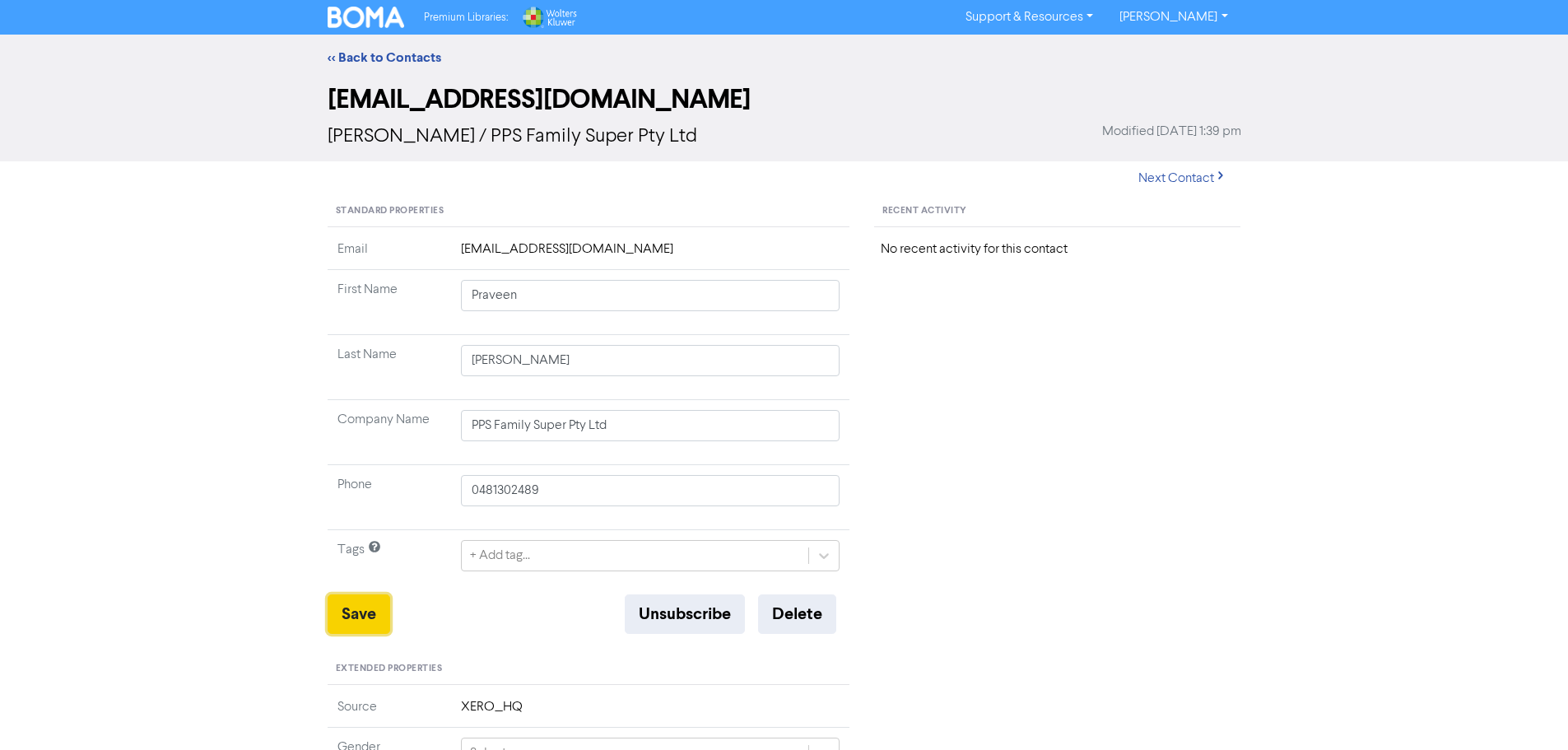
click at [360, 611] on button "Save" at bounding box center [359, 613] width 63 height 39
type input "[STREET_ADDRESS][PERSON_NAME]"
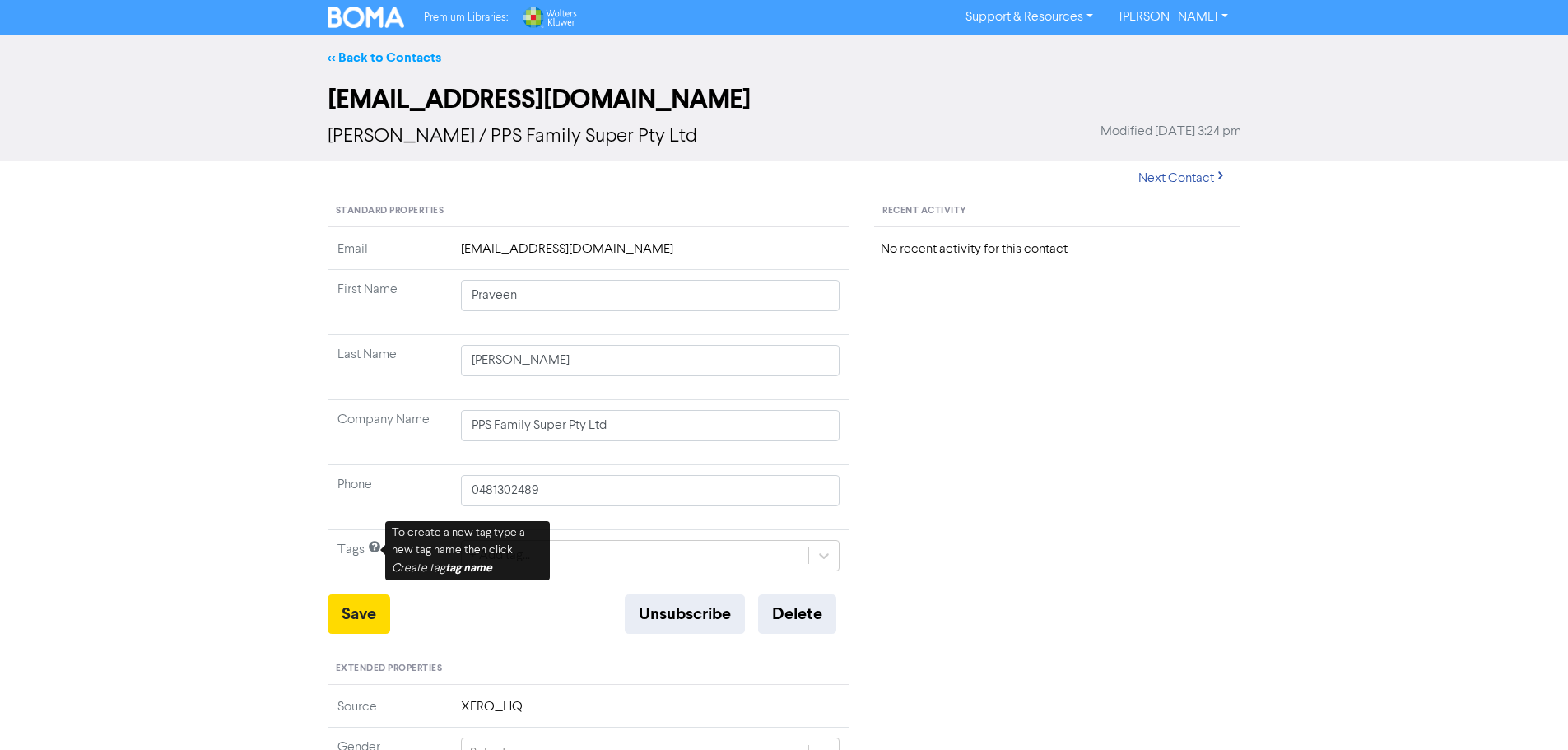
click at [396, 61] on link "<< Back to Contacts" at bounding box center [385, 58] width 113 height 17
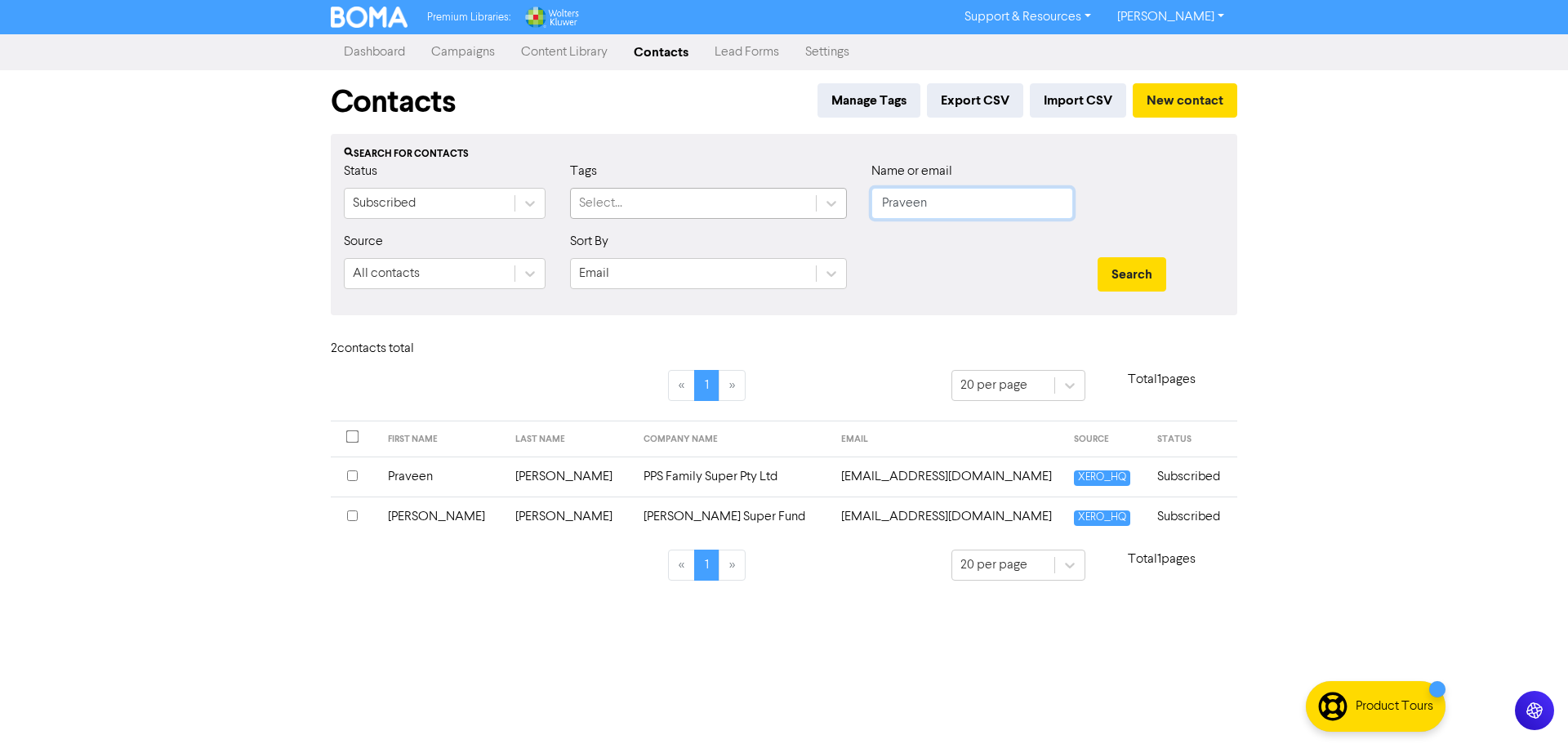
drag, startPoint x: 979, startPoint y: 209, endPoint x: 781, endPoint y: 190, distance: 198.9
click at [781, 190] on div "Status Subscribed Tags Select... Name or email Praveen" at bounding box center [783, 196] width 905 height 70
click at [1098, 257] on button "Search" at bounding box center [1132, 274] width 69 height 34
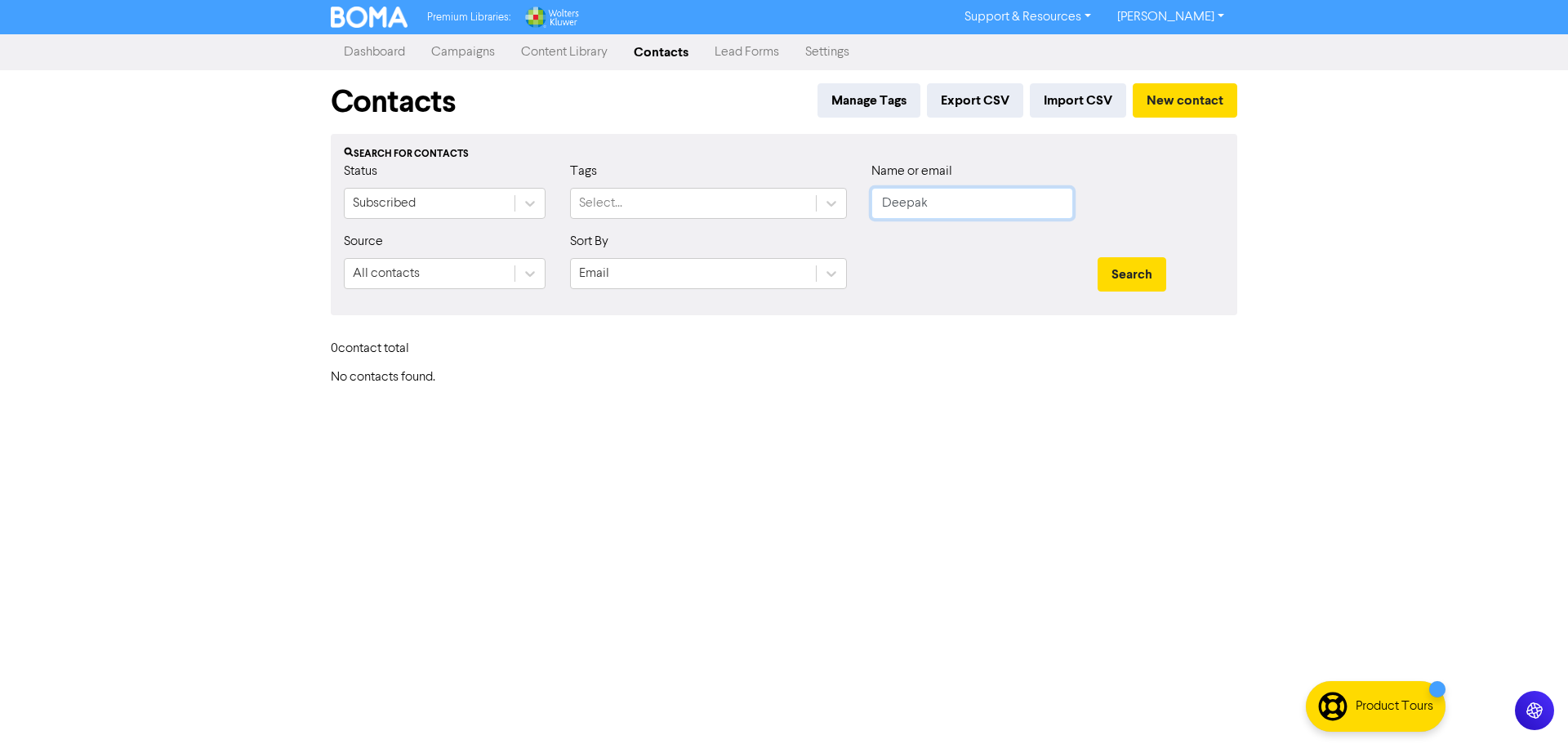
click at [1098, 257] on button "Search" at bounding box center [1132, 274] width 69 height 34
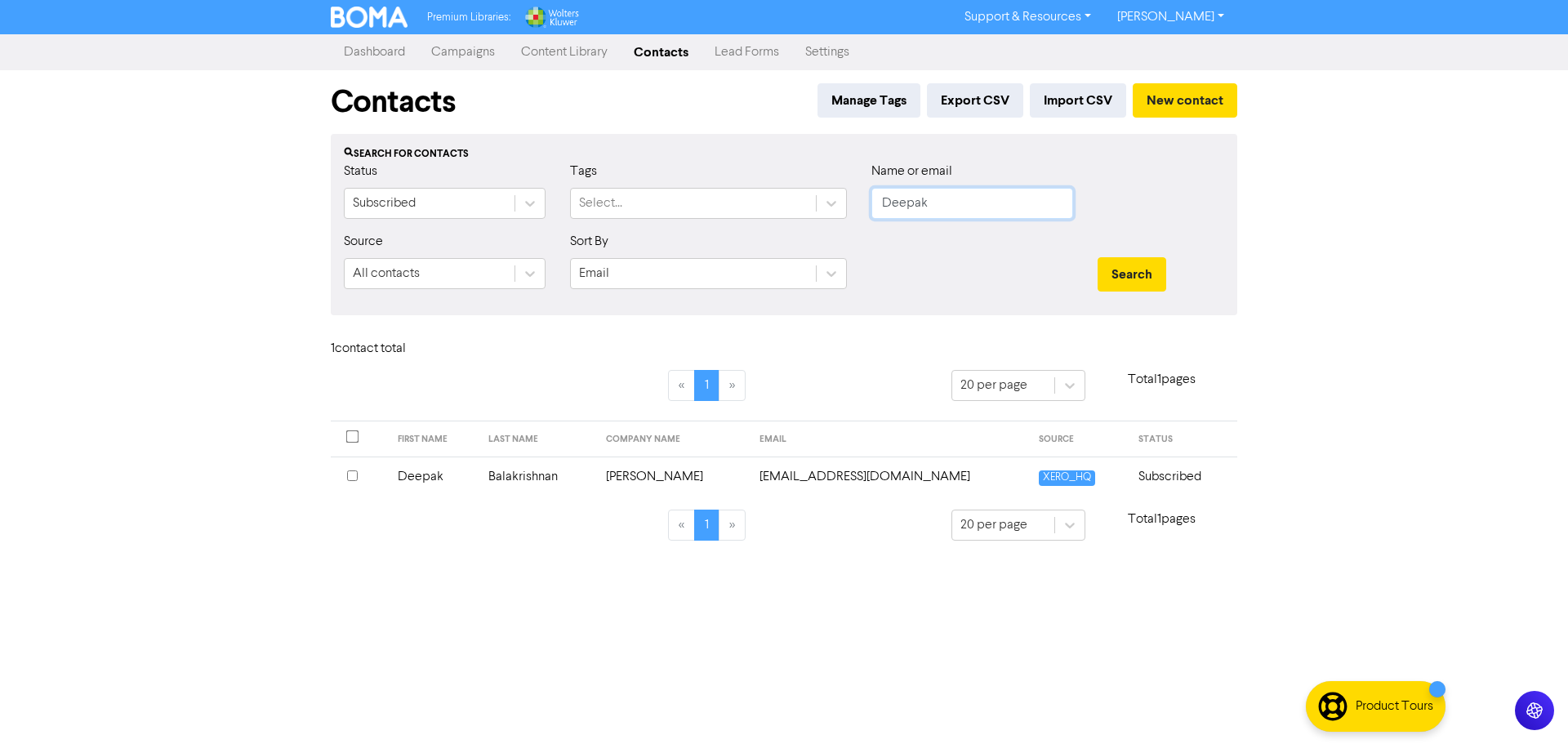
drag, startPoint x: 953, startPoint y: 204, endPoint x: 860, endPoint y: 190, distance: 94.0
click at [860, 190] on div "Name or email Deepak" at bounding box center [972, 196] width 226 height 70
type input "[PERSON_NAME]"
click at [1098, 257] on button "Search" at bounding box center [1132, 274] width 69 height 34
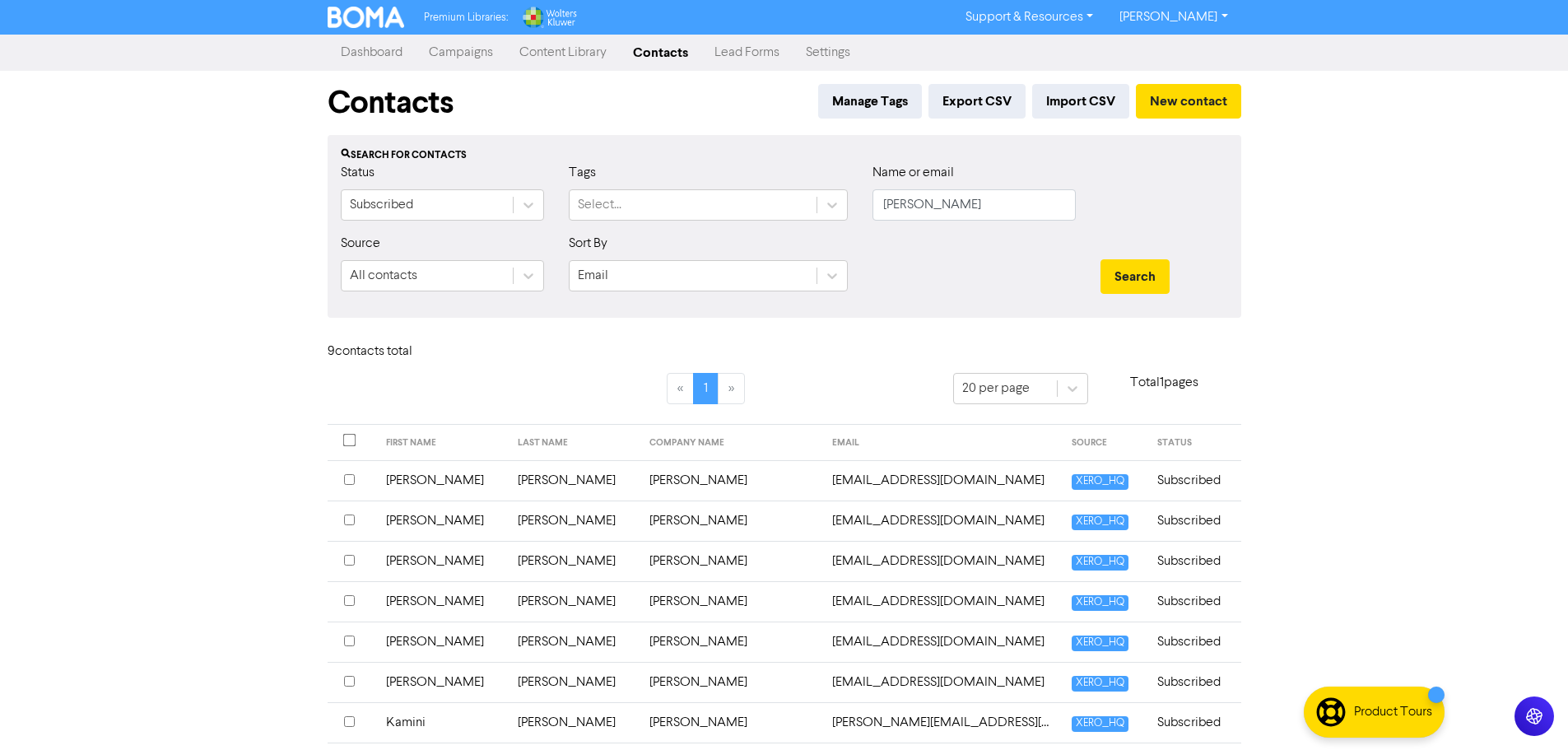
click at [446, 559] on td "[PERSON_NAME]" at bounding box center [442, 561] width 132 height 40
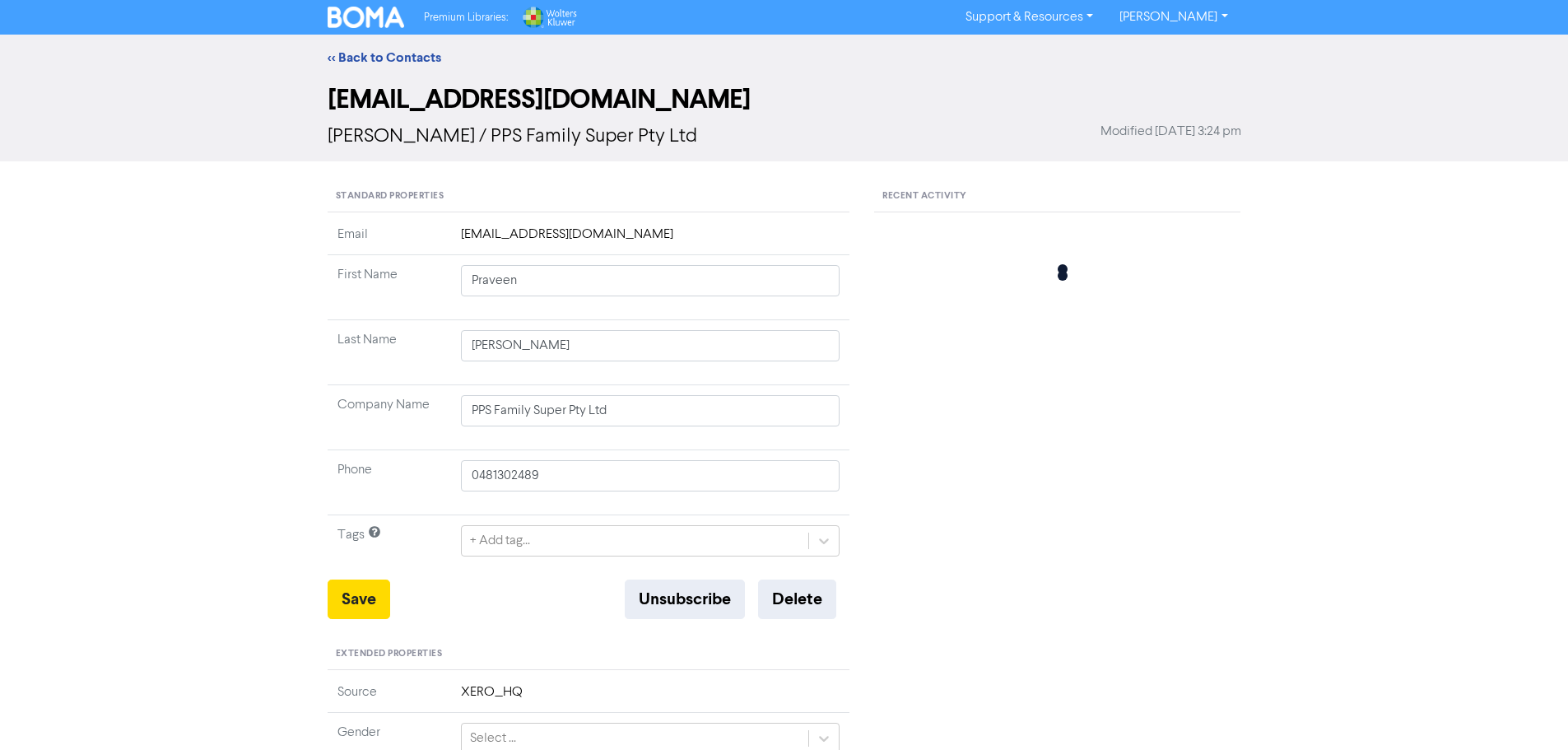
type input "[STREET_ADDRESS][PERSON_NAME]"
type input "[PERSON_NAME]"
type input "0430582626"
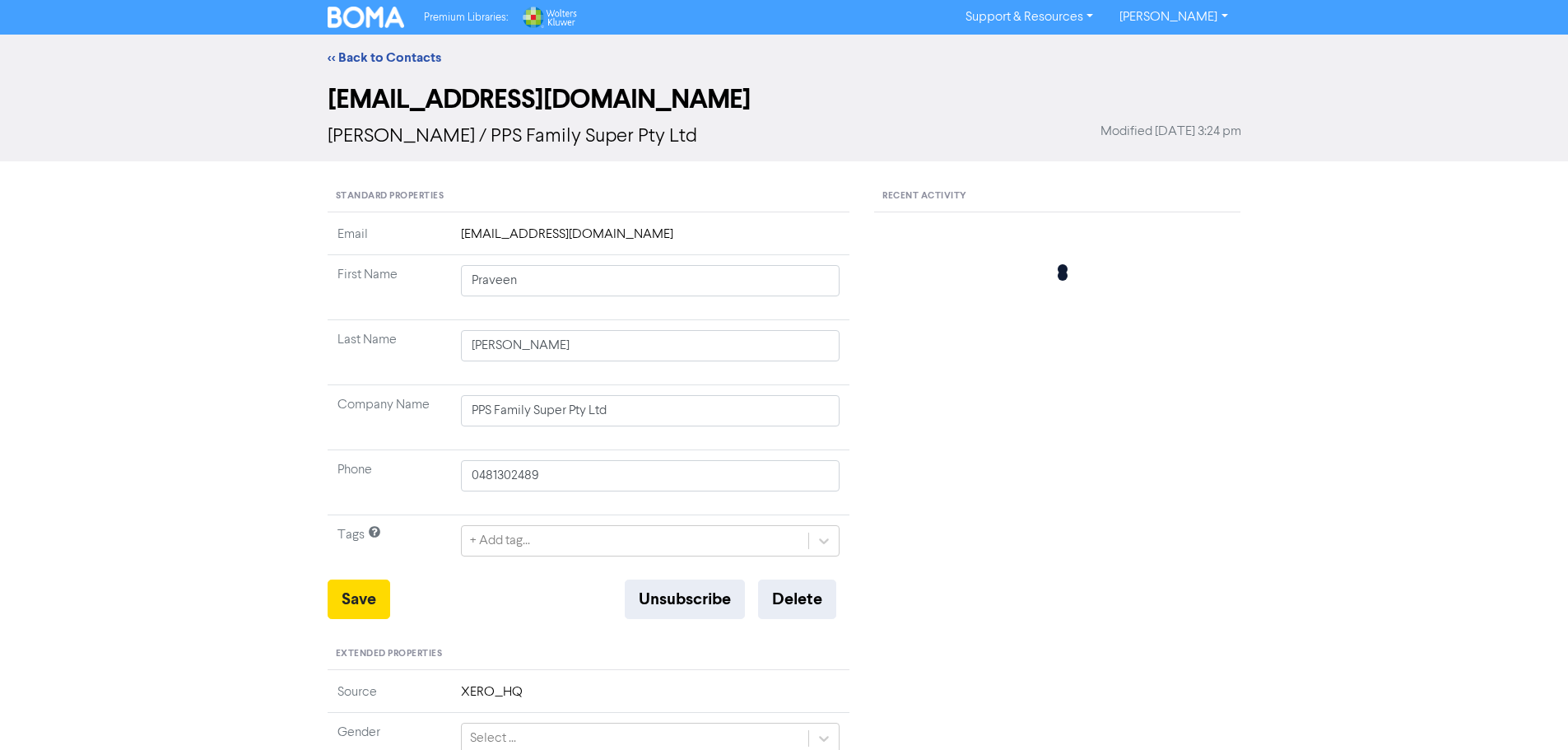
type input "[STREET_ADDRESS][PERSON_NAME]"
type input "Pemulwuy"
type input "2145"
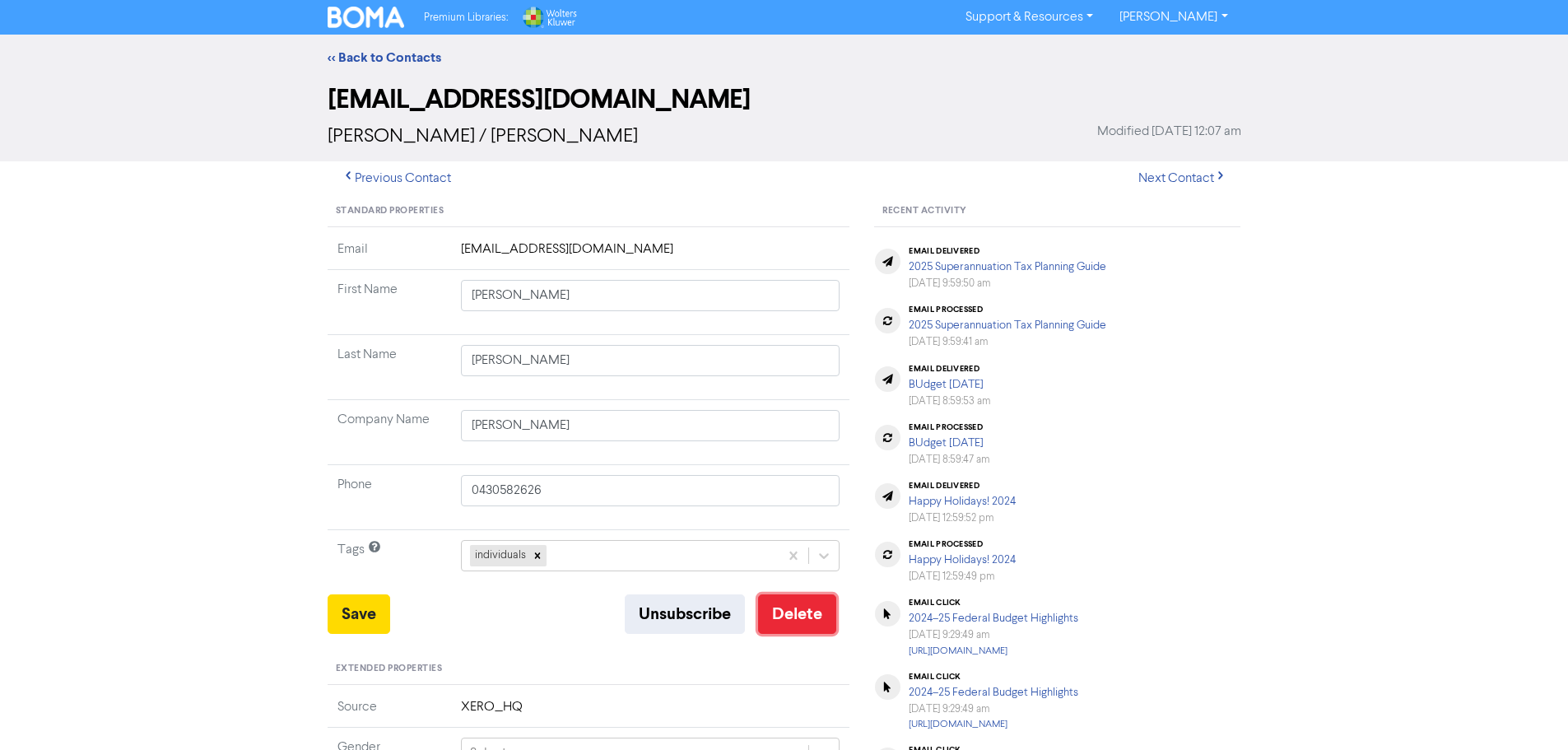
click at [790, 608] on button "Delete" at bounding box center [797, 613] width 78 height 39
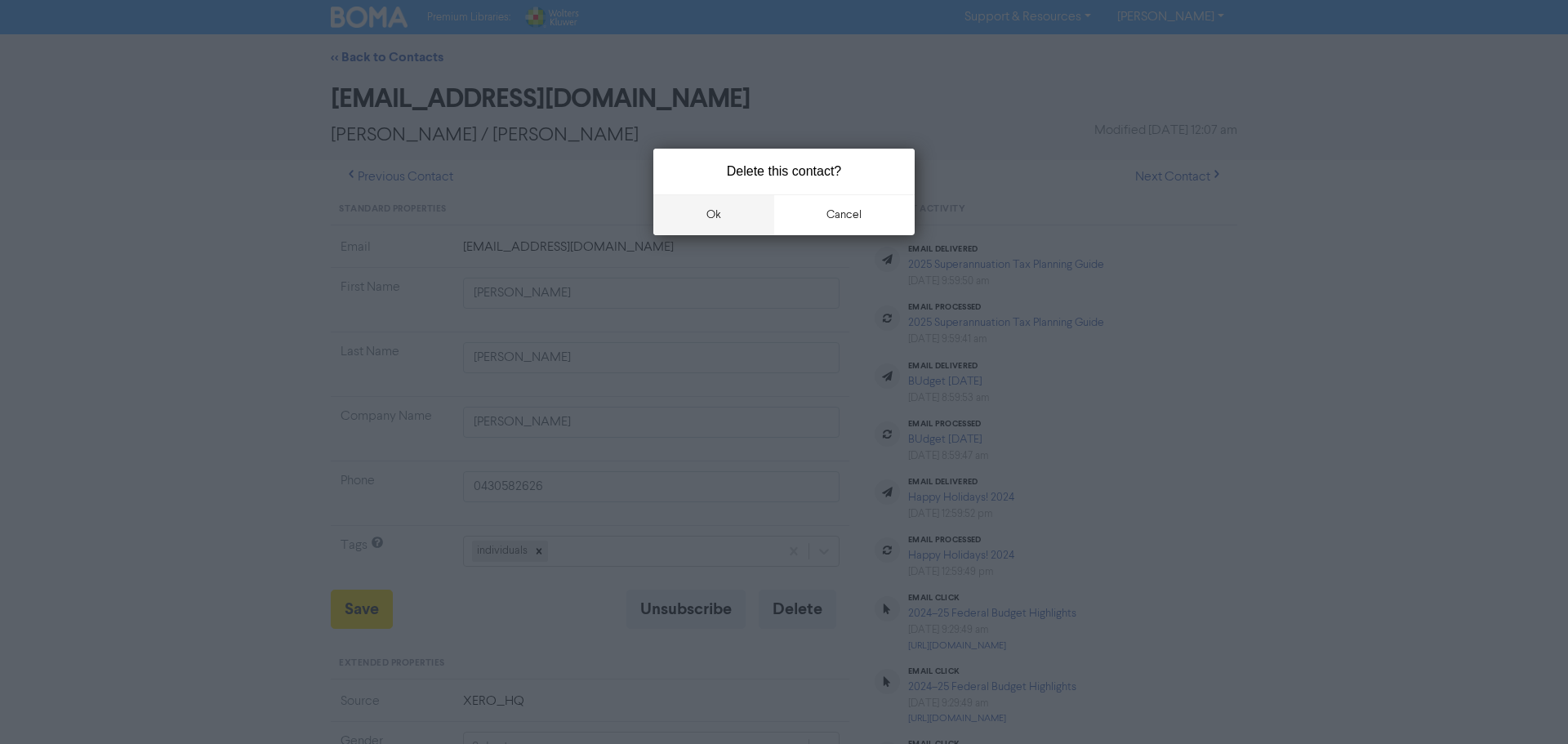
click at [714, 204] on button "ok" at bounding box center [714, 214] width 121 height 41
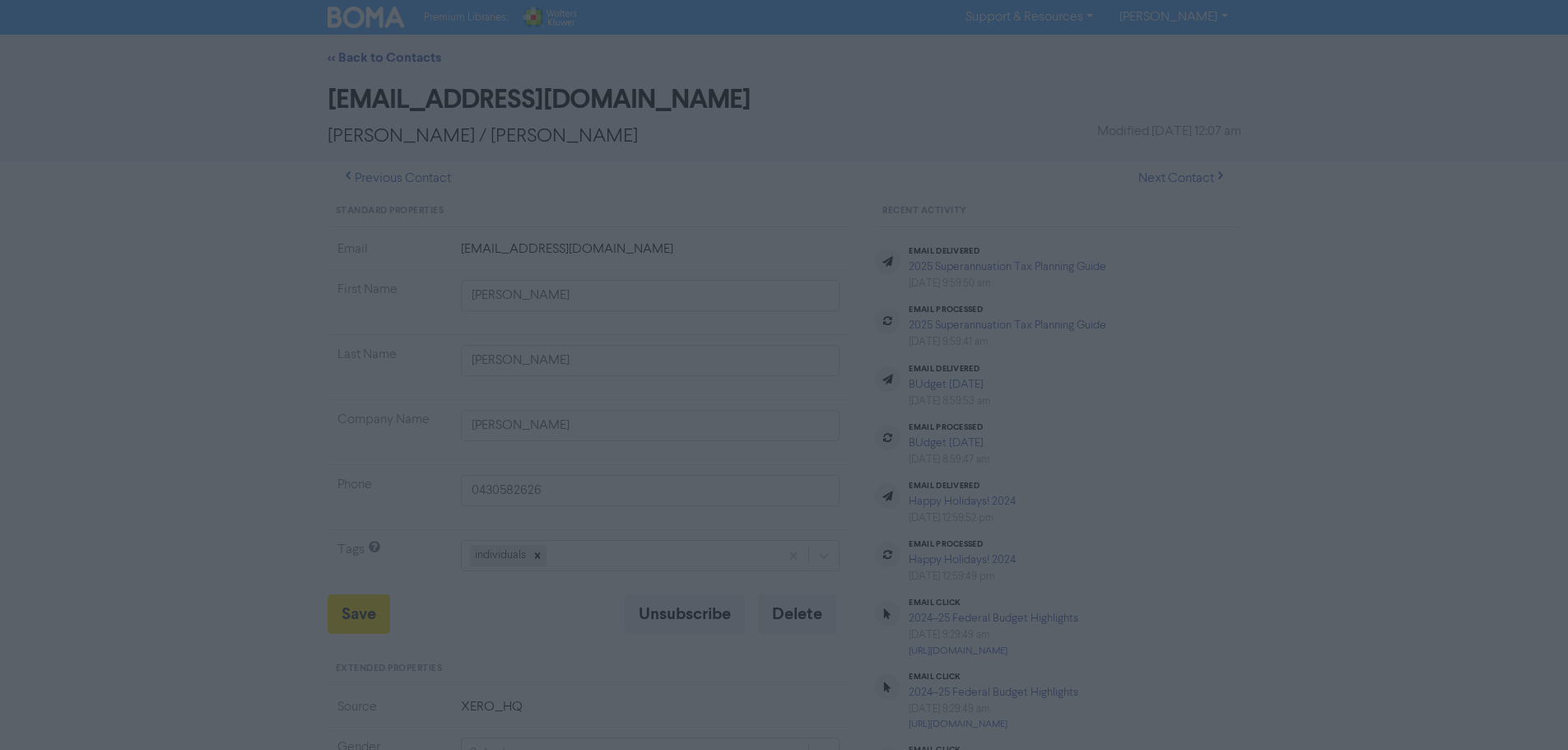
type input "[STREET_ADDRESS][PERSON_NAME]"
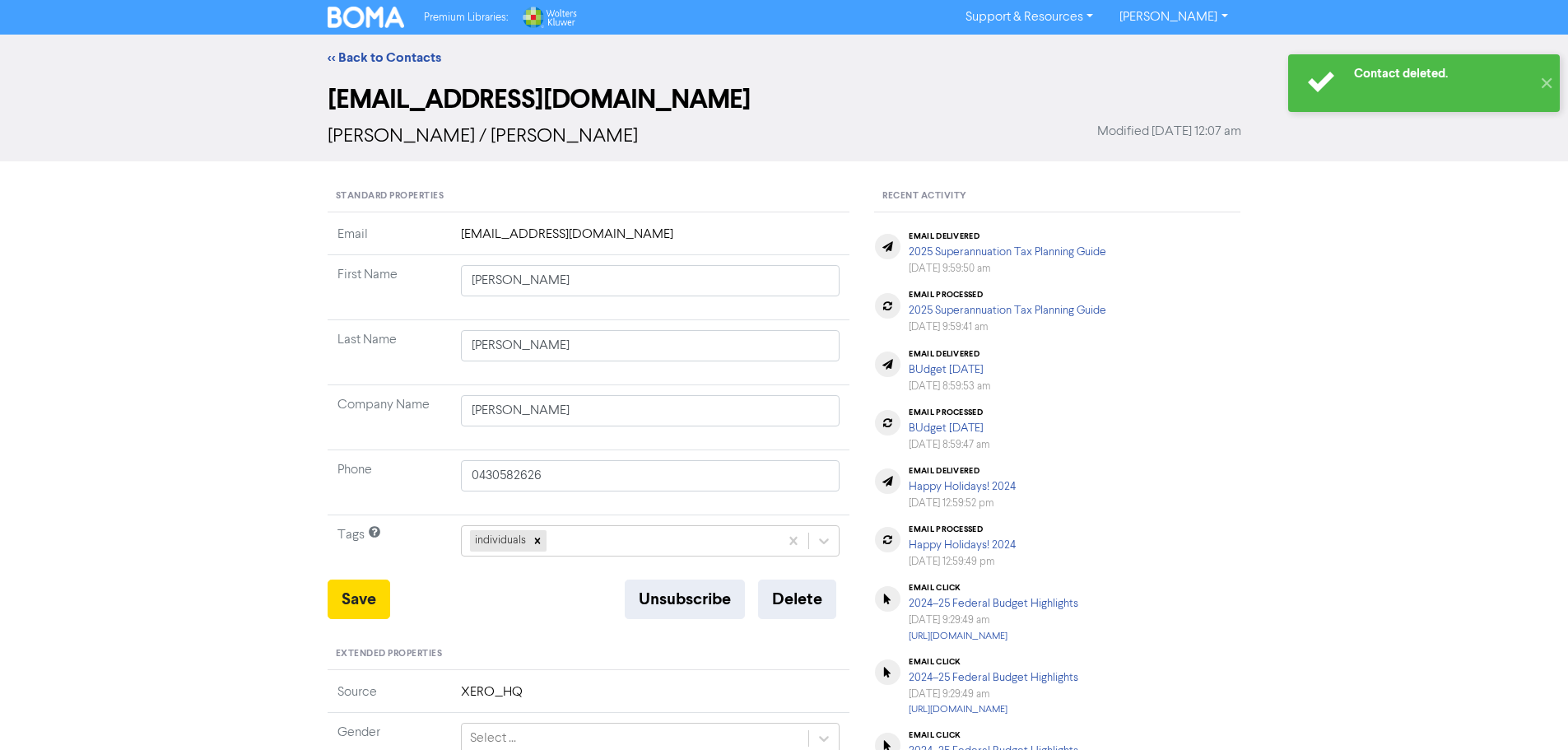
type input "[STREET_ADDRESS][PERSON_NAME]"
click at [367, 52] on link "<< Back to Contacts" at bounding box center [385, 58] width 113 height 17
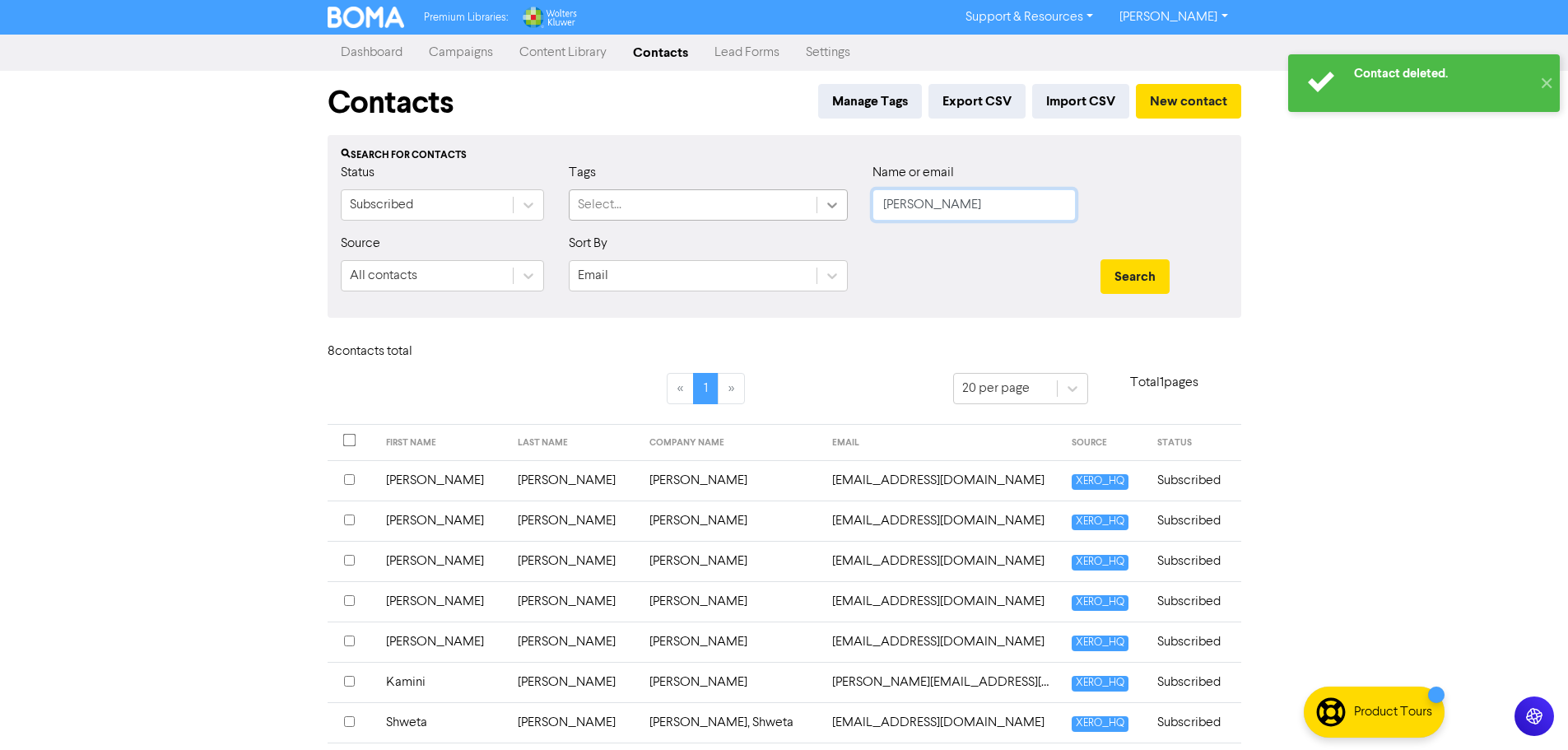
drag, startPoint x: 965, startPoint y: 214, endPoint x: 817, endPoint y: 201, distance: 148.6
click at [817, 201] on div "Status Subscribed Tags Select... Name or email [PERSON_NAME]" at bounding box center [784, 198] width 912 height 71
type input "Kersi"
click at [1101, 259] on button "Search" at bounding box center [1135, 276] width 69 height 34
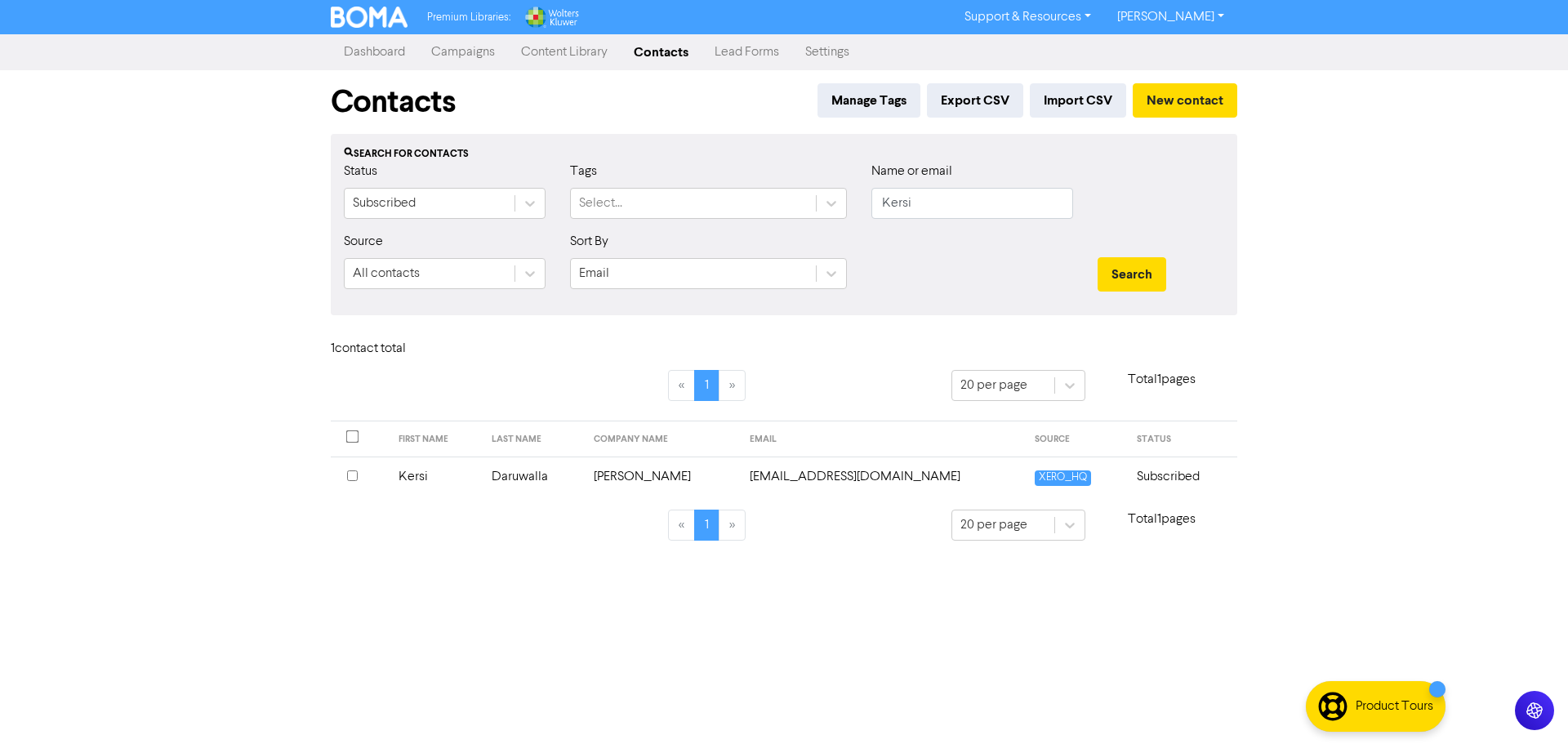
click at [549, 481] on td "Daruwalla" at bounding box center [532, 476] width 102 height 40
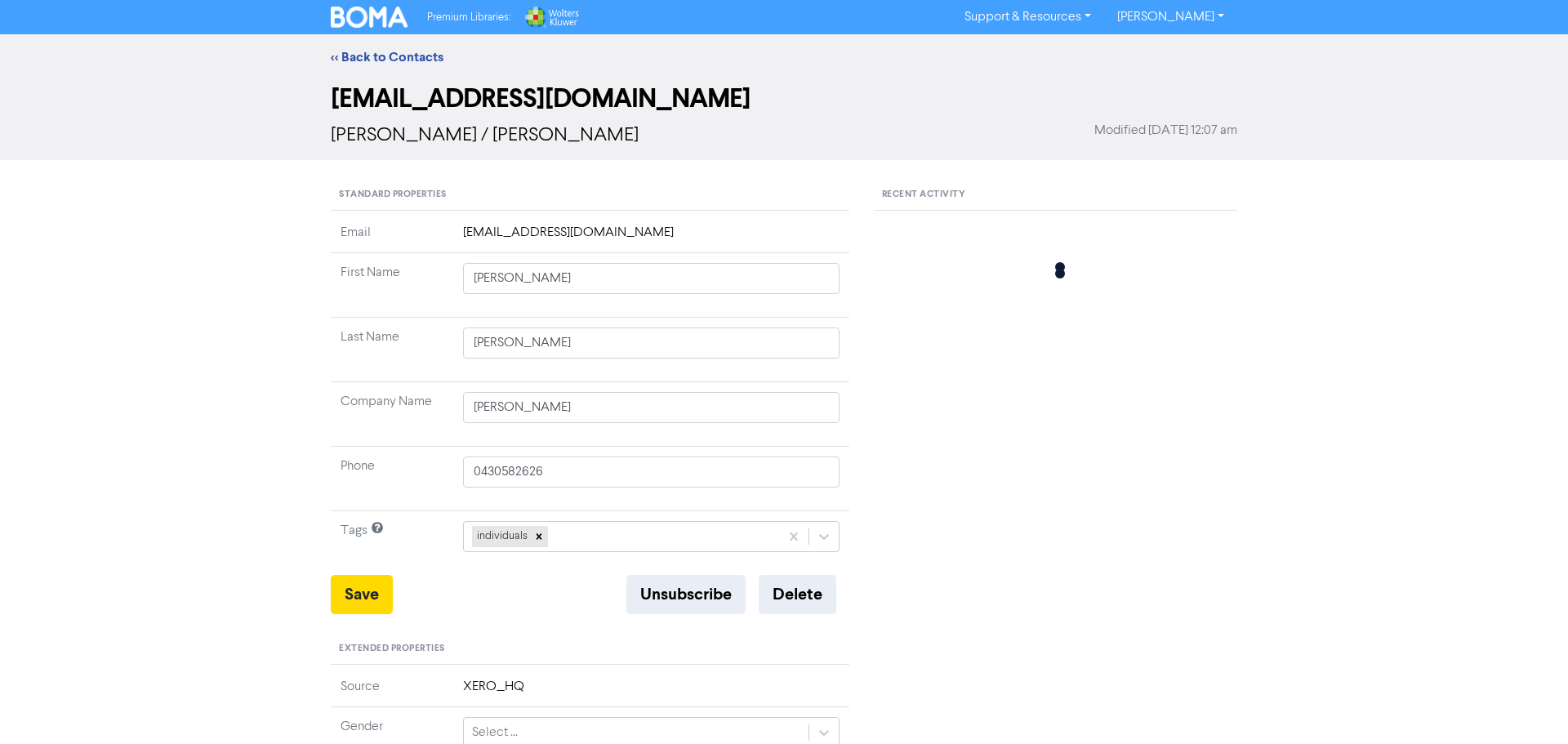
type input "Kersi"
type input "Daruwalla"
type input "[PERSON_NAME]"
type input "[PHONE_NUMBER]"
type input "[STREET_ADDRESS][PERSON_NAME][US_STATE]-0483,"
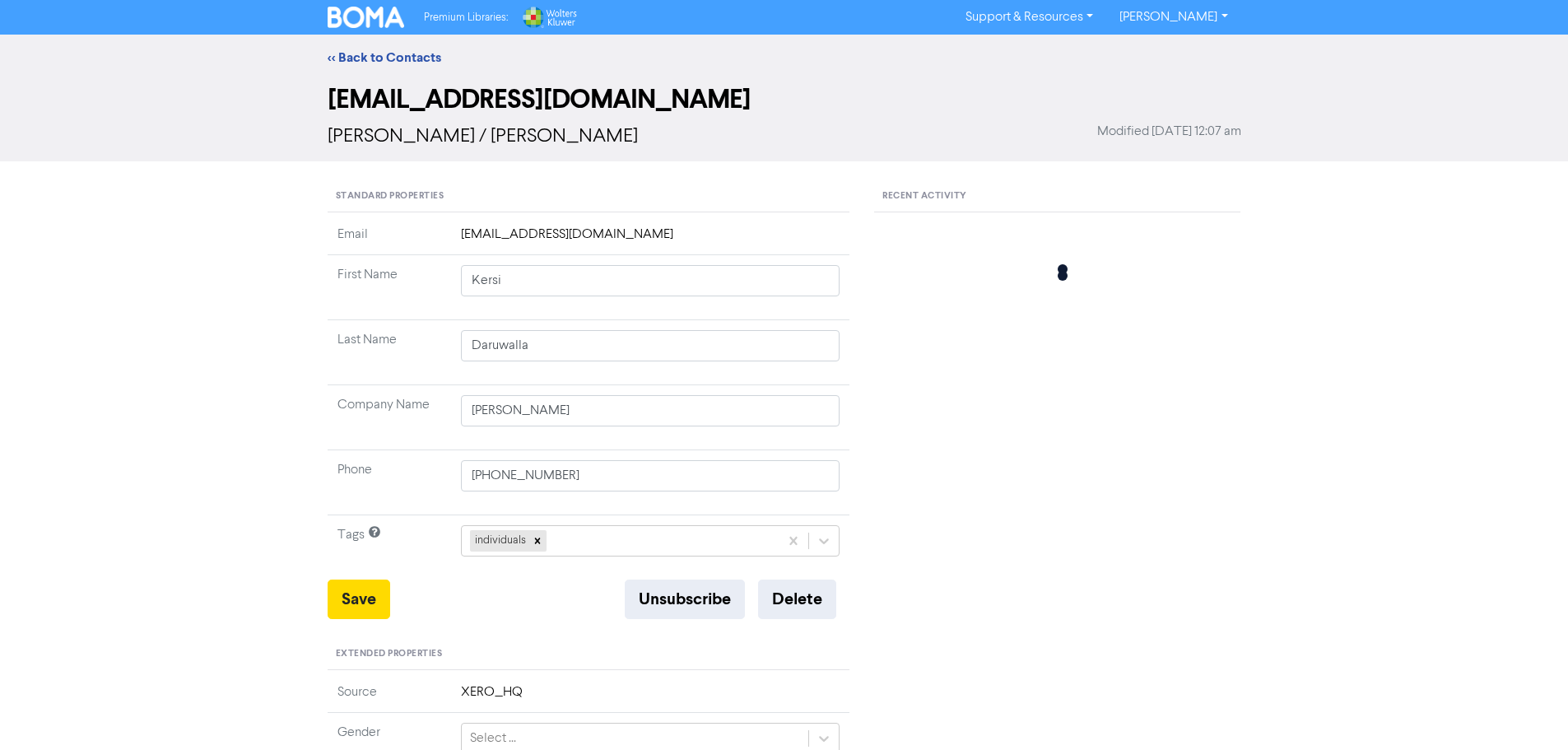
type input "[STREET_ADDRESS][PERSON_NAME][US_STATE]-0483,"
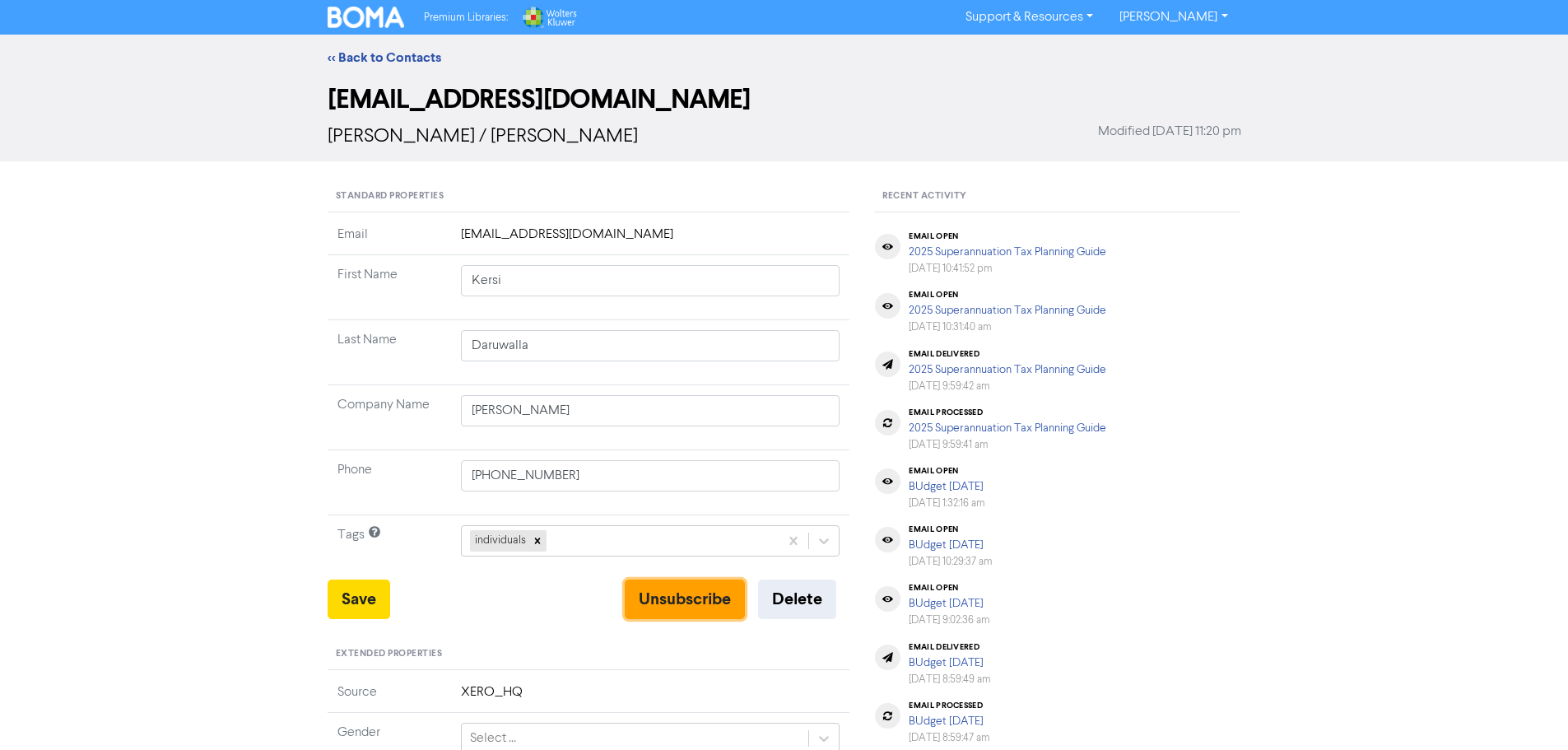
click at [719, 610] on button "Unsubscribe" at bounding box center [685, 598] width 120 height 39
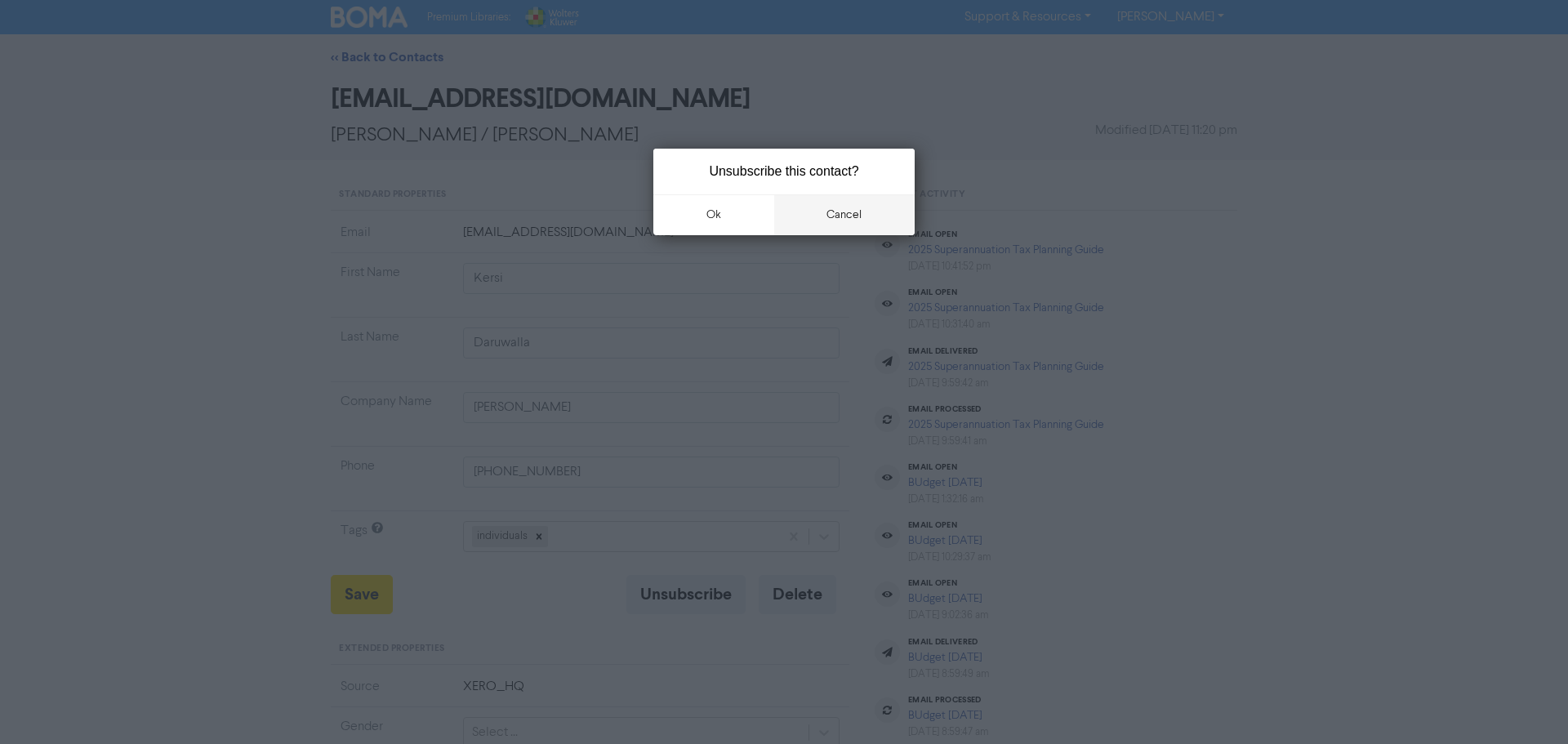
click at [859, 212] on button "cancel" at bounding box center [844, 214] width 142 height 41
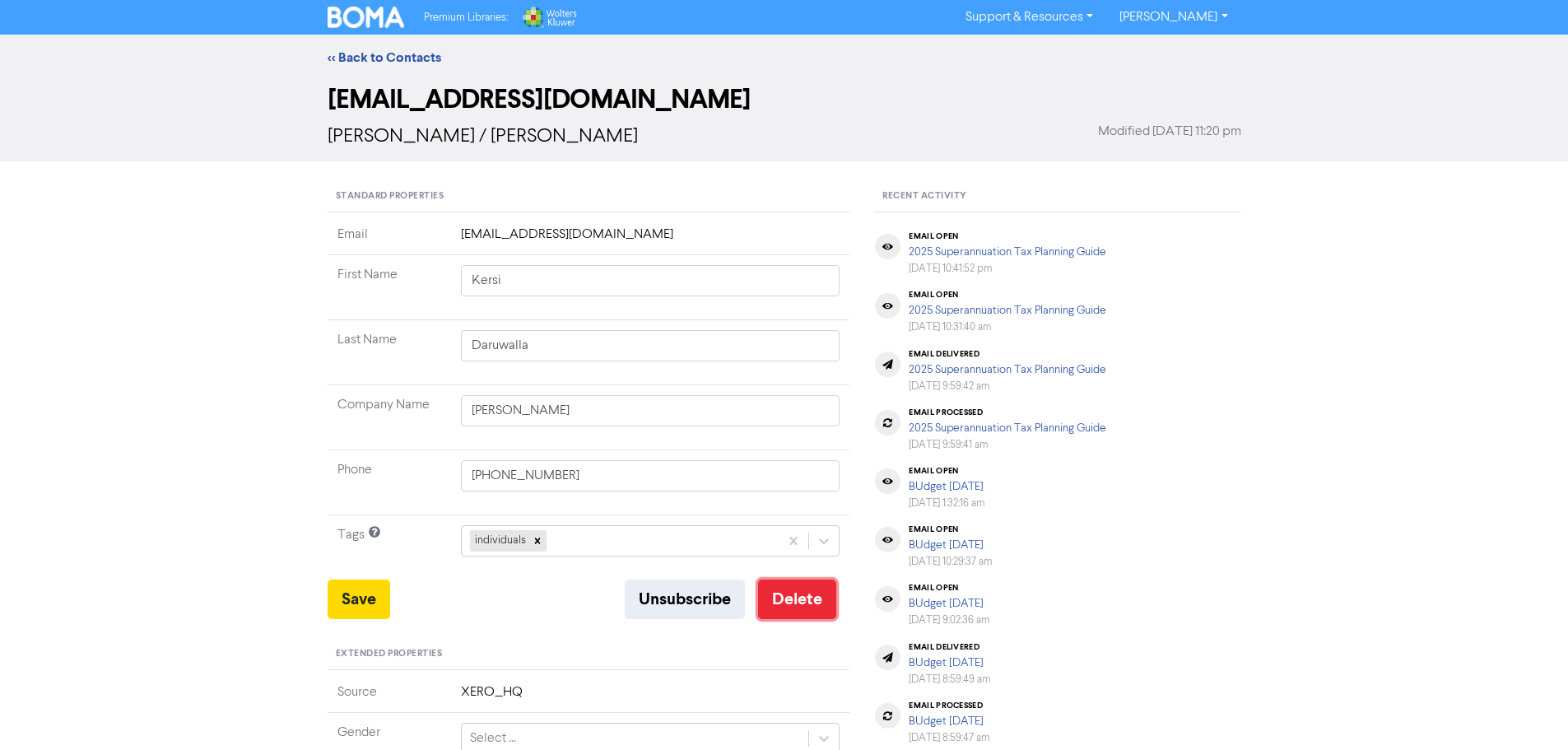
click at [809, 603] on button "Delete" at bounding box center [797, 598] width 78 height 39
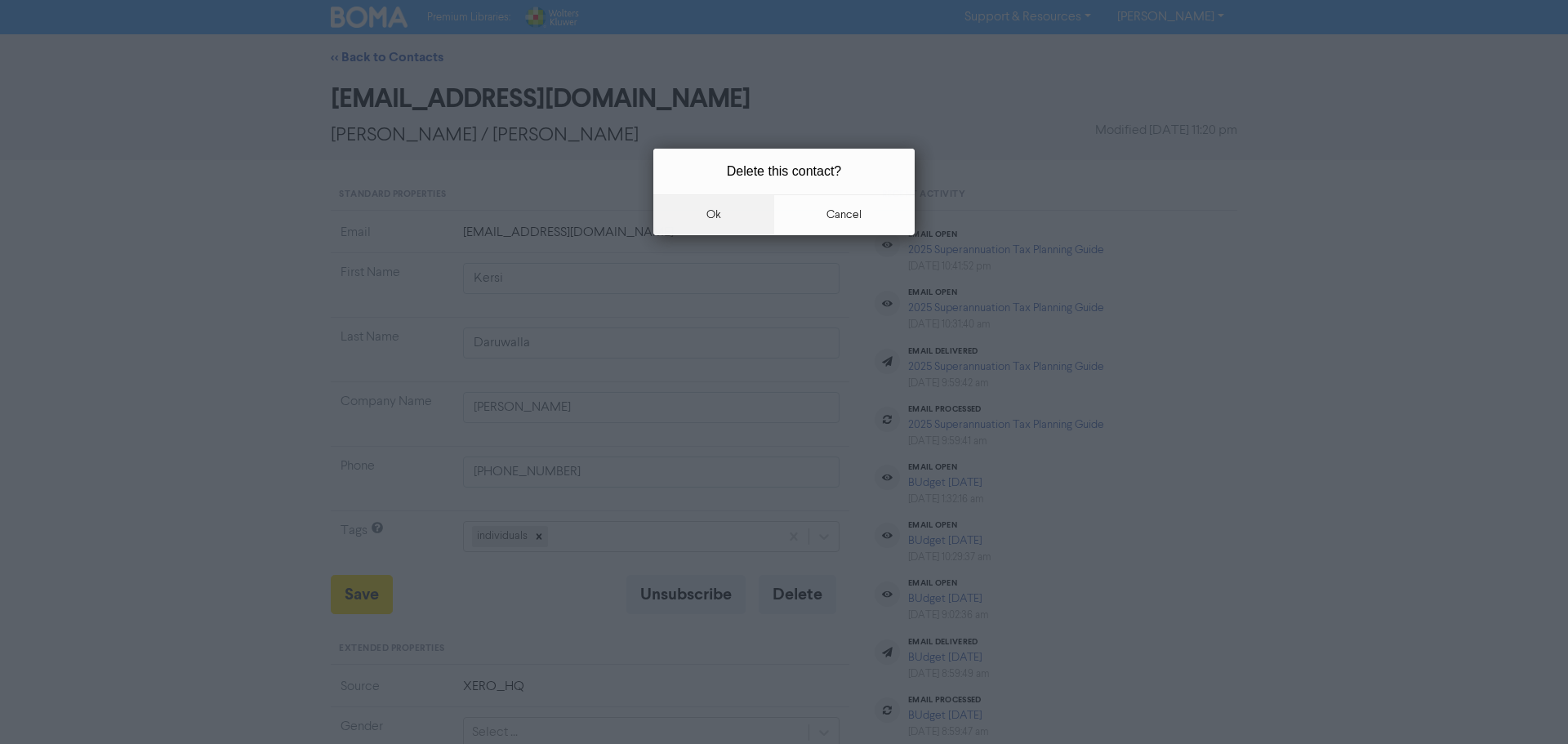
click at [721, 211] on button "ok" at bounding box center [714, 214] width 121 height 41
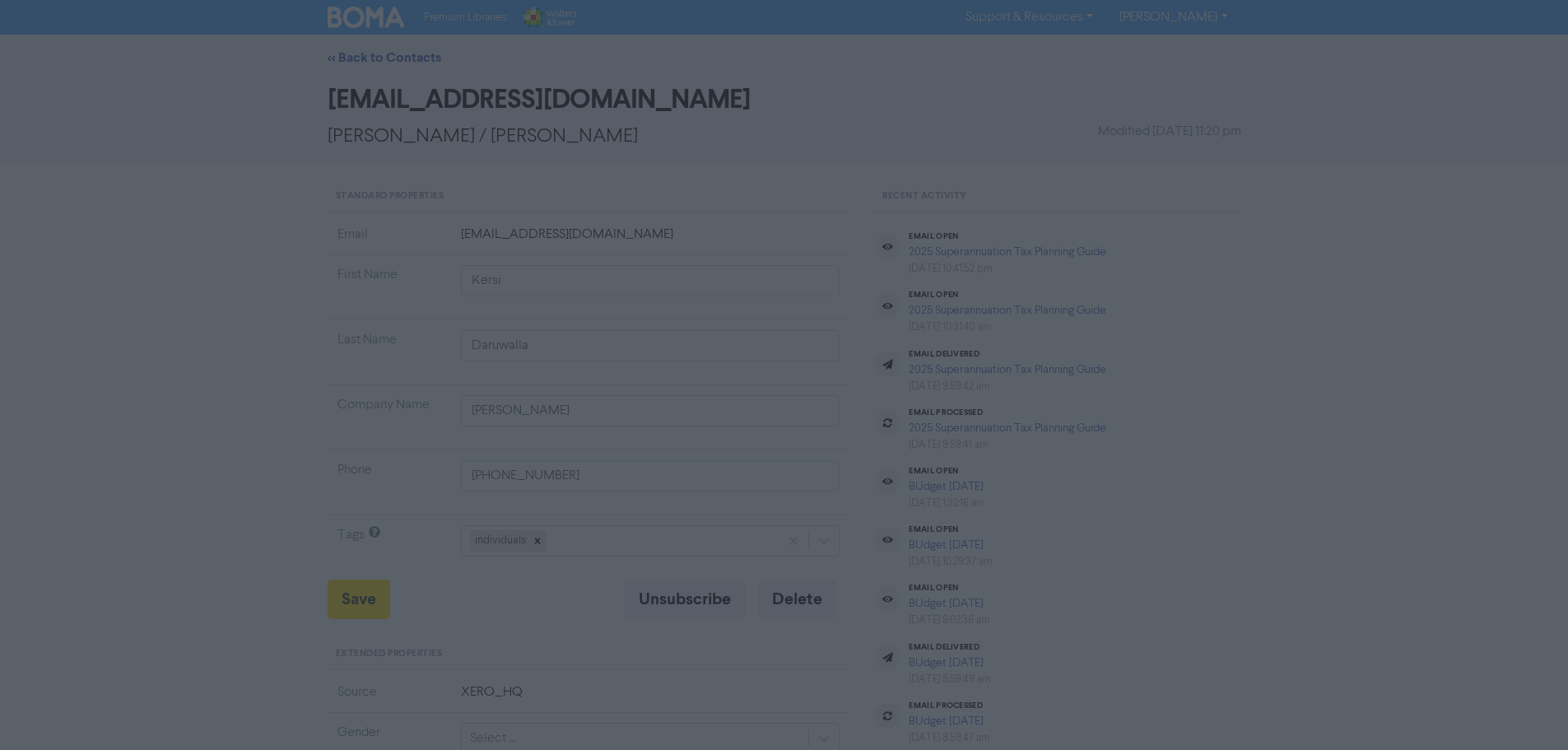
type input "[STREET_ADDRESS][PERSON_NAME][US_STATE]-0483,"
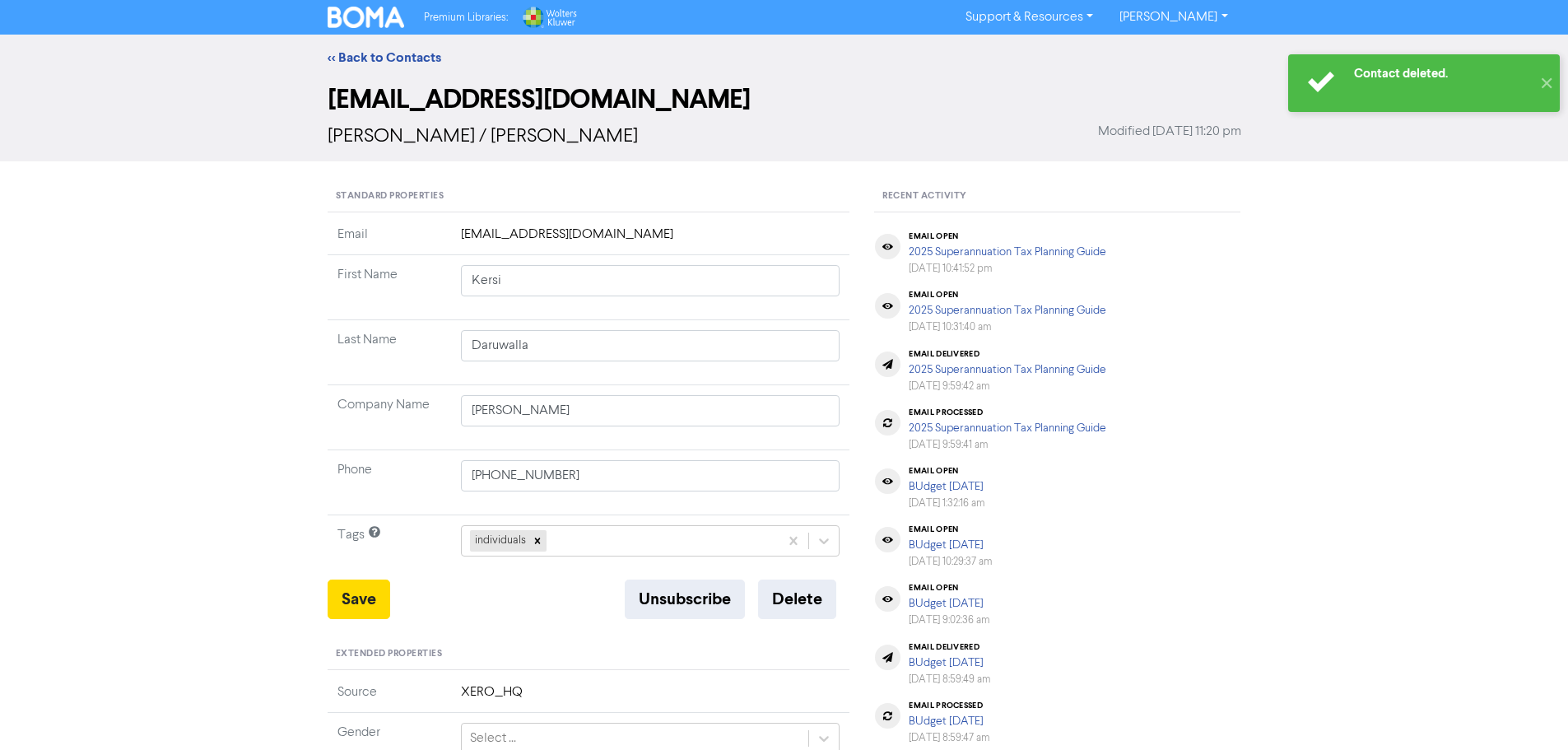
type input "[STREET_ADDRESS][PERSON_NAME][US_STATE]-0483,"
click at [1545, 78] on button "✕" at bounding box center [1545, 83] width 28 height 58
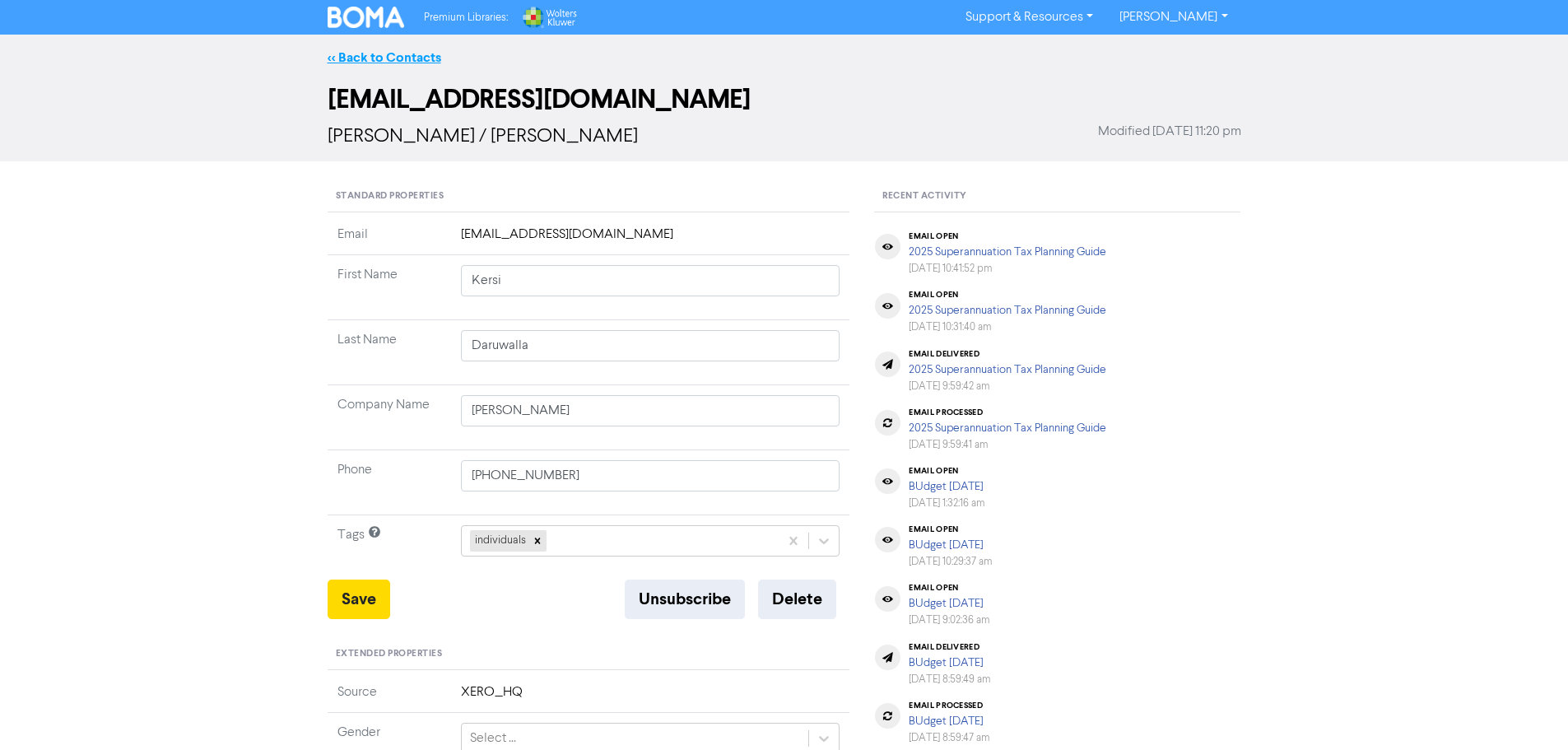
click at [366, 52] on link "<< Back to Contacts" at bounding box center [385, 58] width 113 height 17
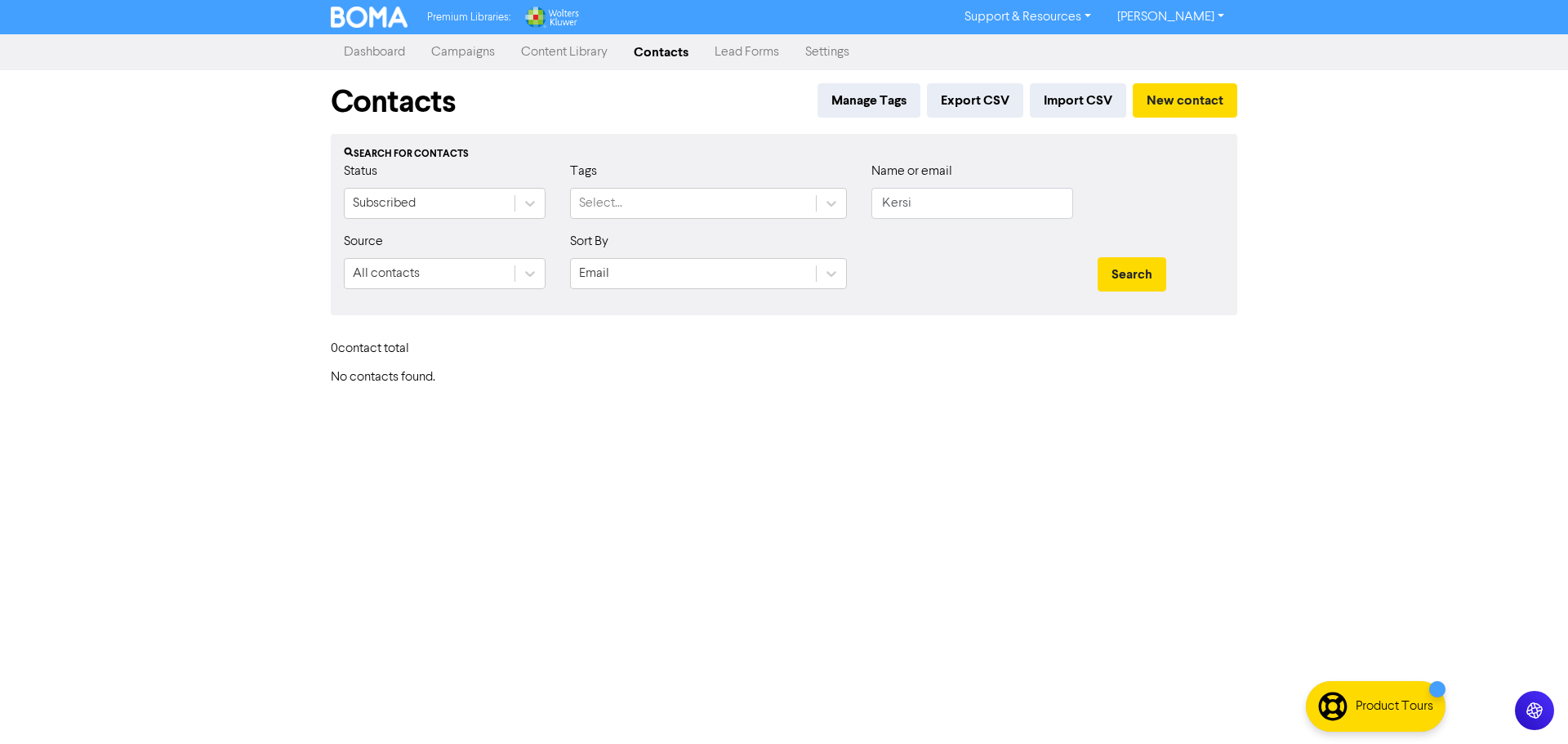
click at [468, 52] on link "Campaigns" at bounding box center [463, 51] width 89 height 32
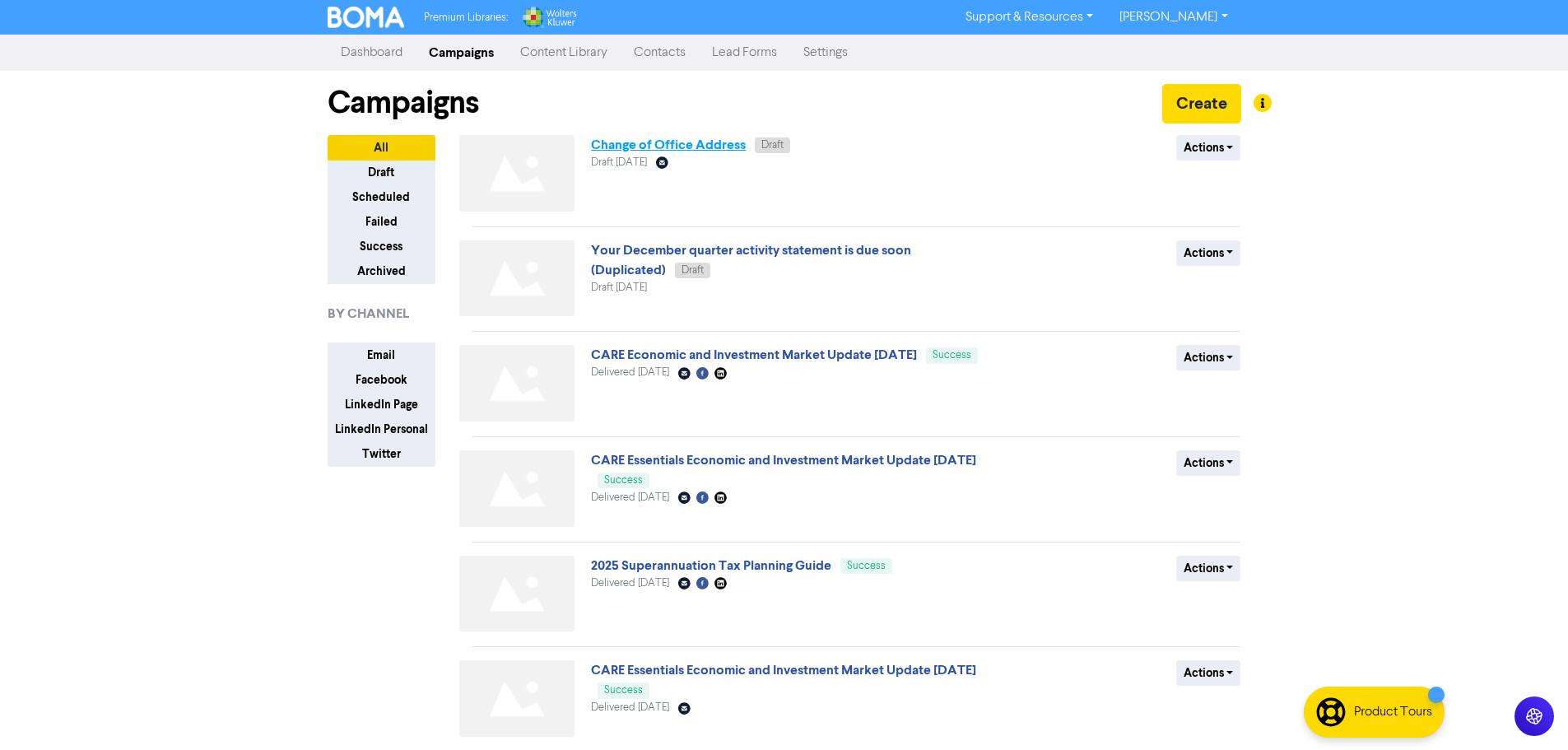
click at [690, 144] on link "Change of Office Address" at bounding box center [668, 145] width 154 height 17
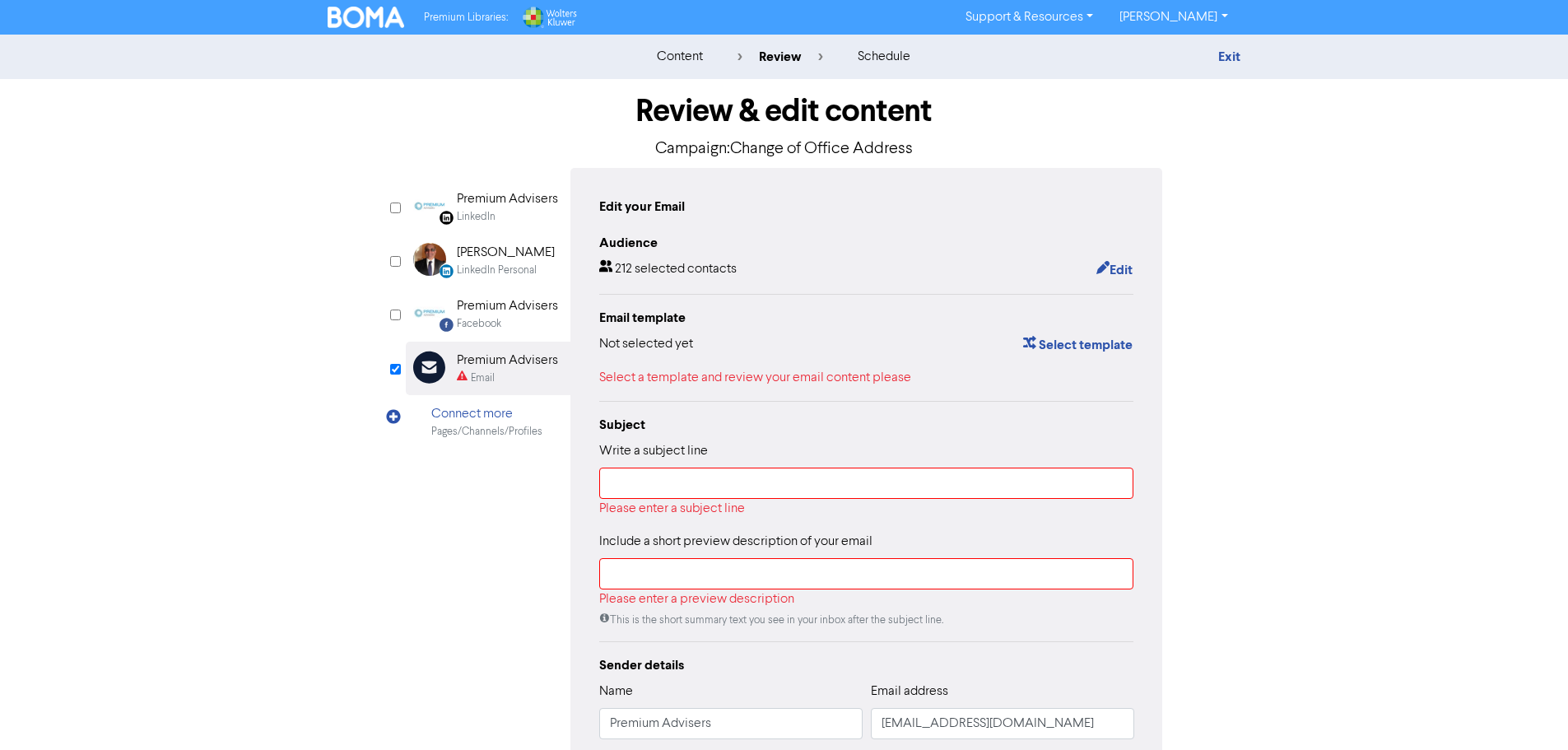
click at [854, 375] on div "Select a template and review your email content please" at bounding box center [866, 378] width 535 height 20
click at [1071, 346] on button "Select template" at bounding box center [1077, 345] width 111 height 22
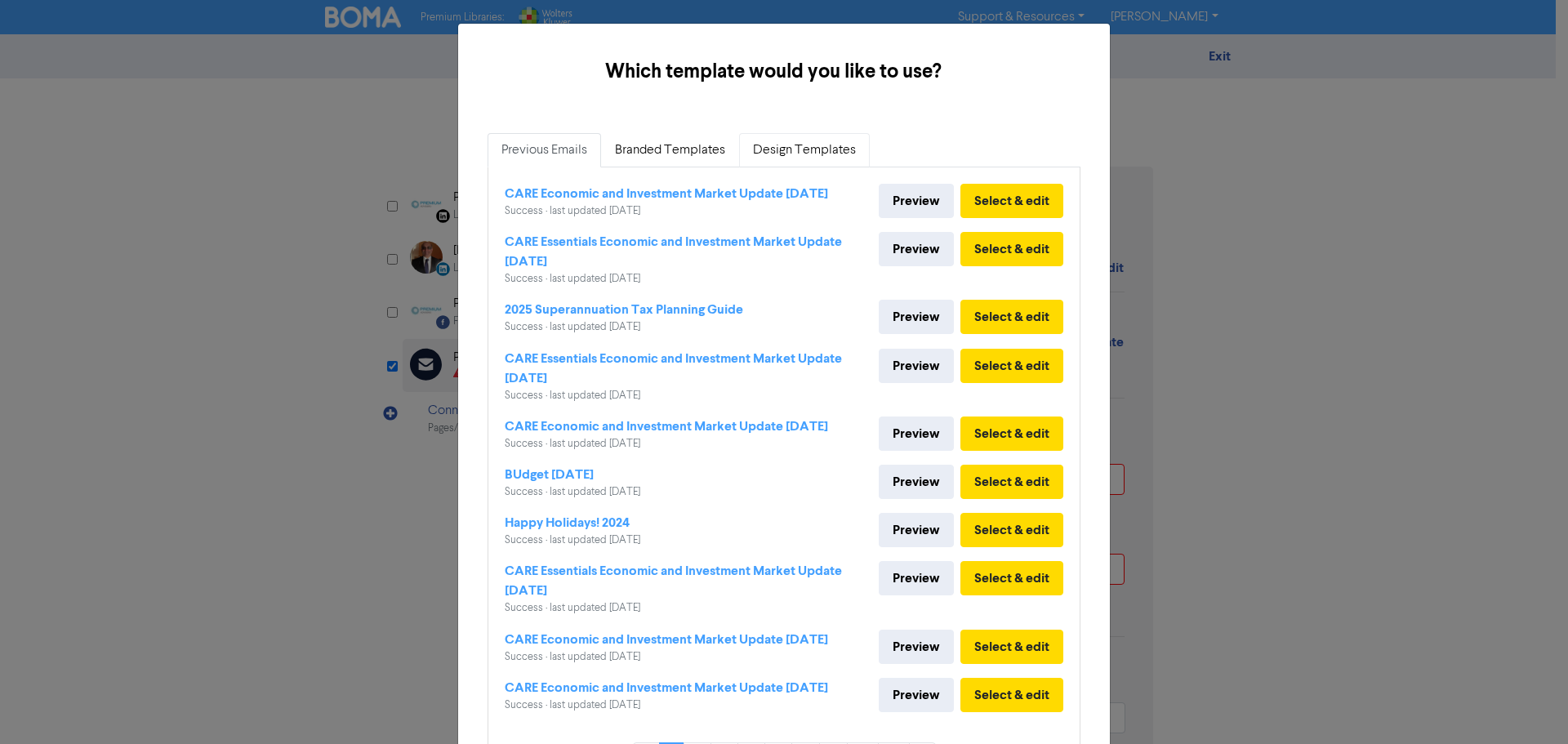
click at [825, 146] on link "Design Templates" at bounding box center [805, 150] width 131 height 34
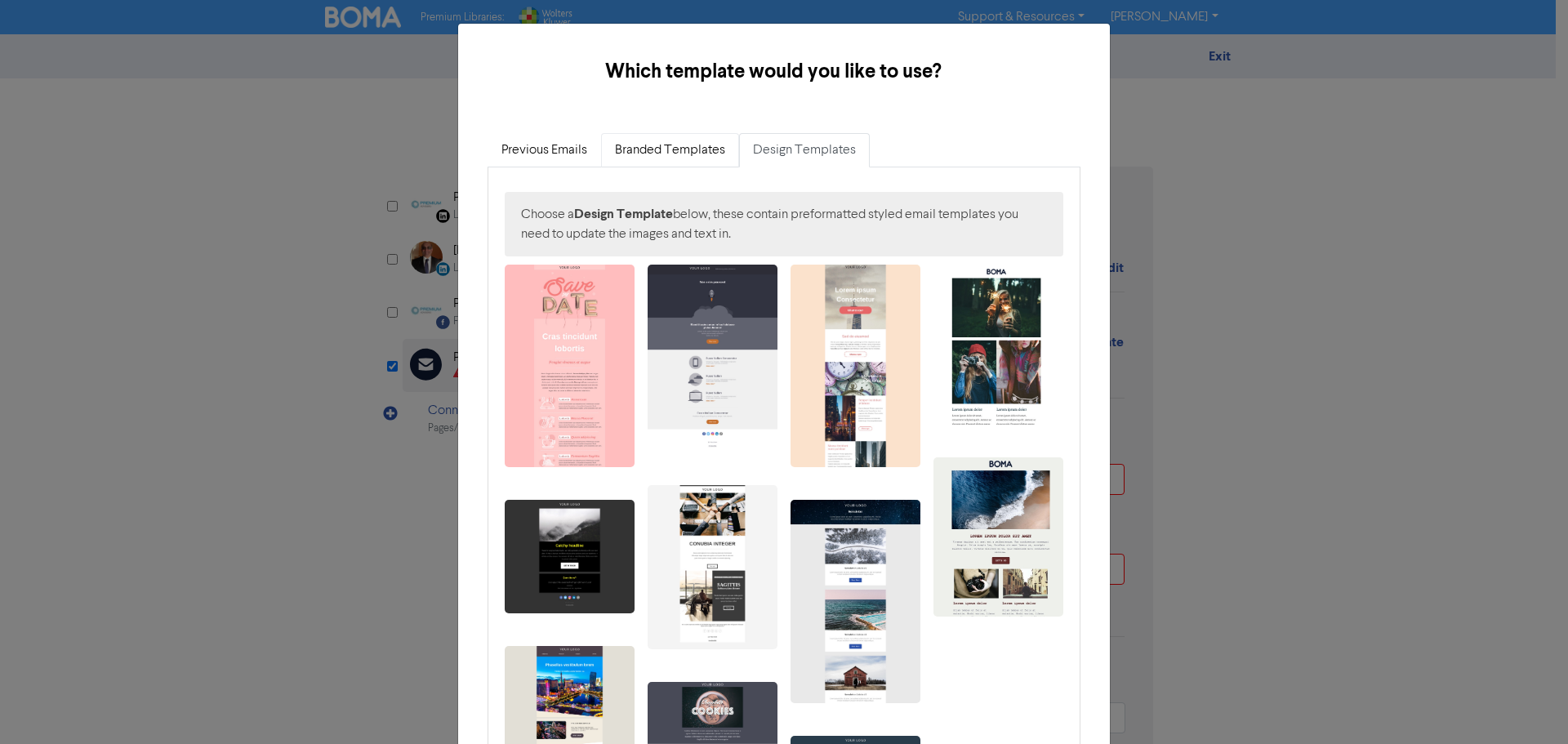
click at [685, 165] on link "Branded Templates" at bounding box center [670, 150] width 138 height 34
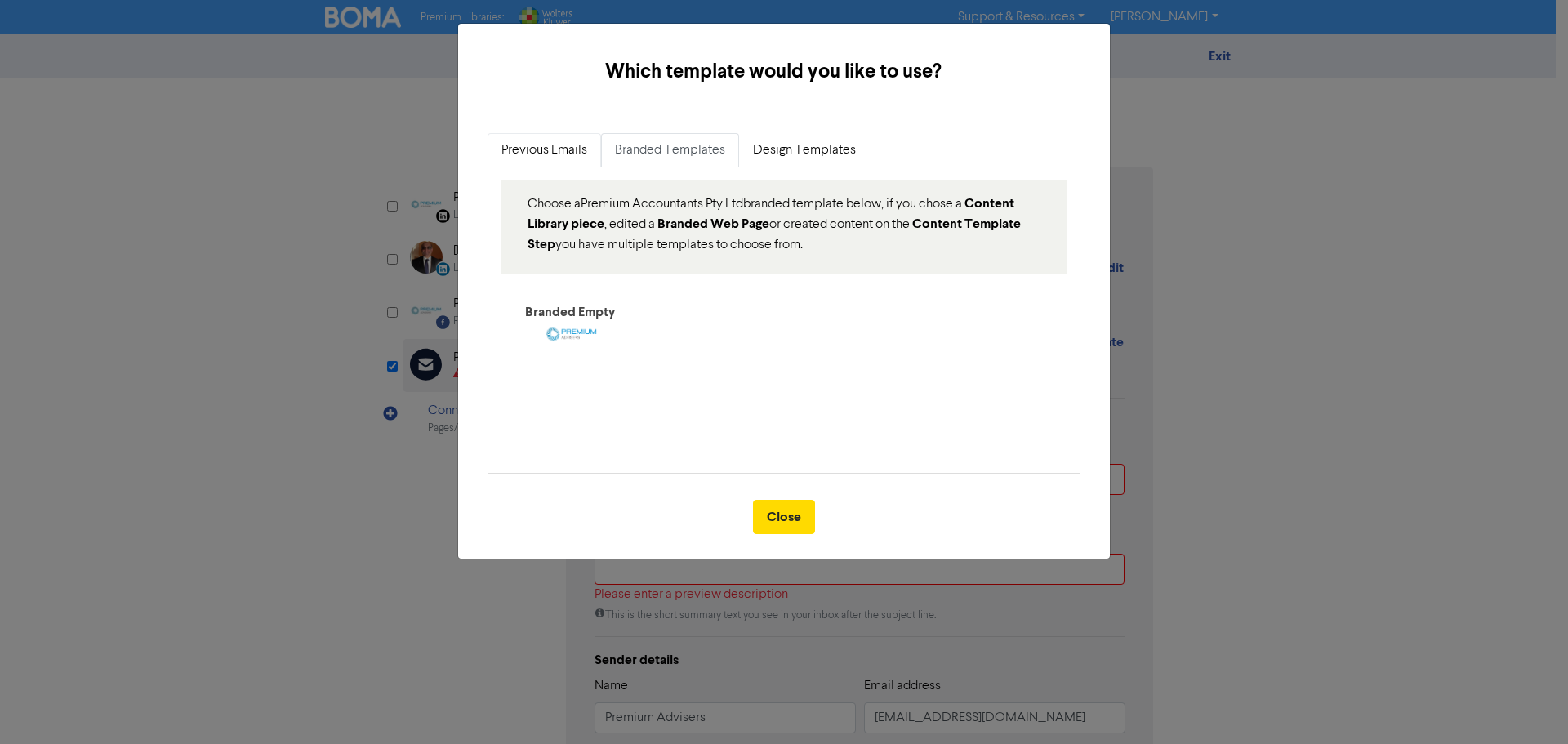
click at [544, 143] on link "Previous Emails" at bounding box center [544, 150] width 113 height 34
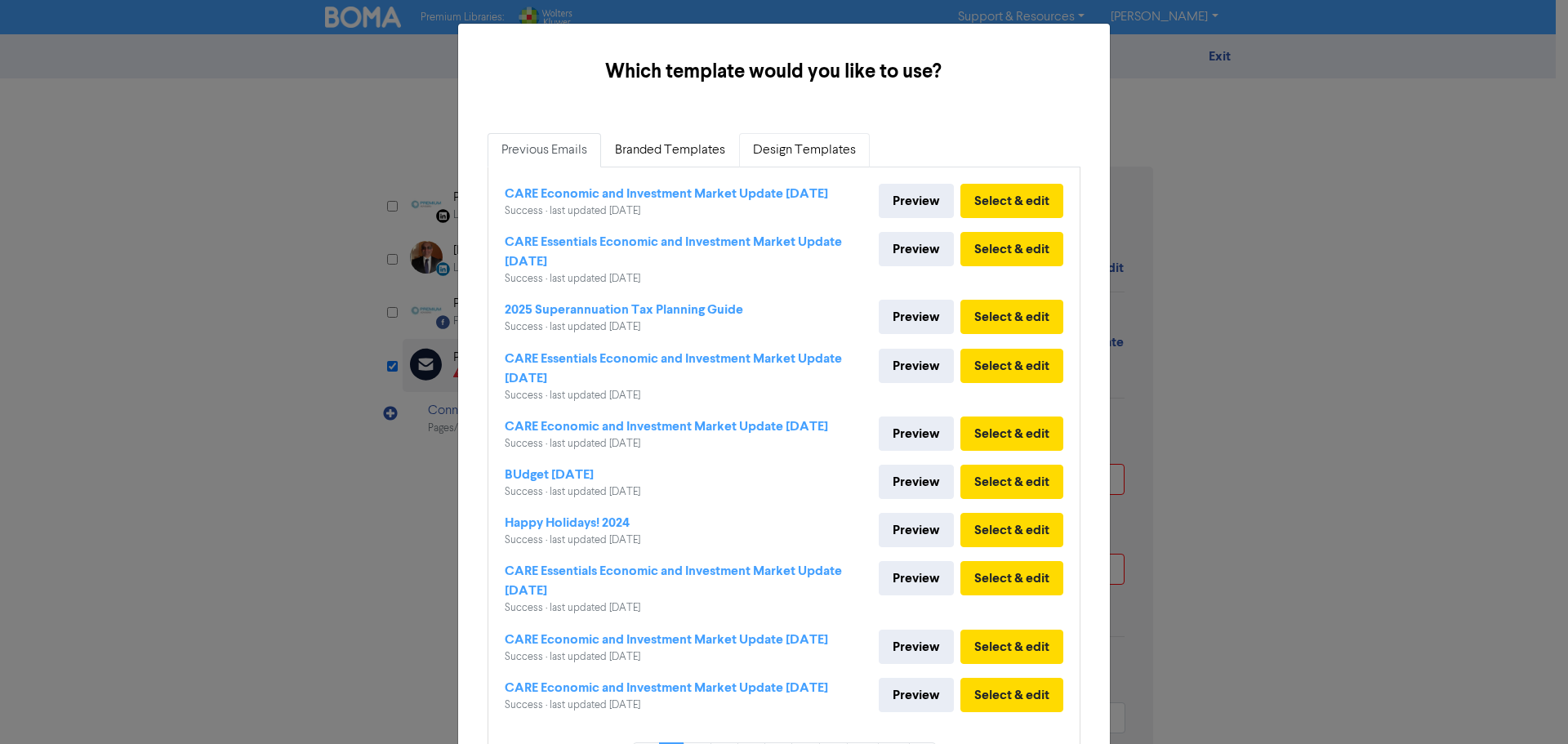
click at [830, 157] on link "Design Templates" at bounding box center [805, 150] width 131 height 34
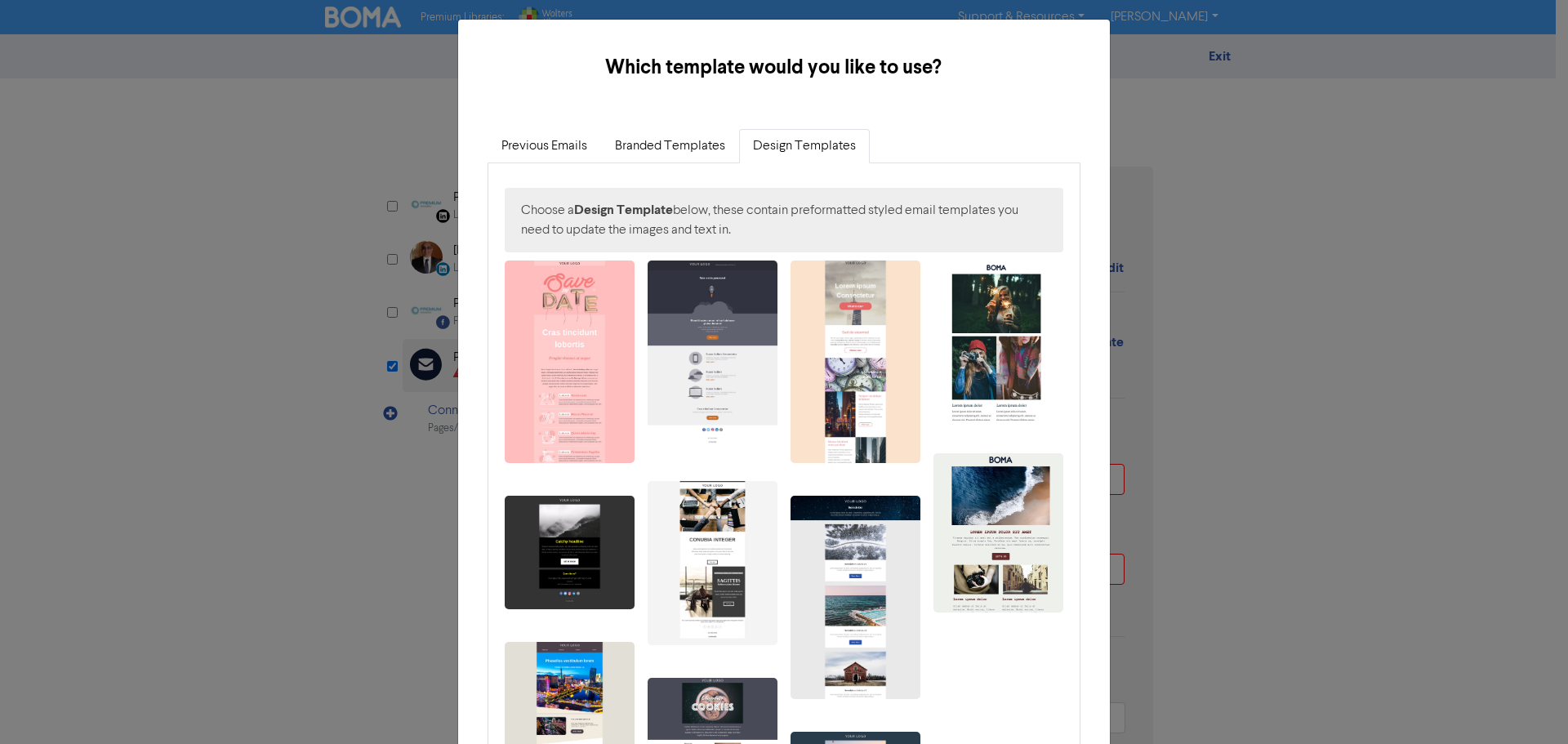
scroll to position [5, 0]
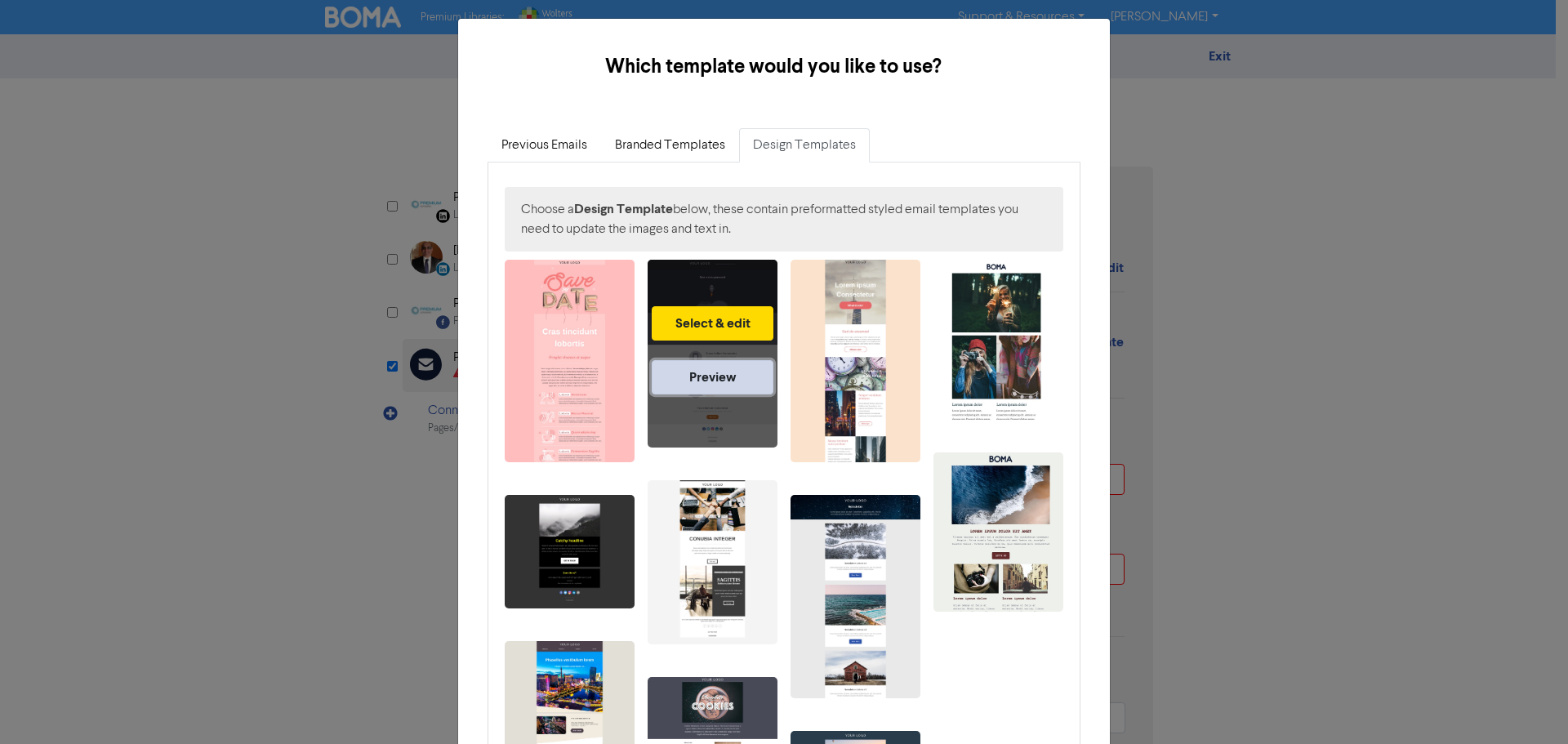
click at [712, 375] on link "Preview" at bounding box center [712, 377] width 122 height 34
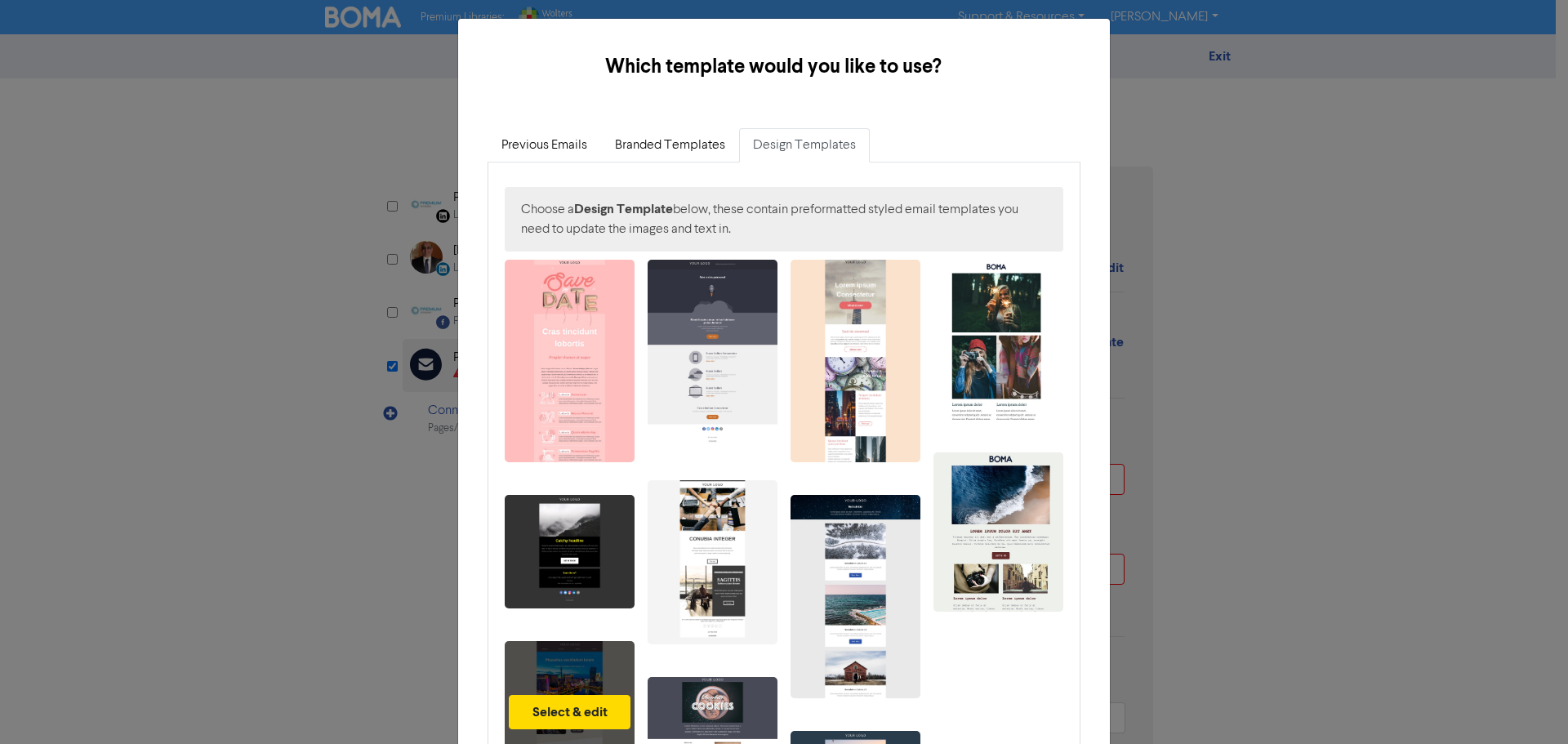
click at [555, 680] on div "Select & edit Preview" at bounding box center [570, 742] width 130 height 203
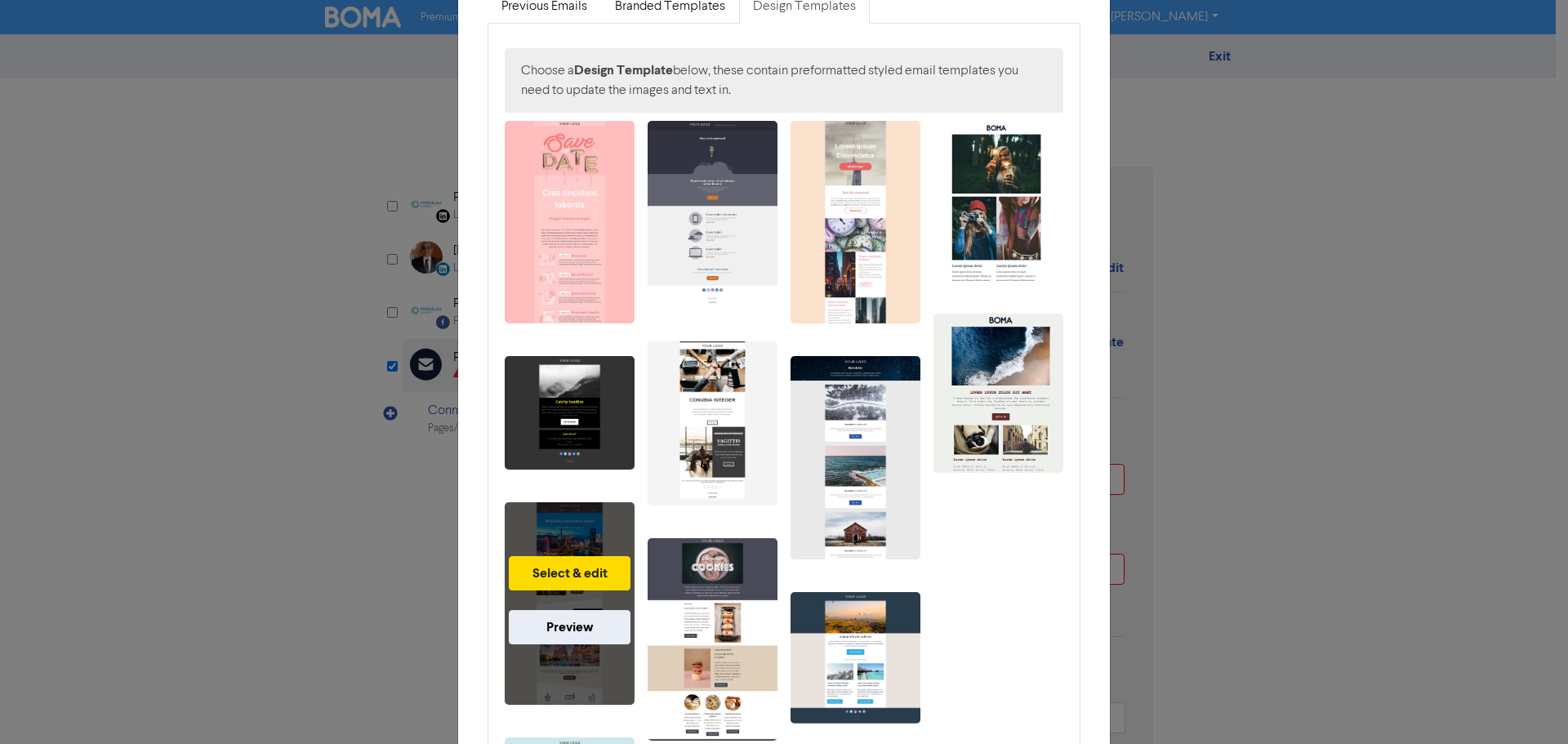
scroll to position [165, 0]
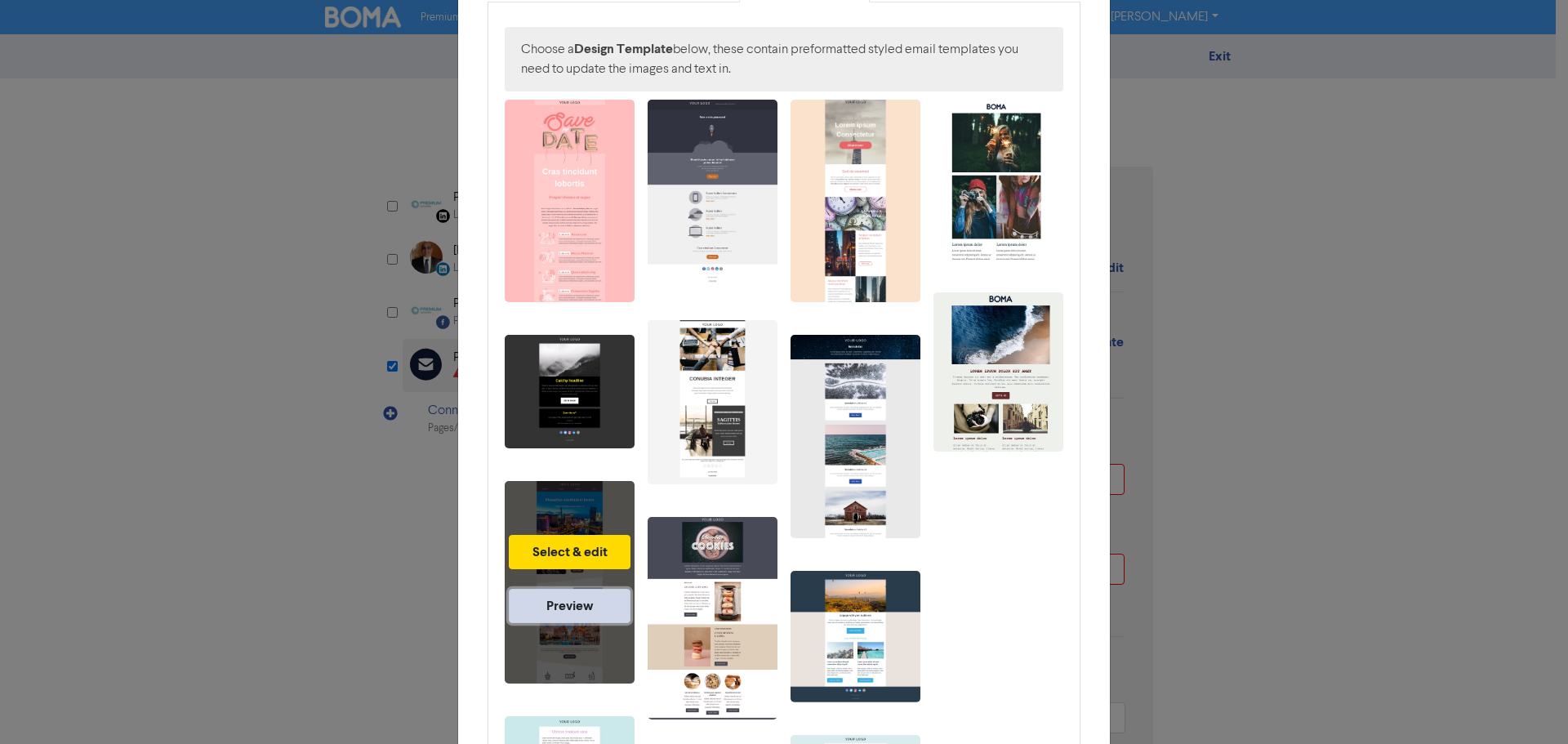
click at [560, 602] on link "Preview" at bounding box center [569, 605] width 122 height 34
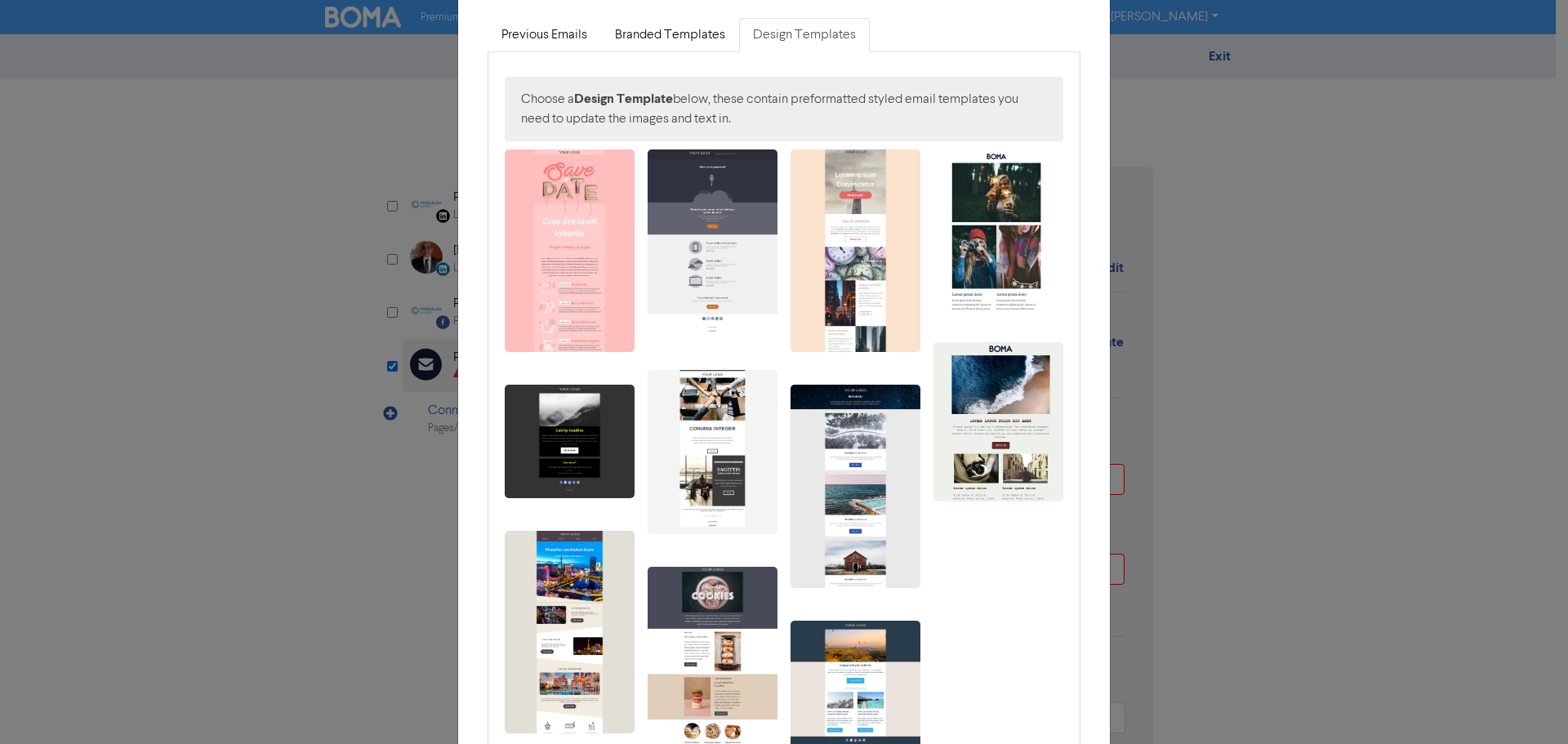
scroll to position [114, 0]
click at [1213, 260] on div "Which template would you like to use? × Previous Emails Branded Templates Desig…" at bounding box center [784, 372] width 1568 height 744
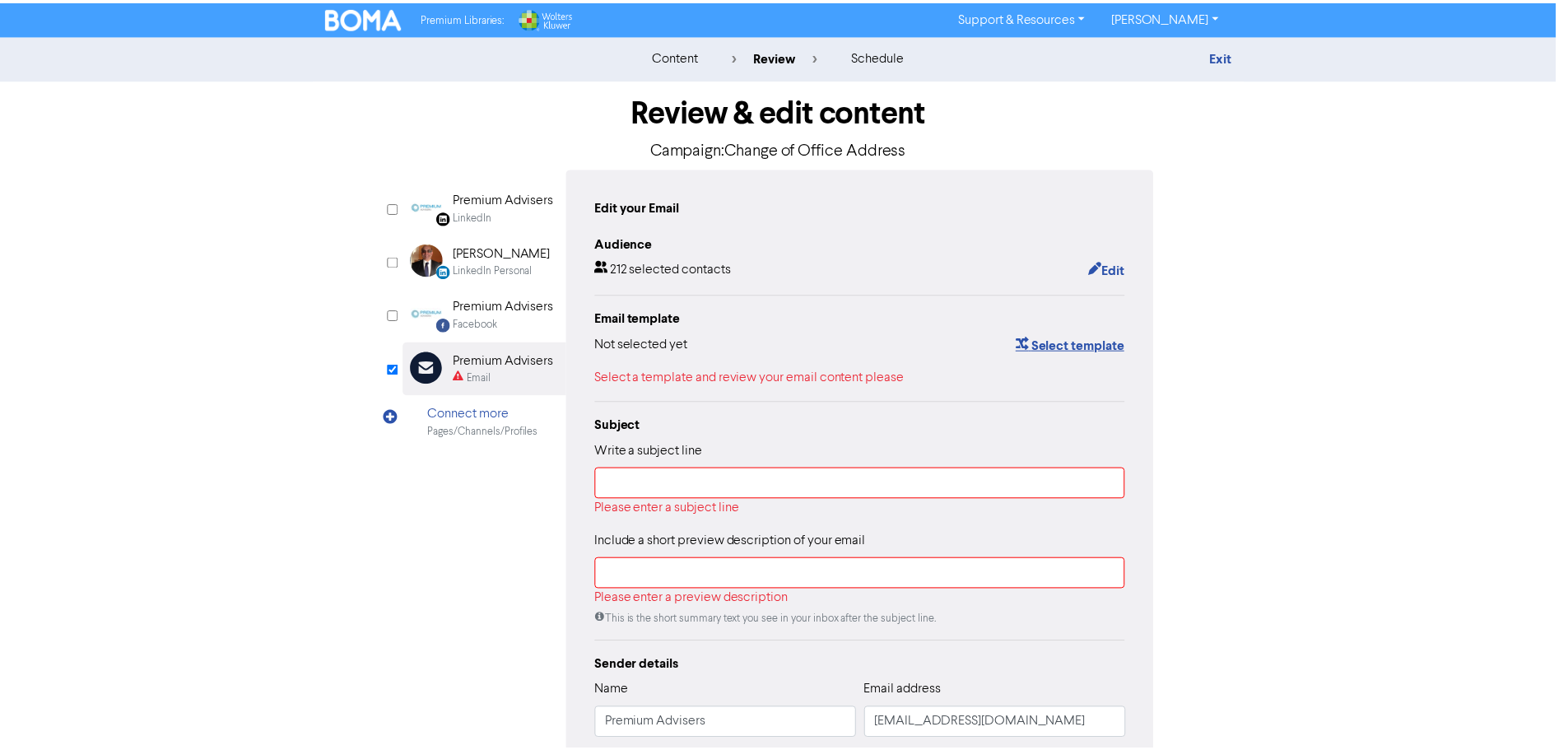
scroll to position [0, 0]
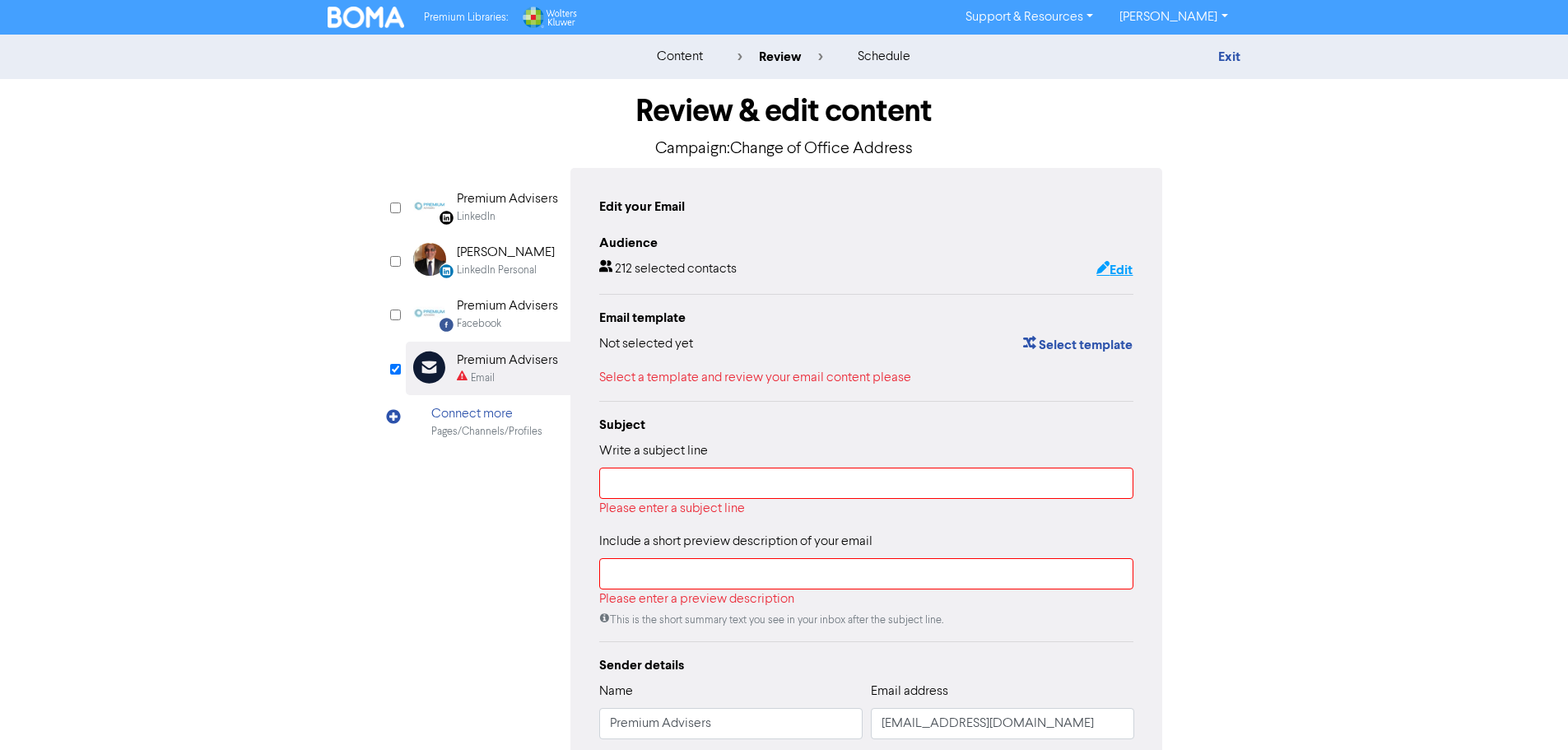
click at [1113, 263] on button "Edit" at bounding box center [1114, 270] width 38 height 22
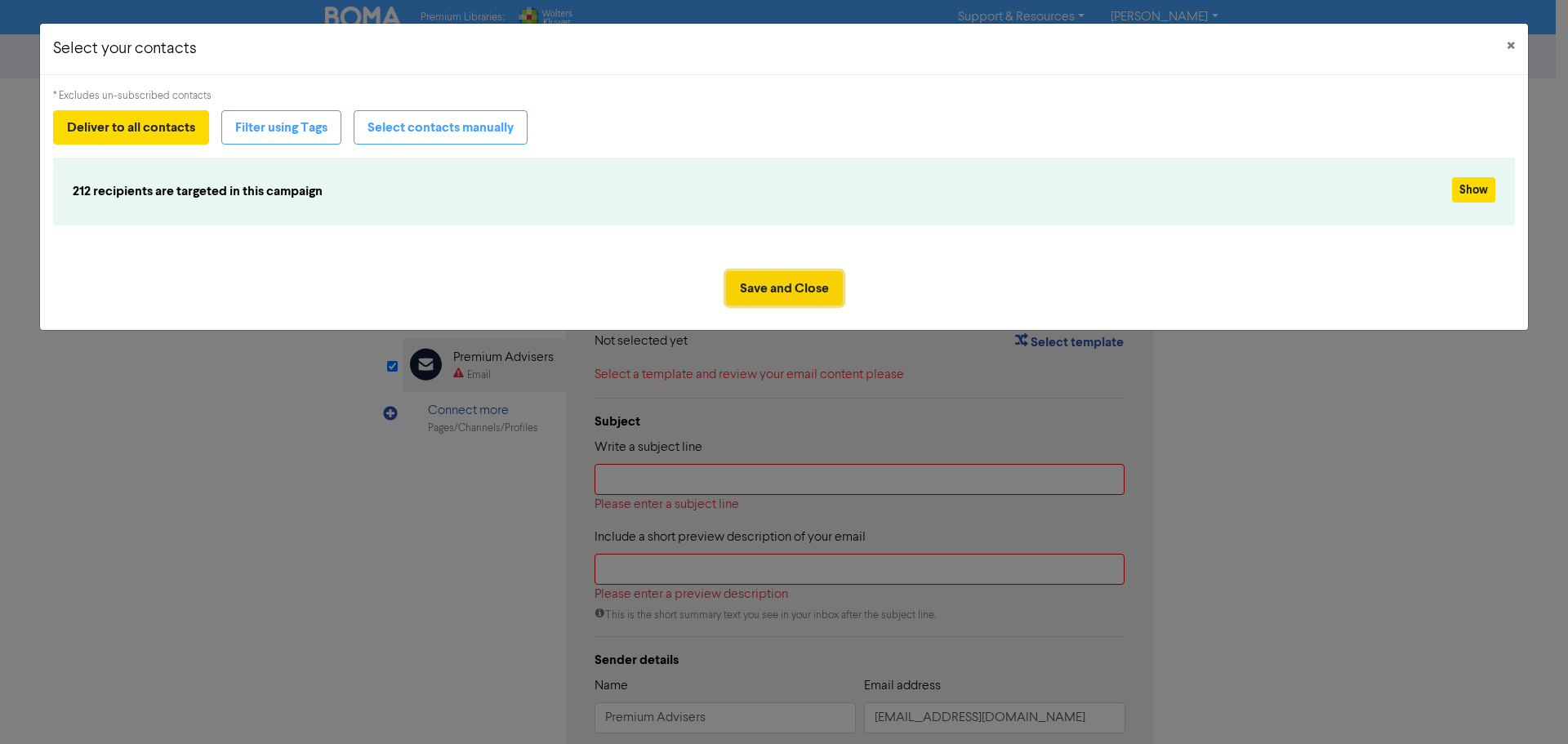
click at [808, 279] on button "Save and Close" at bounding box center [784, 287] width 117 height 34
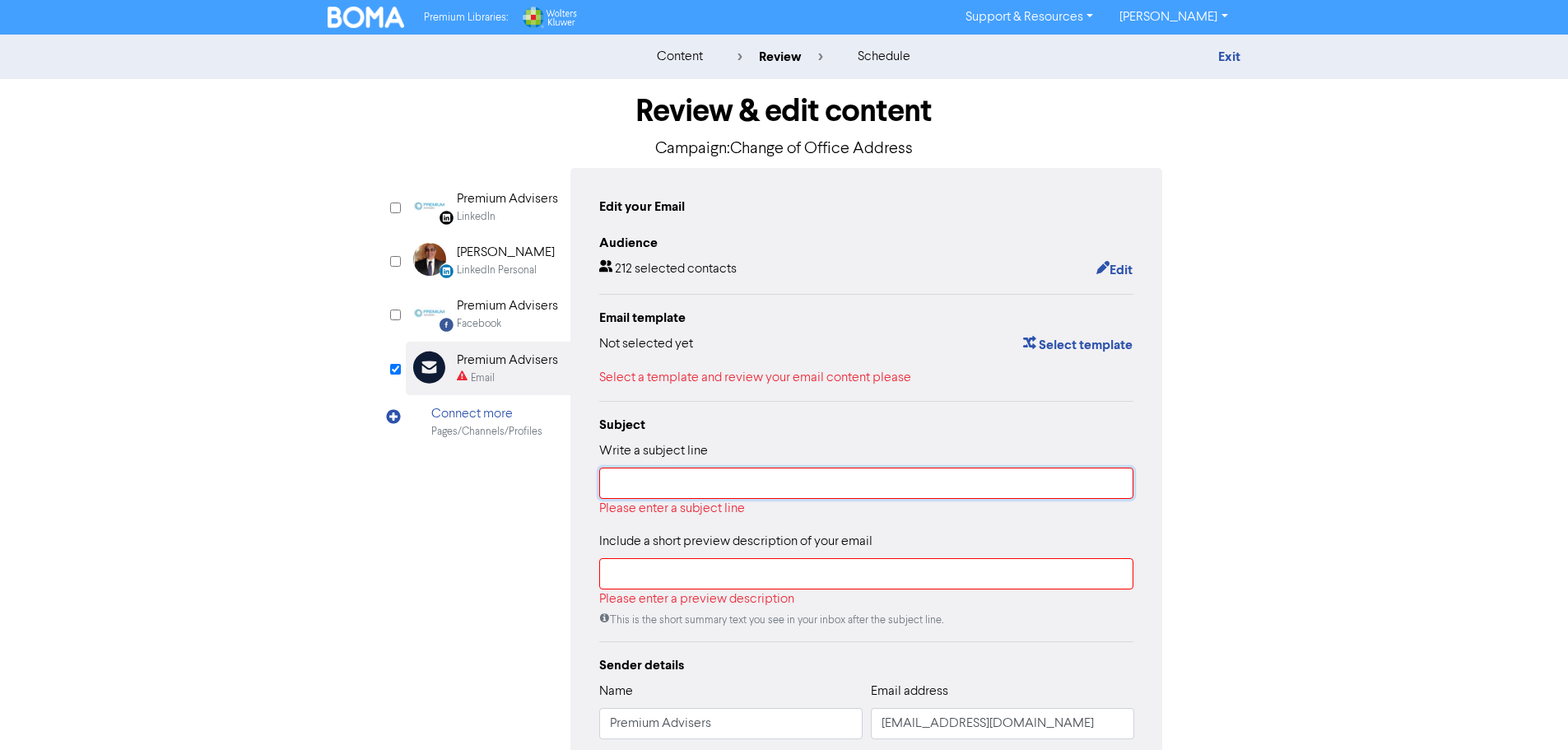
click at [737, 487] on input "text" at bounding box center [866, 482] width 535 height 31
click at [1069, 345] on button "Select template" at bounding box center [1077, 345] width 111 height 22
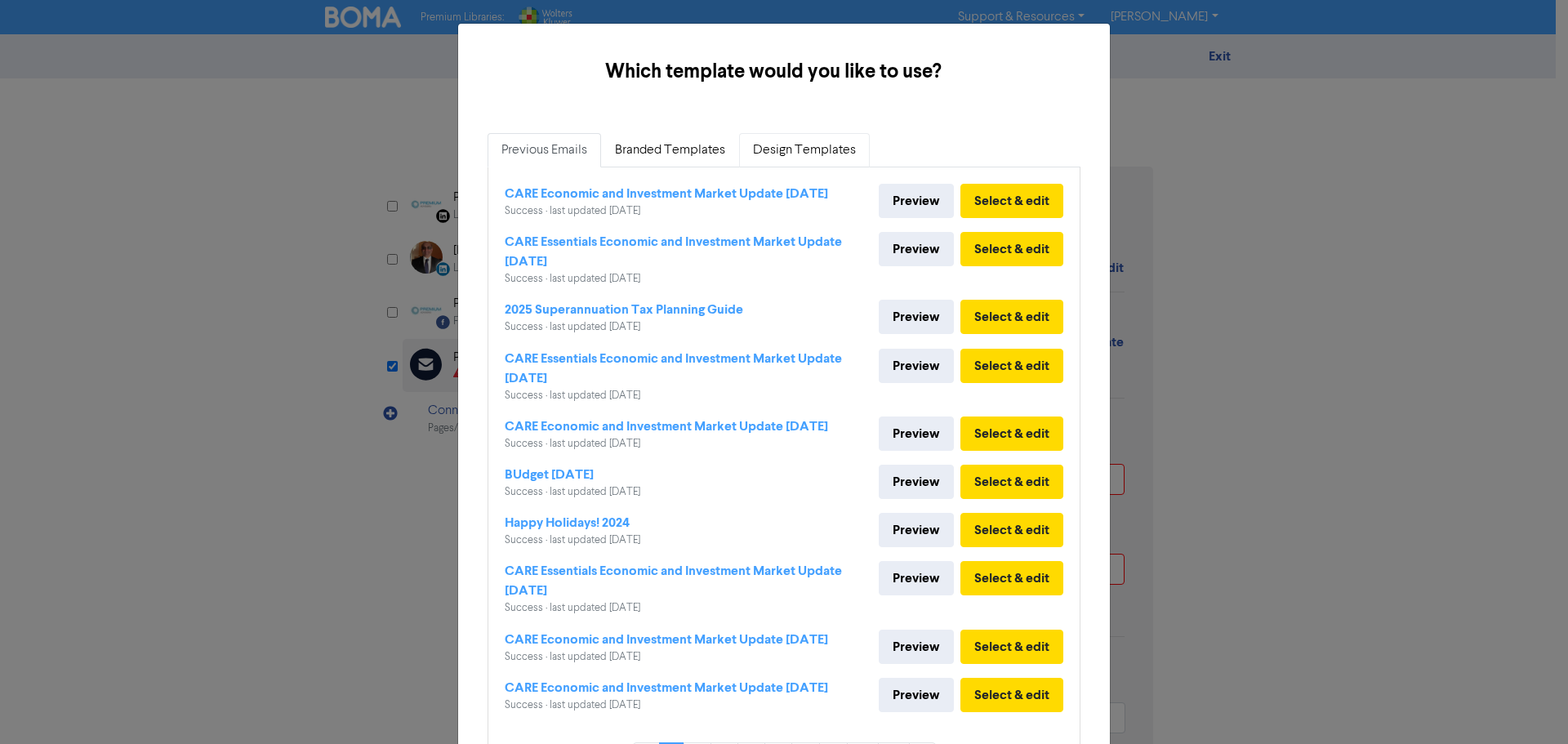
click at [778, 150] on link "Design Templates" at bounding box center [805, 150] width 131 height 34
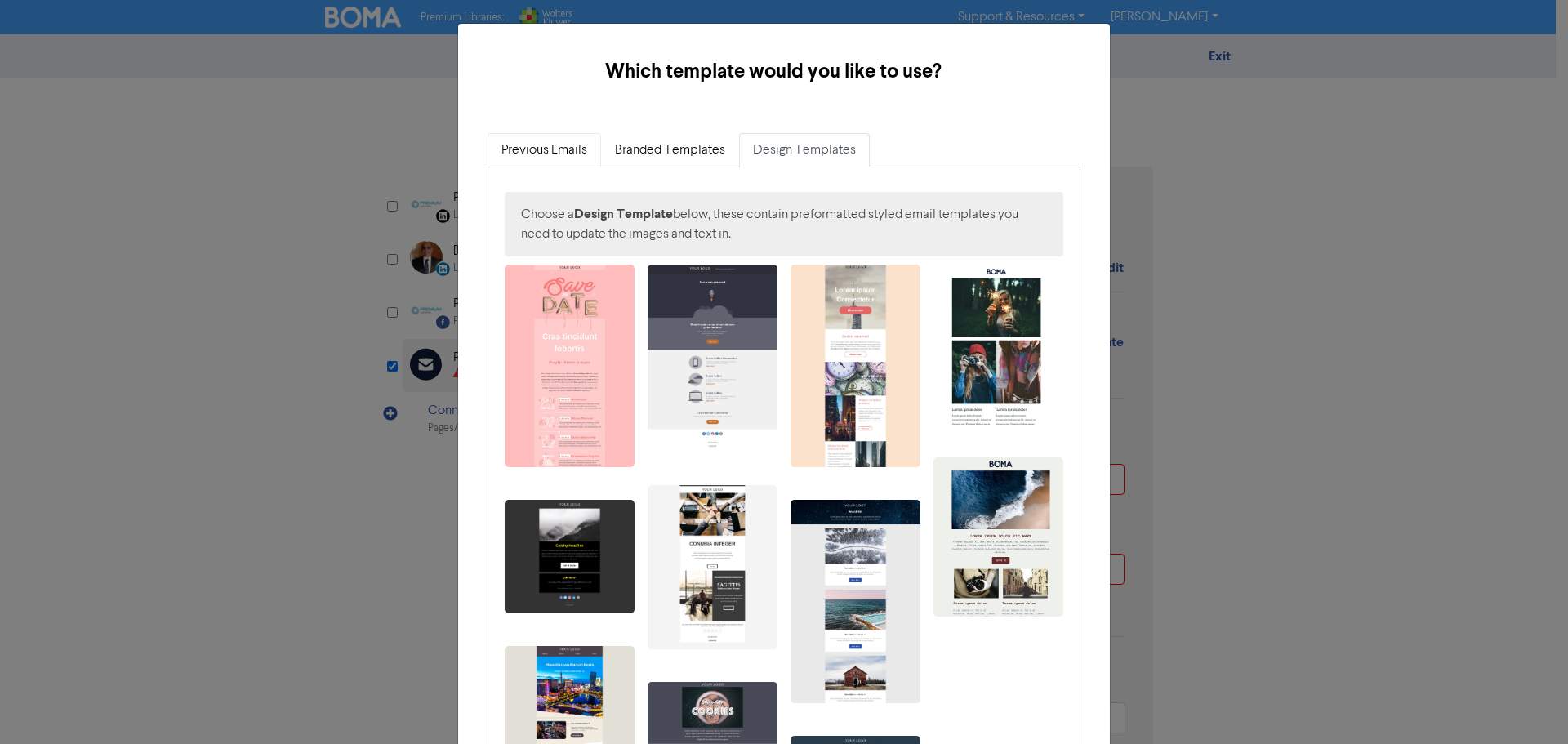
click at [544, 151] on link "Previous Emails" at bounding box center [544, 150] width 113 height 34
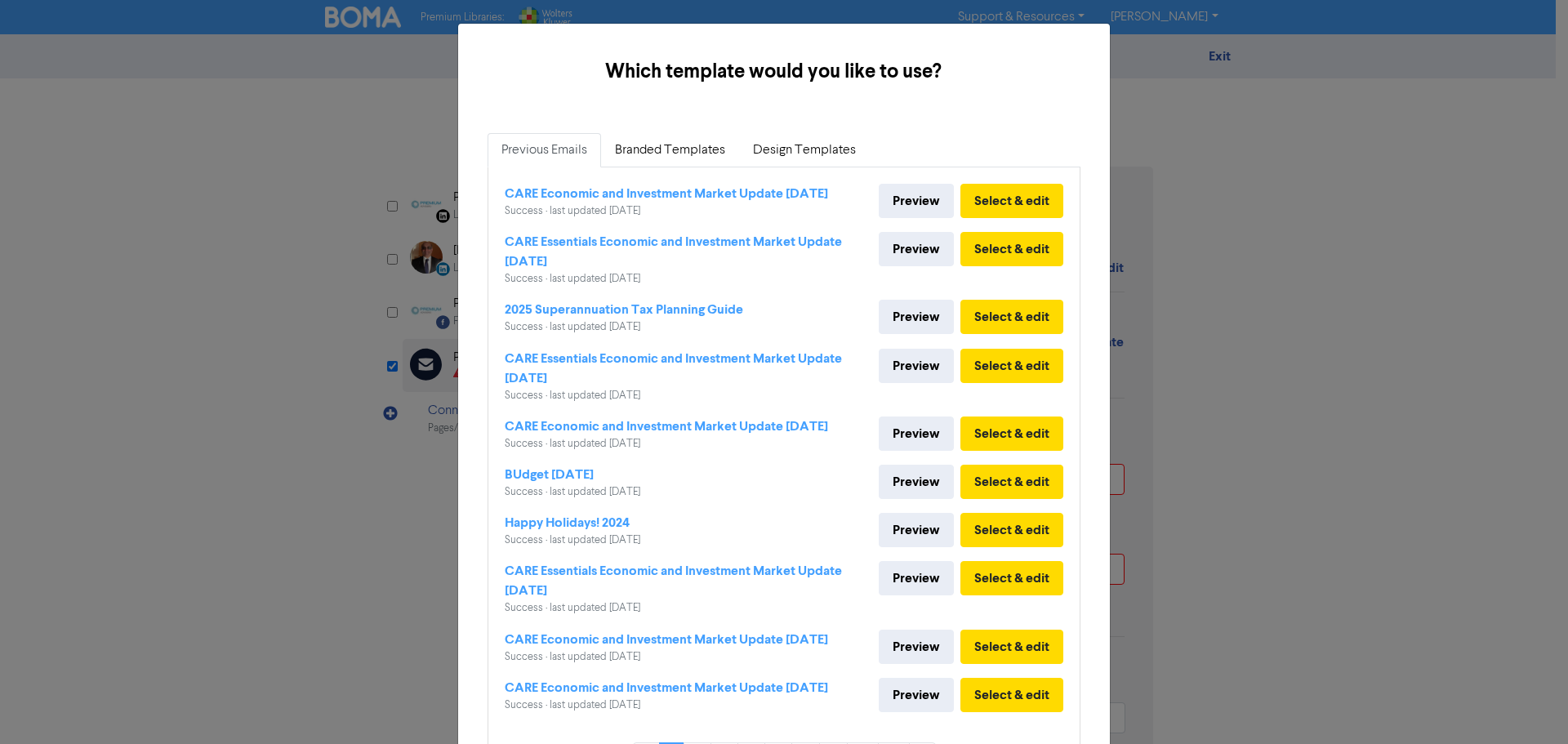
click at [1261, 157] on div "Which template would you like to use? × Previous Emails Branded Templates Desig…" at bounding box center [784, 372] width 1568 height 744
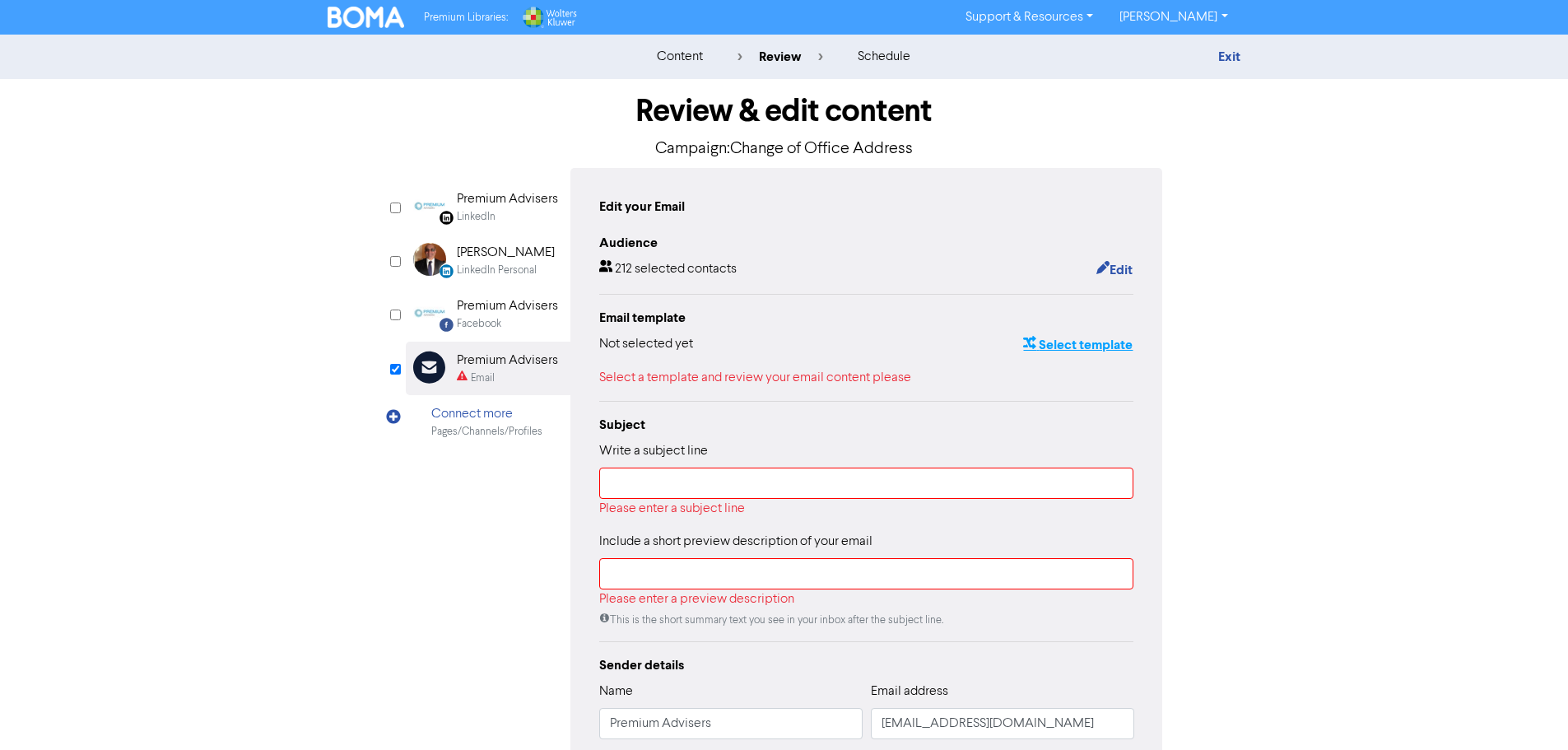
click at [1107, 350] on button "Select template" at bounding box center [1077, 345] width 111 height 22
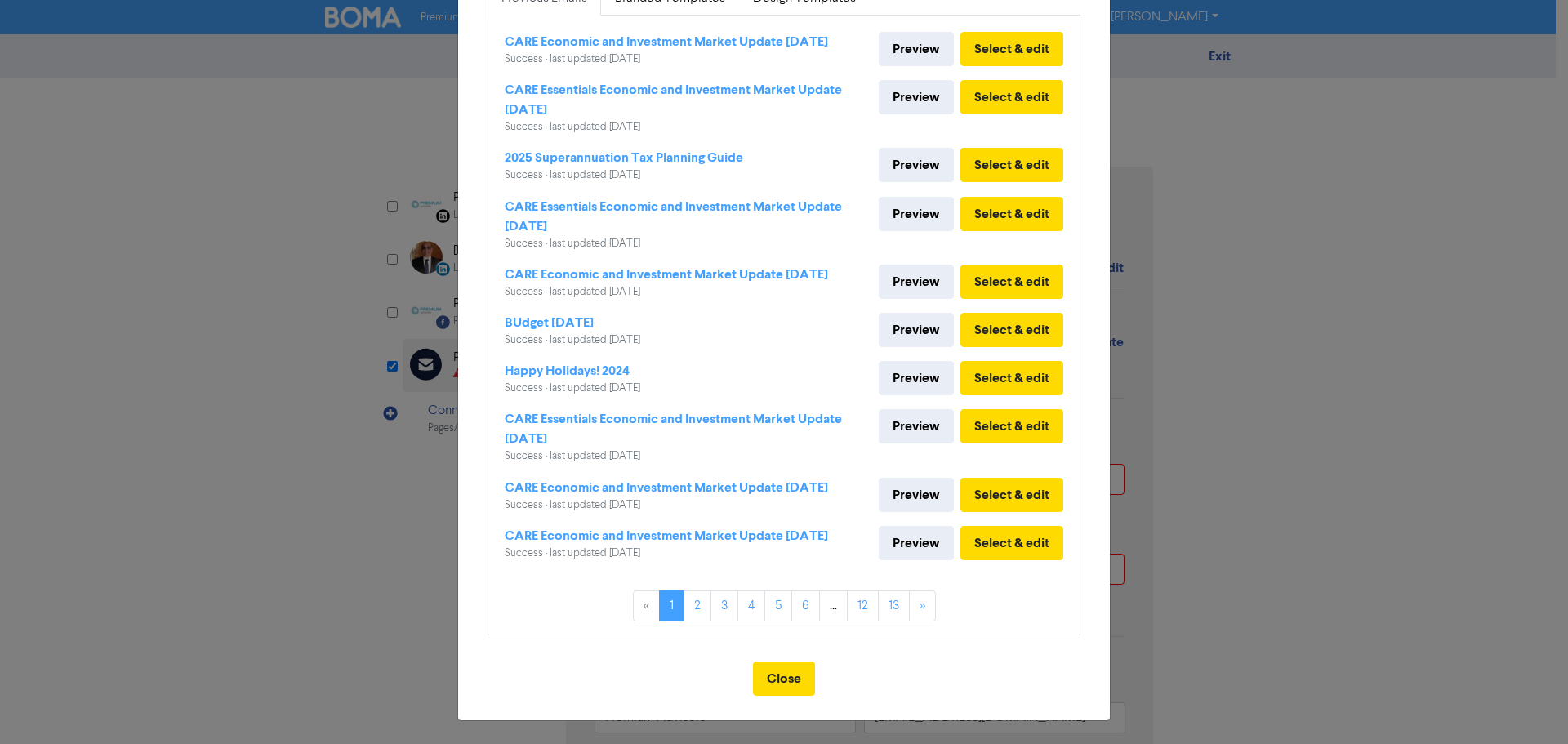
scroll to position [171, 0]
click at [697, 616] on link "2" at bounding box center [698, 605] width 28 height 31
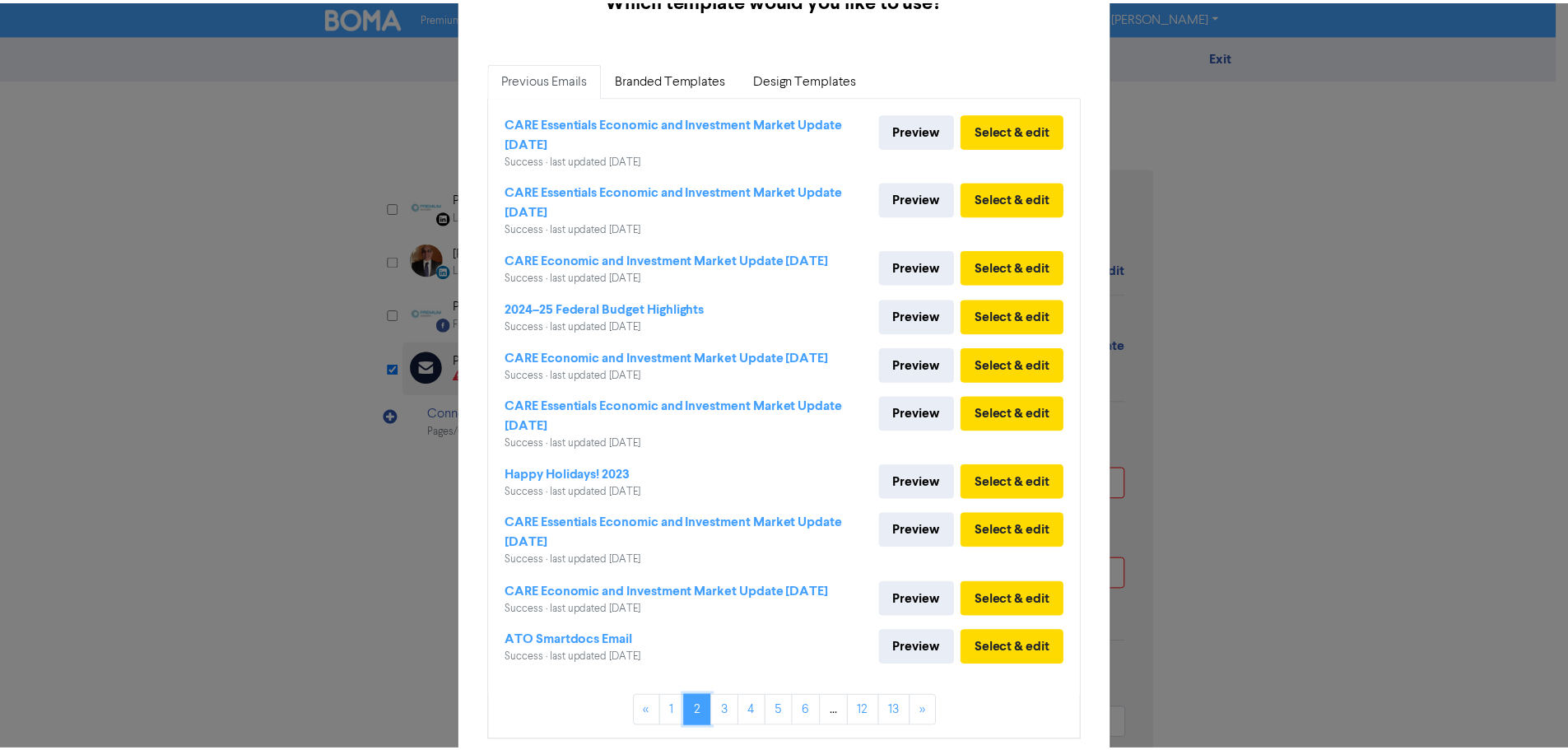
scroll to position [64, 0]
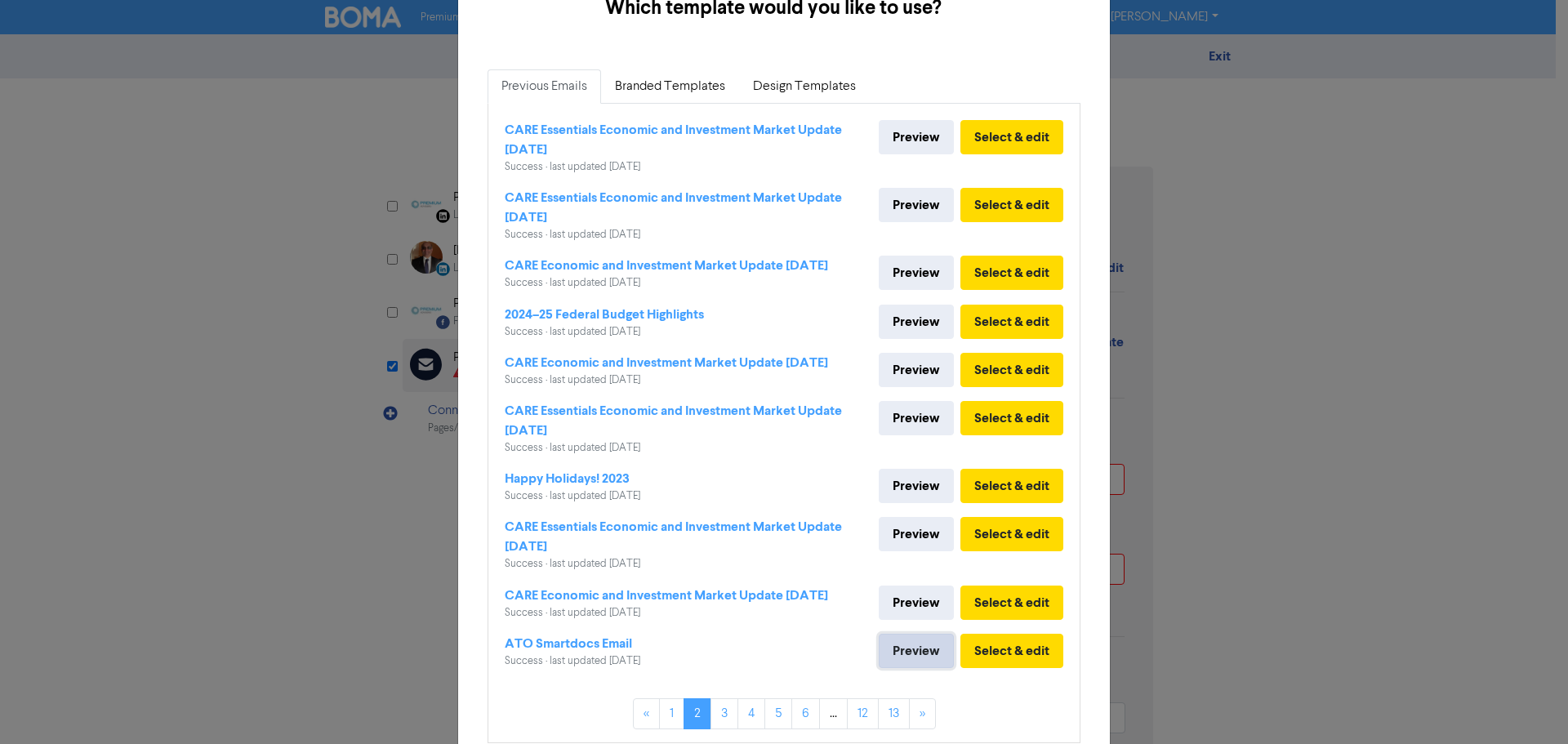
click at [907, 645] on link "Preview" at bounding box center [916, 650] width 75 height 34
click at [608, 655] on div "Success · last updated [DATE]" at bounding box center [573, 660] width 136 height 16
click at [989, 649] on button "Select & edit" at bounding box center [1012, 650] width 103 height 34
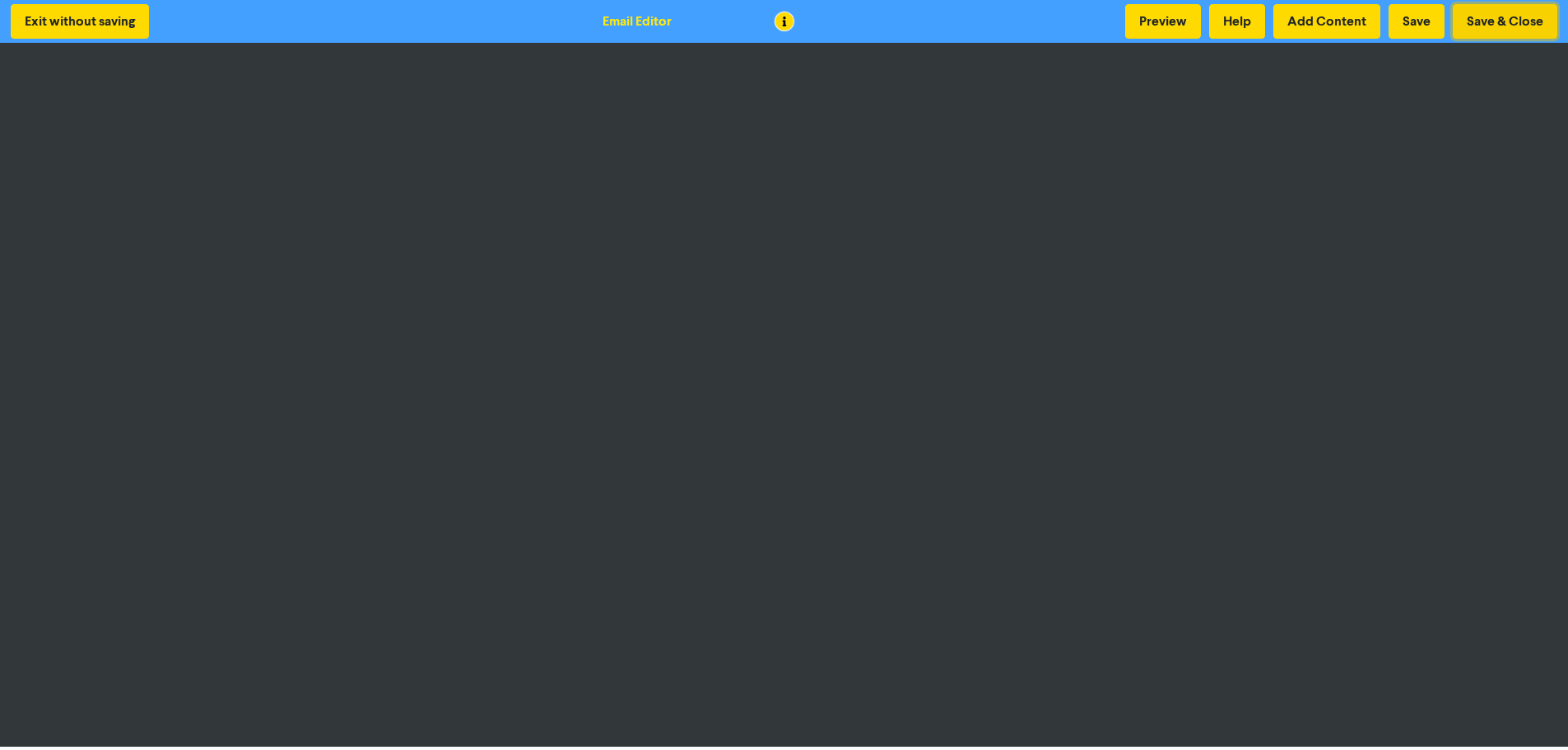
click at [1517, 23] on button "Save & Close" at bounding box center [1505, 21] width 104 height 34
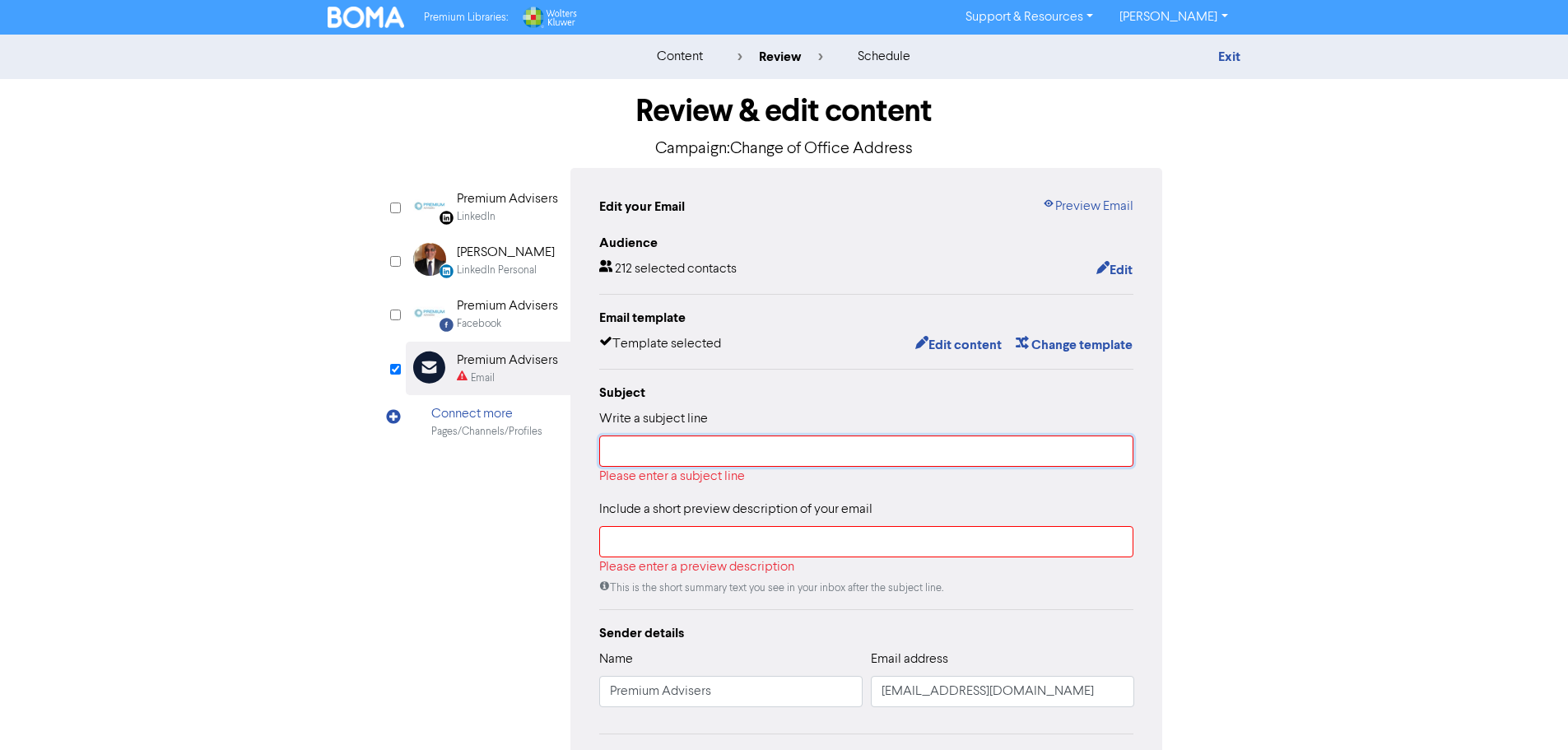
click at [644, 456] on input "text" at bounding box center [866, 451] width 535 height 31
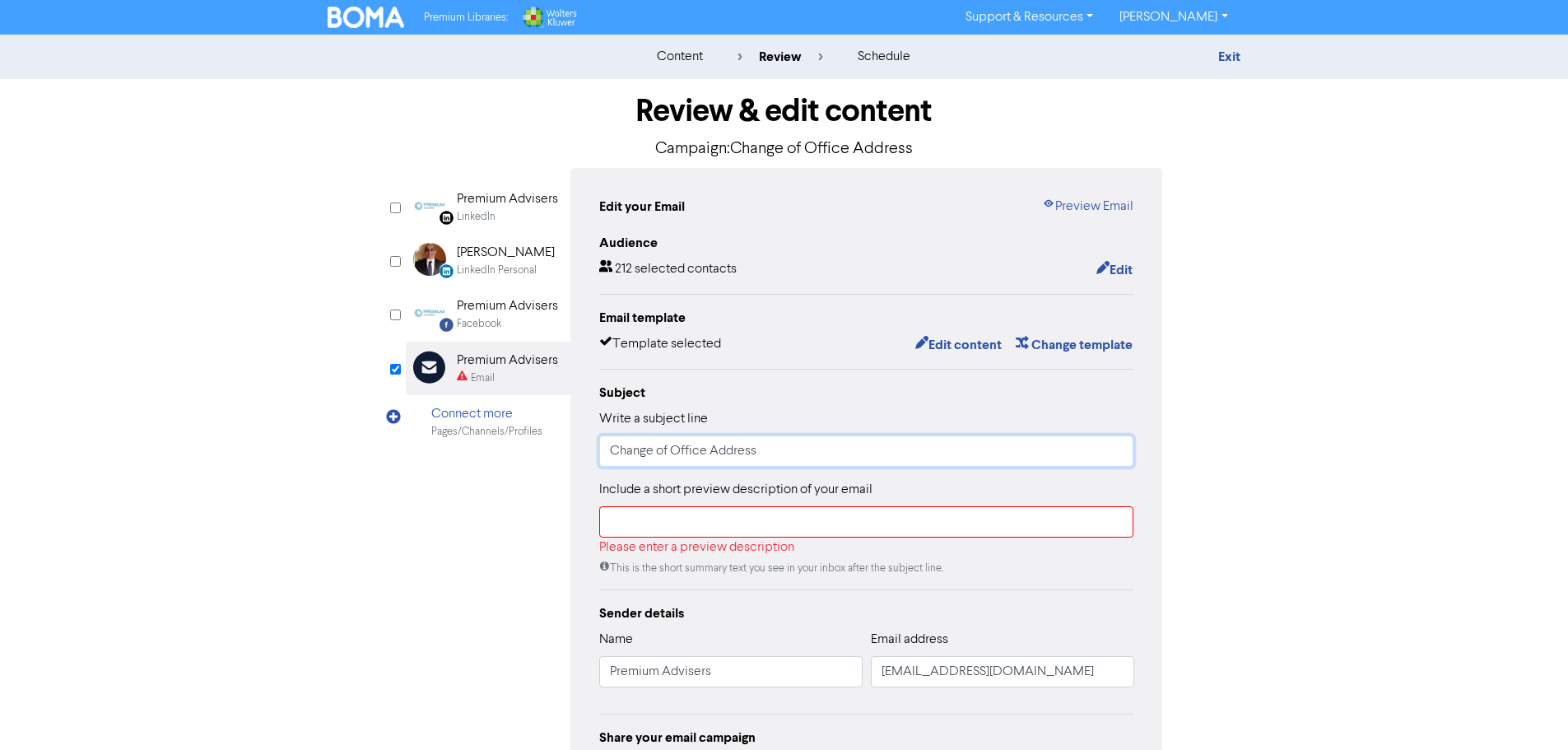
type input "Change of Office Address"
click at [626, 519] on input "text" at bounding box center [866, 521] width 535 height 31
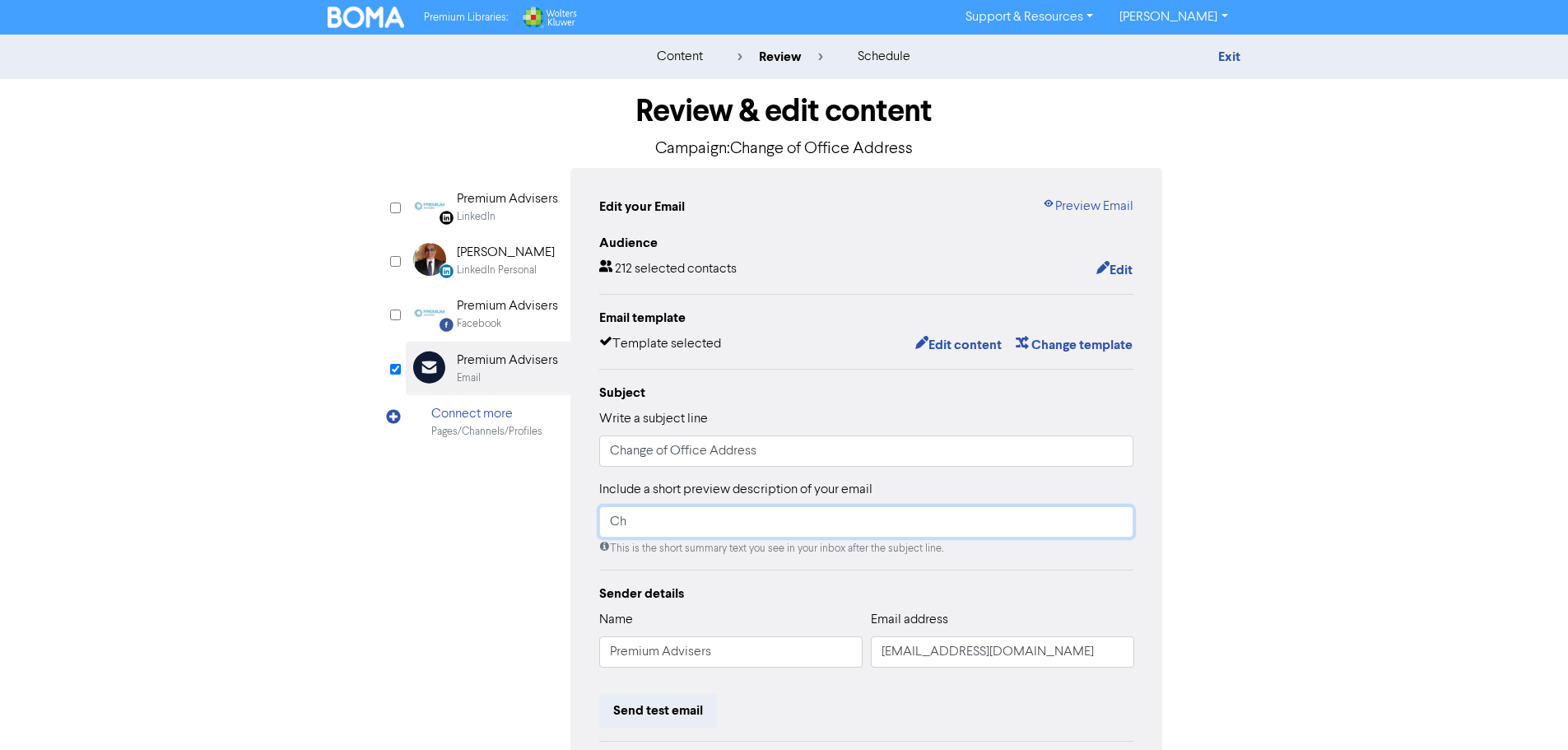
type input "C"
type input "New Office Address"
click at [703, 589] on div "Sender details" at bounding box center [866, 593] width 535 height 20
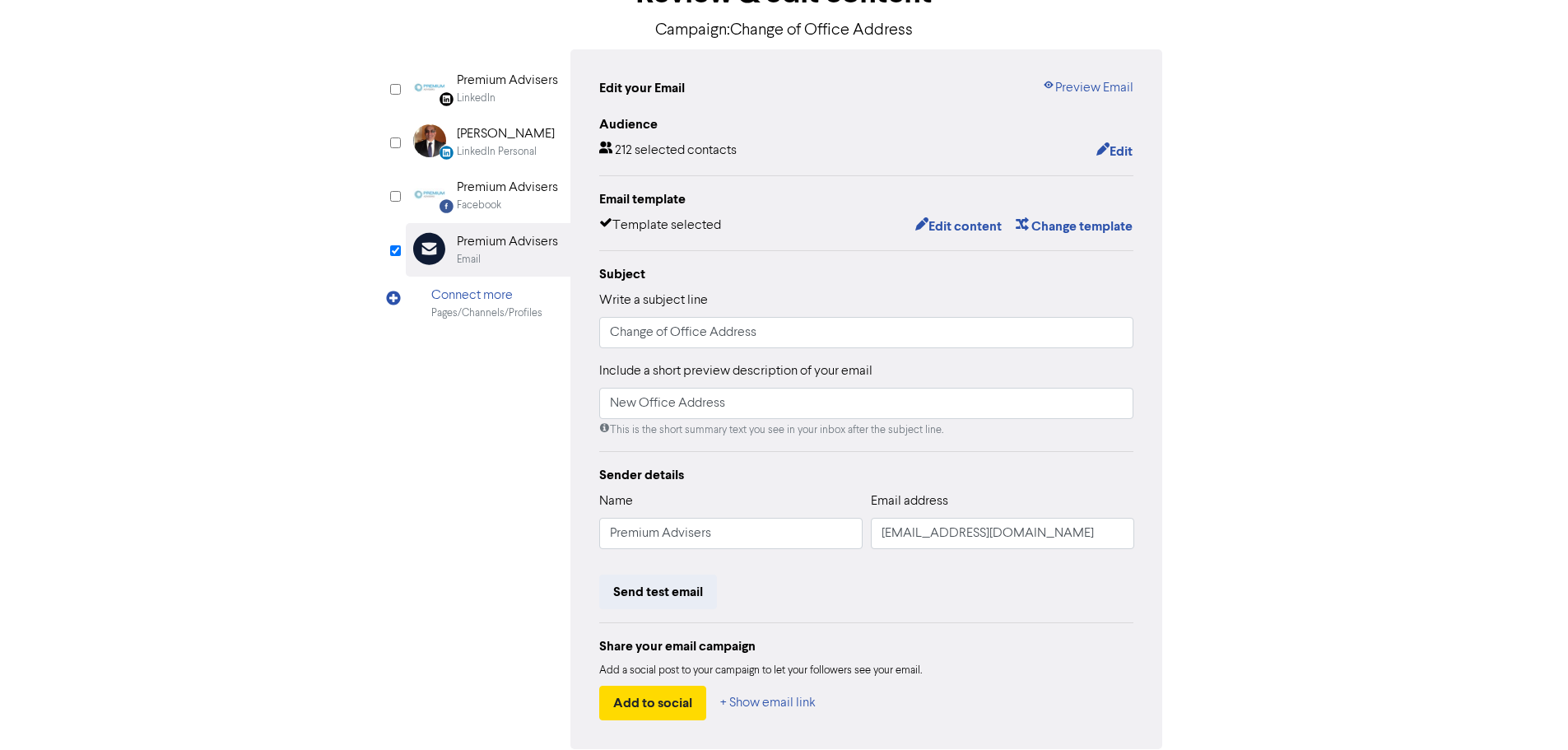
scroll to position [154, 0]
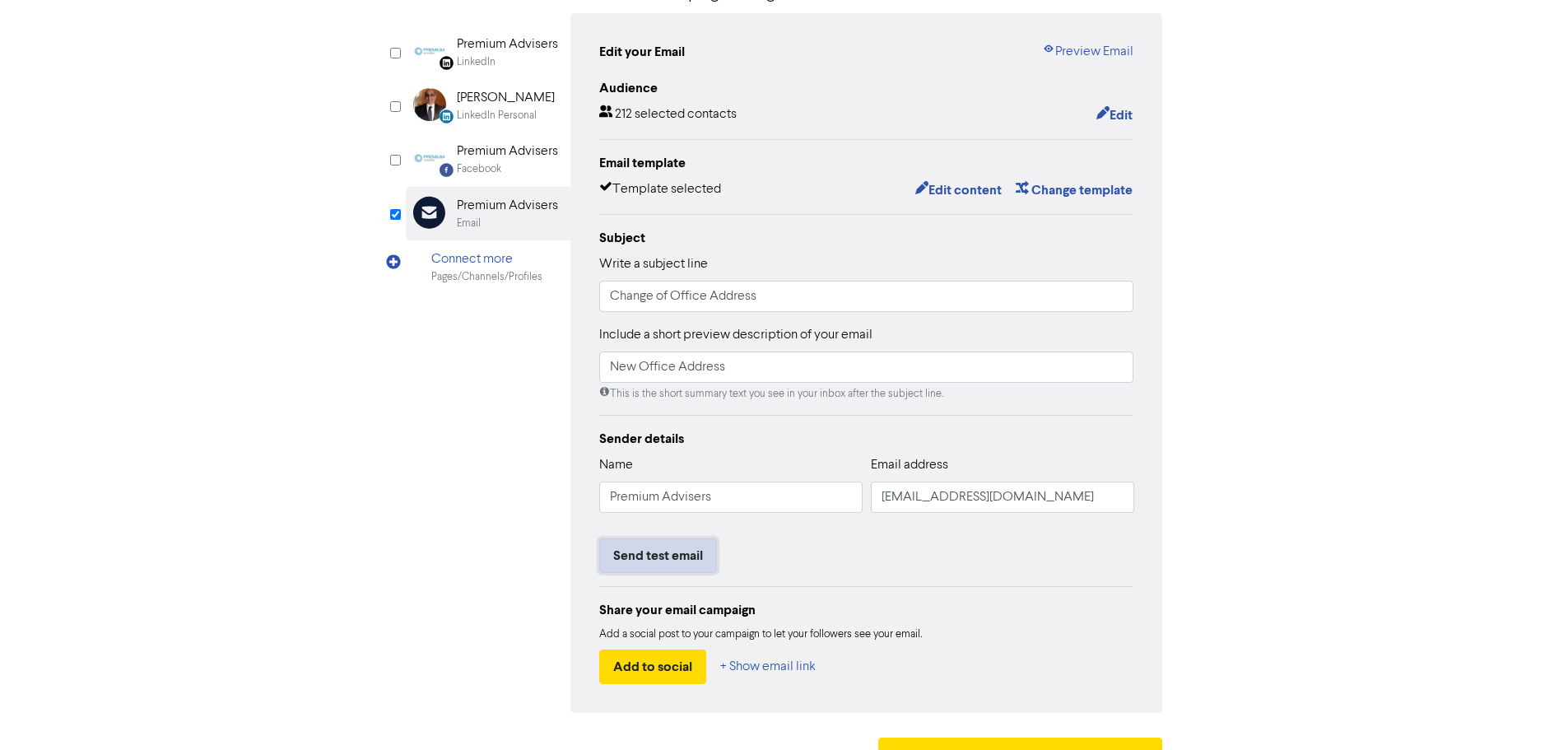
click at [688, 556] on button "Send test email" at bounding box center [658, 555] width 118 height 34
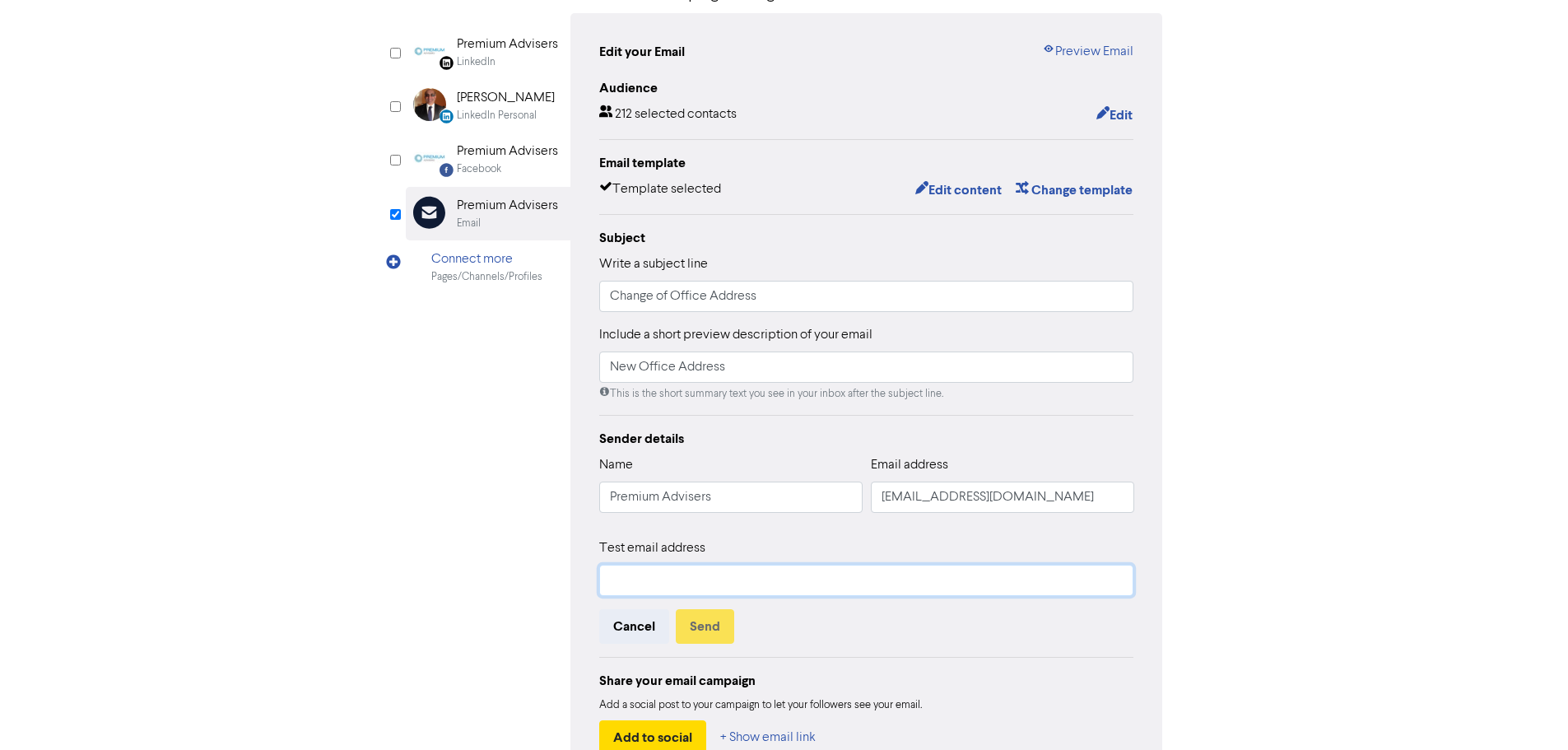
click at [675, 570] on input "text" at bounding box center [866, 580] width 535 height 31
type input "[EMAIL_ADDRESS][DOMAIN_NAME]"
click at [713, 628] on button "Send" at bounding box center [705, 626] width 58 height 34
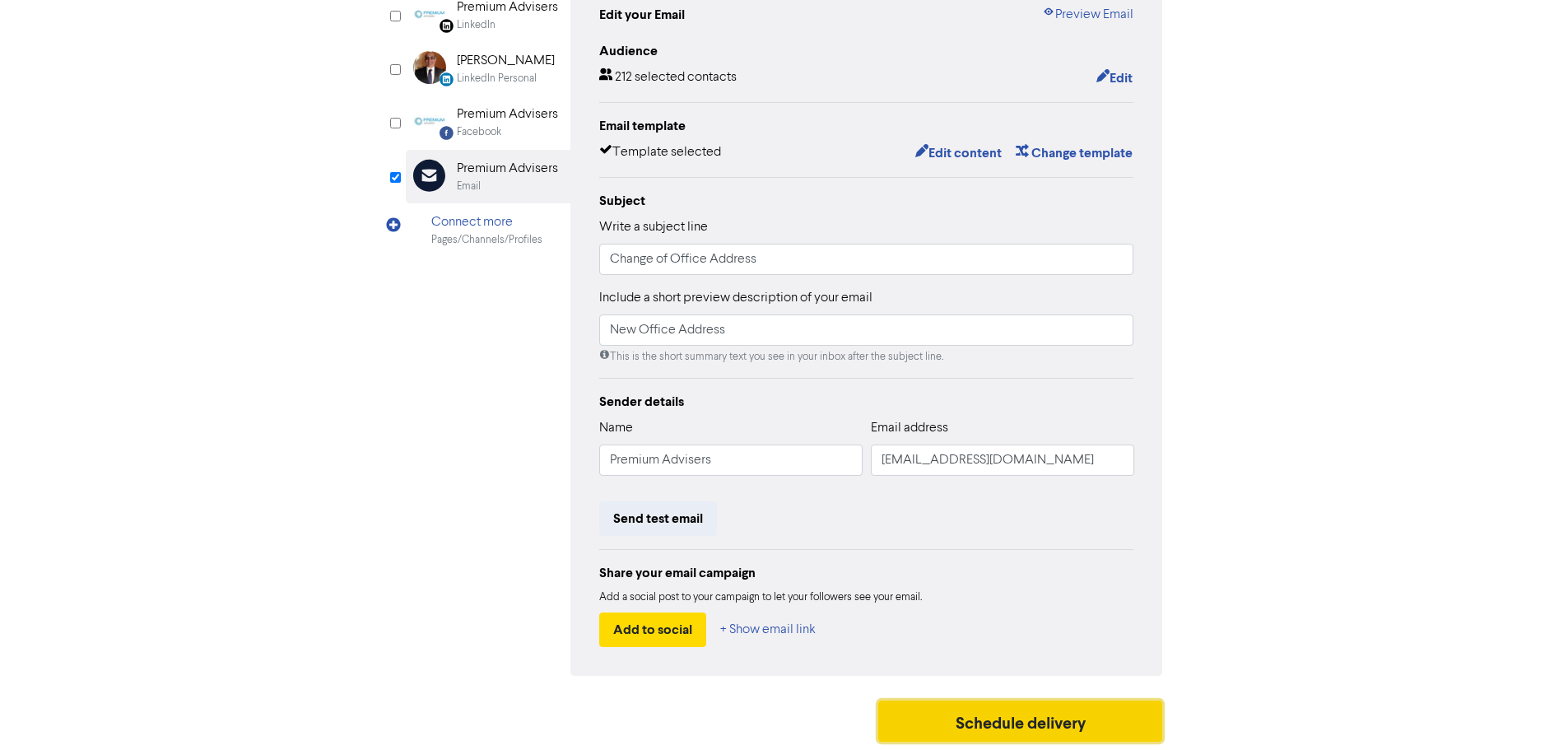
click at [1011, 727] on button "Schedule delivery" at bounding box center [1020, 720] width 285 height 41
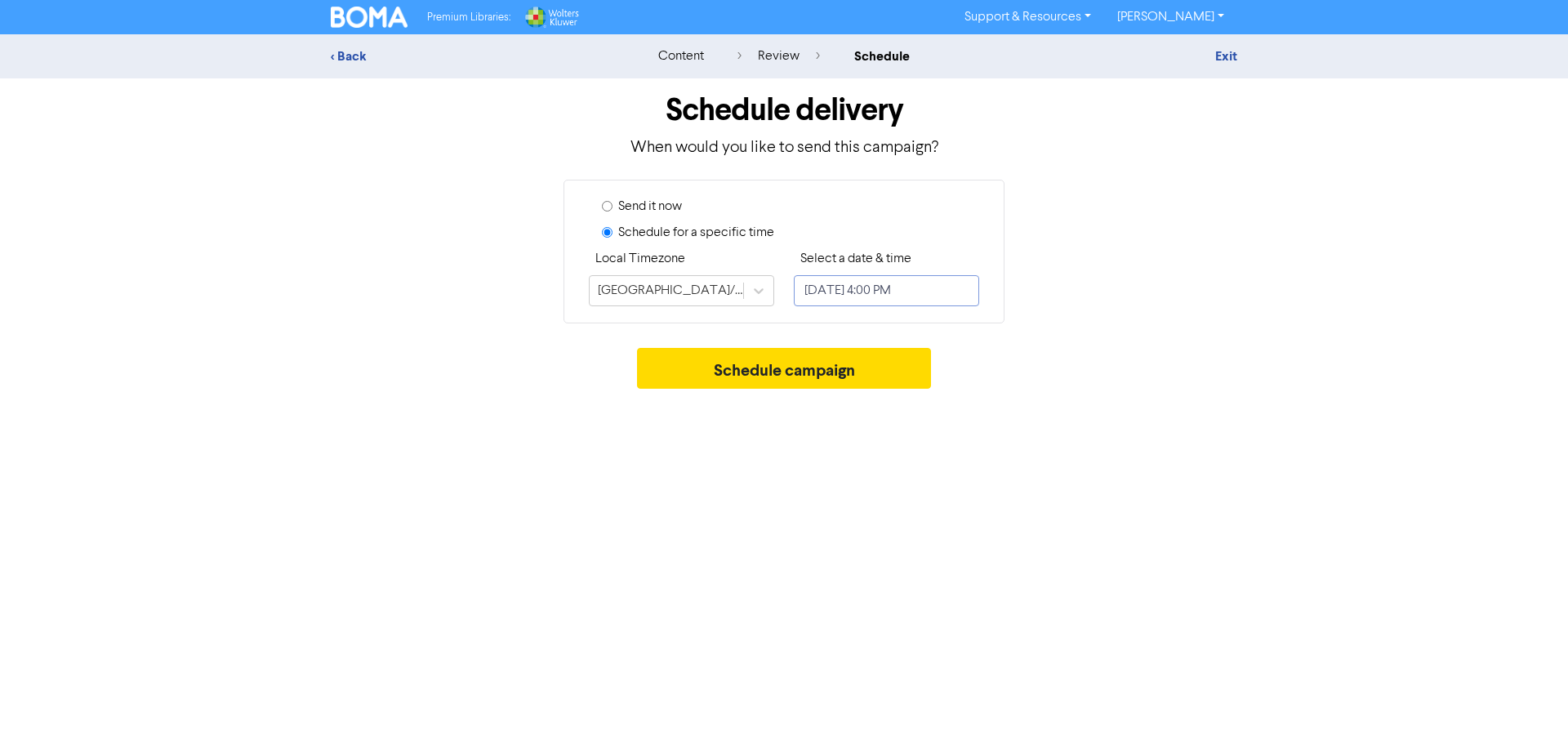
click at [931, 294] on input "[DATE] 4:00 PM" at bounding box center [887, 290] width 185 height 31
select select "8"
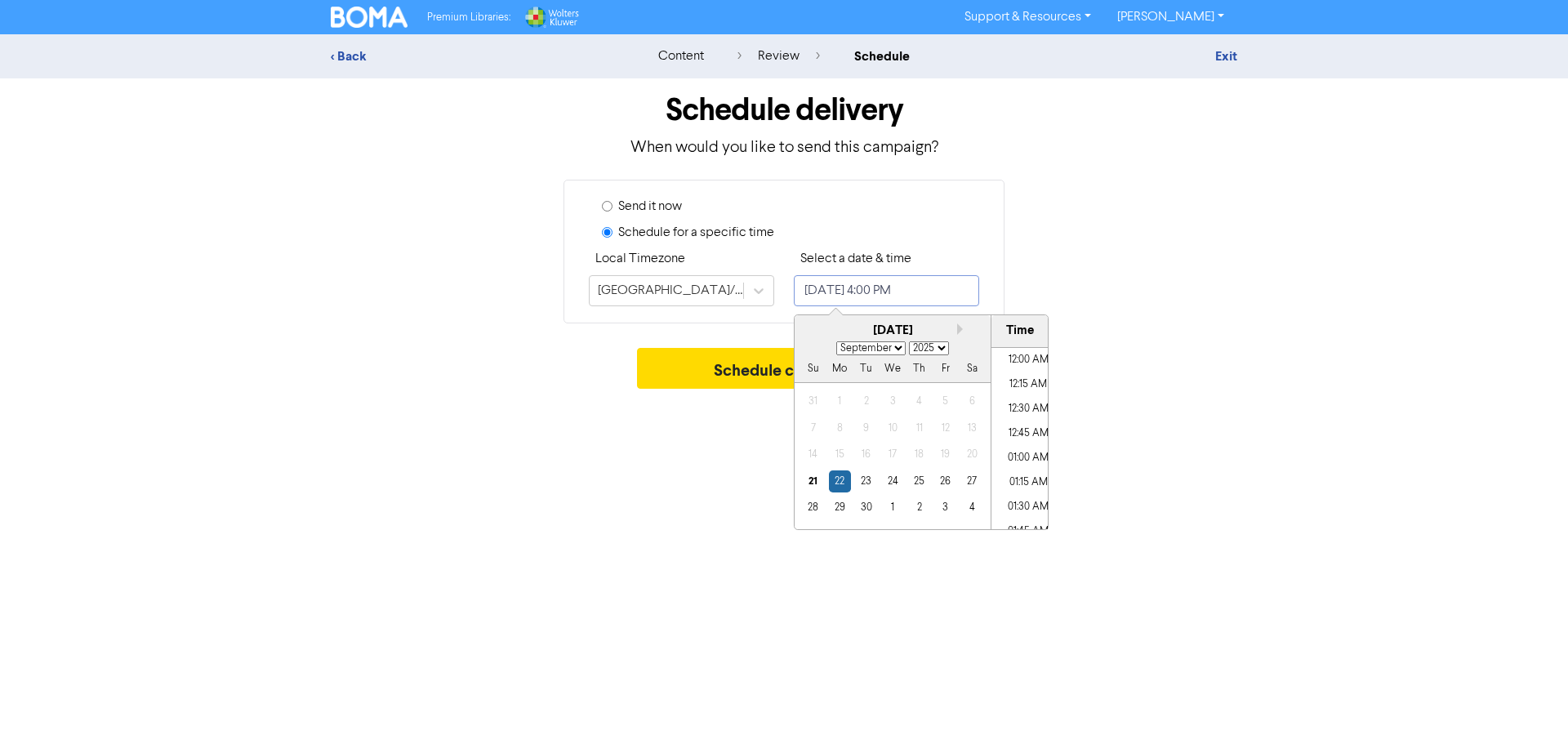
scroll to position [1489, 0]
click at [1230, 353] on div "Schedule campaign" at bounding box center [783, 372] width 907 height 49
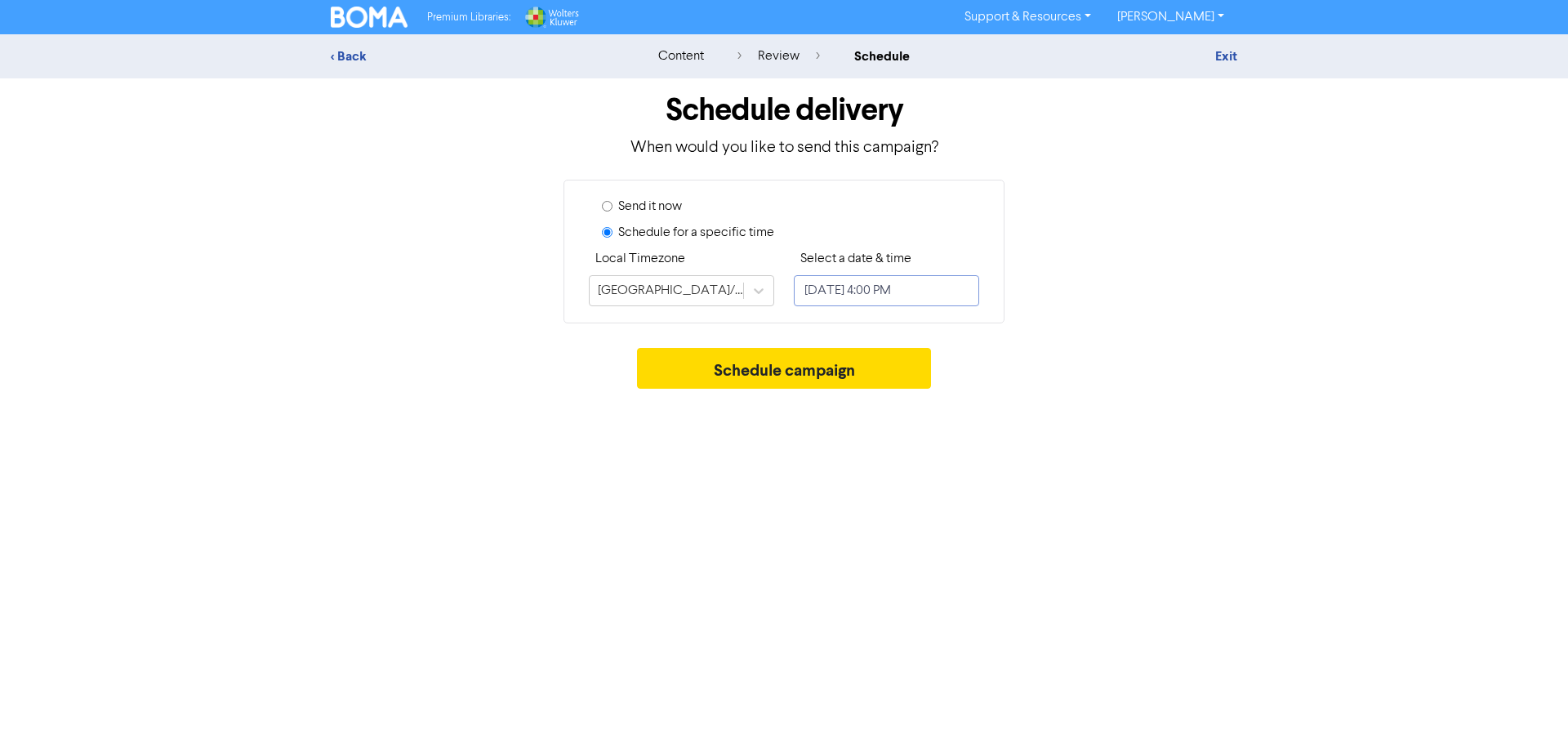
select select "8"
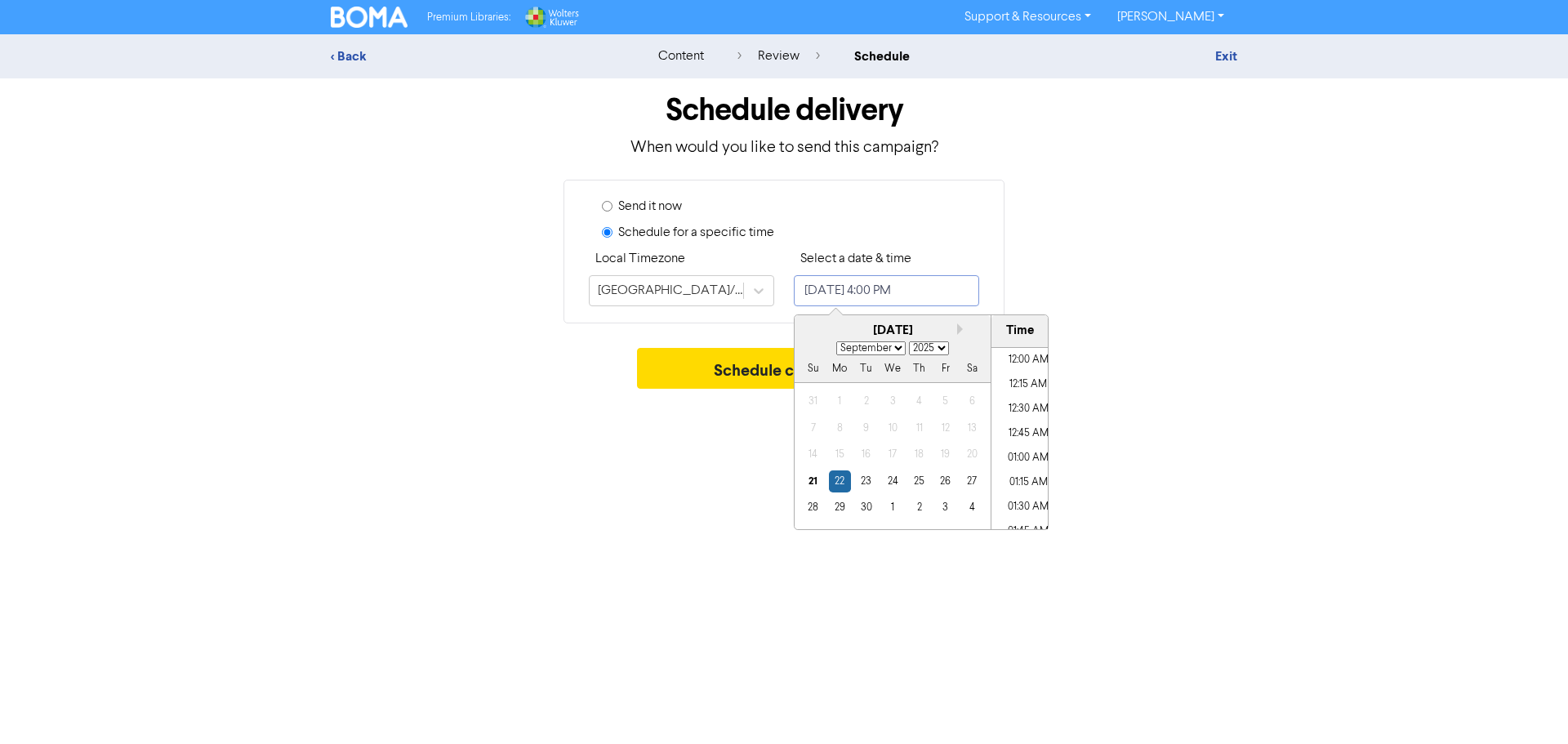
click at [968, 297] on input "[DATE] 4:00 PM" at bounding box center [887, 290] width 185 height 31
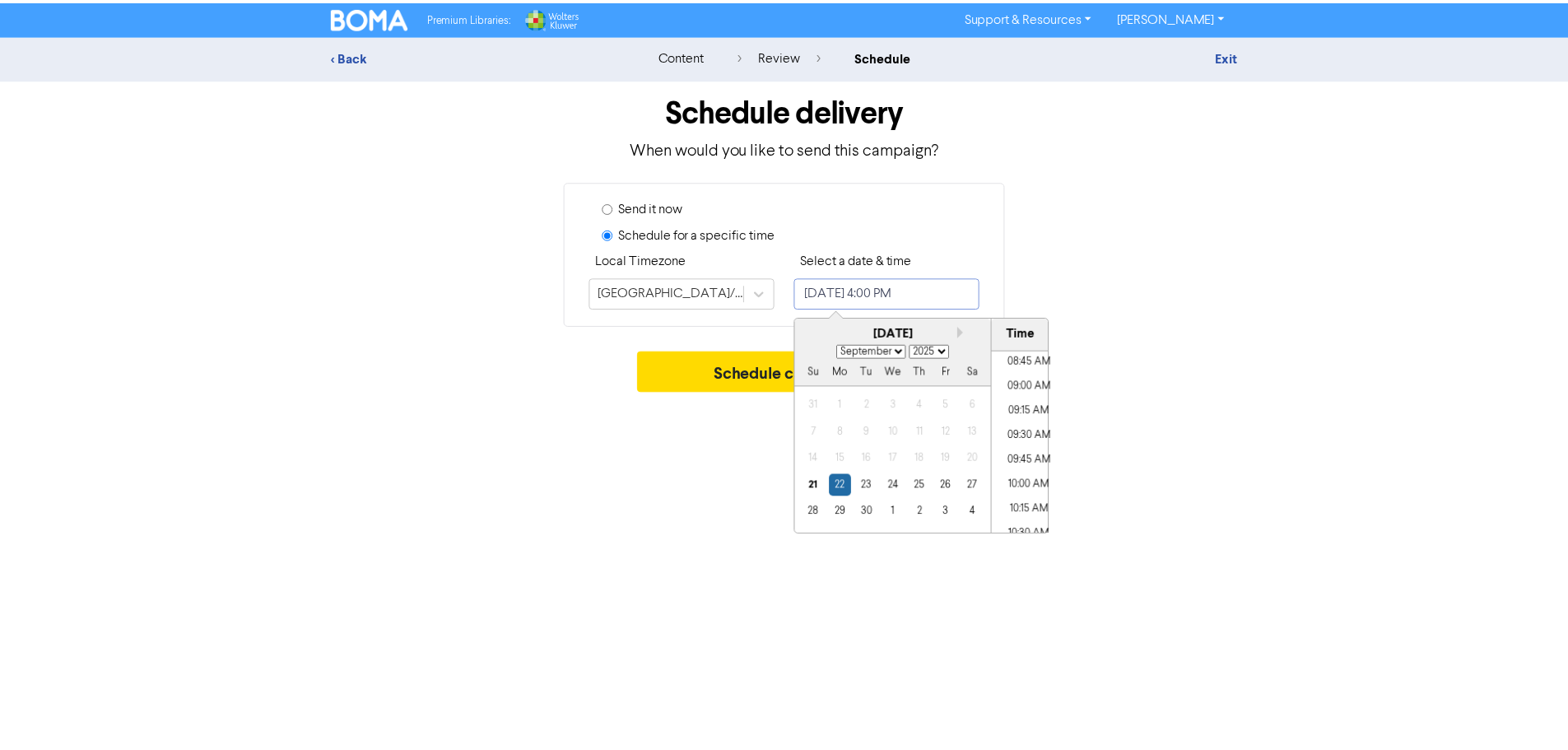
scroll to position [875, 0]
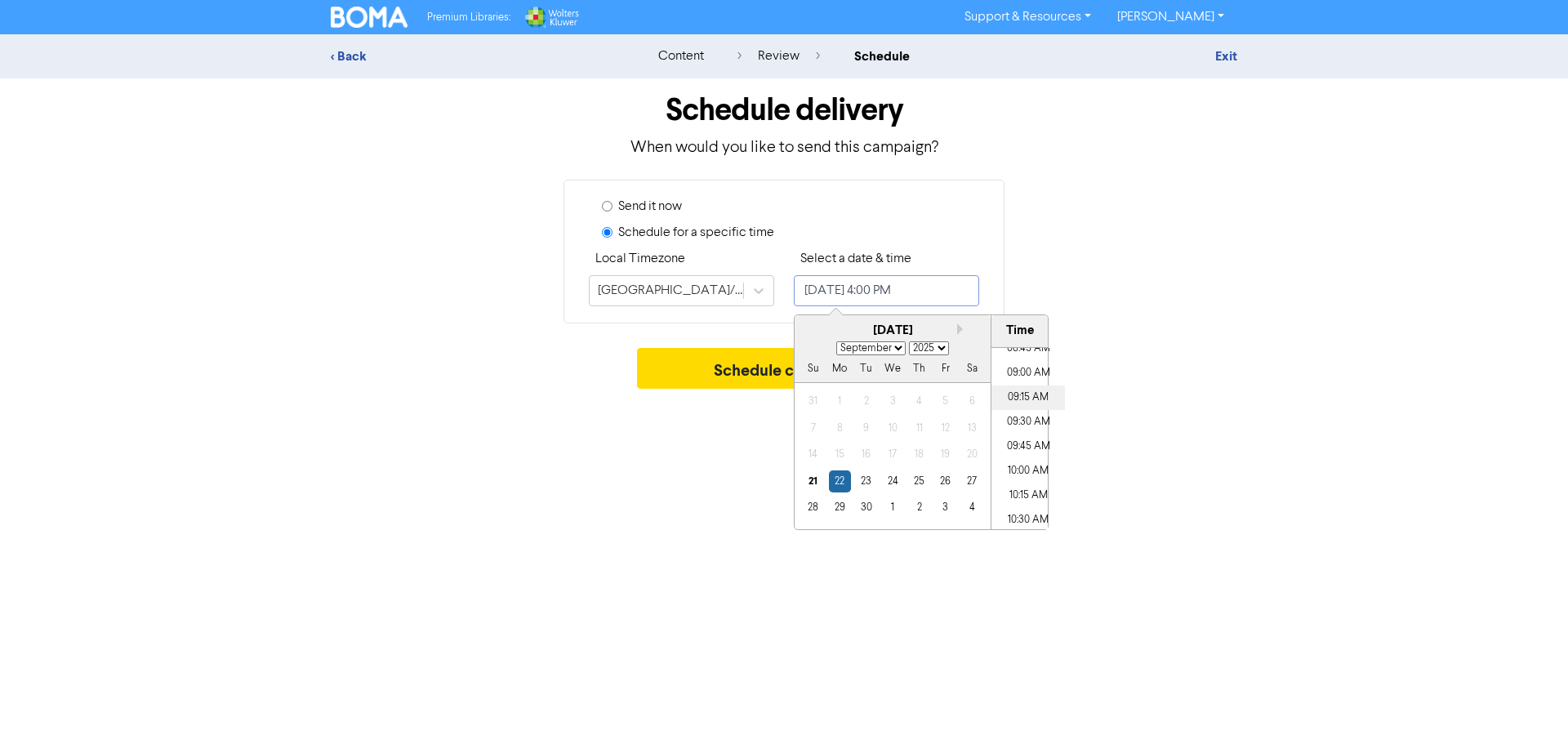
click at [1017, 389] on li "09:15 AM" at bounding box center [1027, 398] width 74 height 25
type input "[DATE] 9:15 AM"
click at [1189, 453] on div "Premium Libraries: Support & Resources Video Tutorials FAQ & Guides Marketing E…" at bounding box center [784, 372] width 1568 height 744
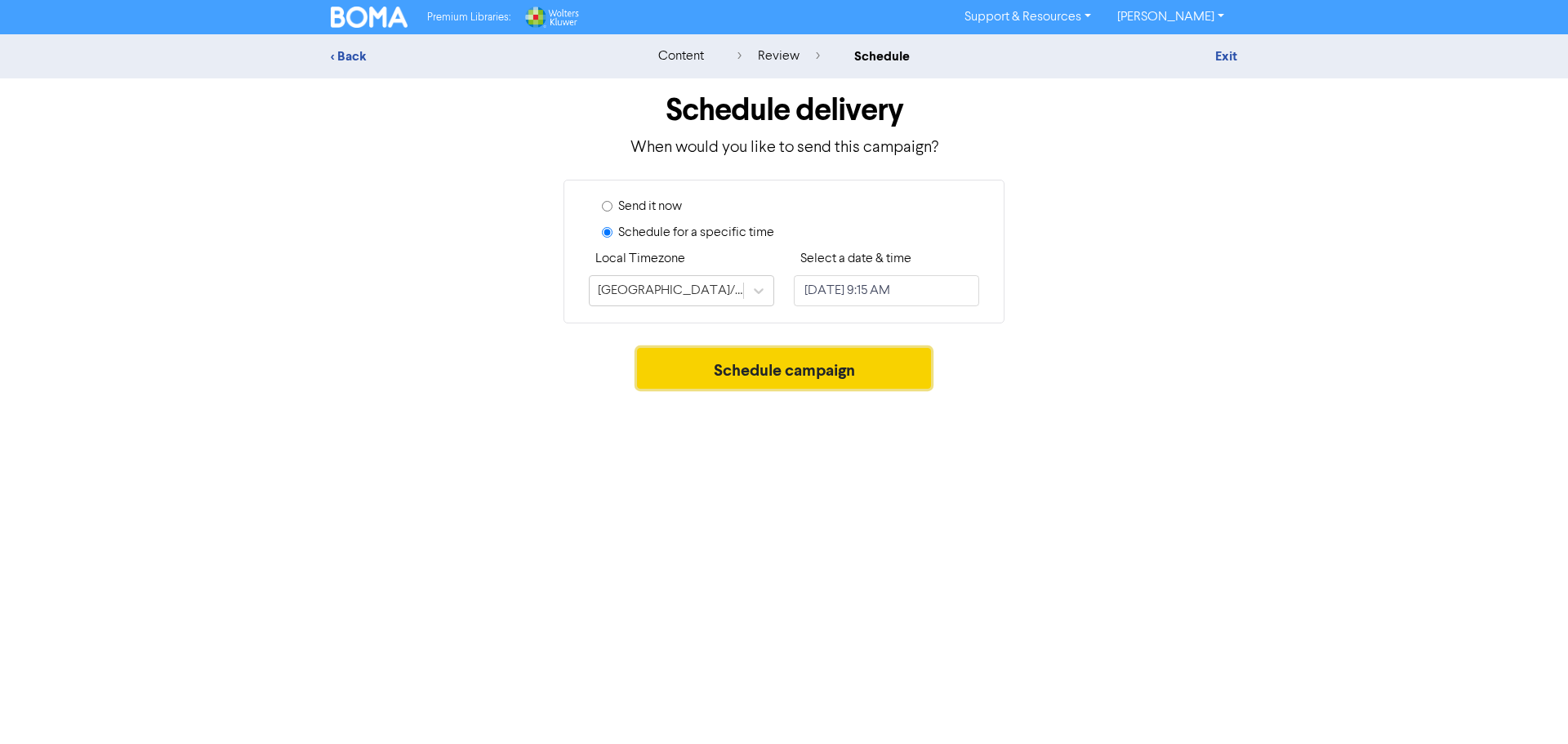
click at [797, 369] on button "Schedule campaign" at bounding box center [784, 367] width 295 height 41
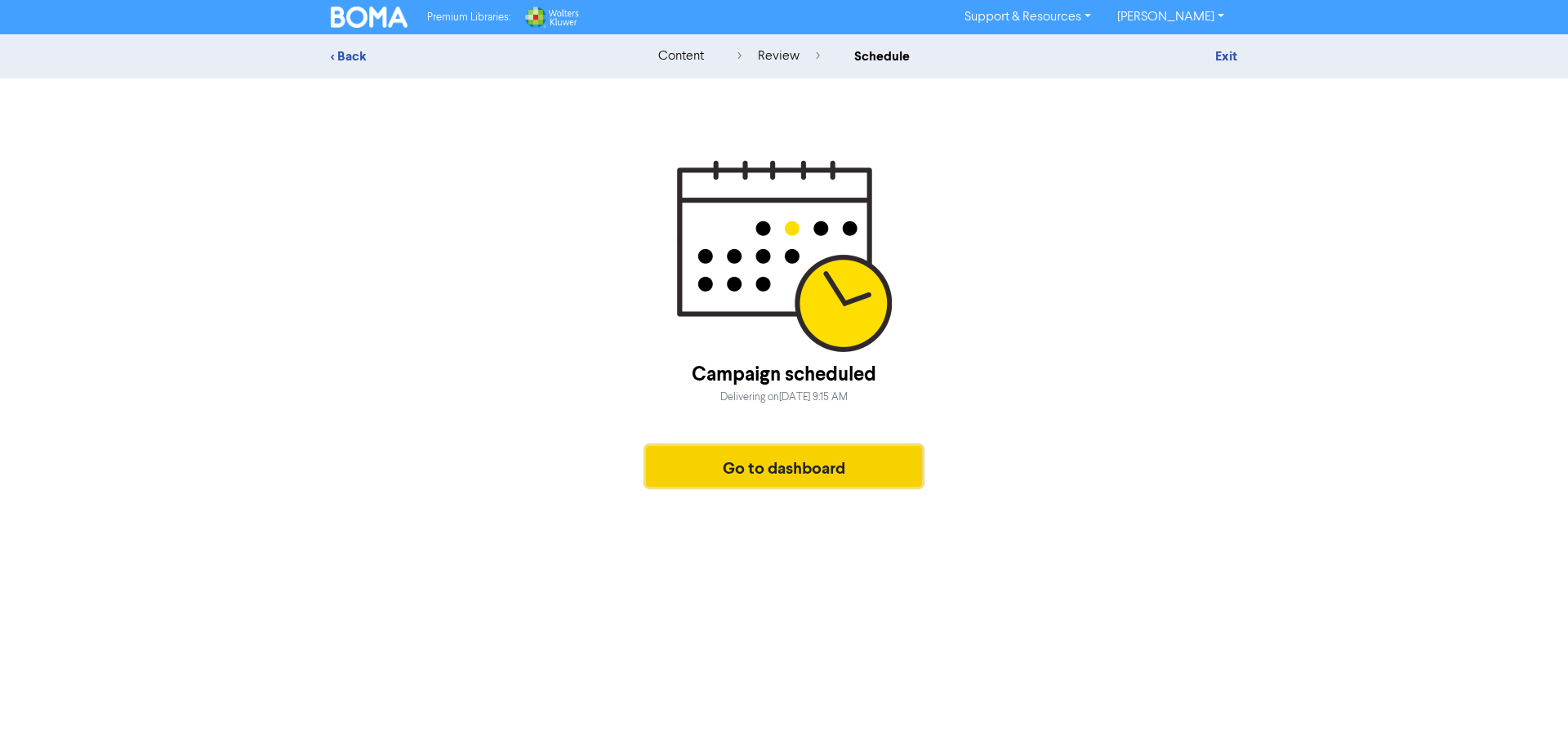
click at [786, 473] on button "Go to dashboard" at bounding box center [783, 466] width 276 height 41
